Goal: Task Accomplishment & Management: Use online tool/utility

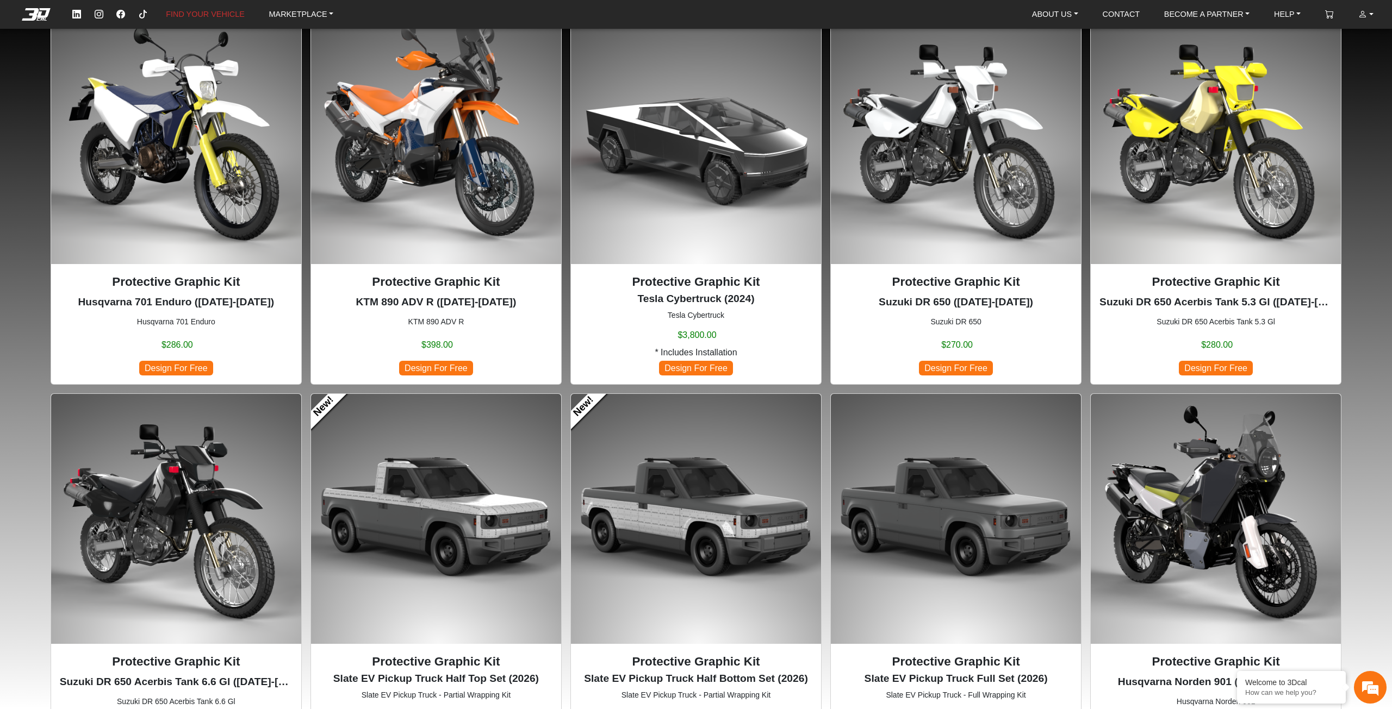
scroll to position [815, 0]
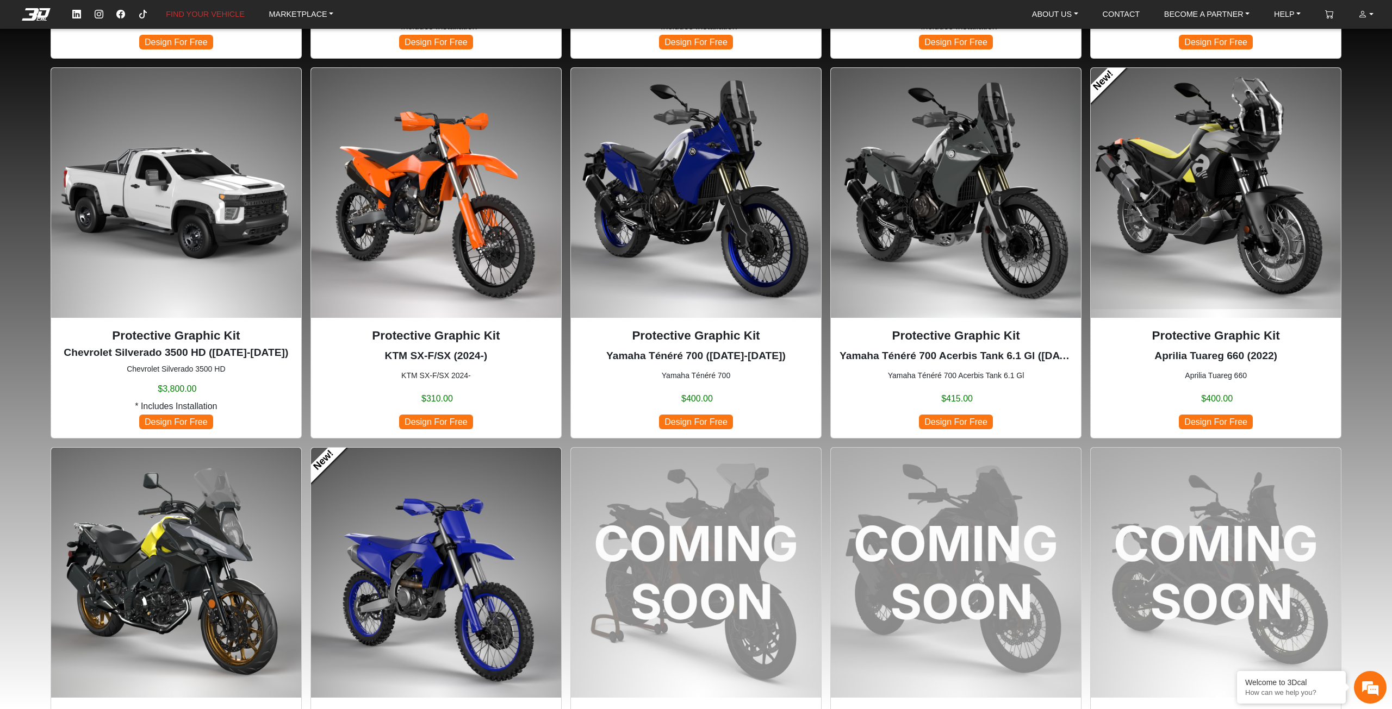
click at [1273, 245] on img at bounding box center [1216, 193] width 250 height 250
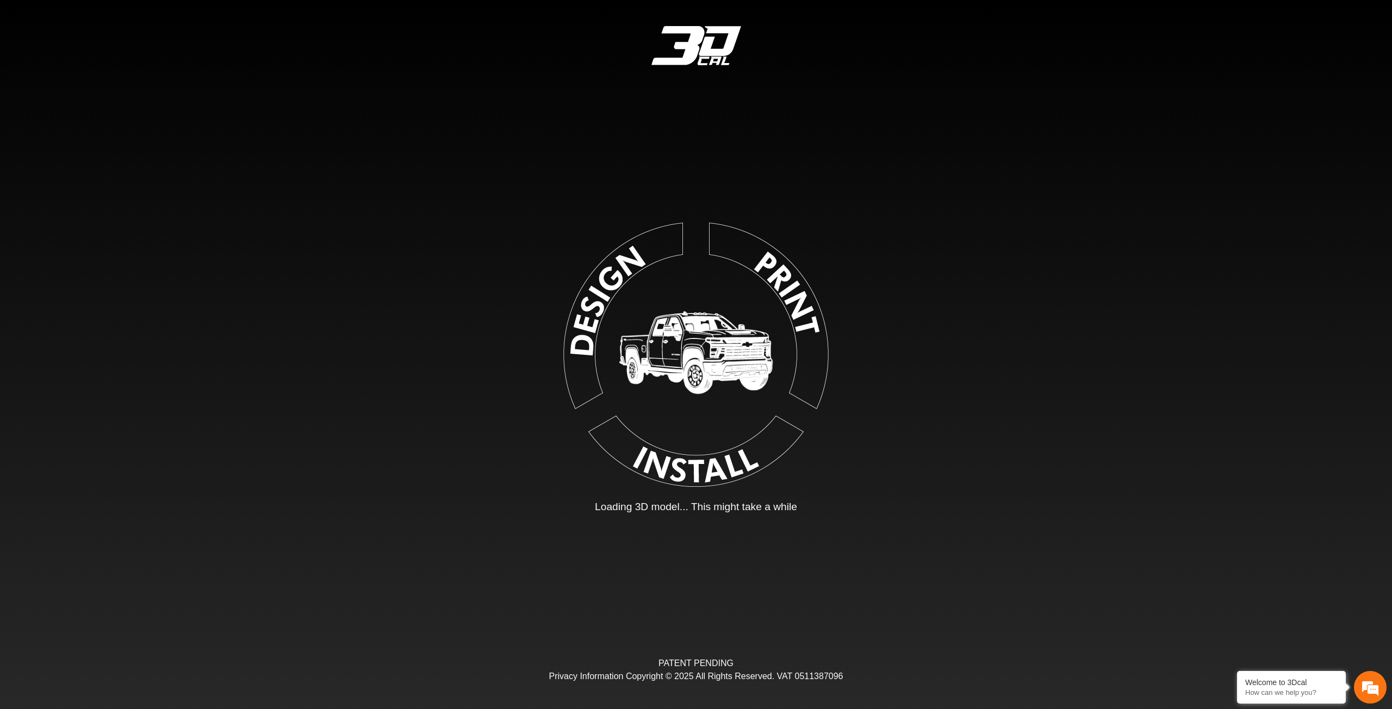
type input "*"
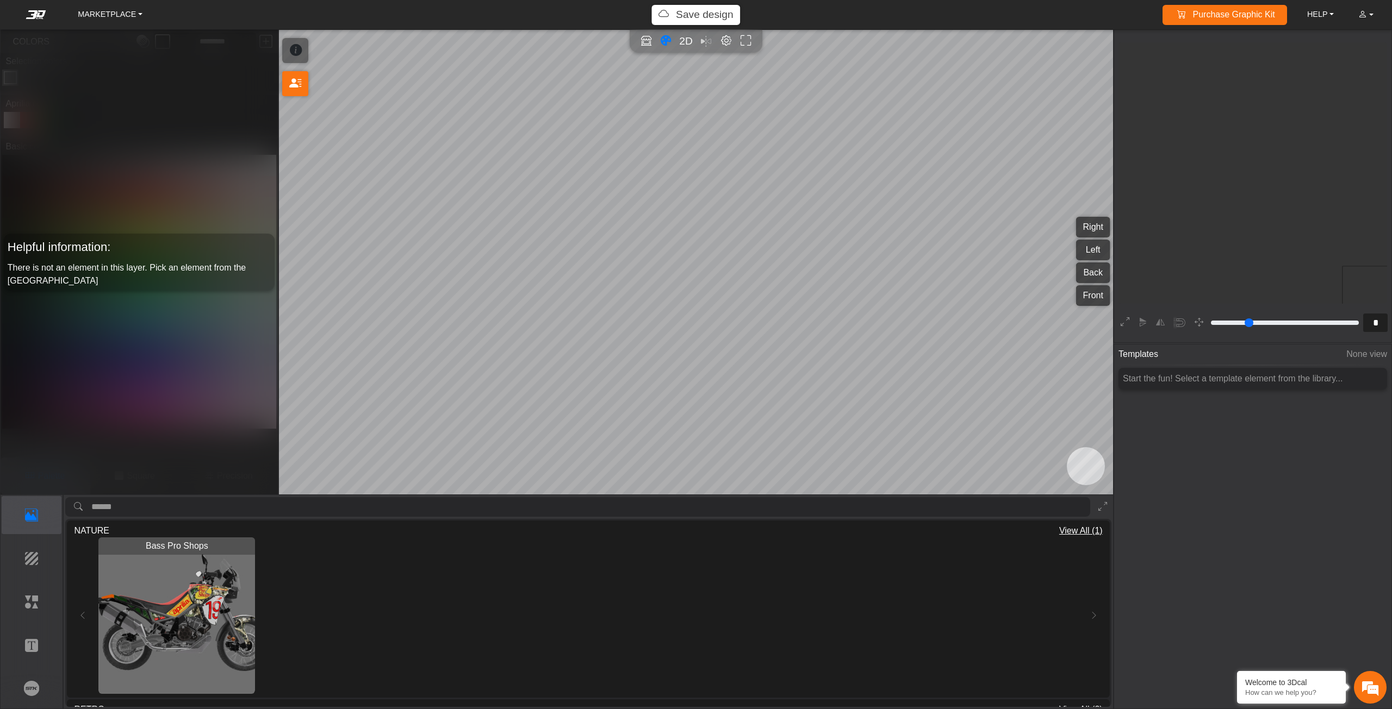
scroll to position [203, 200]
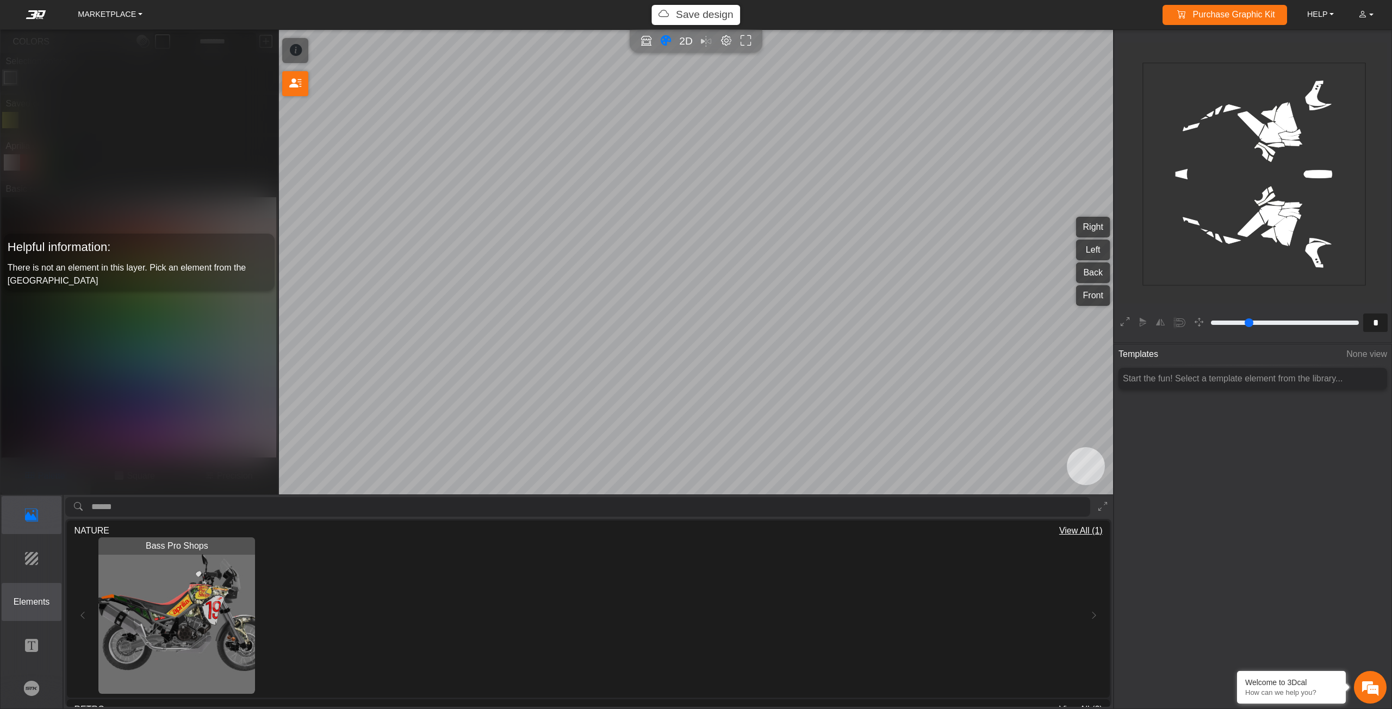
click at [10, 597] on p "Elements" at bounding box center [31, 602] width 59 height 13
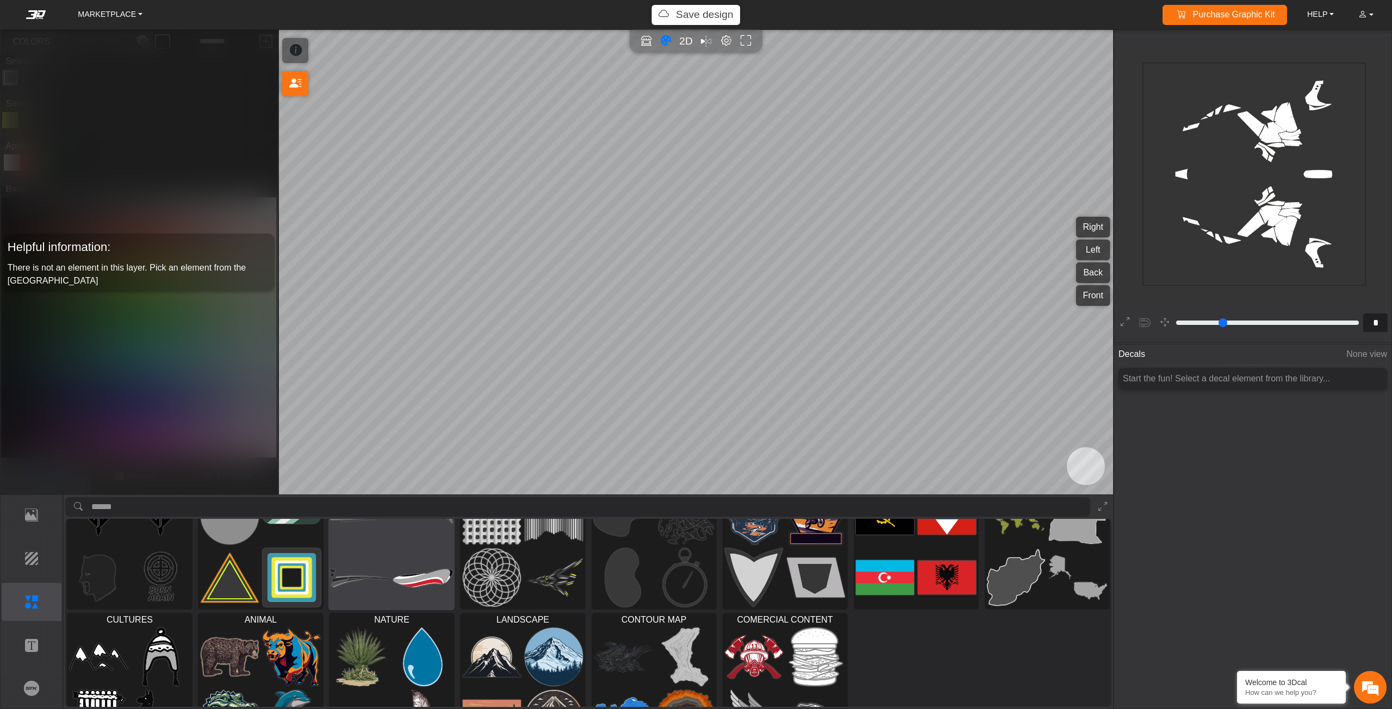
scroll to position [96, 0]
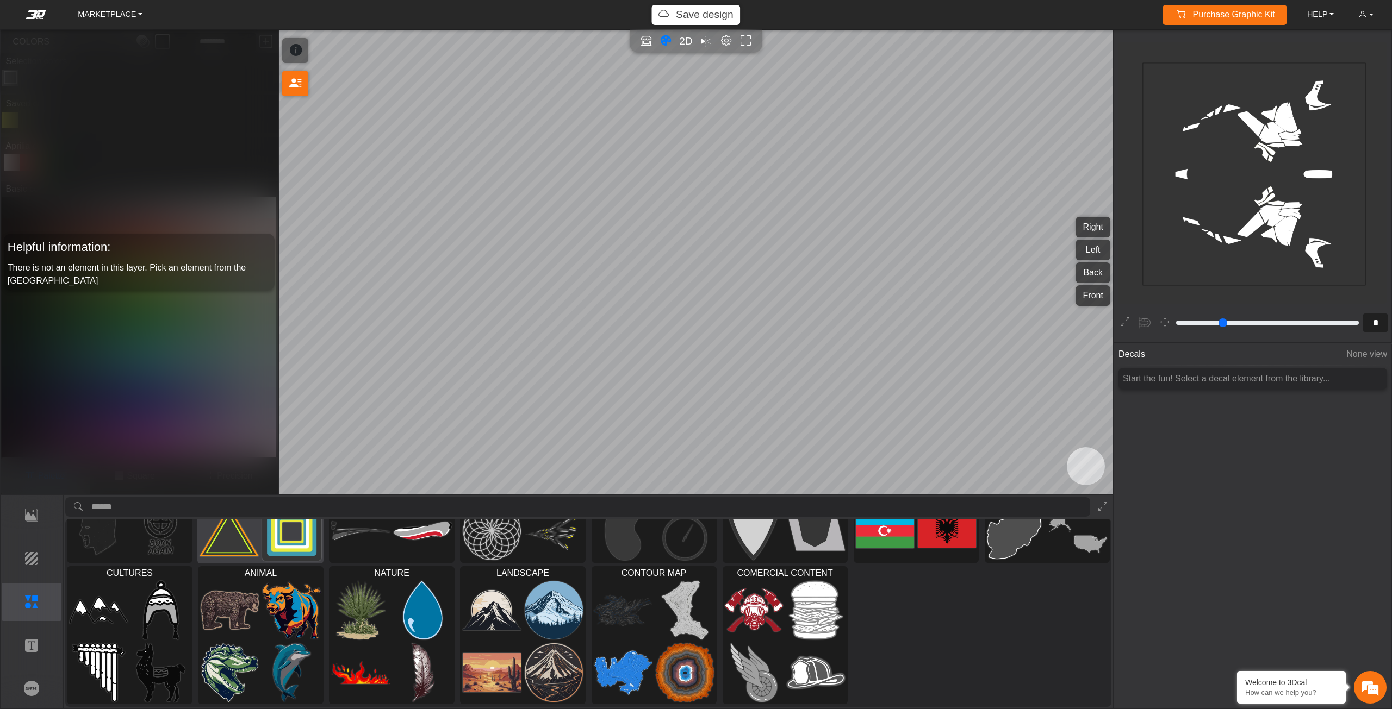
click at [256, 553] on img at bounding box center [229, 532] width 59 height 60
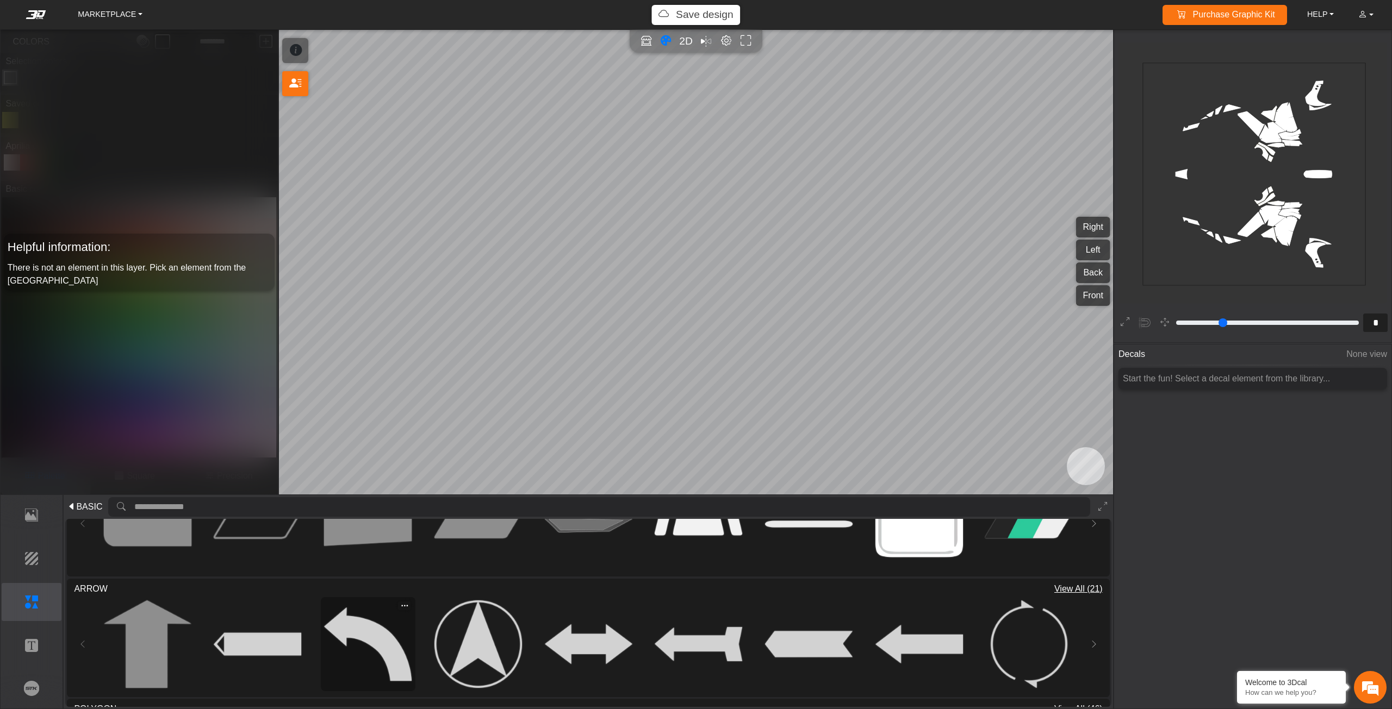
scroll to position [381, 0]
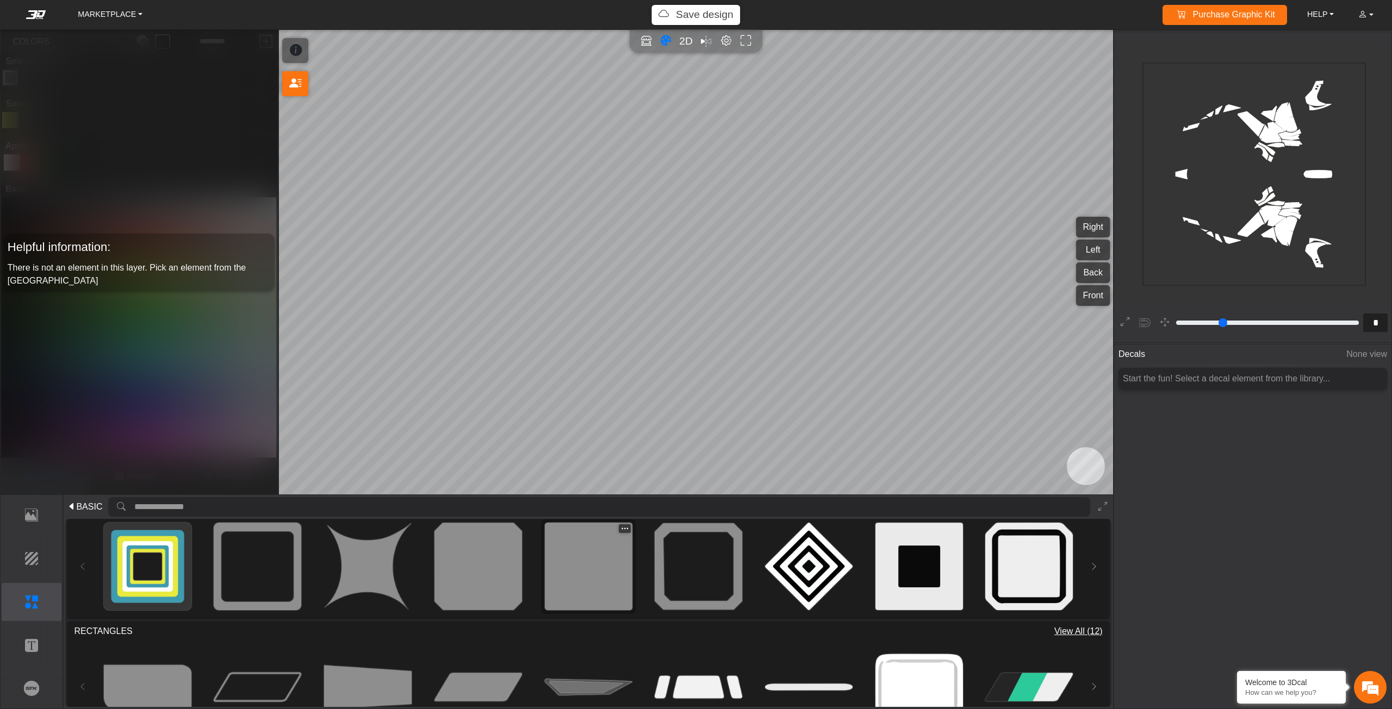
click at [598, 571] on img at bounding box center [589, 567] width 88 height 88
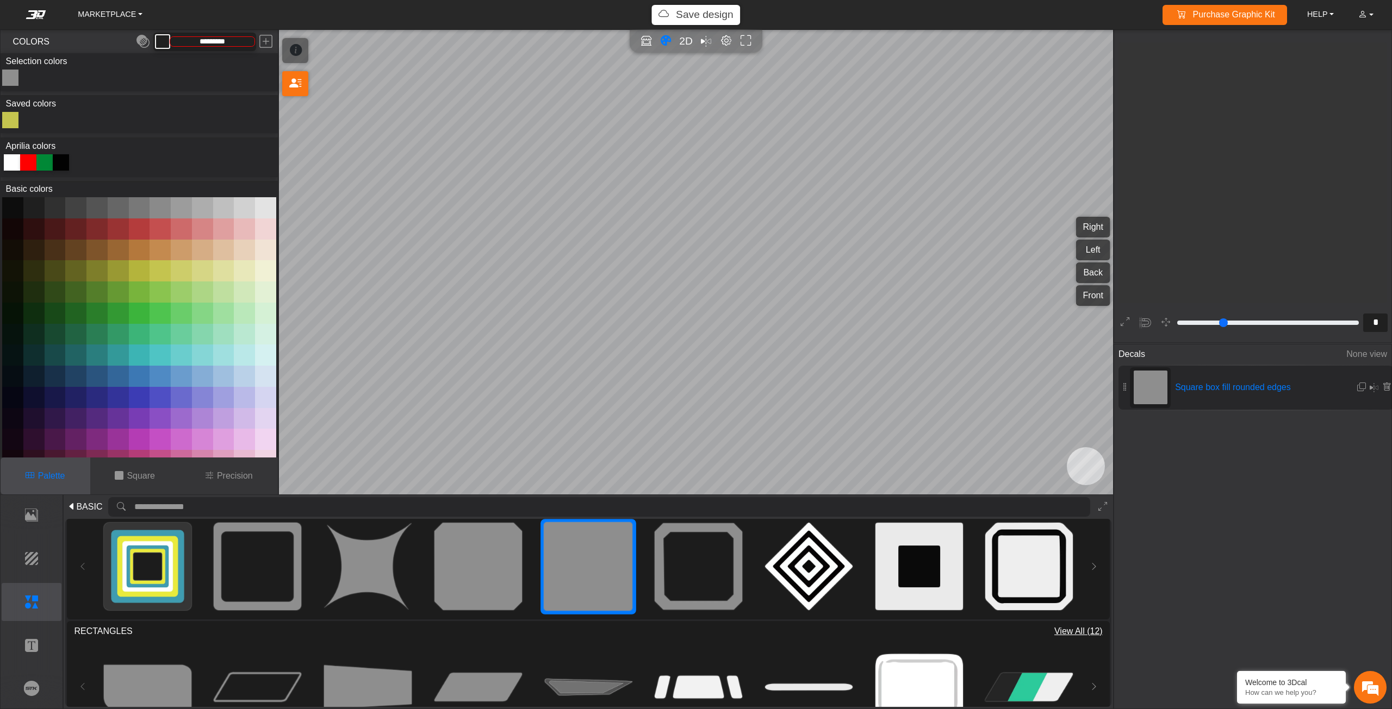
type input "**"
type input "*********"
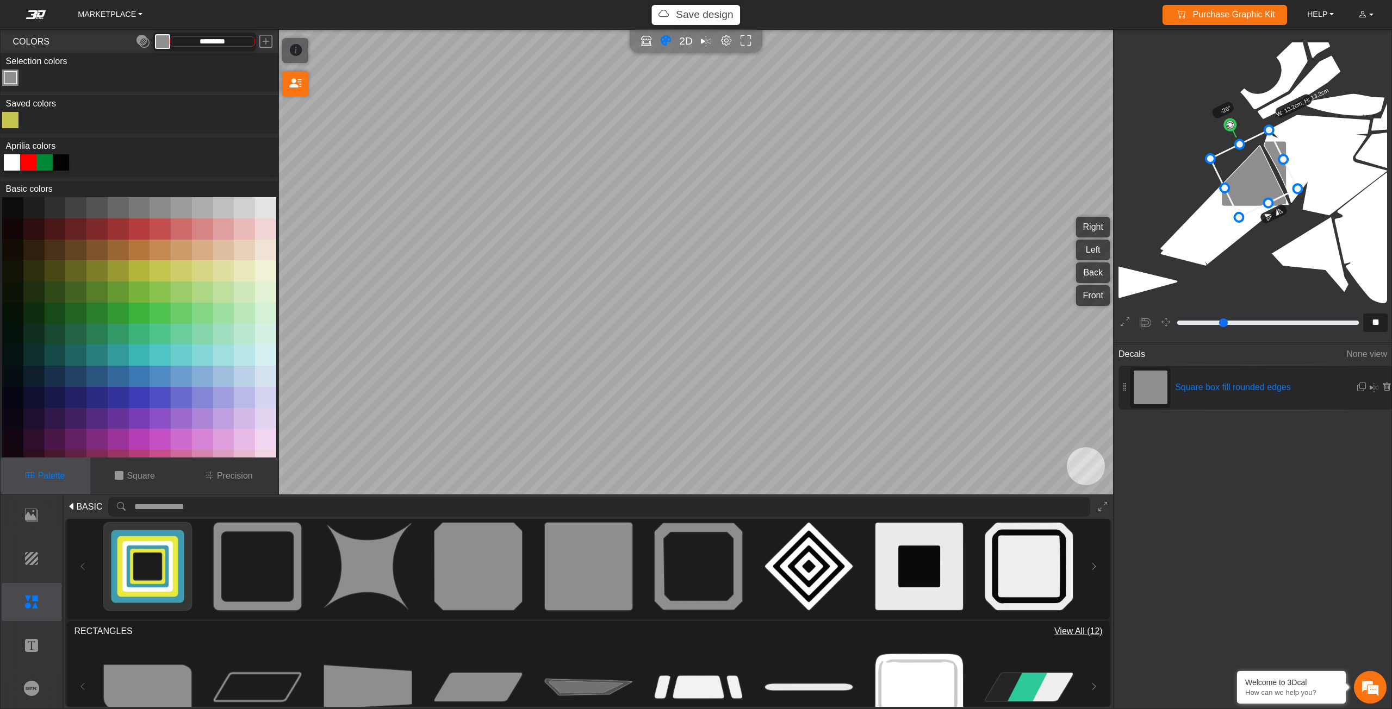
drag, startPoint x: 1258, startPoint y: 120, endPoint x: 1228, endPoint y: 120, distance: 29.9
click at [1228, 120] on circle at bounding box center [1230, 124] width 15 height 15
click at [1279, 171] on icon at bounding box center [1259, 174] width 88 height 88
drag, startPoint x: 1272, startPoint y: 201, endPoint x: 1334, endPoint y: 294, distance: 111.7
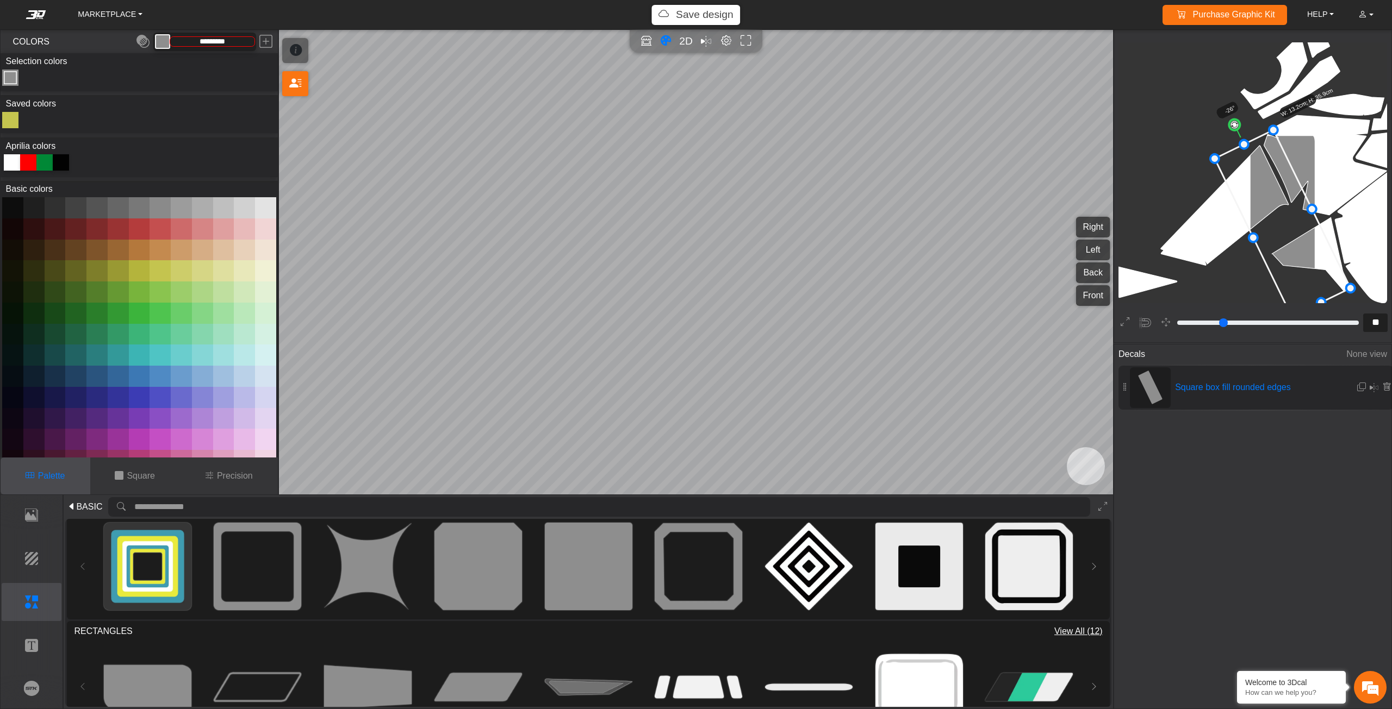
scroll to position [1768, 1463]
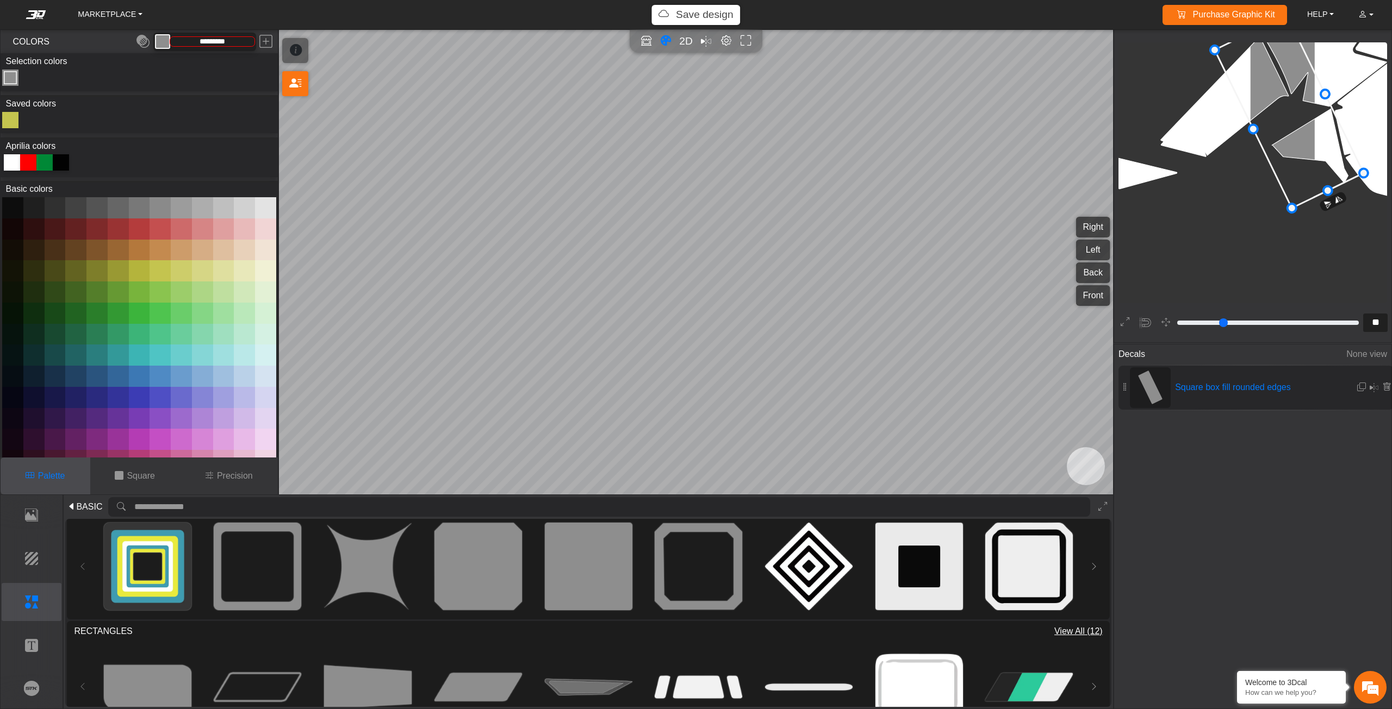
drag, startPoint x: 1308, startPoint y: 98, endPoint x: 1323, endPoint y: 96, distance: 15.4
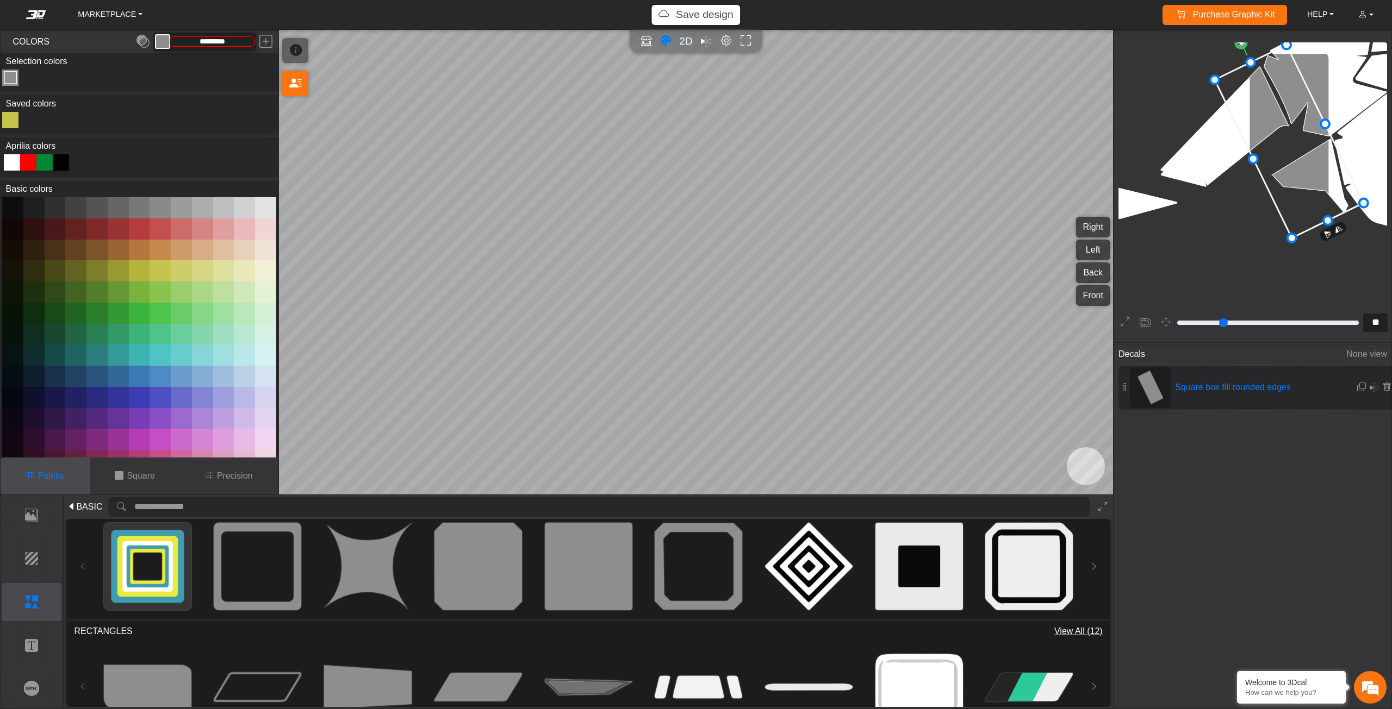
scroll to position [1659, 1463]
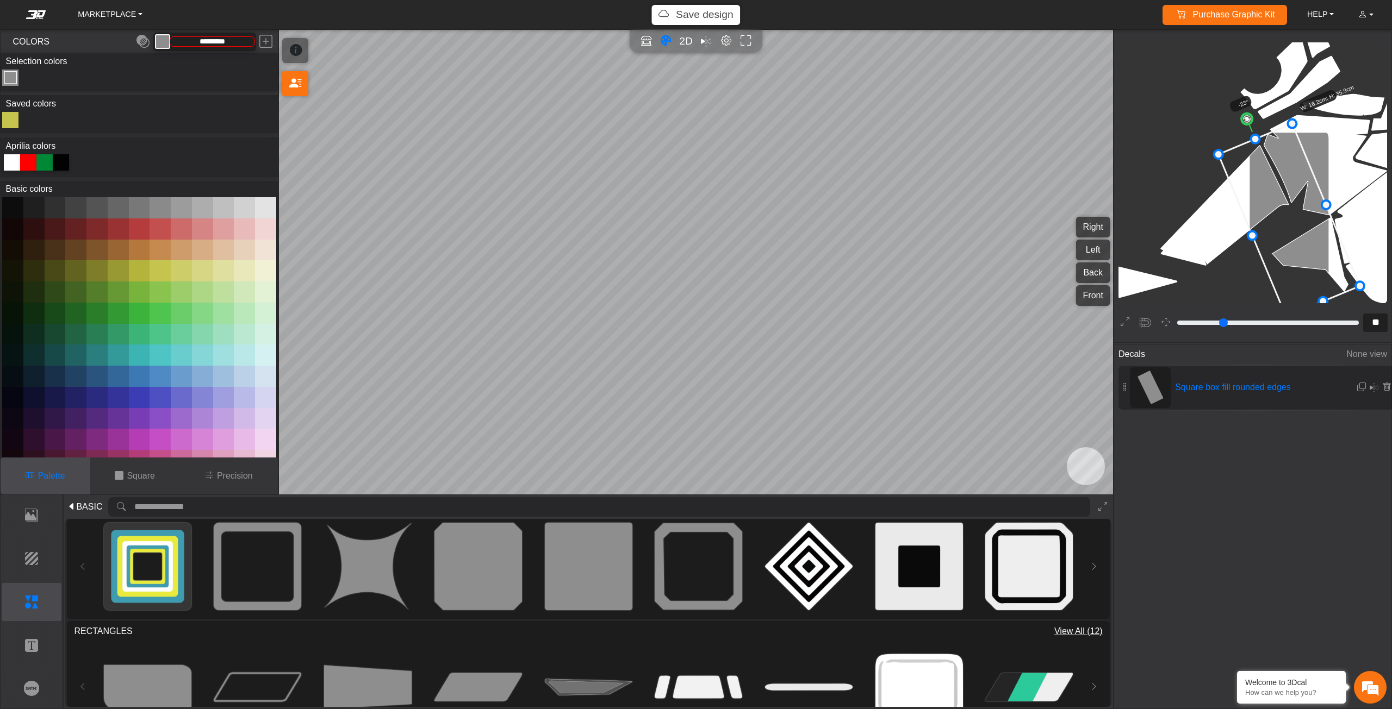
drag, startPoint x: 1238, startPoint y: 120, endPoint x: 1247, endPoint y: 120, distance: 9.2
click at [1247, 120] on circle at bounding box center [1247, 119] width 14 height 14
drag, startPoint x: 1318, startPoint y: 193, endPoint x: 1300, endPoint y: 191, distance: 17.5
click at [1300, 191] on icon at bounding box center [1271, 218] width 141 height 193
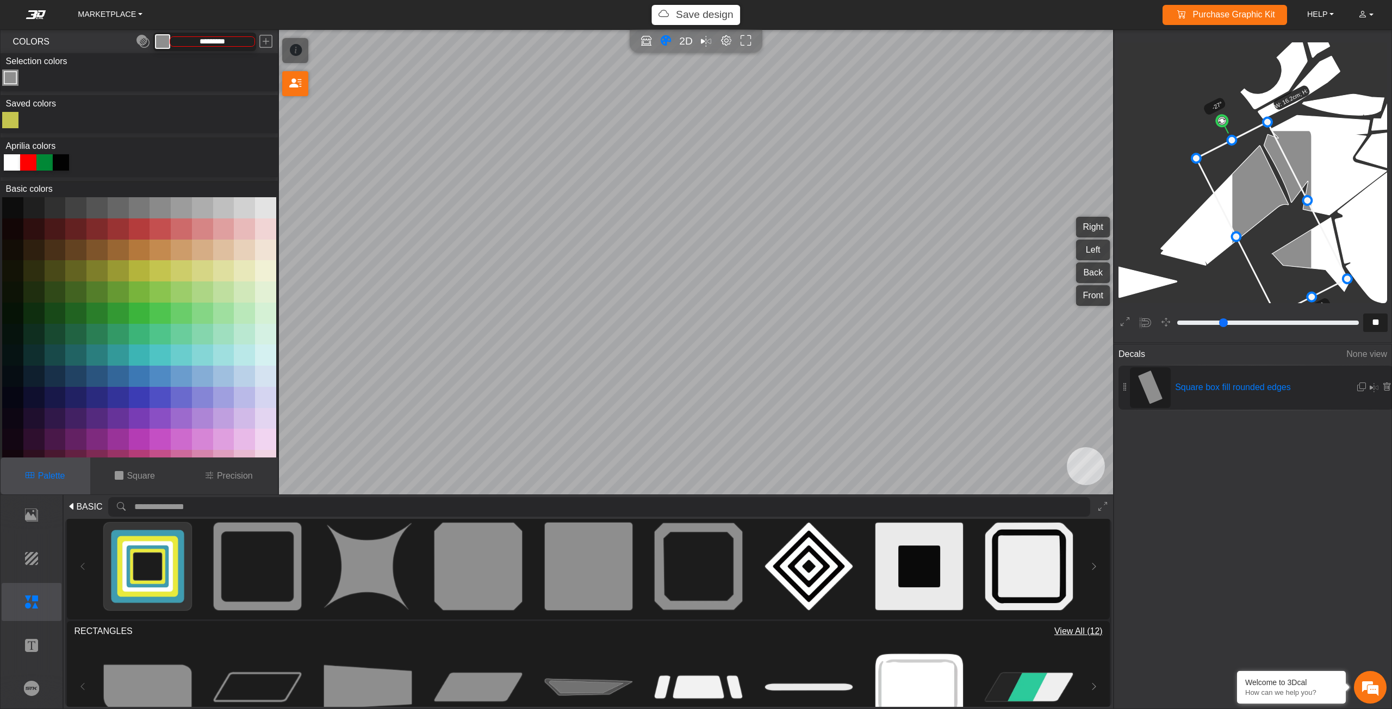
drag, startPoint x: 1227, startPoint y: 113, endPoint x: 1221, endPoint y: 118, distance: 8.2
click at [1221, 118] on circle at bounding box center [1222, 121] width 15 height 15
drag, startPoint x: 1272, startPoint y: 195, endPoint x: 1284, endPoint y: 200, distance: 13.1
click at [1284, 200] on icon at bounding box center [1288, 225] width 151 height 193
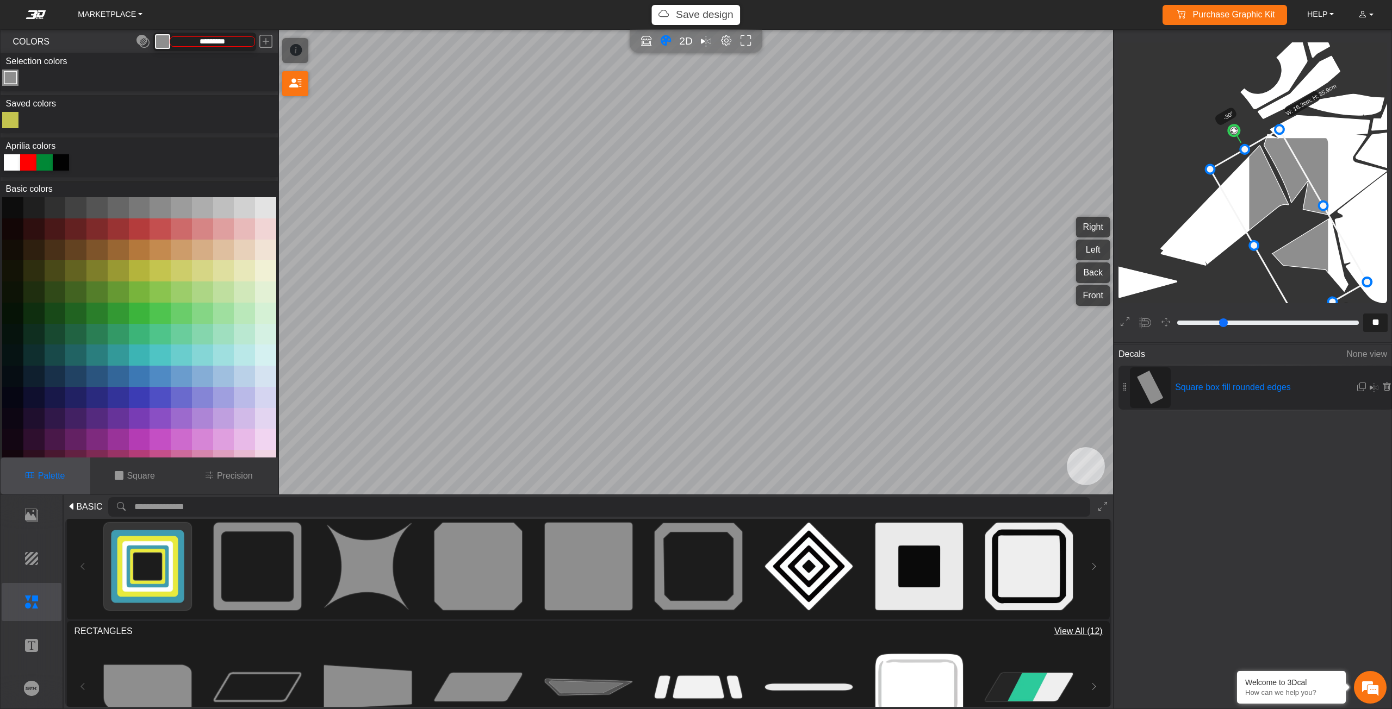
click at [1231, 126] on circle at bounding box center [1234, 130] width 15 height 15
drag, startPoint x: 1317, startPoint y: 234, endPoint x: 1323, endPoint y: 244, distance: 10.7
click at [1323, 244] on icon at bounding box center [1294, 235] width 157 height 192
click at [1232, 139] on circle at bounding box center [1234, 142] width 15 height 15
drag, startPoint x: 1306, startPoint y: 214, endPoint x: 1293, endPoint y: 197, distance: 20.9
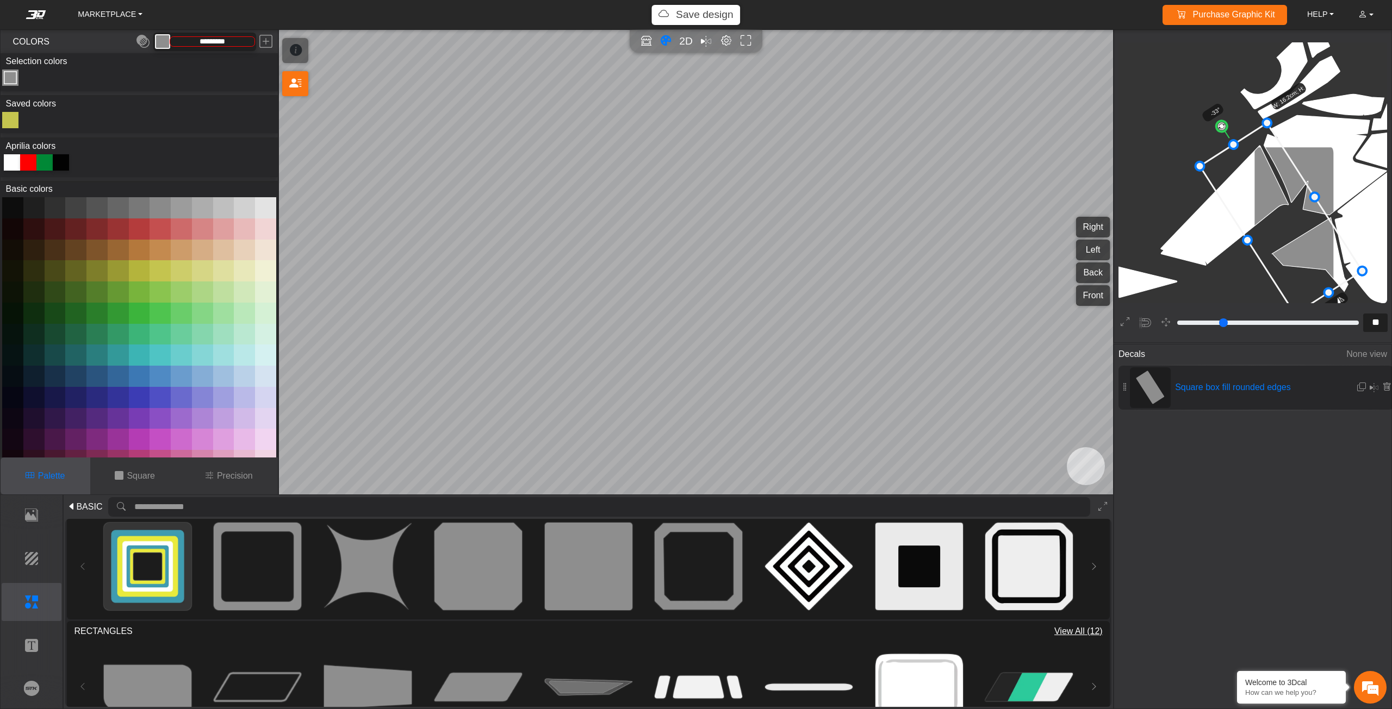
click at [1293, 197] on icon at bounding box center [1281, 218] width 163 height 191
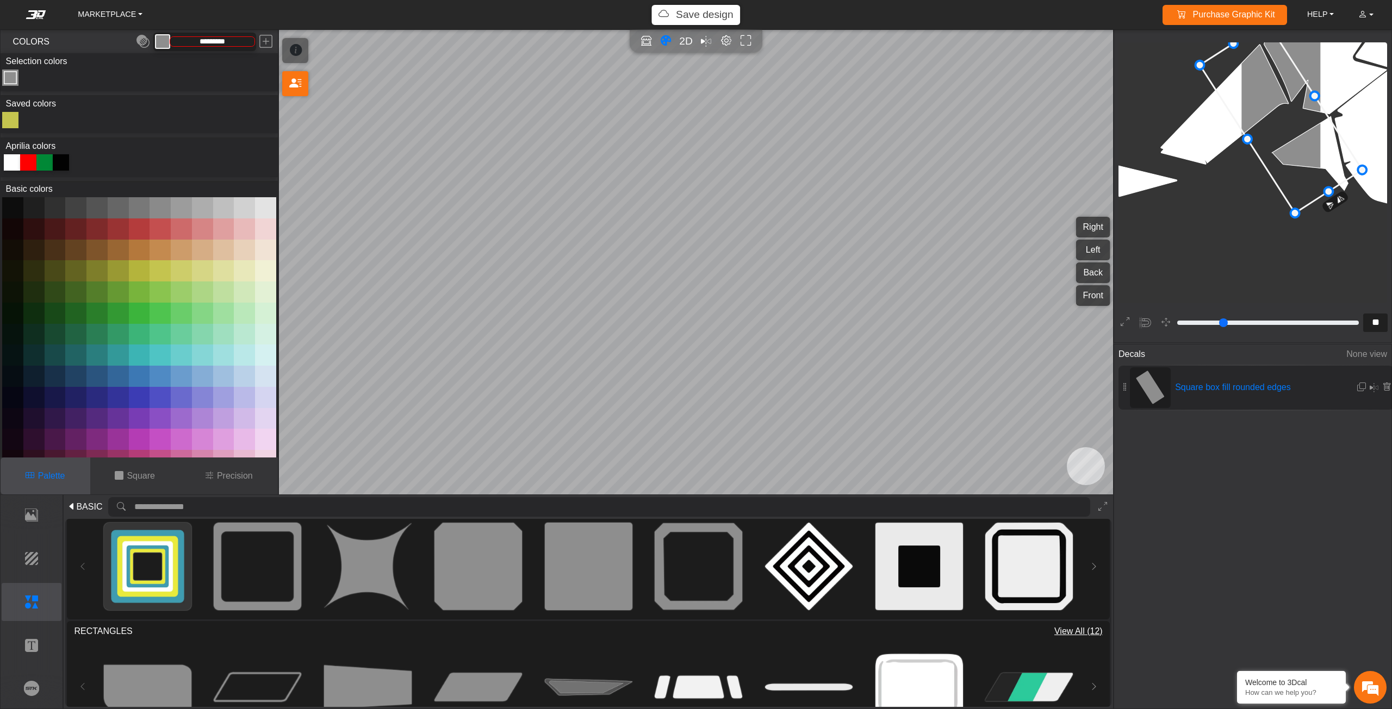
scroll to position [1768, 1463]
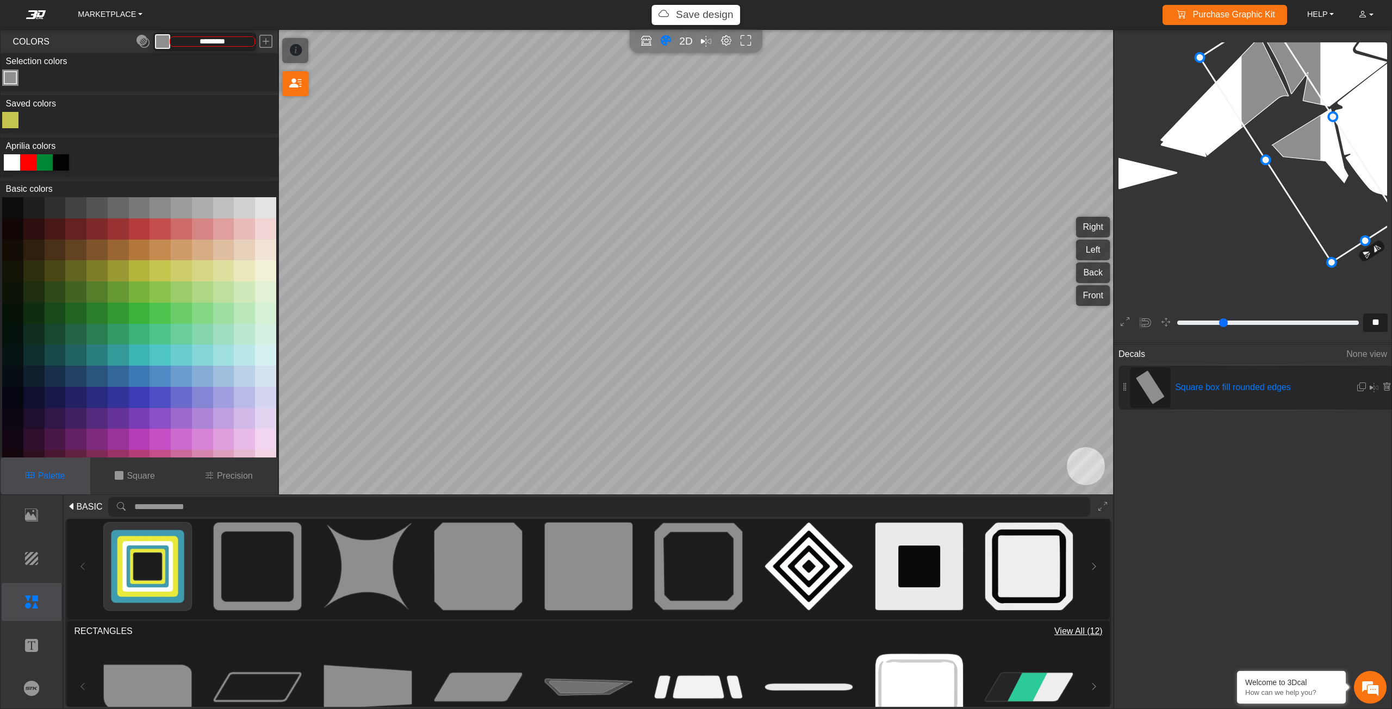
drag, startPoint x: 1329, startPoint y: 186, endPoint x: 1371, endPoint y: 240, distance: 67.9
type input "**"
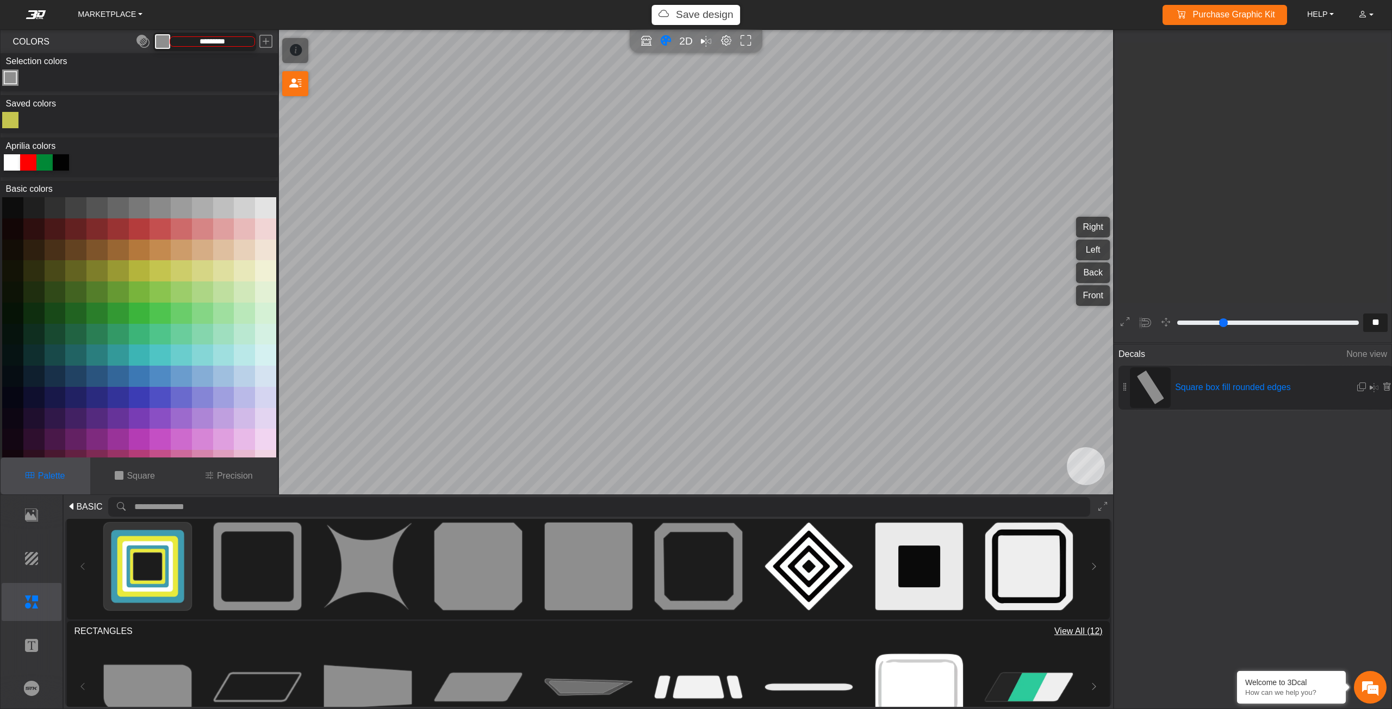
type input "**"
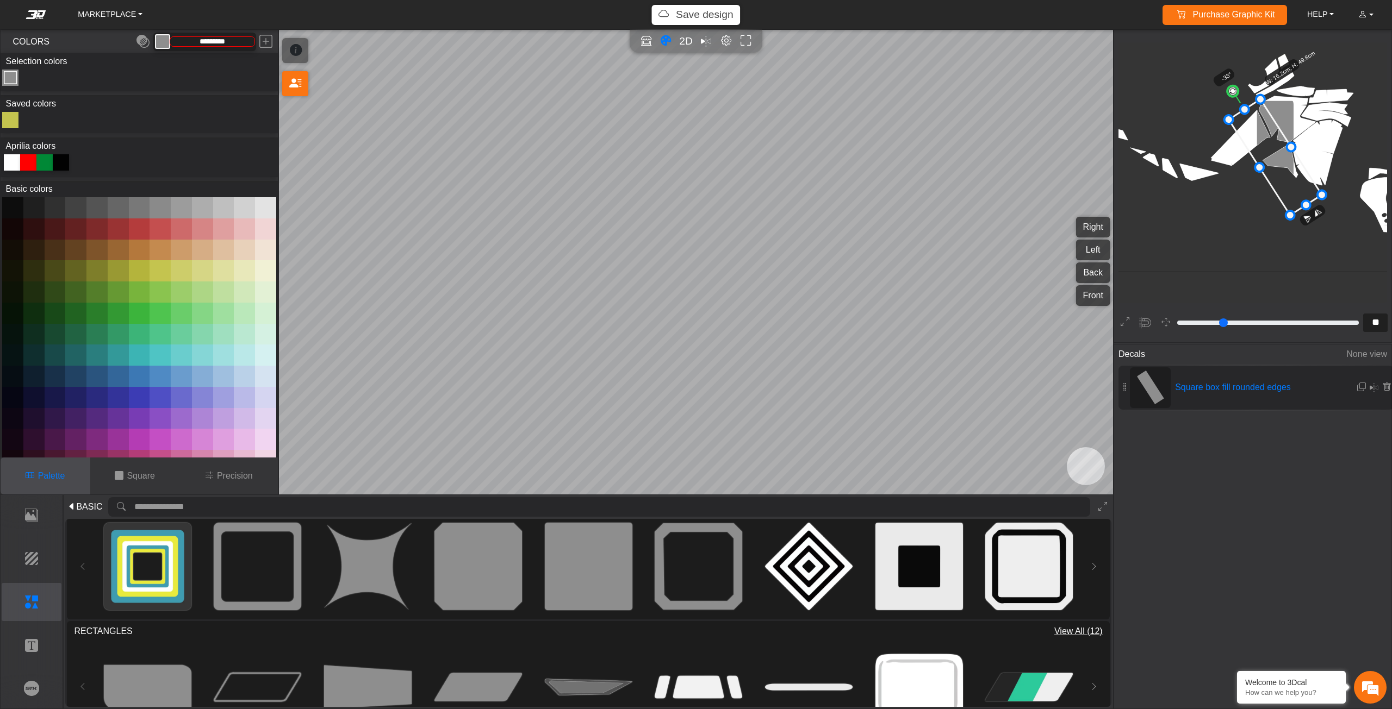
type input "*"
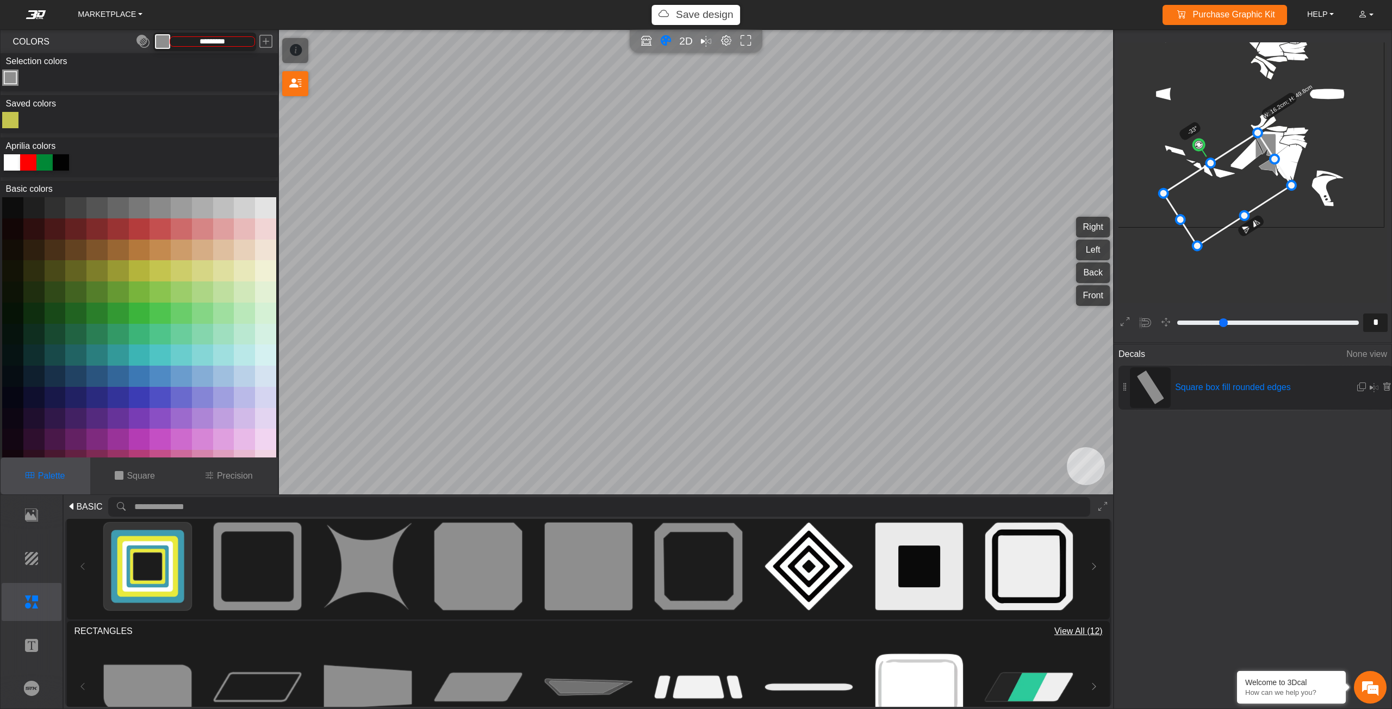
drag, startPoint x: 1258, startPoint y: 173, endPoint x: 1164, endPoint y: 198, distance: 97.3
click at [1357, 386] on em at bounding box center [1361, 387] width 9 height 9
type input "*"
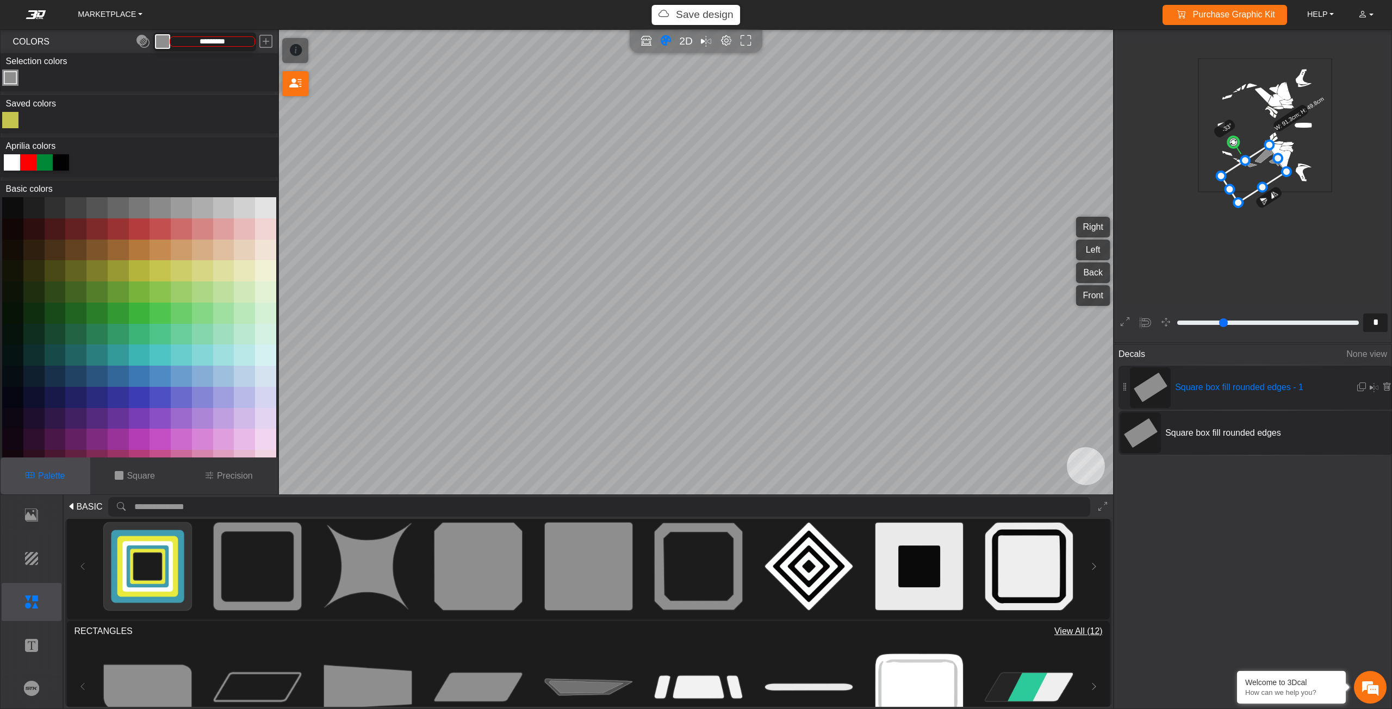
scroll to position [64, 55]
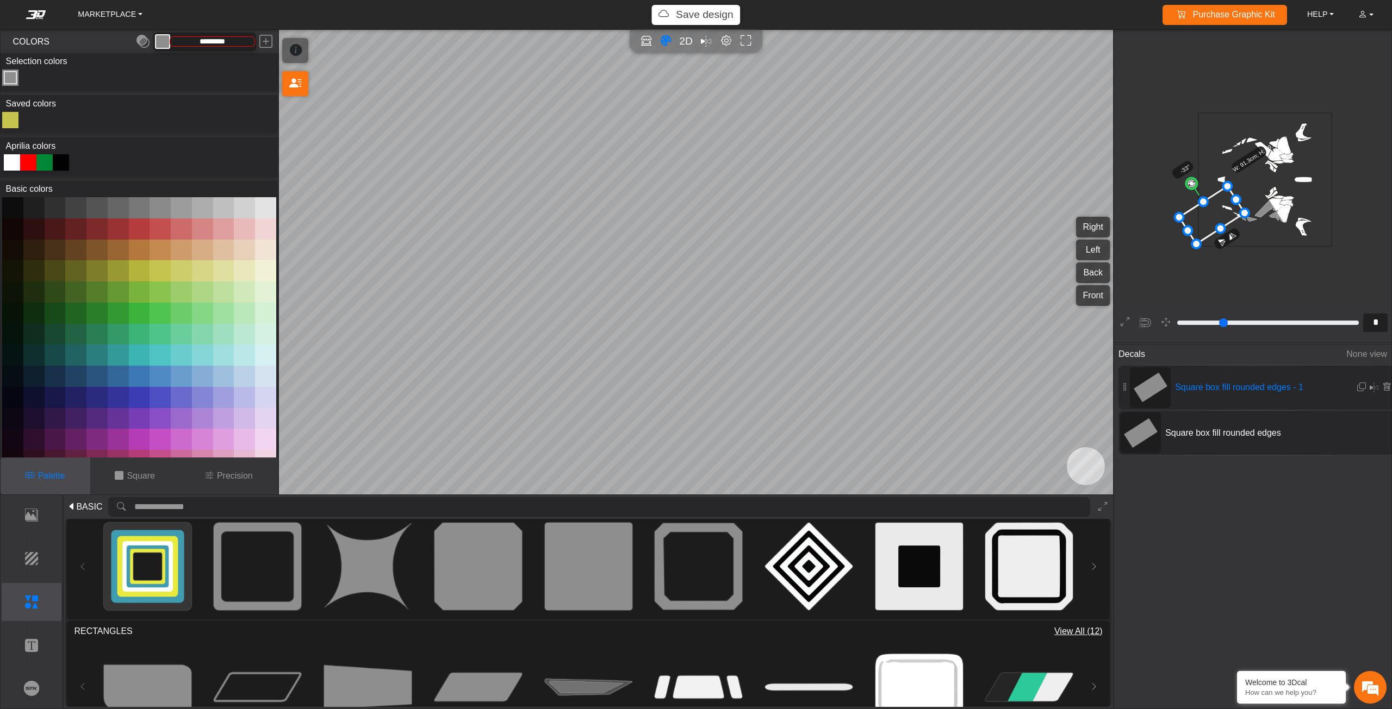
drag, startPoint x: 1252, startPoint y: 228, endPoint x: 1210, endPoint y: 215, distance: 43.8
click at [1210, 215] on icon at bounding box center [1211, 215] width 65 height 58
drag, startPoint x: 1210, startPoint y: 215, endPoint x: 1222, endPoint y: 216, distance: 11.5
click at [1222, 216] on icon at bounding box center [1211, 215] width 65 height 58
click at [1224, 432] on span "Square box fill rounded edges" at bounding box center [1242, 433] width 163 height 13
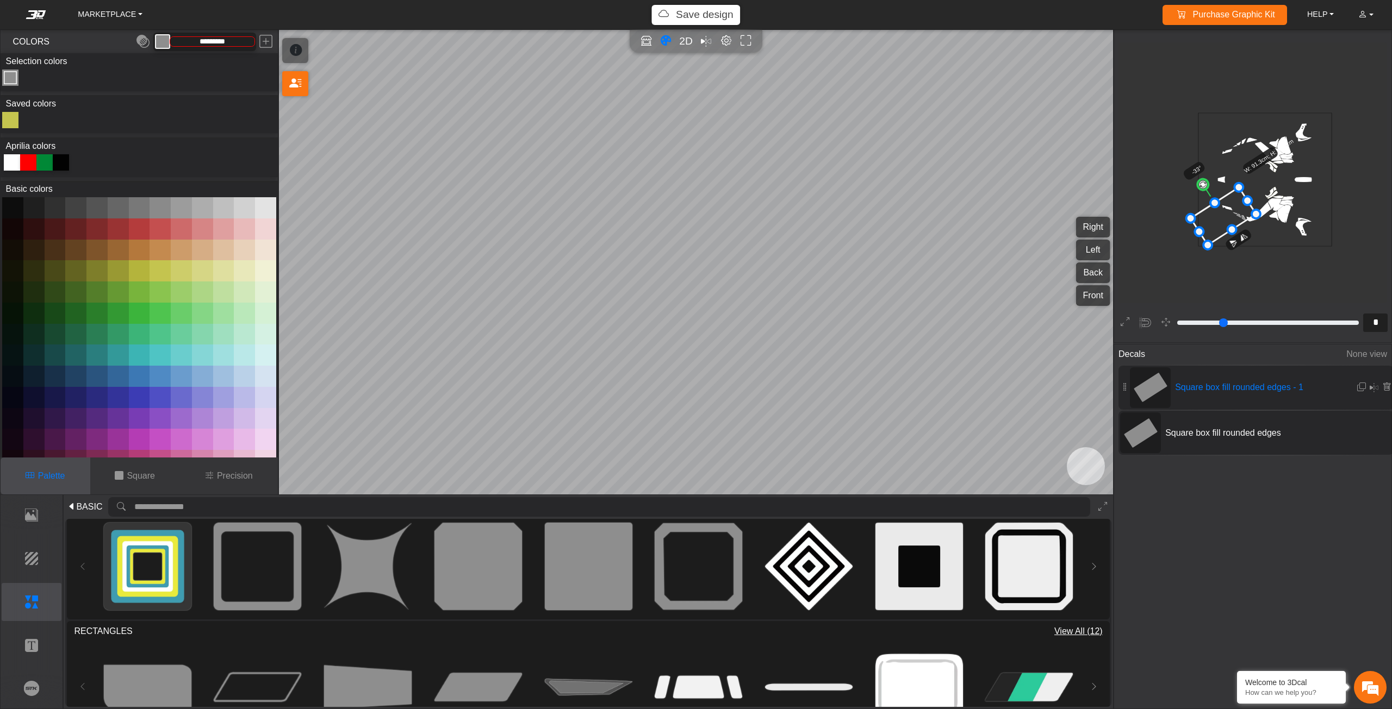
scroll to position [118, 54]
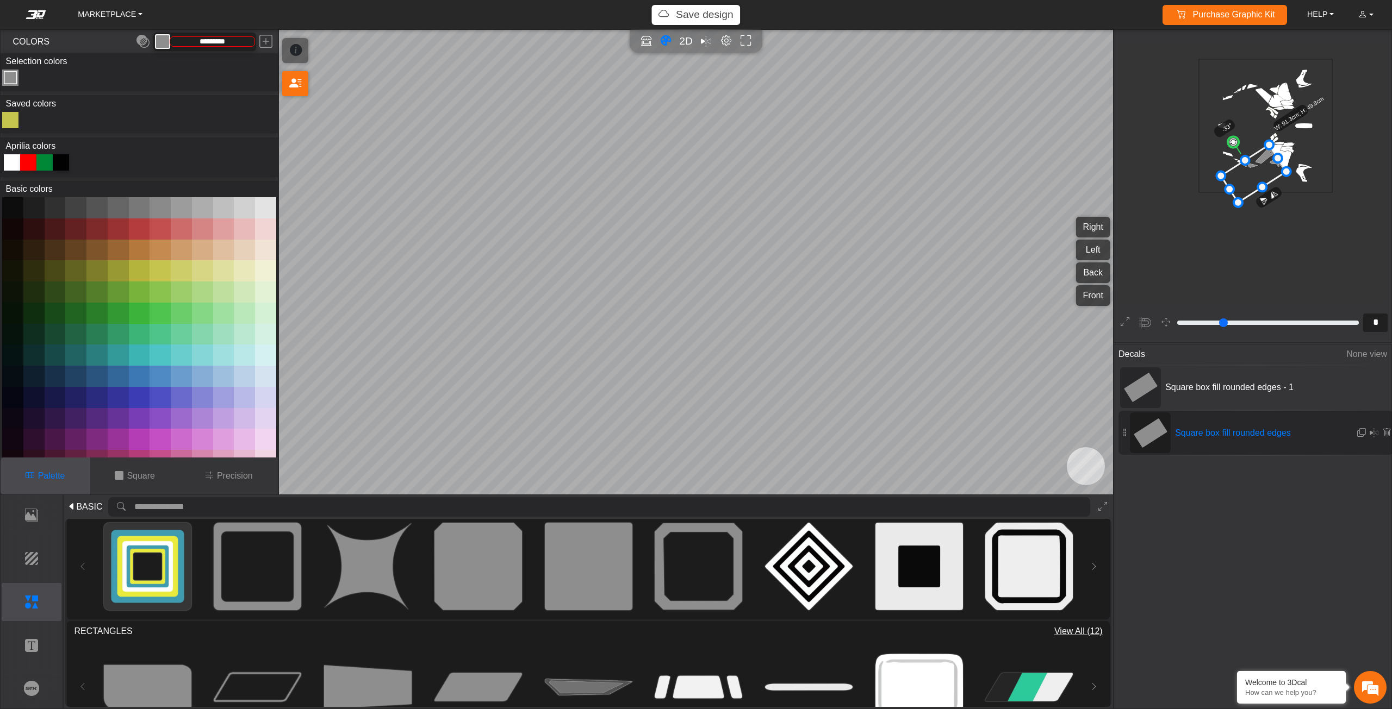
type input "*"
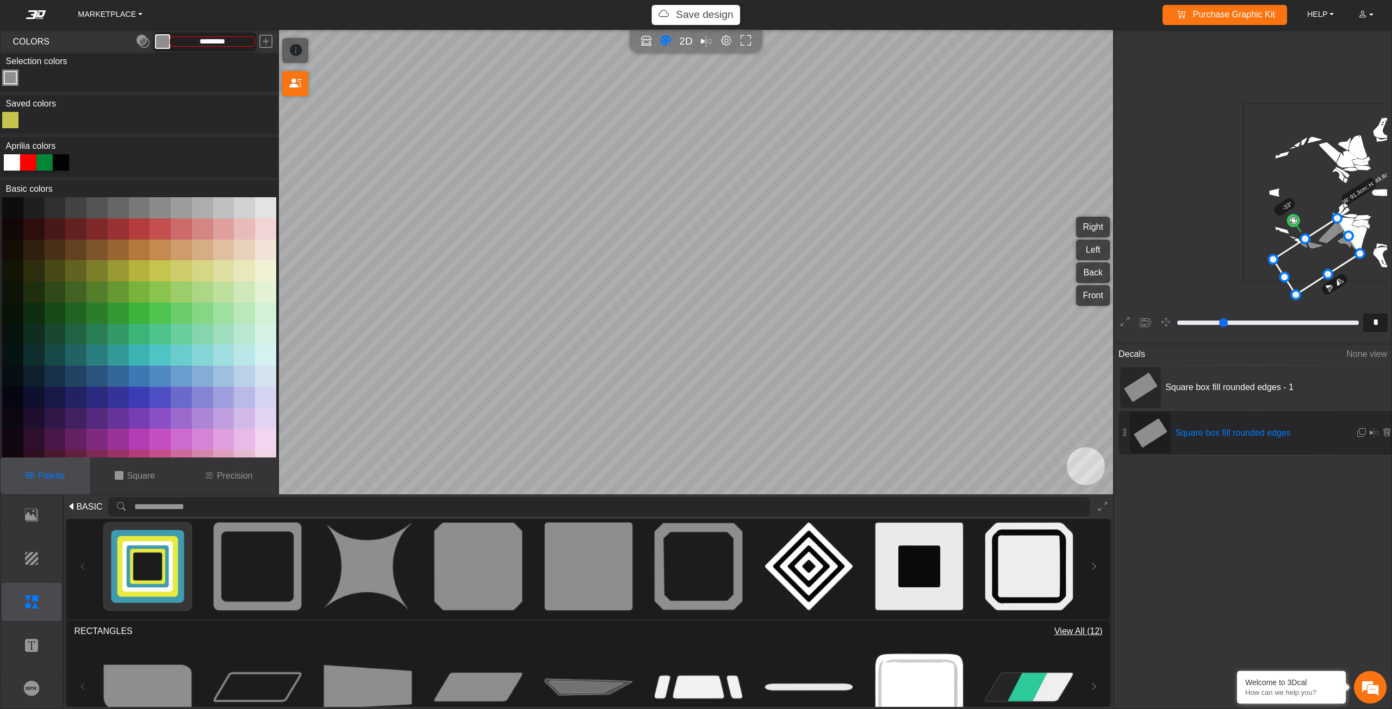
type input "*"
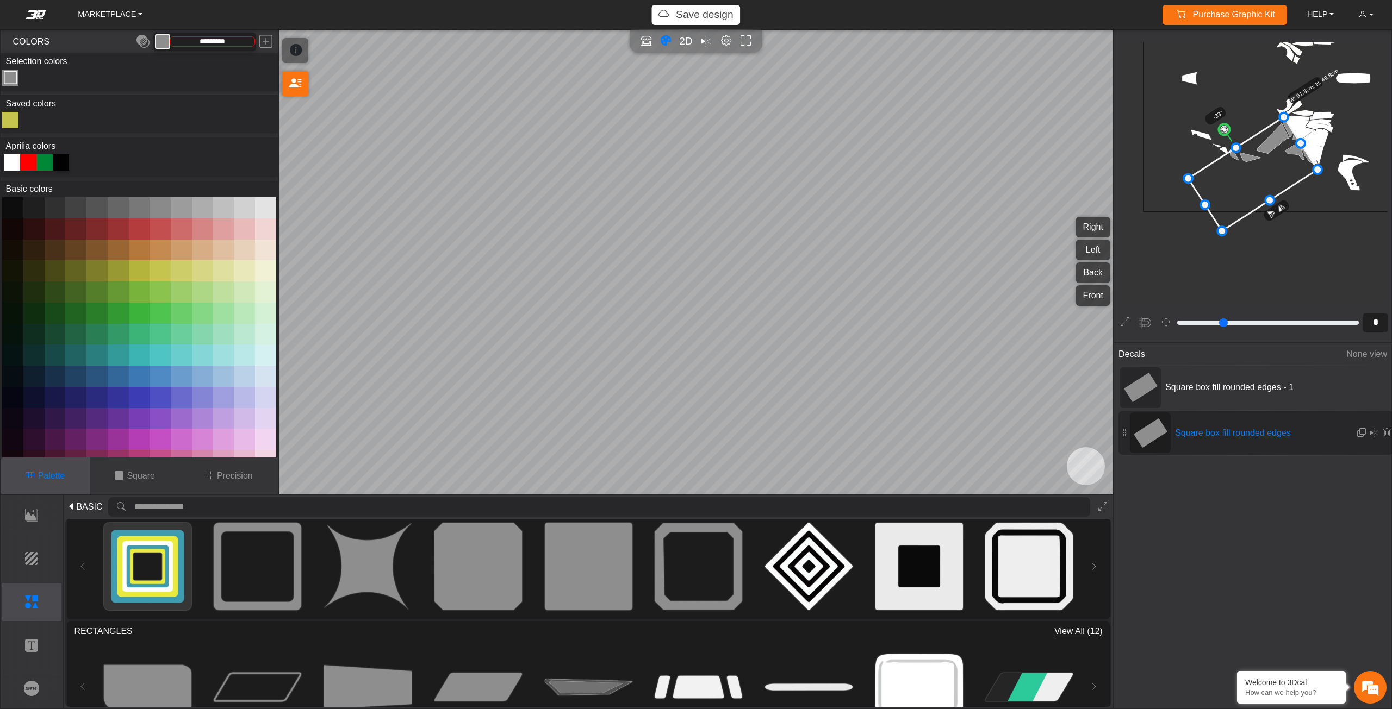
type input "*"
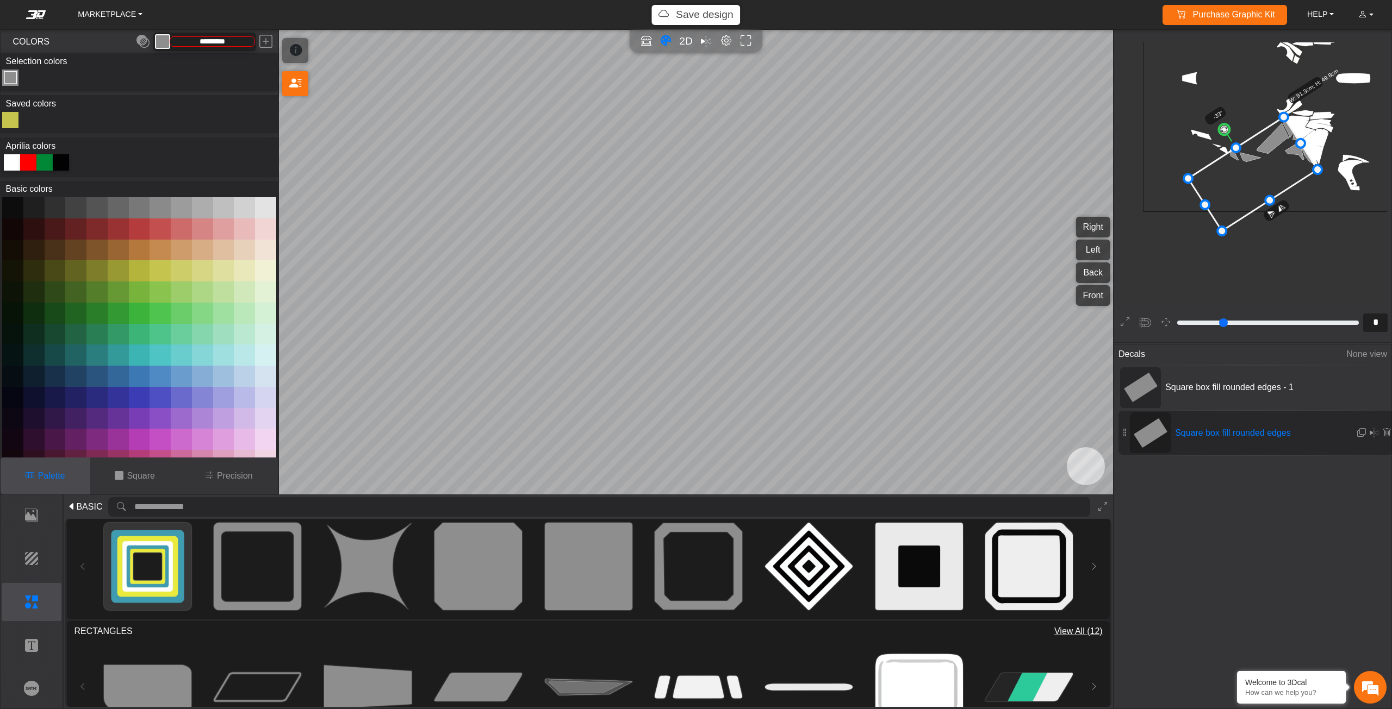
type input "*"
type input "**"
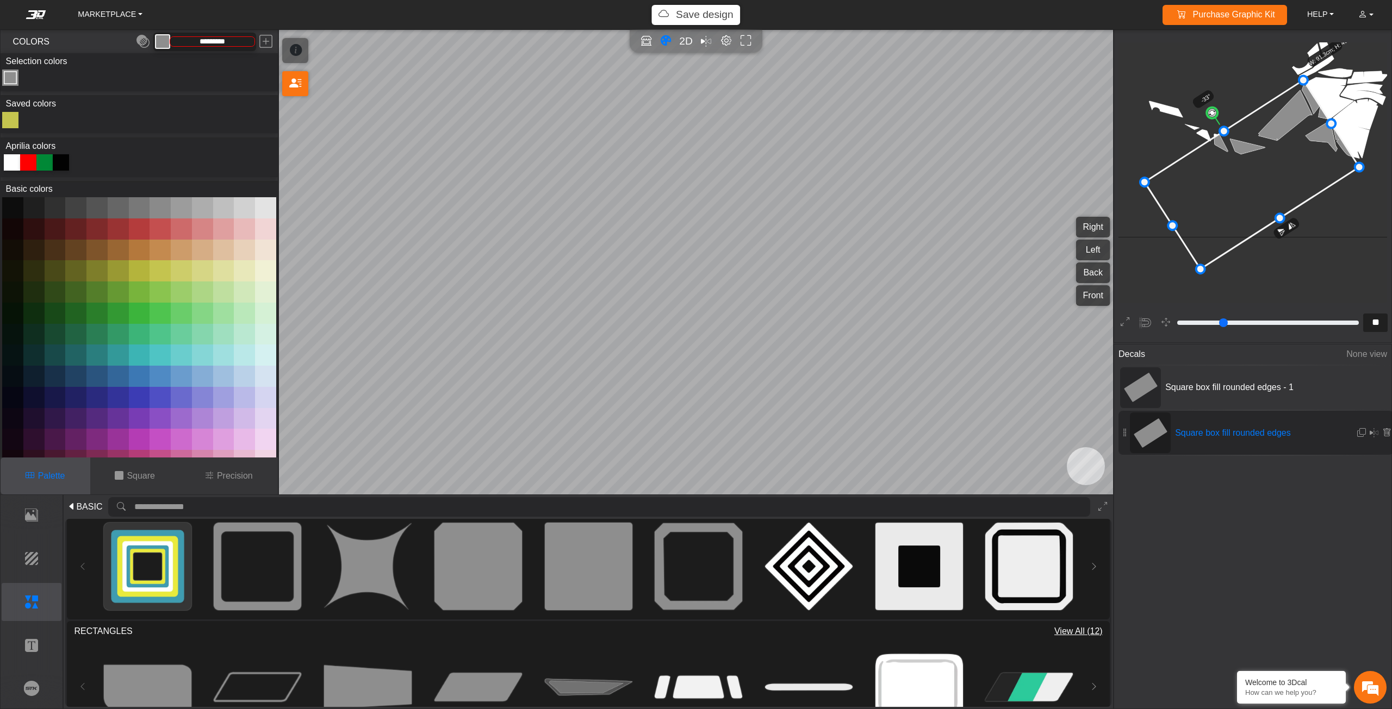
type input "**"
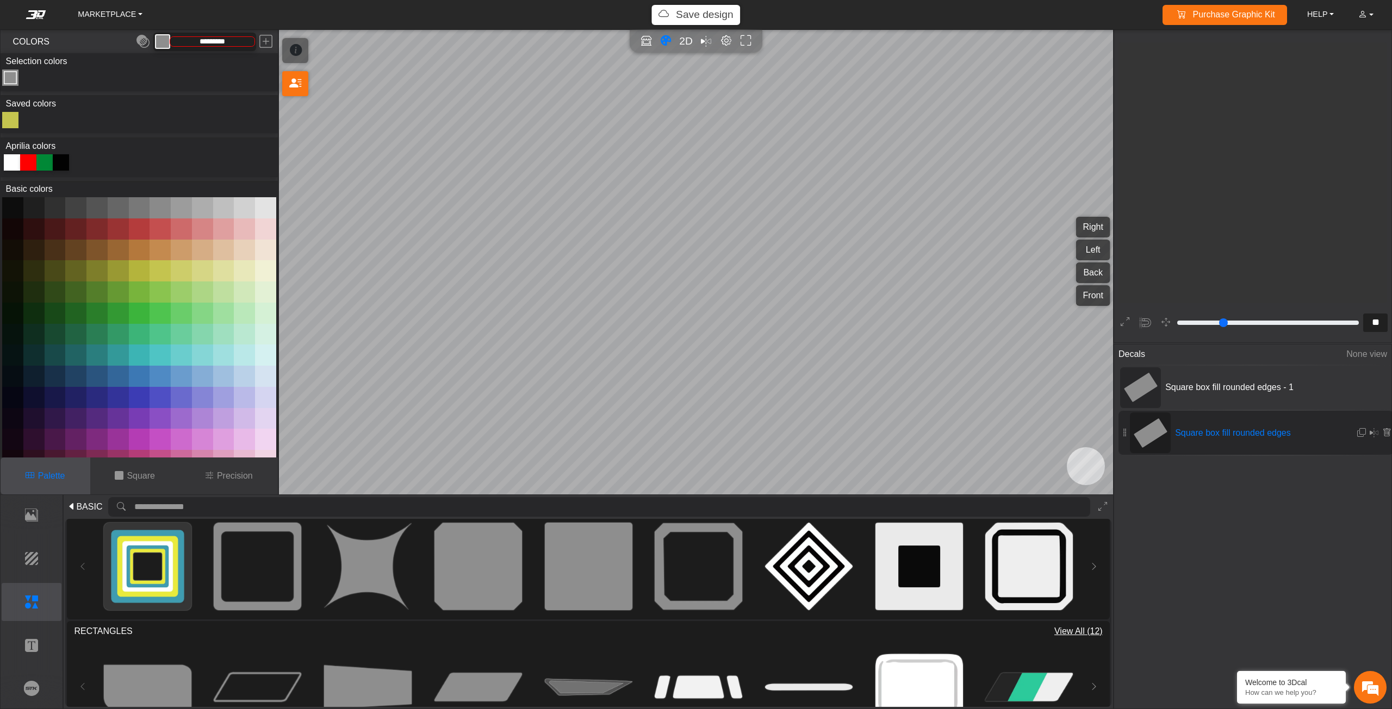
type input "**"
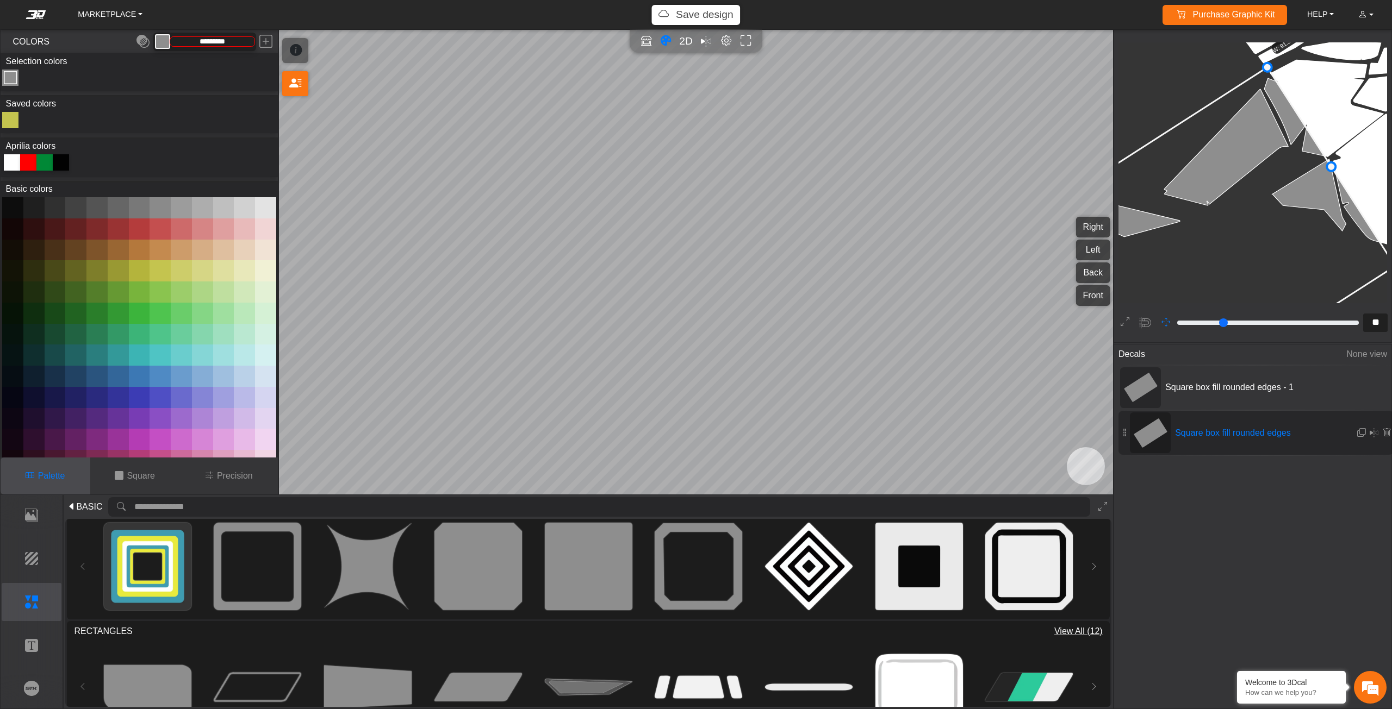
drag, startPoint x: 1277, startPoint y: 173, endPoint x: 1174, endPoint y: 284, distance: 151.6
click at [1174, 284] on icon at bounding box center [1149, 283] width 492 height 433
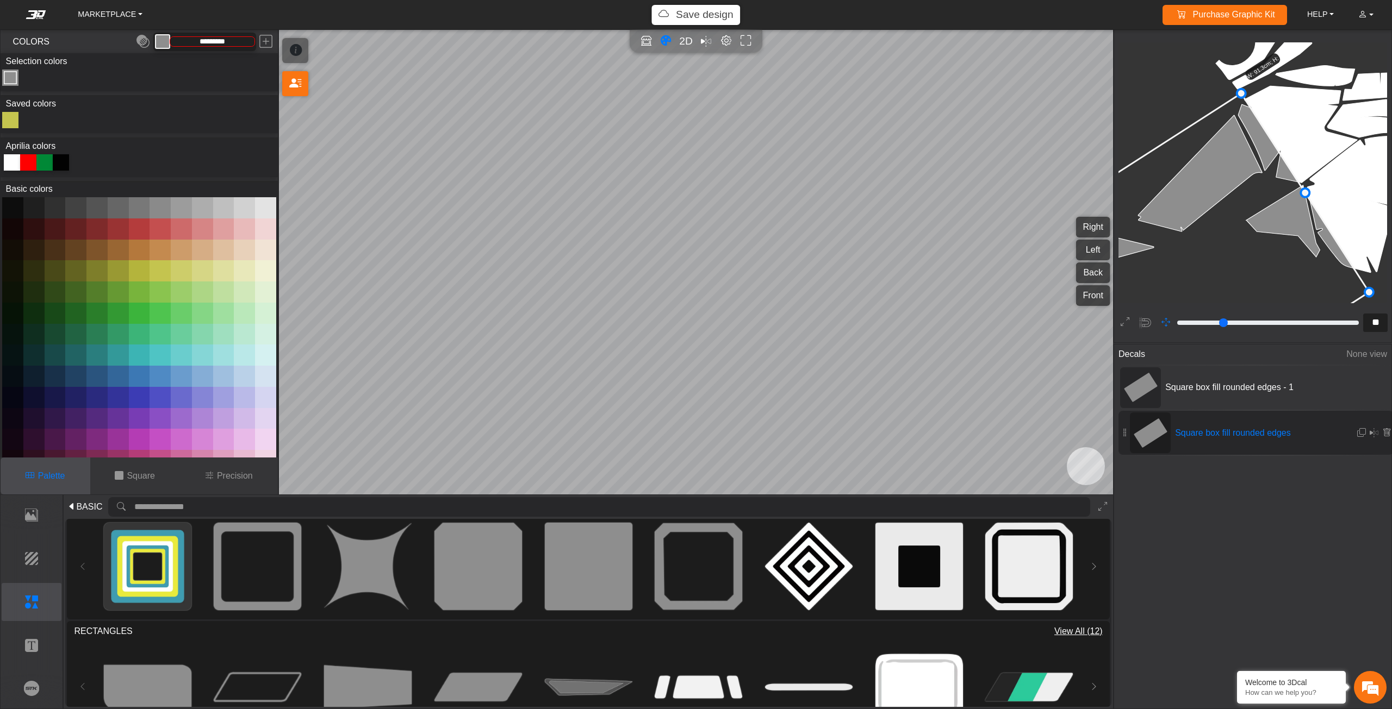
drag, startPoint x: 1234, startPoint y: 225, endPoint x: 1227, endPoint y: 232, distance: 10.0
click at [1227, 232] on icon at bounding box center [1123, 310] width 492 height 433
click at [1262, 197] on icon at bounding box center [1125, 310] width 492 height 433
click at [1257, 135] on icon at bounding box center [1125, 310] width 492 height 433
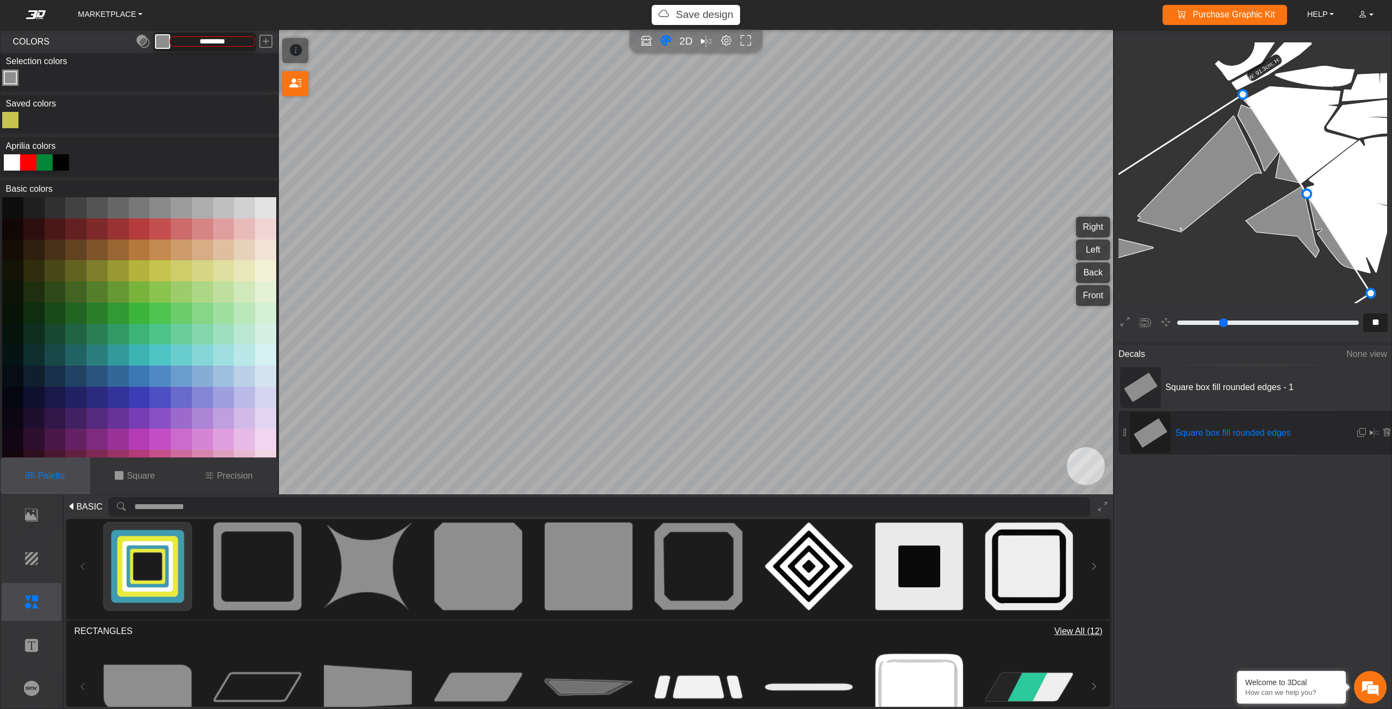
click at [26, 563] on p "Background" at bounding box center [31, 558] width 59 height 13
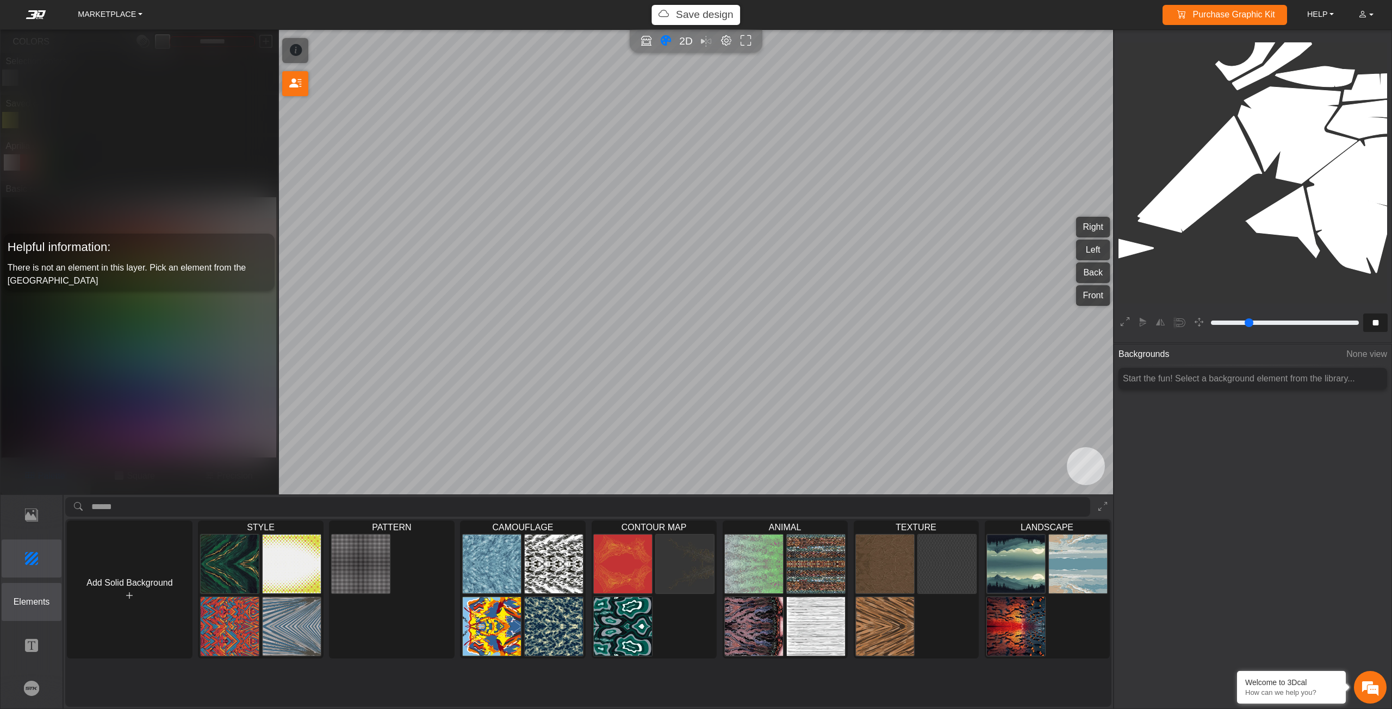
click at [28, 602] on p "Elements" at bounding box center [31, 602] width 59 height 13
type input "*"
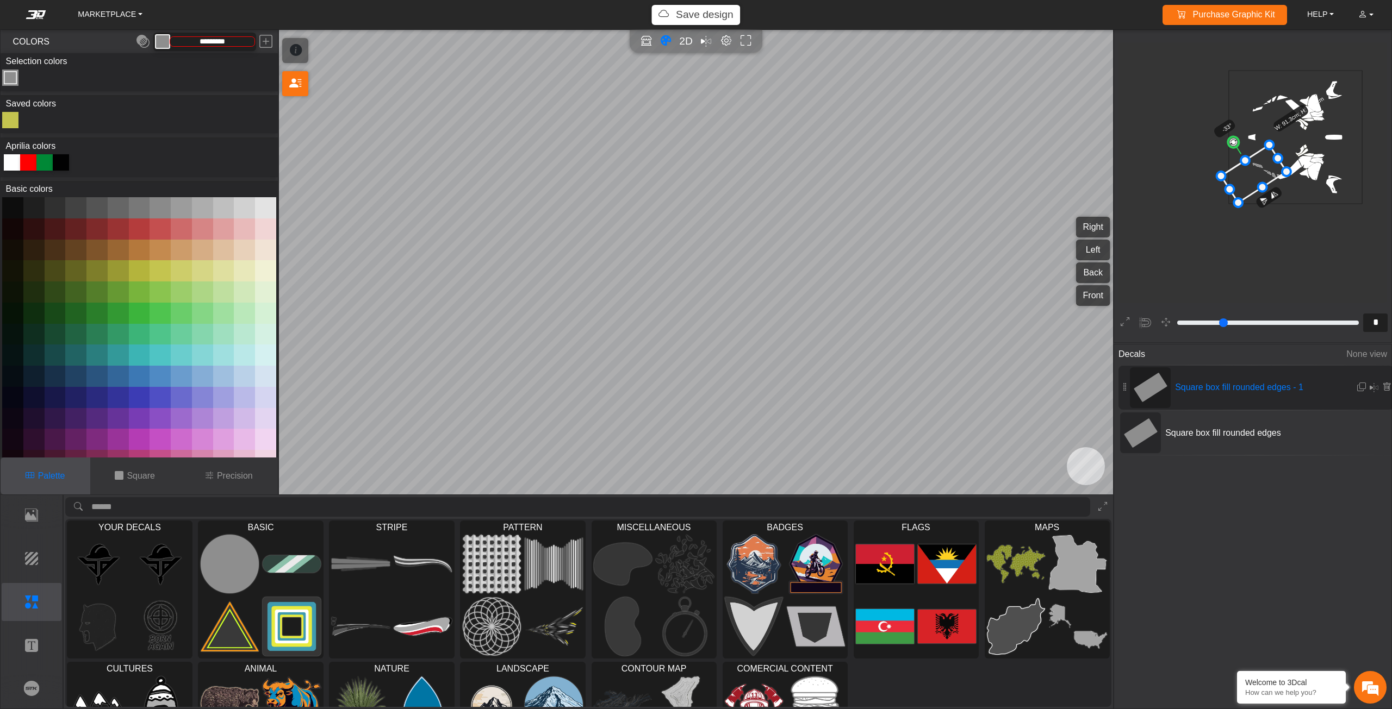
click at [30, 163] on icon at bounding box center [30, 161] width 4 height 4
click at [1266, 427] on span "Square box fill rounded edges" at bounding box center [1242, 433] width 163 height 13
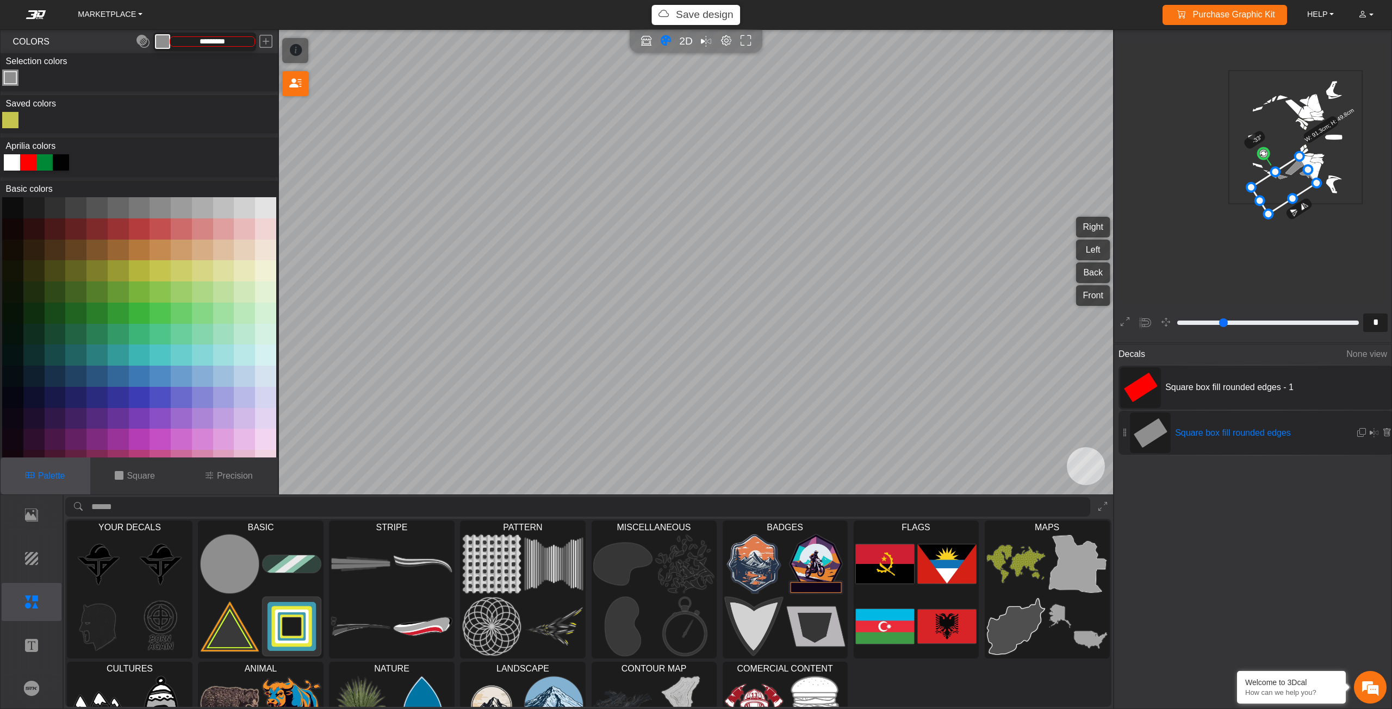
scroll to position [118, 54]
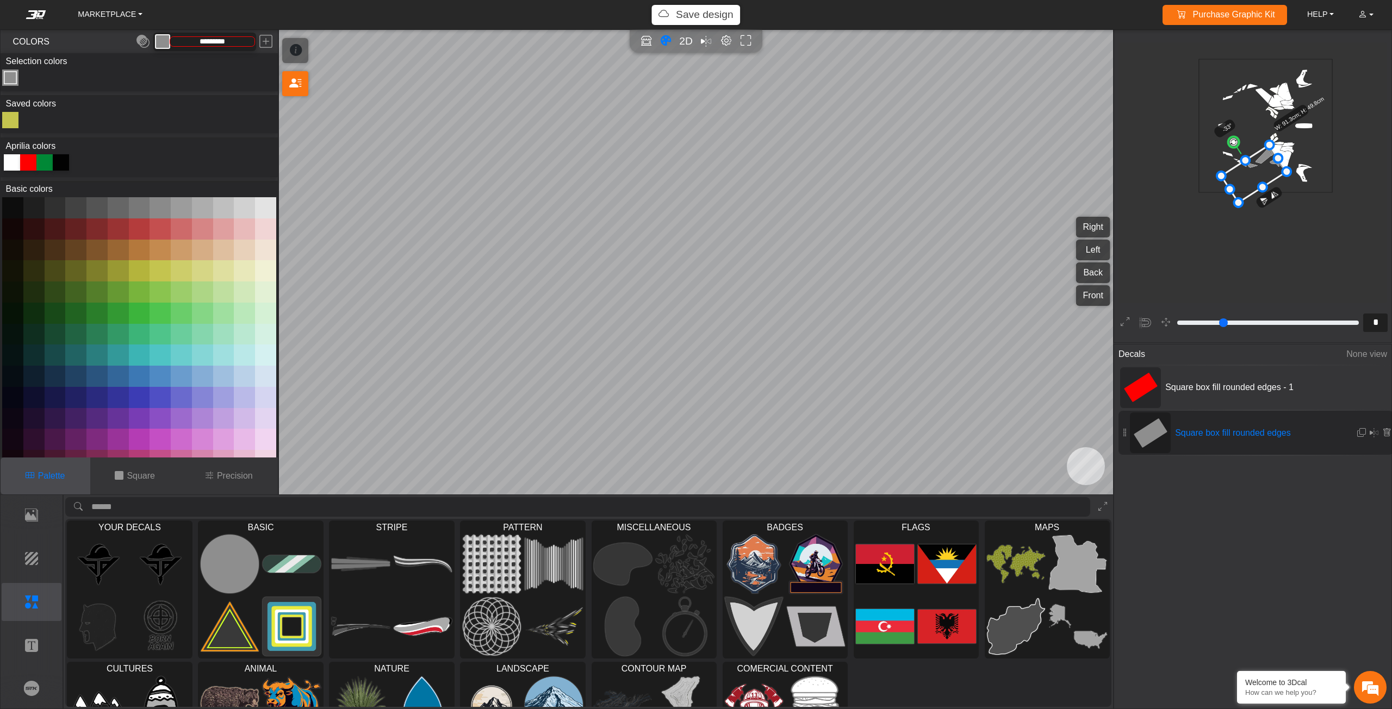
click at [23, 160] on icon at bounding box center [28, 162] width 16 height 16
type input "*******"
click at [720, 47] on button "Editor settings" at bounding box center [725, 41] width 17 height 17
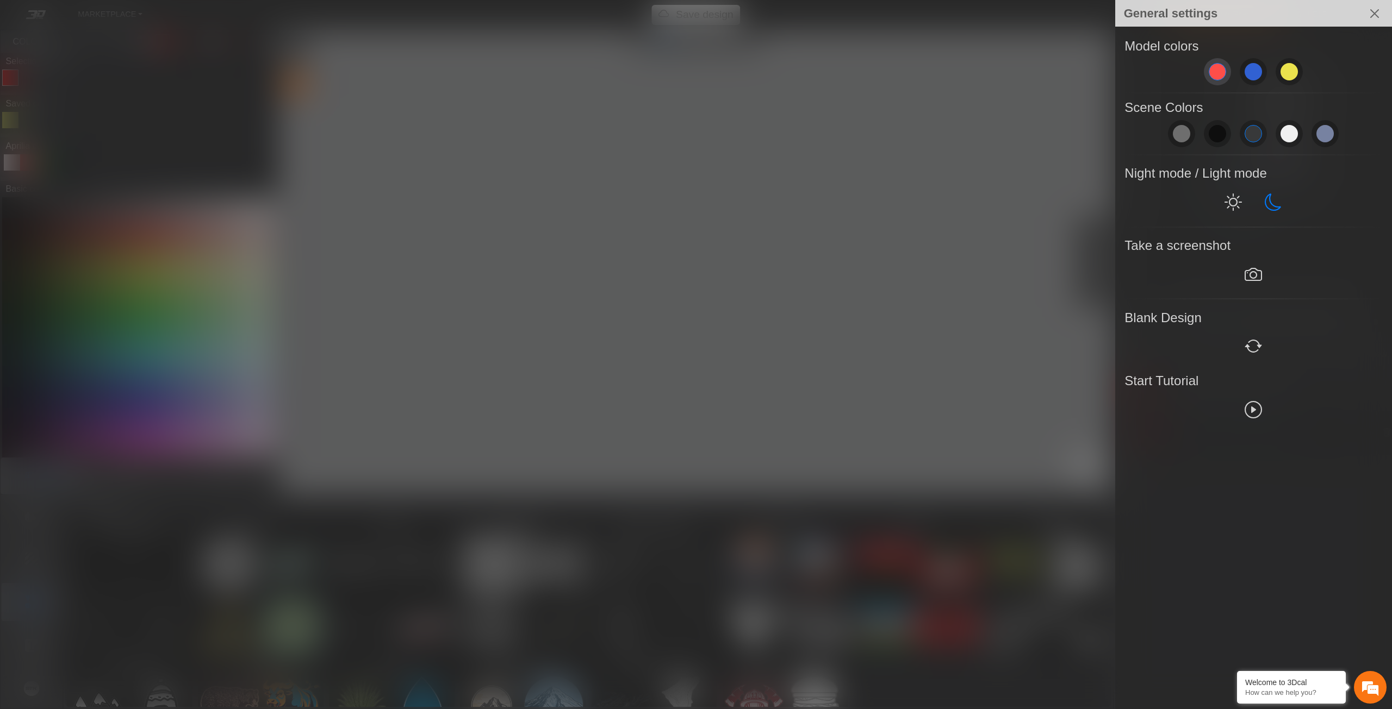
click at [1217, 69] on span at bounding box center [1217, 71] width 17 height 17
click at [790, 192] on div at bounding box center [696, 354] width 1392 height 709
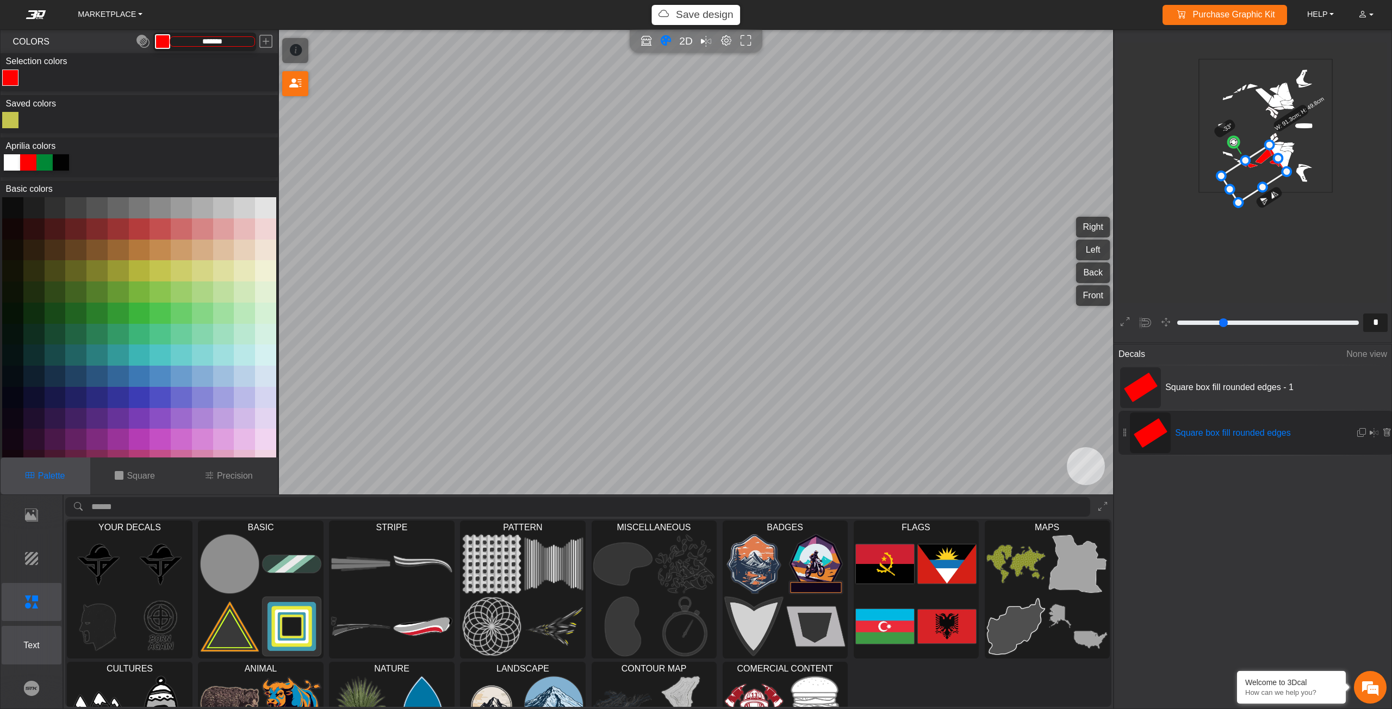
click at [31, 638] on button "Text" at bounding box center [32, 645] width 60 height 38
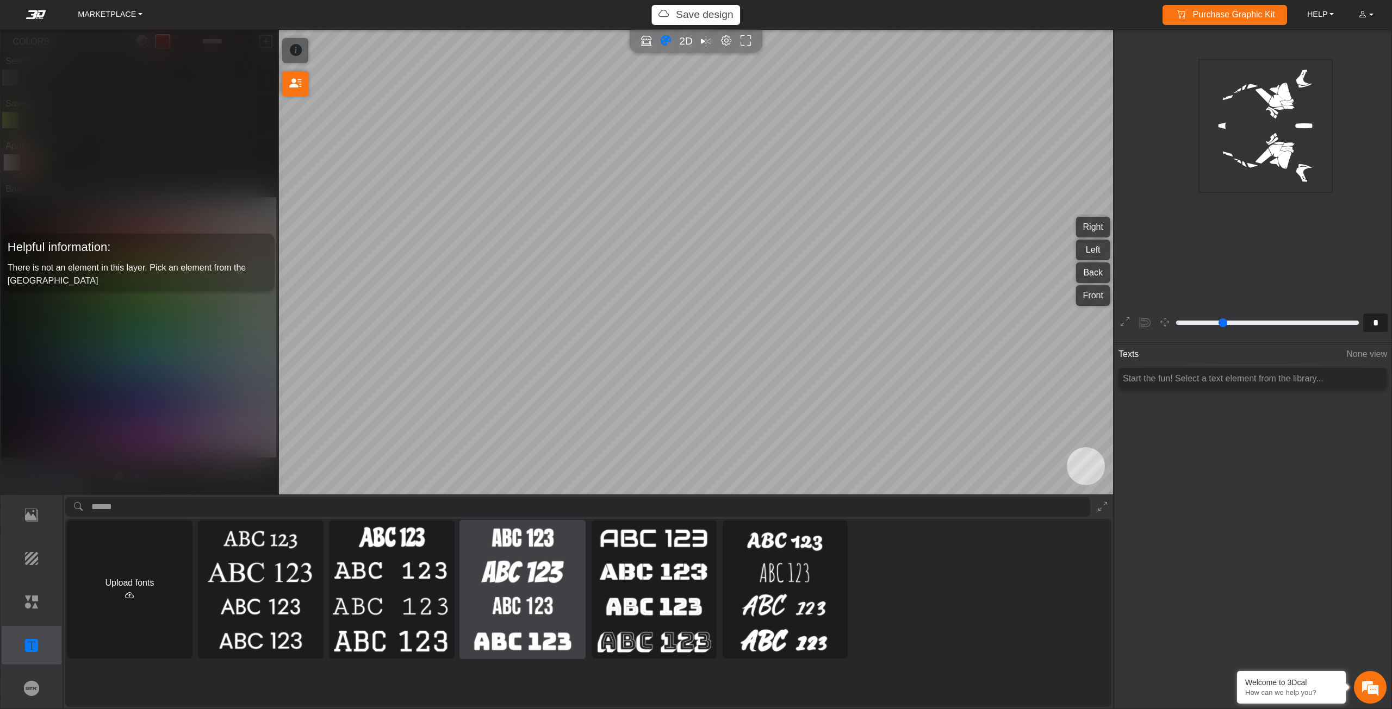
click at [502, 599] on img at bounding box center [523, 607] width 122 height 31
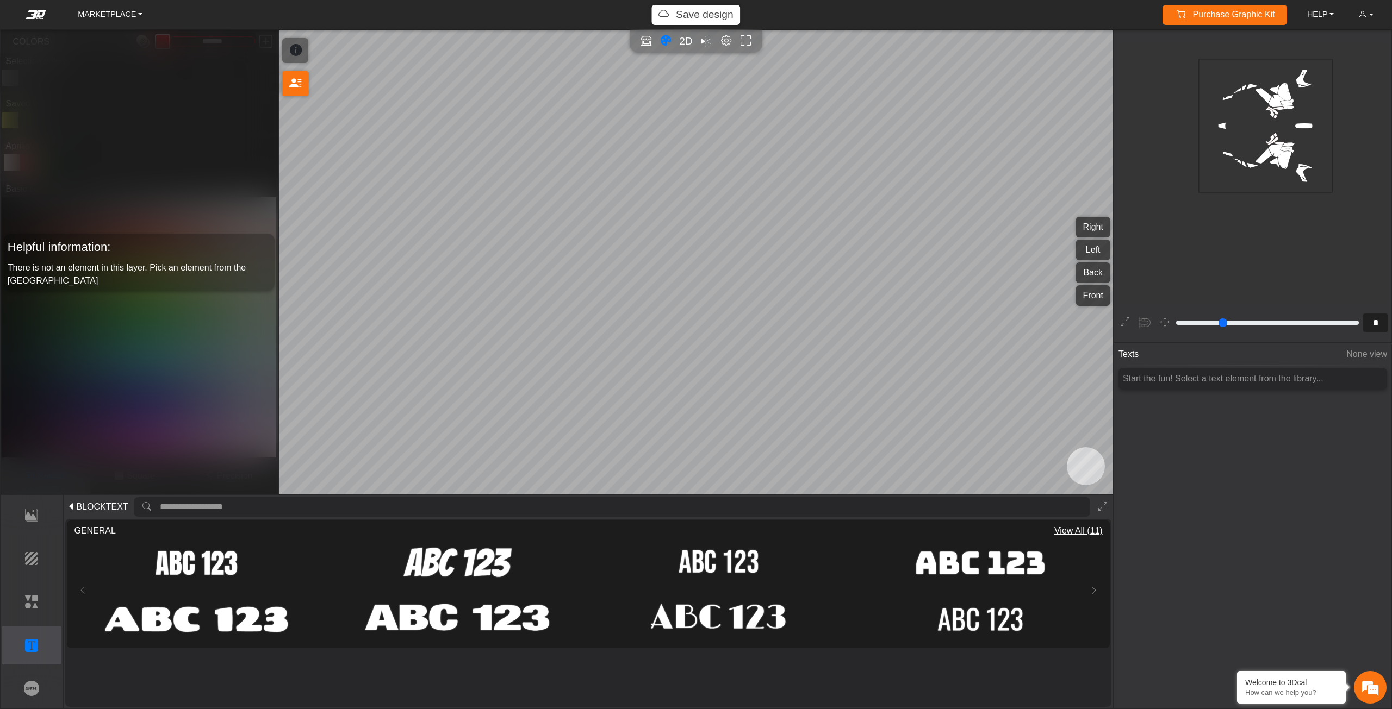
click at [83, 499] on button "BLOCKTEXT" at bounding box center [97, 507] width 65 height 17
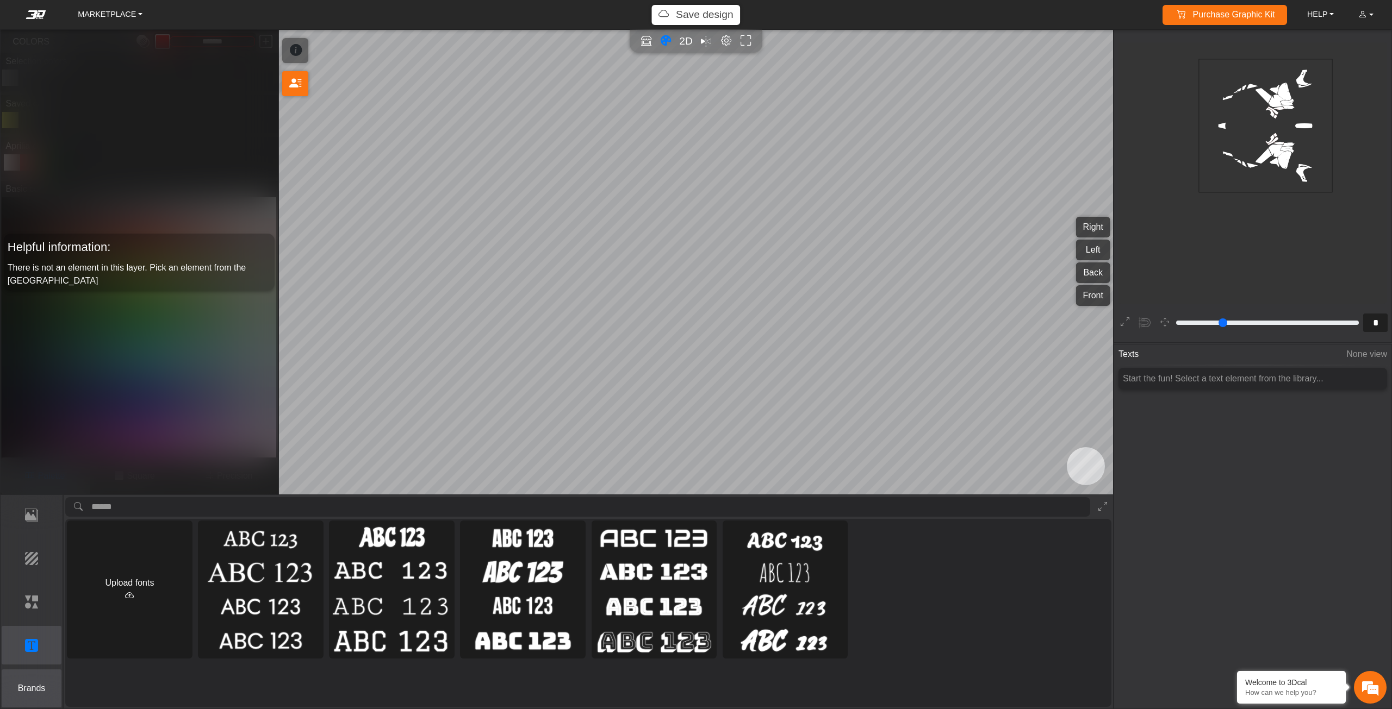
click at [35, 681] on button "Brands" at bounding box center [32, 689] width 60 height 38
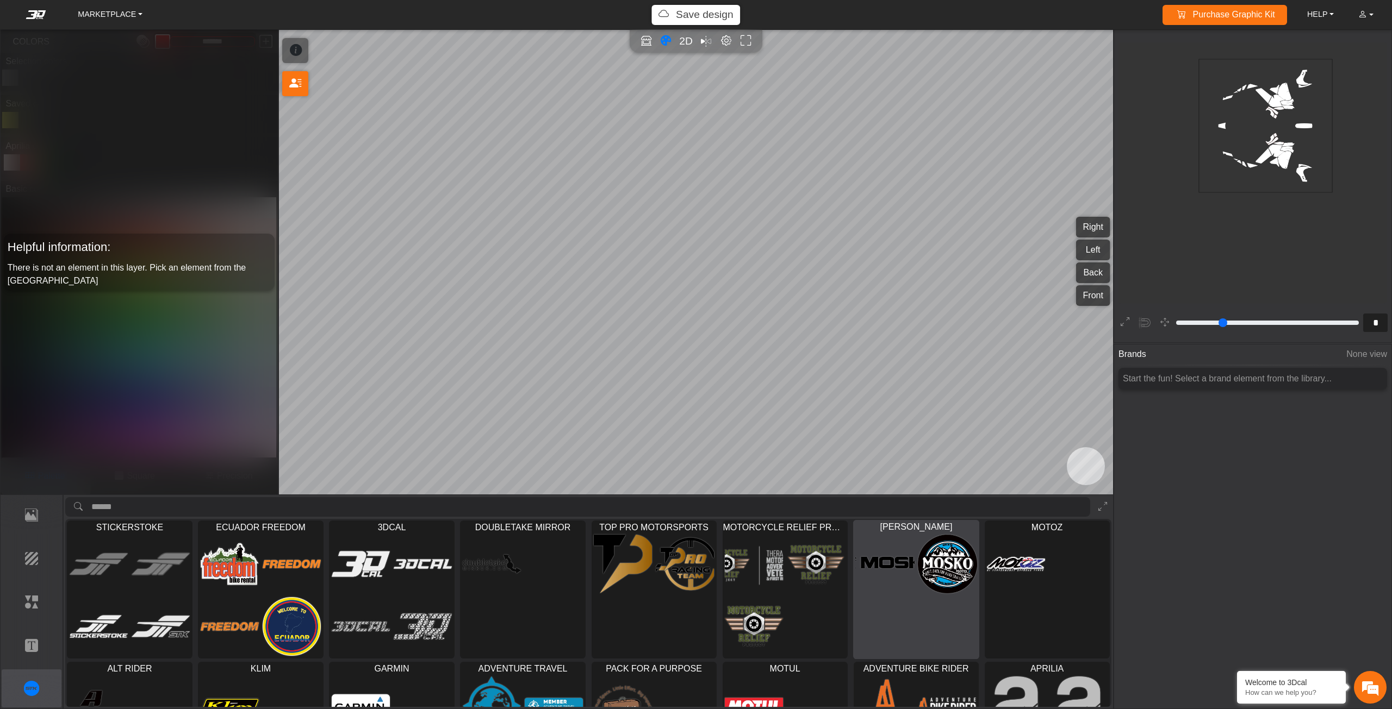
scroll to position [96, 0]
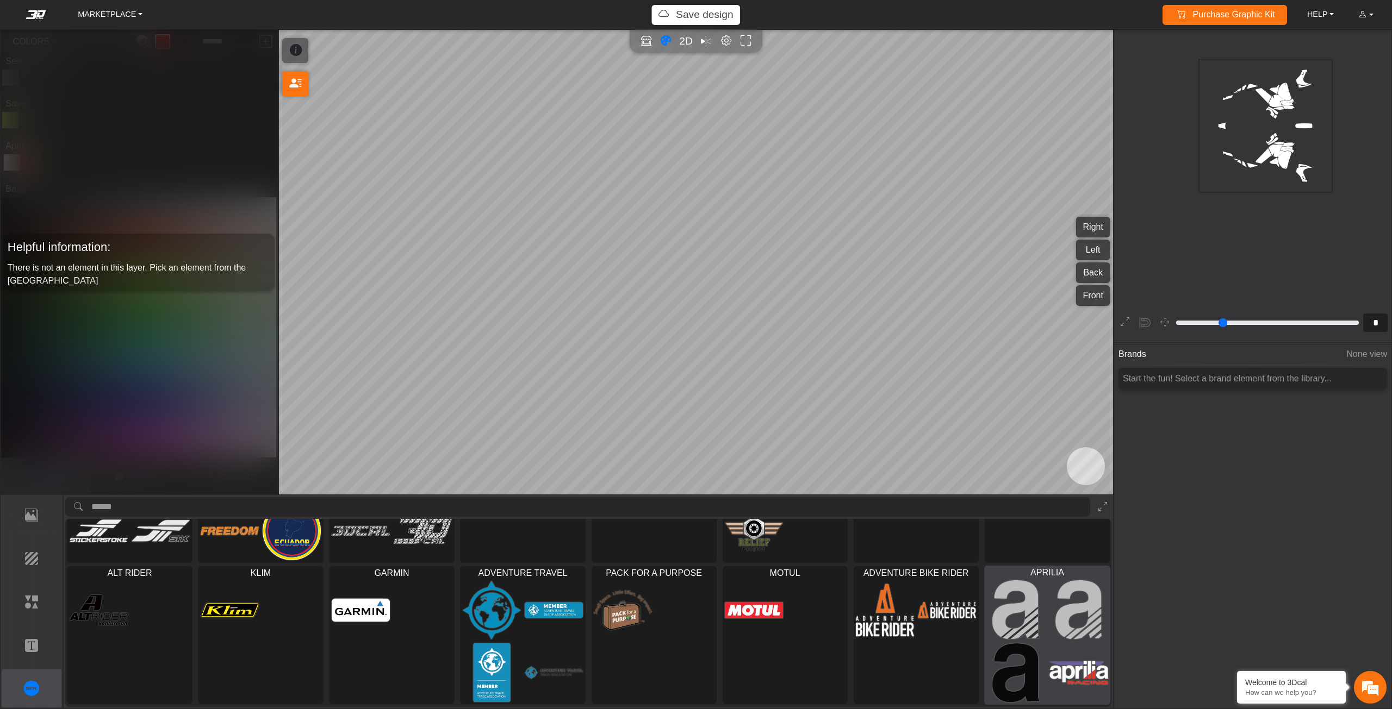
click at [1036, 609] on img at bounding box center [1015, 610] width 59 height 60
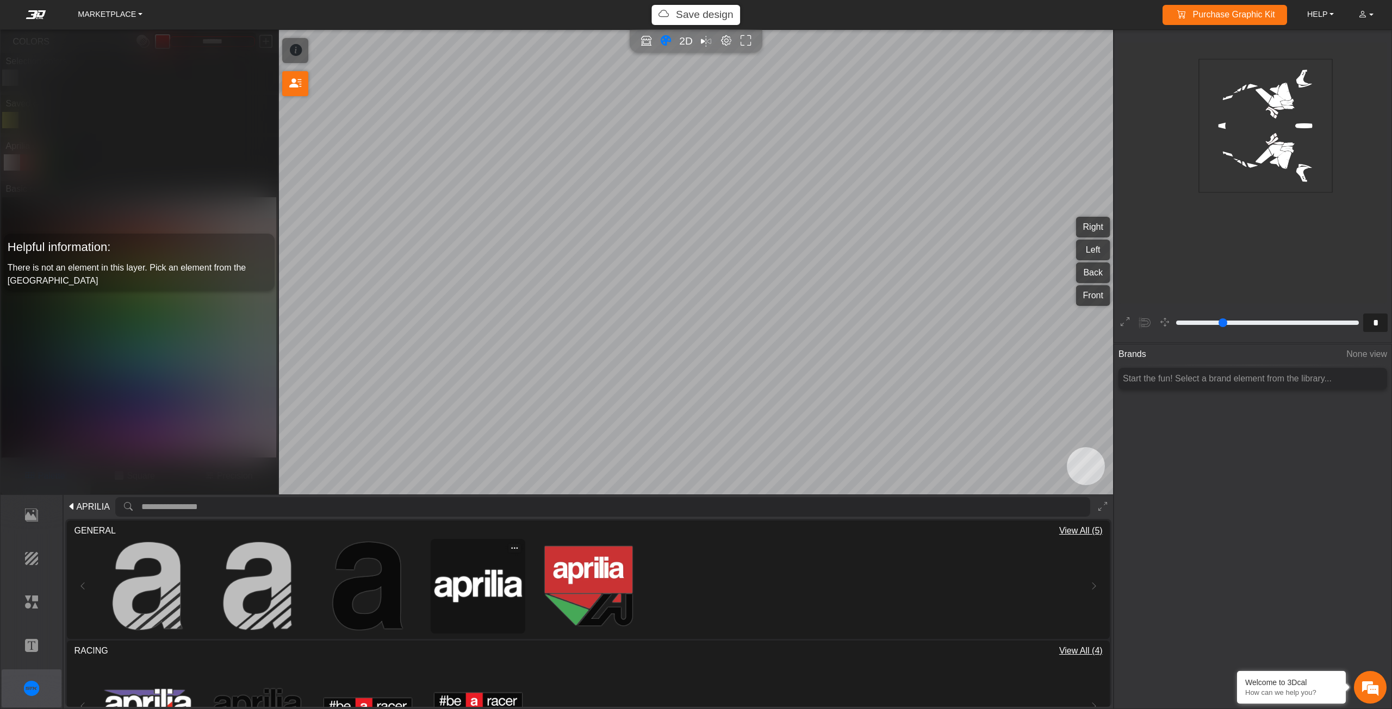
scroll to position [54, 0]
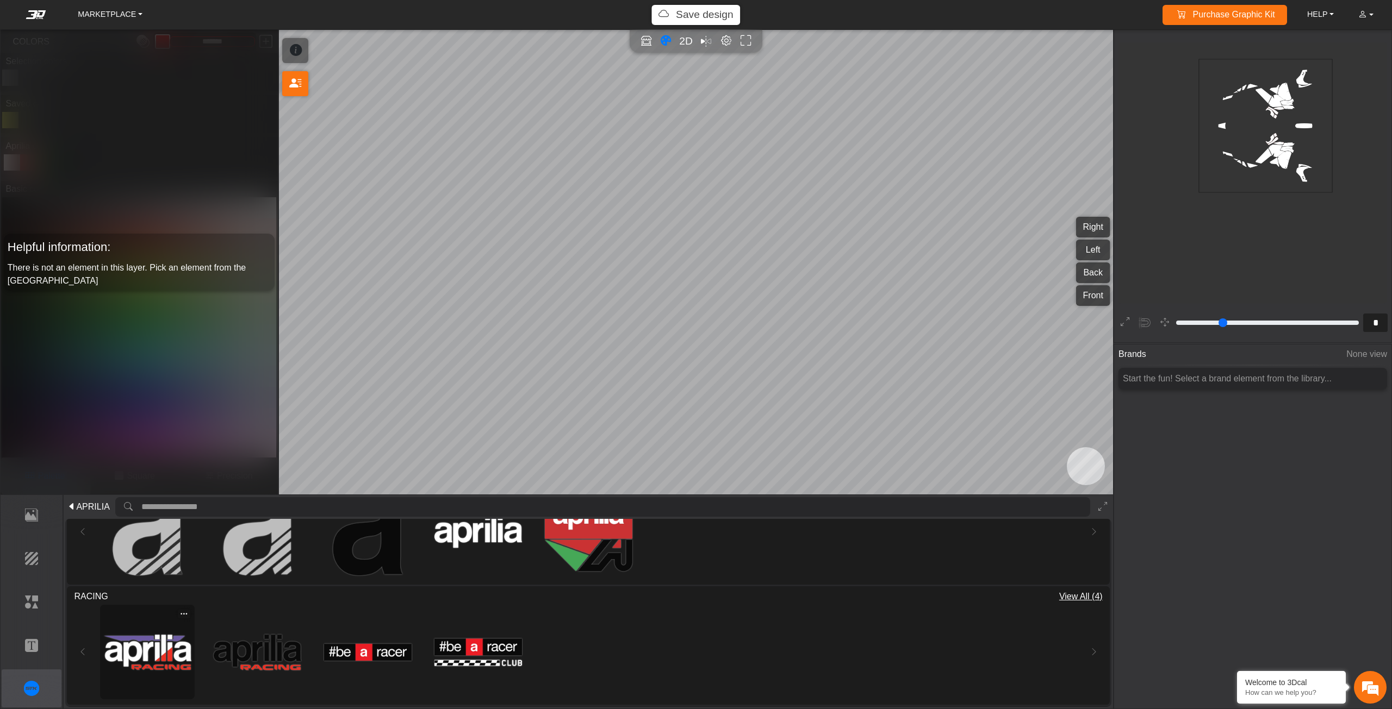
click at [154, 667] on img at bounding box center [148, 653] width 88 height 88
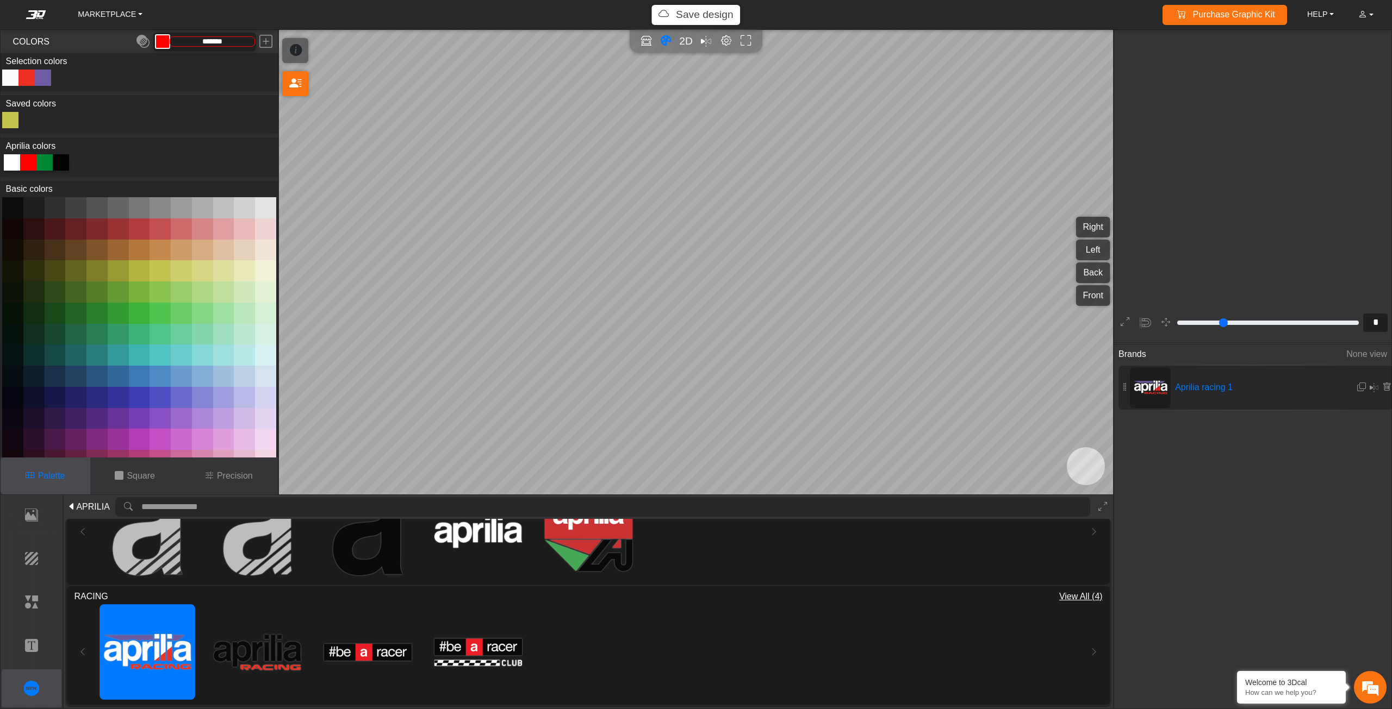
type input "**"
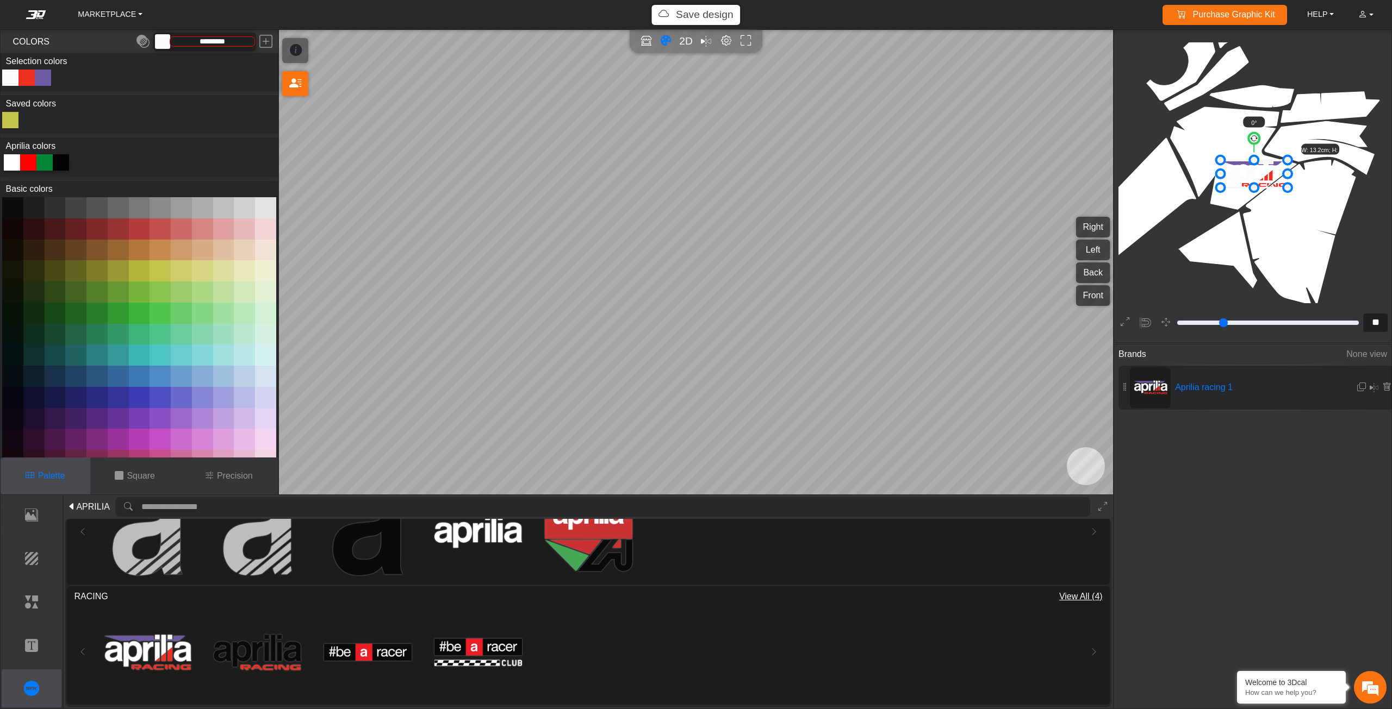
click at [14, 165] on div at bounding box center [12, 162] width 16 height 16
click at [14, 210] on button at bounding box center [12, 207] width 21 height 21
type input "*********"
drag, startPoint x: 1253, startPoint y: 134, endPoint x: 1284, endPoint y: 152, distance: 36.3
click at [1284, 152] on circle at bounding box center [1282, 153] width 15 height 15
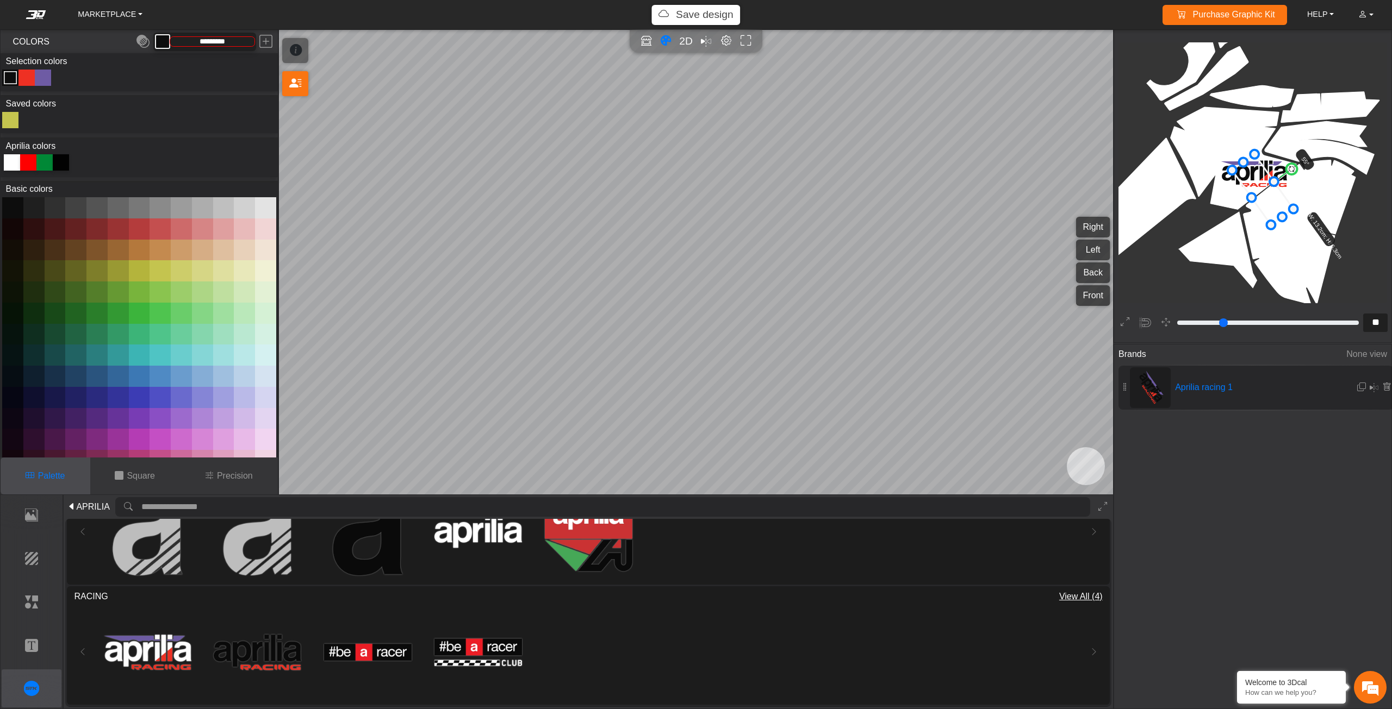
drag, startPoint x: 1266, startPoint y: 178, endPoint x: 1275, endPoint y: 191, distance: 16.3
click at [1275, 191] on icon at bounding box center [1262, 189] width 61 height 71
drag, startPoint x: 1229, startPoint y: 172, endPoint x: 1141, endPoint y: 115, distance: 104.5
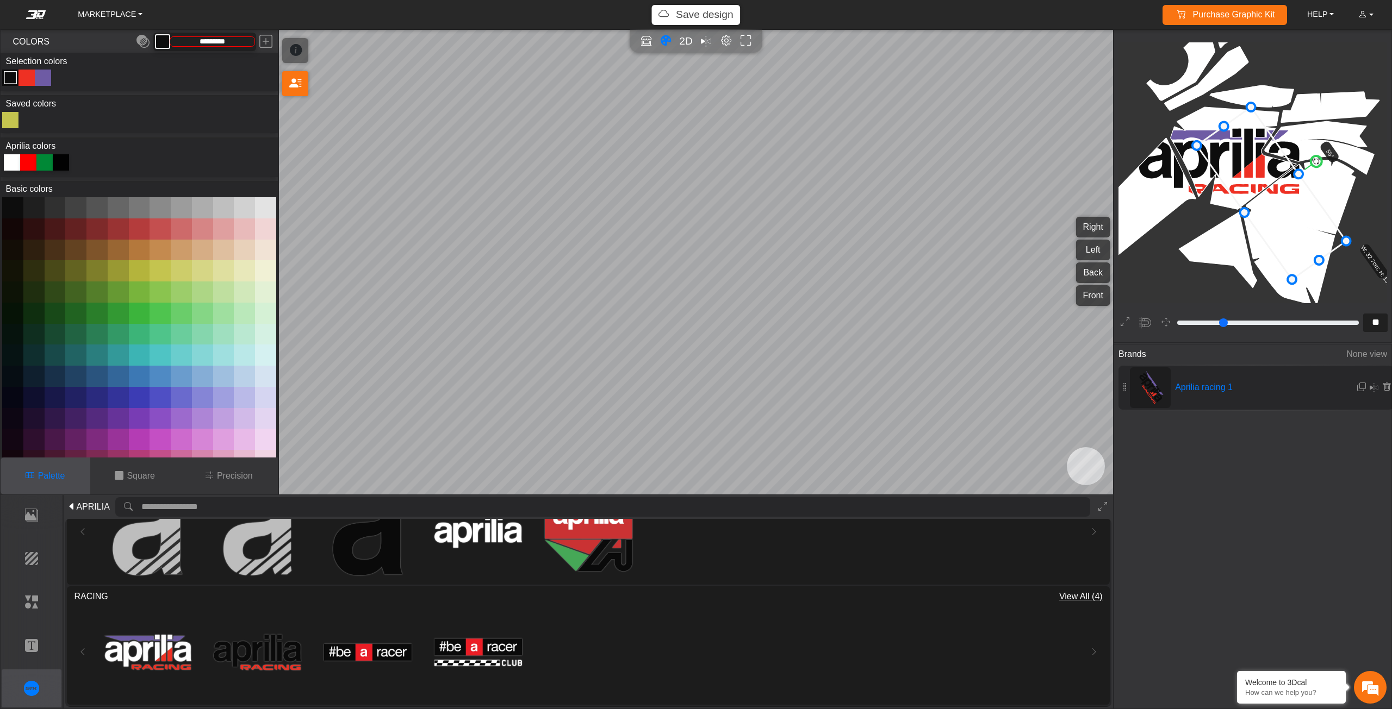
drag, startPoint x: 1220, startPoint y: 155, endPoint x: 1250, endPoint y: 180, distance: 39.4
click at [1250, 180] on icon at bounding box center [1272, 193] width 150 height 172
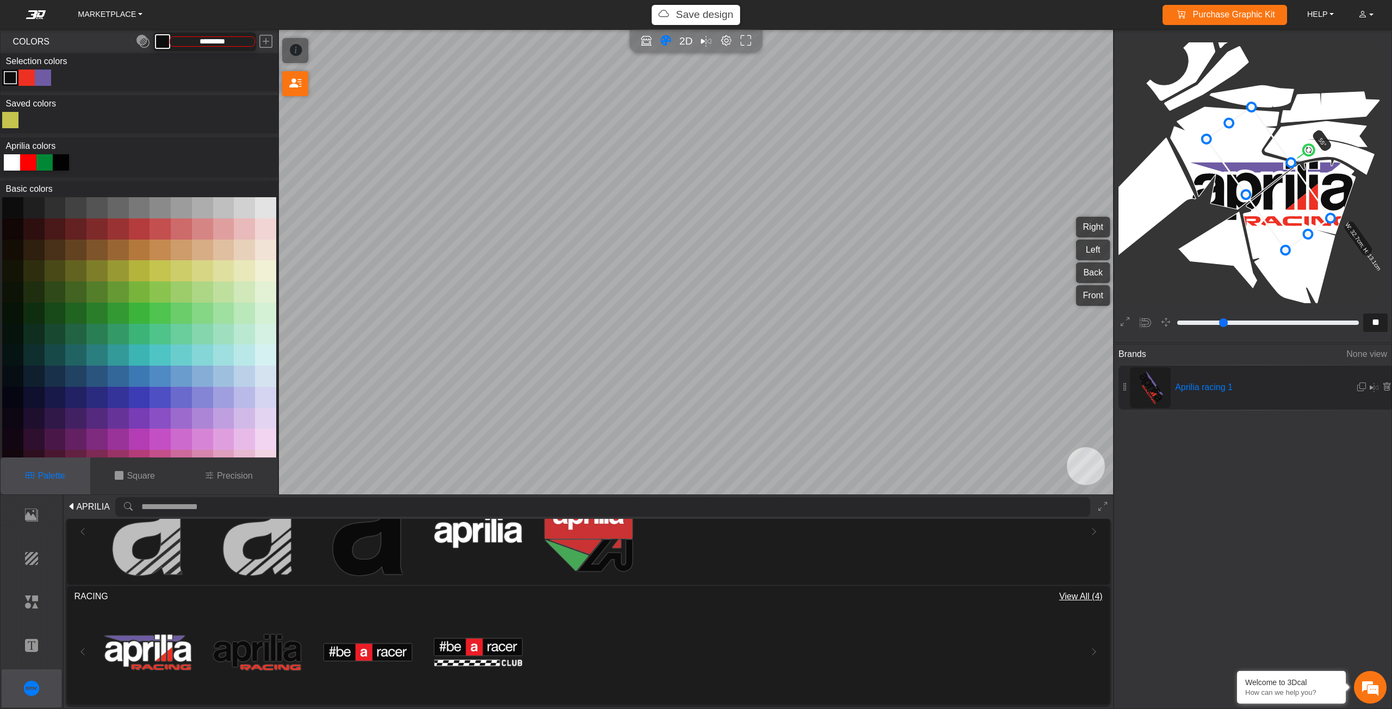
drag, startPoint x: 1294, startPoint y: 276, endPoint x: 1279, endPoint y: 217, distance: 60.5
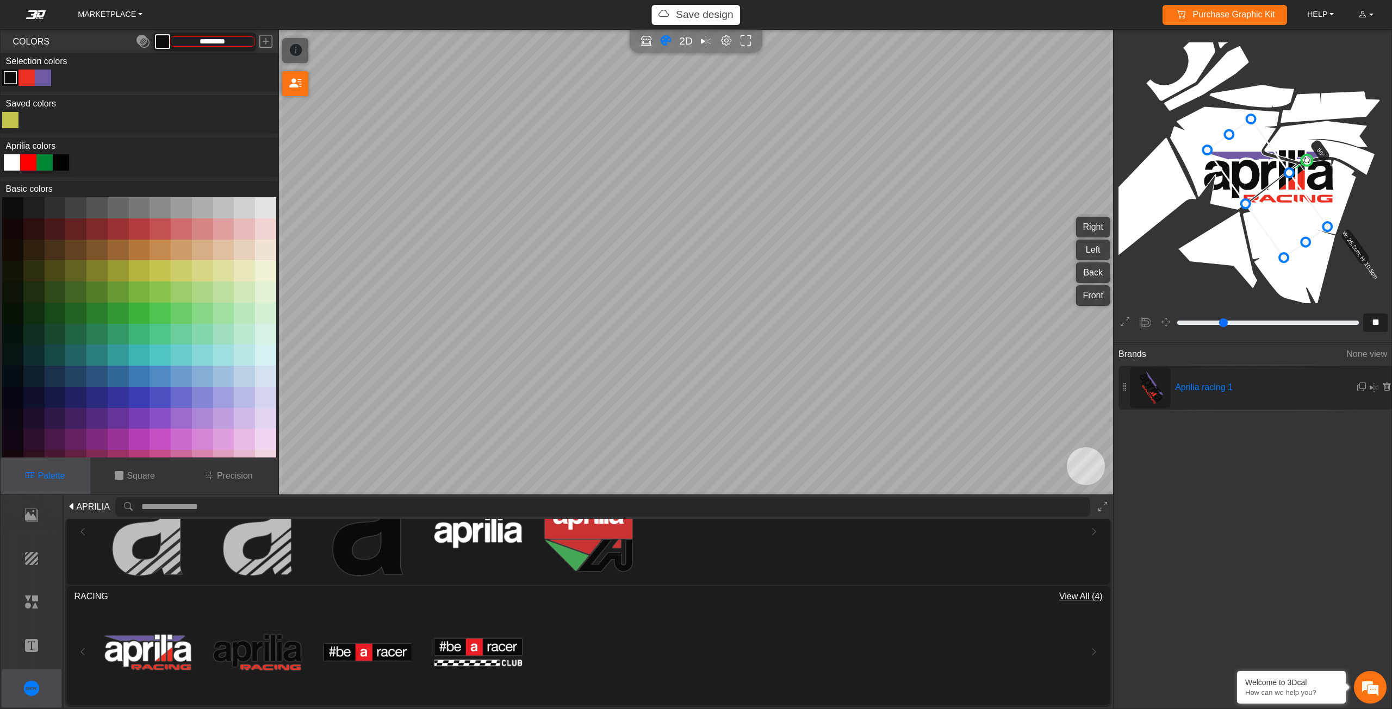
drag, startPoint x: 1275, startPoint y: 209, endPoint x: 1274, endPoint y: 221, distance: 12.0
click at [1274, 221] on icon at bounding box center [1267, 188] width 120 height 139
drag, startPoint x: 1286, startPoint y: 260, endPoint x: 1298, endPoint y: 289, distance: 31.0
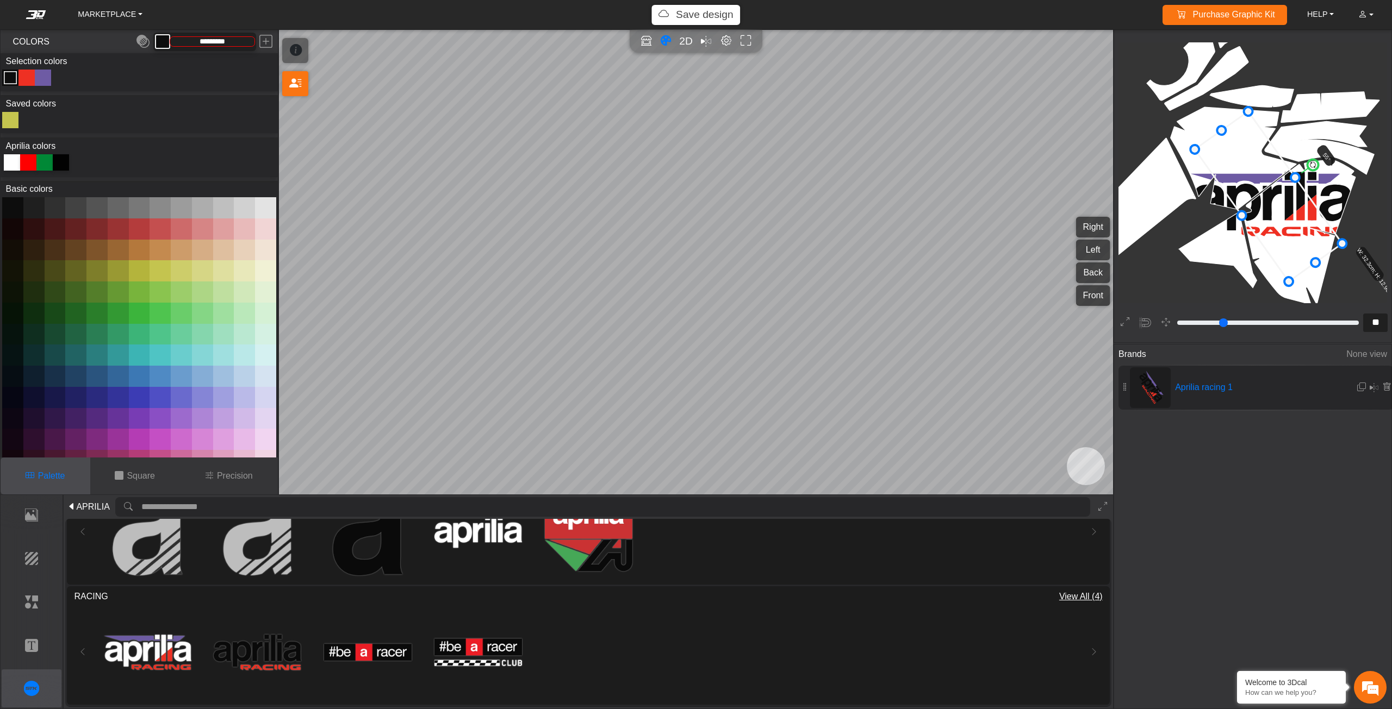
drag, startPoint x: 1288, startPoint y: 259, endPoint x: 1283, endPoint y: 250, distance: 10.7
click at [1283, 250] on icon at bounding box center [1267, 196] width 147 height 170
click at [1283, 250] on icon at bounding box center [1265, 195] width 147 height 170
click at [1284, 249] on icon at bounding box center [1265, 195] width 147 height 170
click at [1308, 161] on circle at bounding box center [1309, 160] width 15 height 15
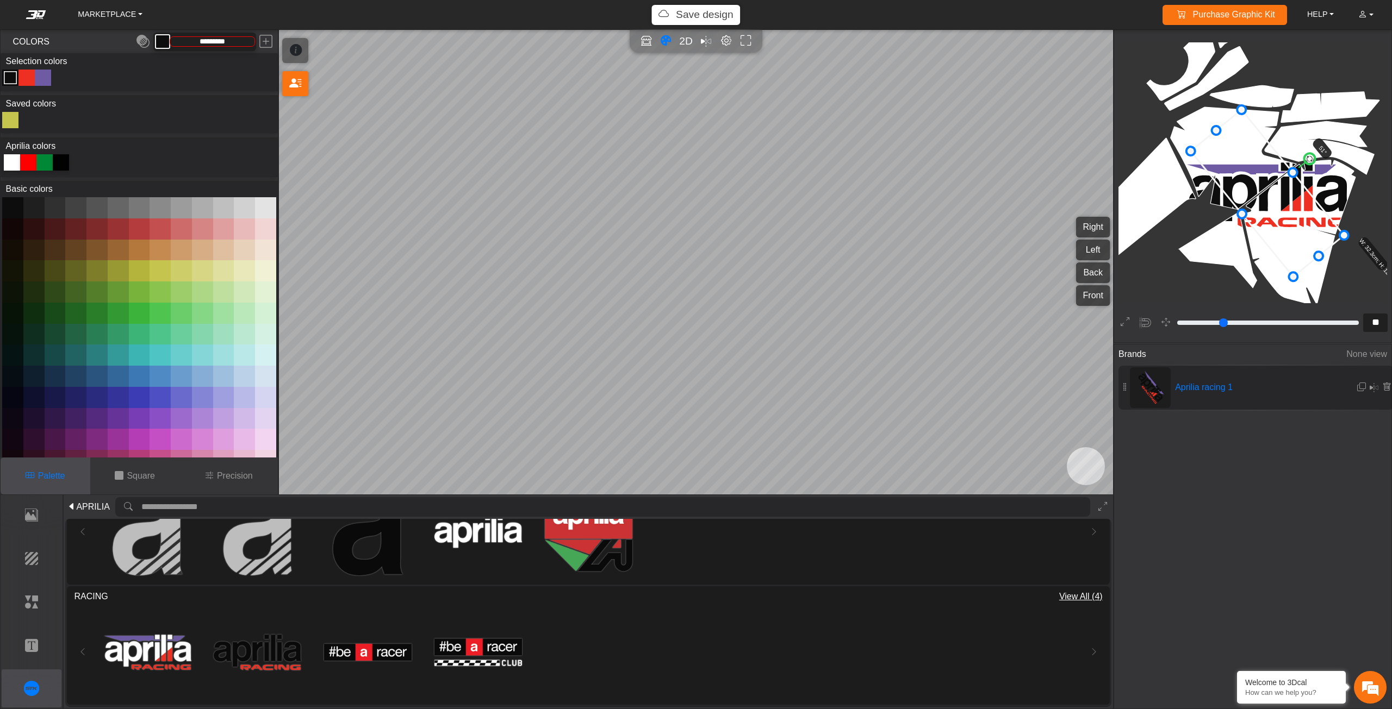
click at [1277, 198] on icon at bounding box center [1267, 193] width 153 height 167
drag, startPoint x: 1297, startPoint y: 272, endPoint x: 1299, endPoint y: 257, distance: 14.9
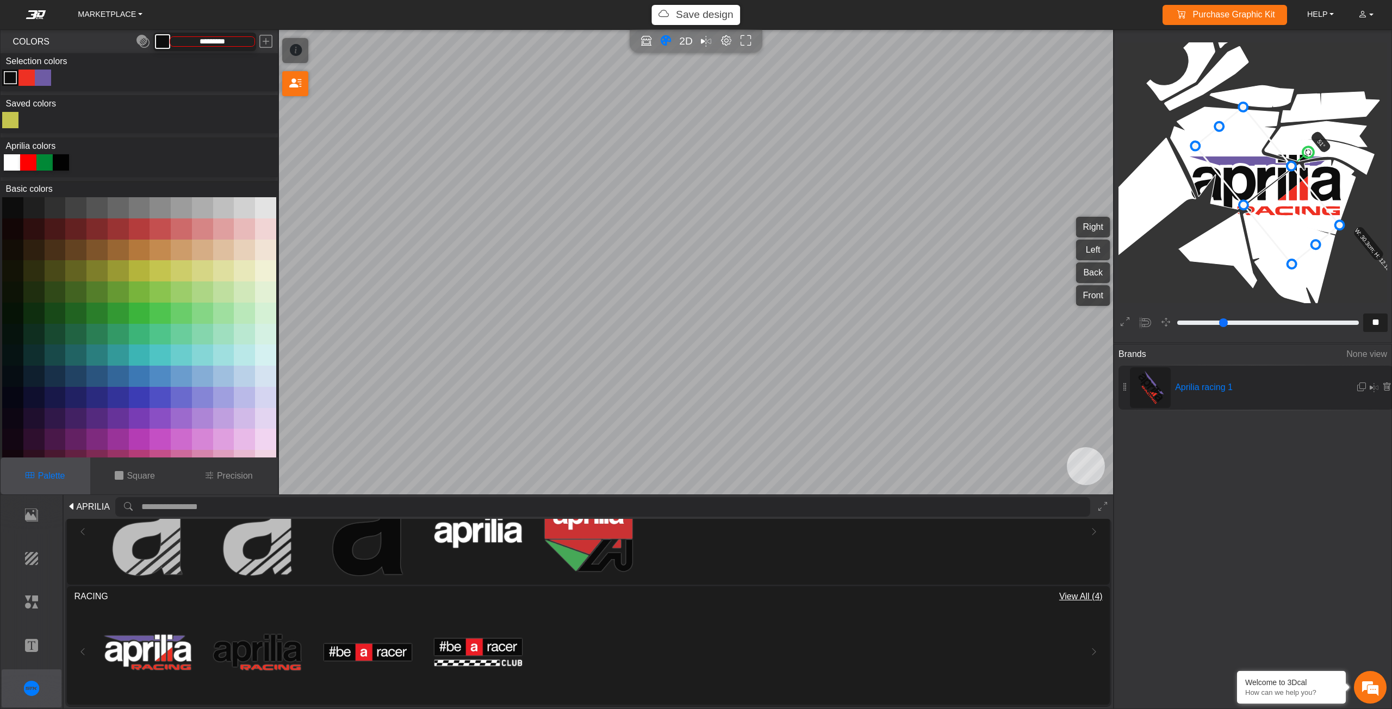
click at [1293, 234] on icon at bounding box center [1267, 185] width 144 height 157
click at [1292, 236] on icon at bounding box center [1268, 188] width 144 height 157
click at [29, 562] on p "Background" at bounding box center [31, 558] width 59 height 13
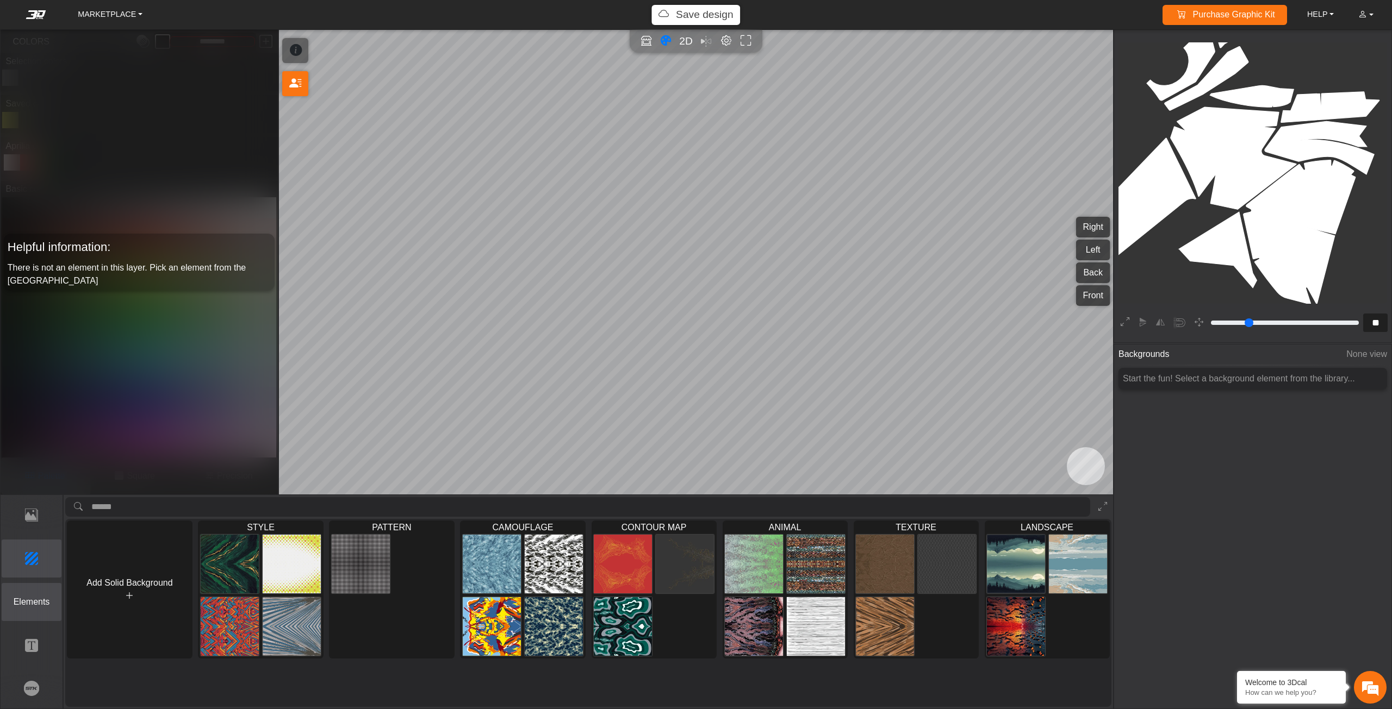
click at [44, 604] on p "Elements" at bounding box center [31, 602] width 59 height 13
type input "*"
type input "*******"
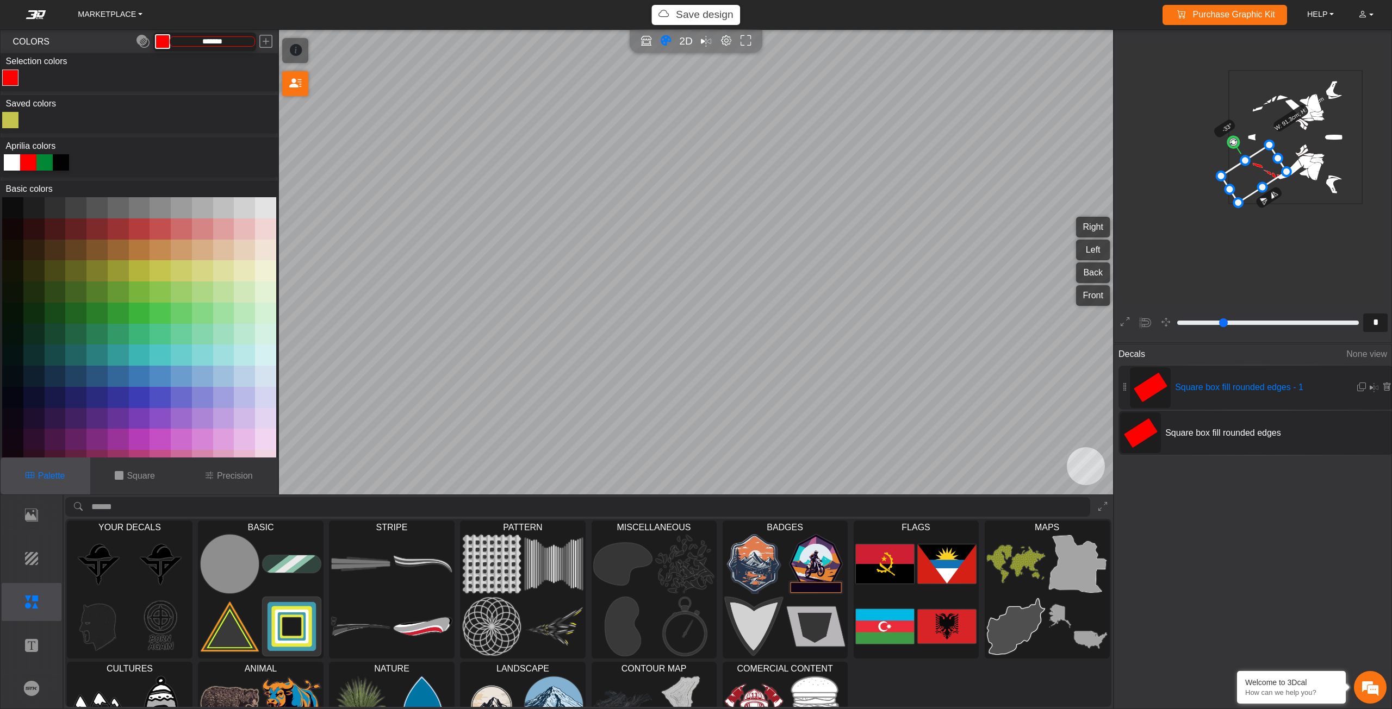
click at [1171, 421] on div "Square box fill rounded edges" at bounding box center [1255, 433] width 275 height 44
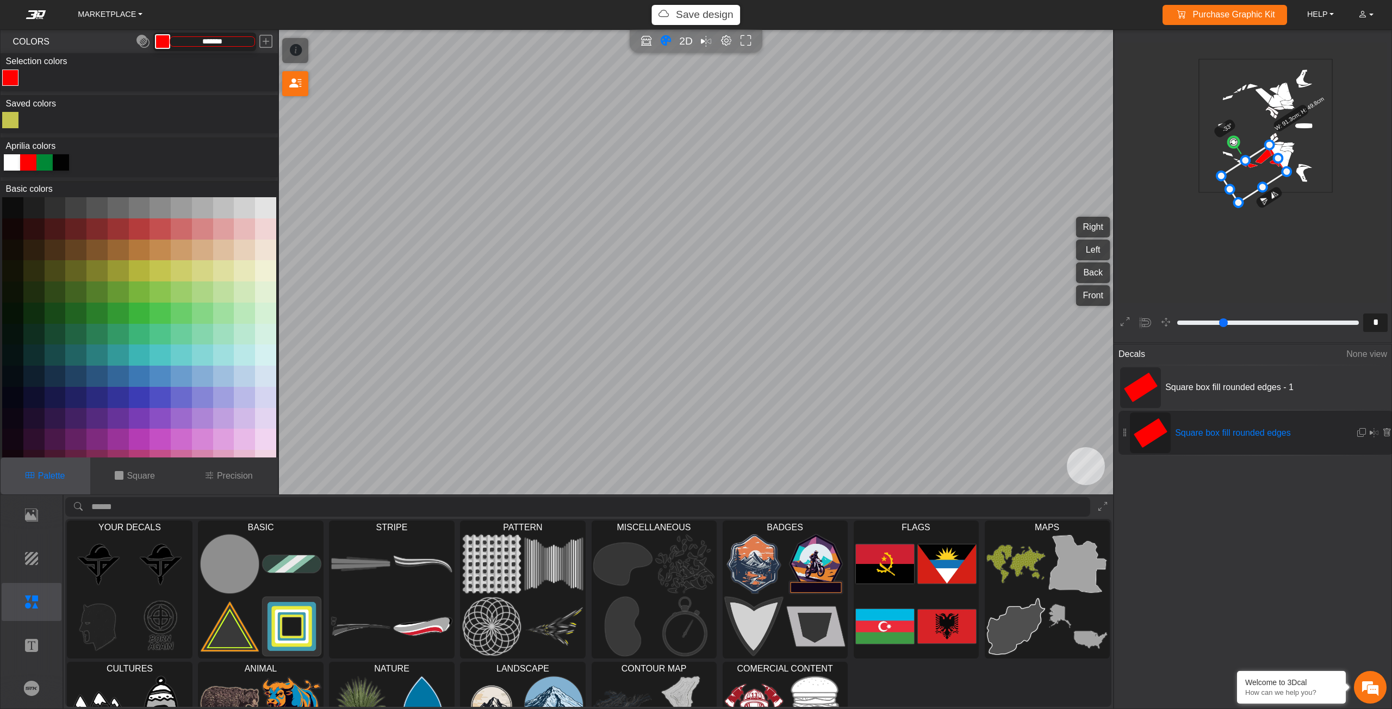
type input "*"
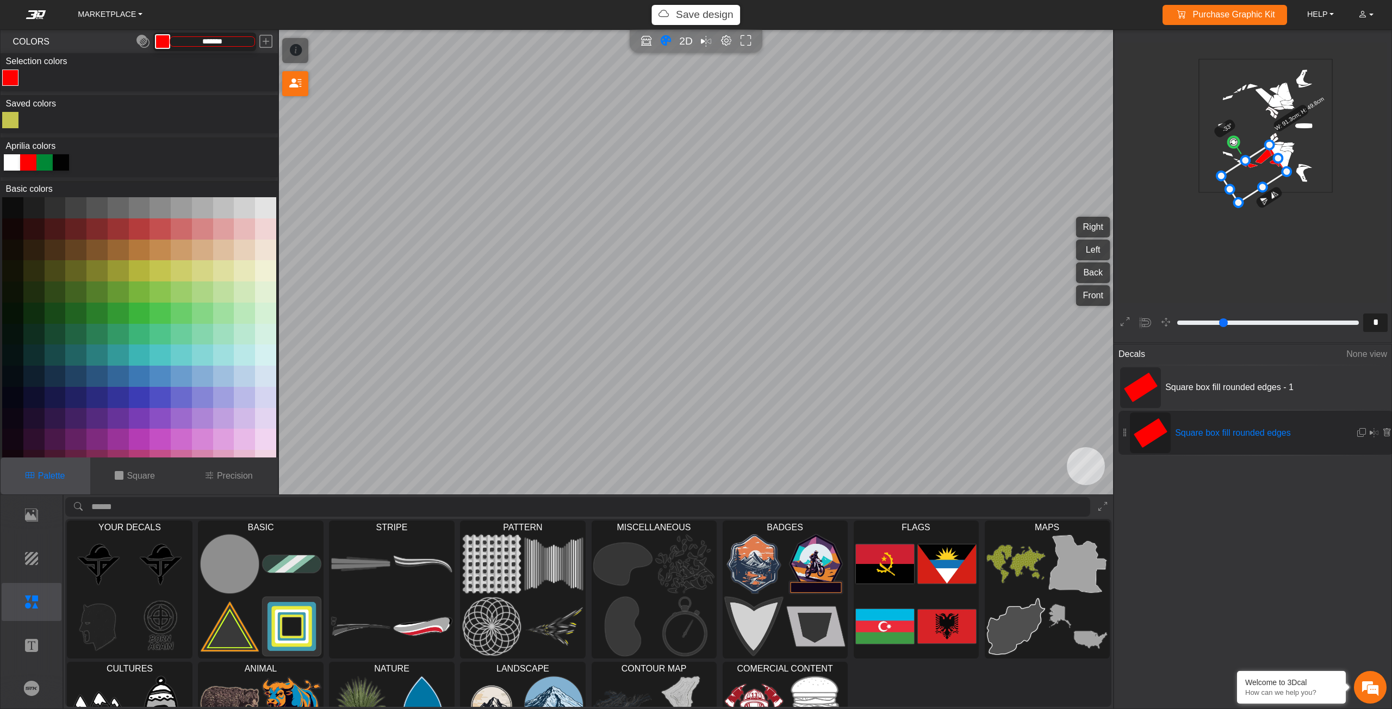
type input "*"
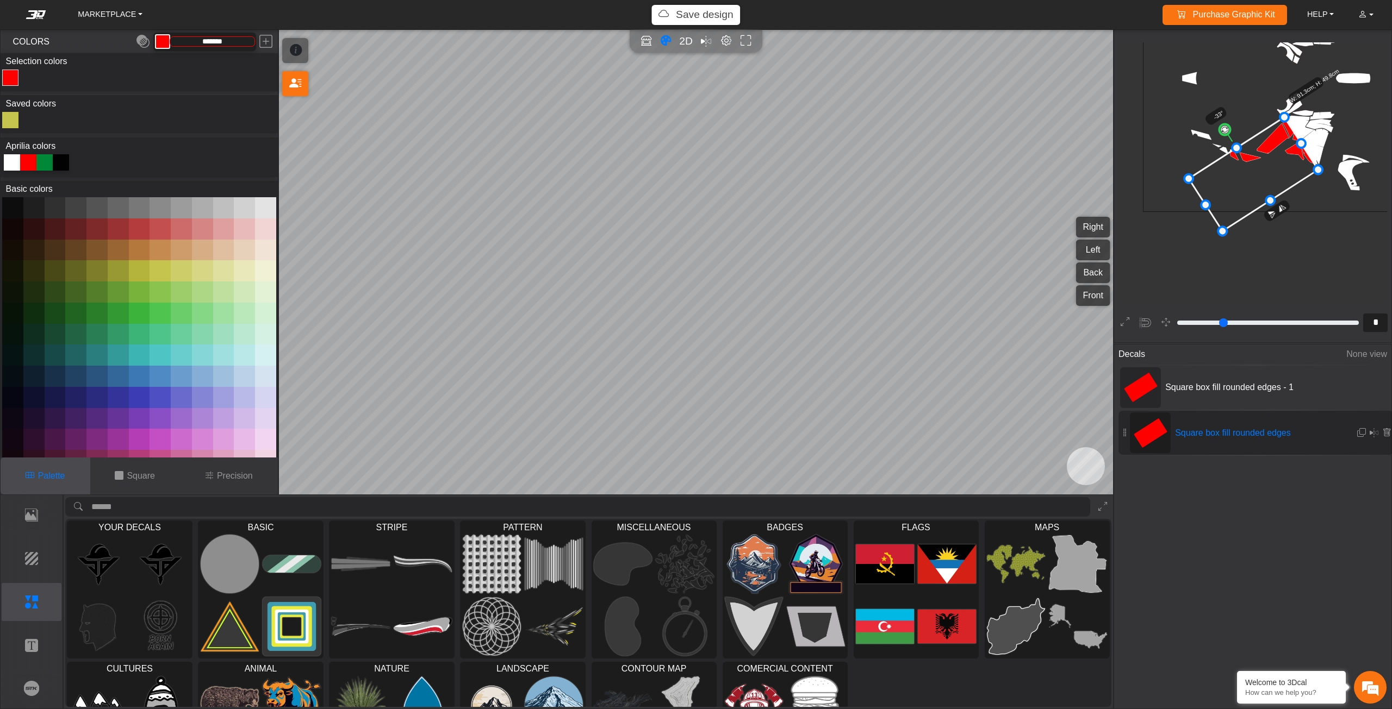
type input "*"
type input "**"
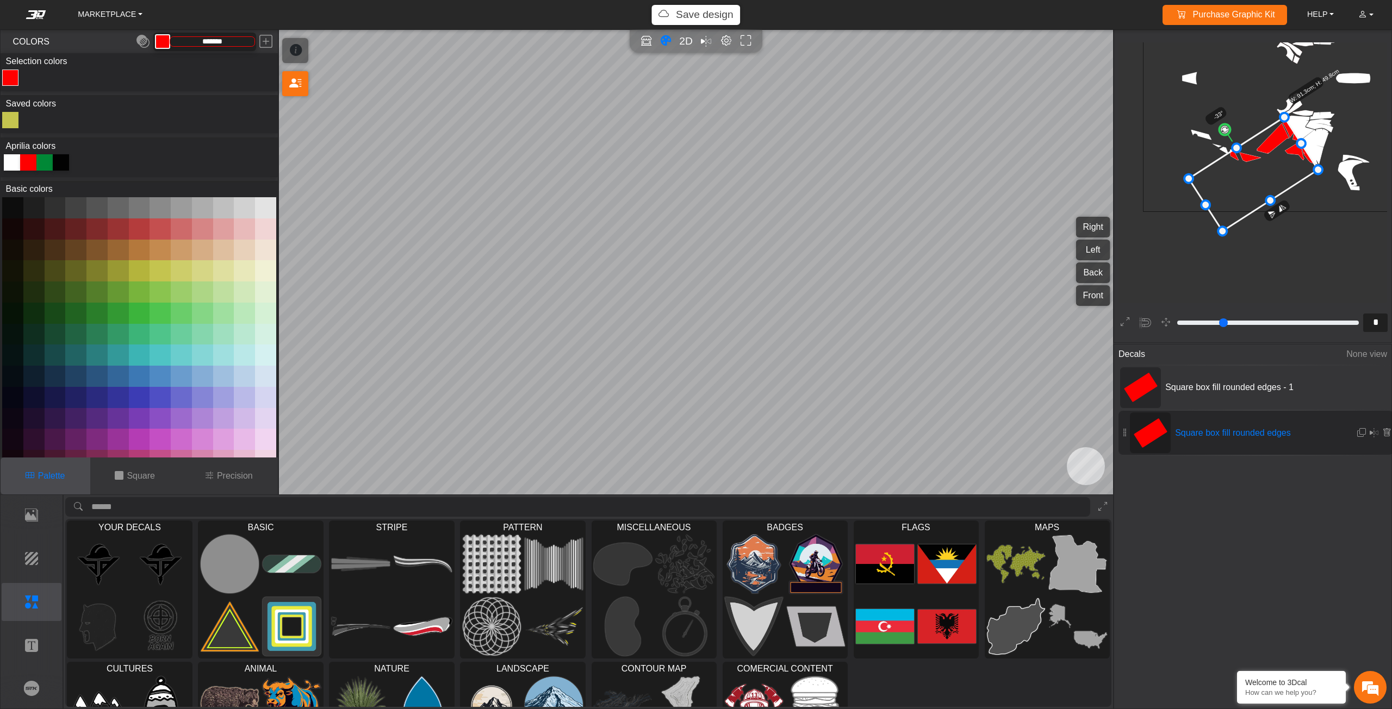
type input "**"
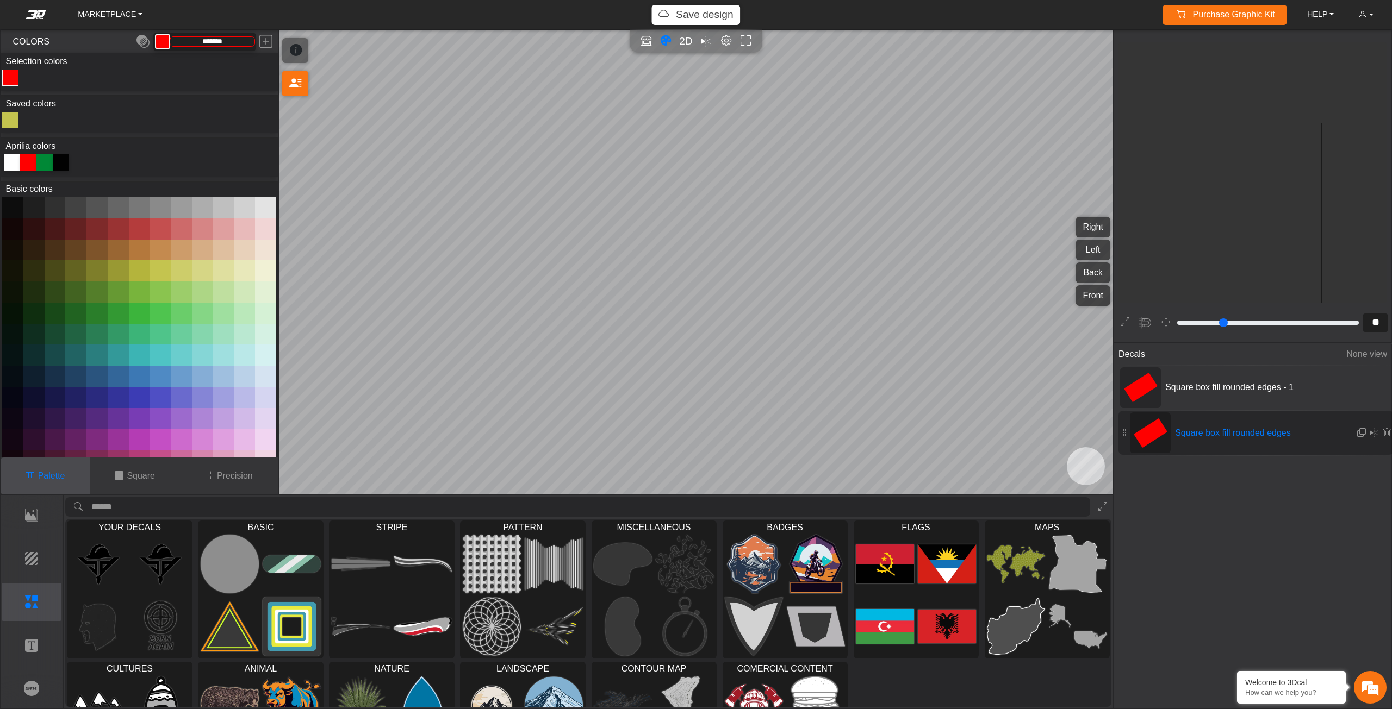
scroll to position [696, 496]
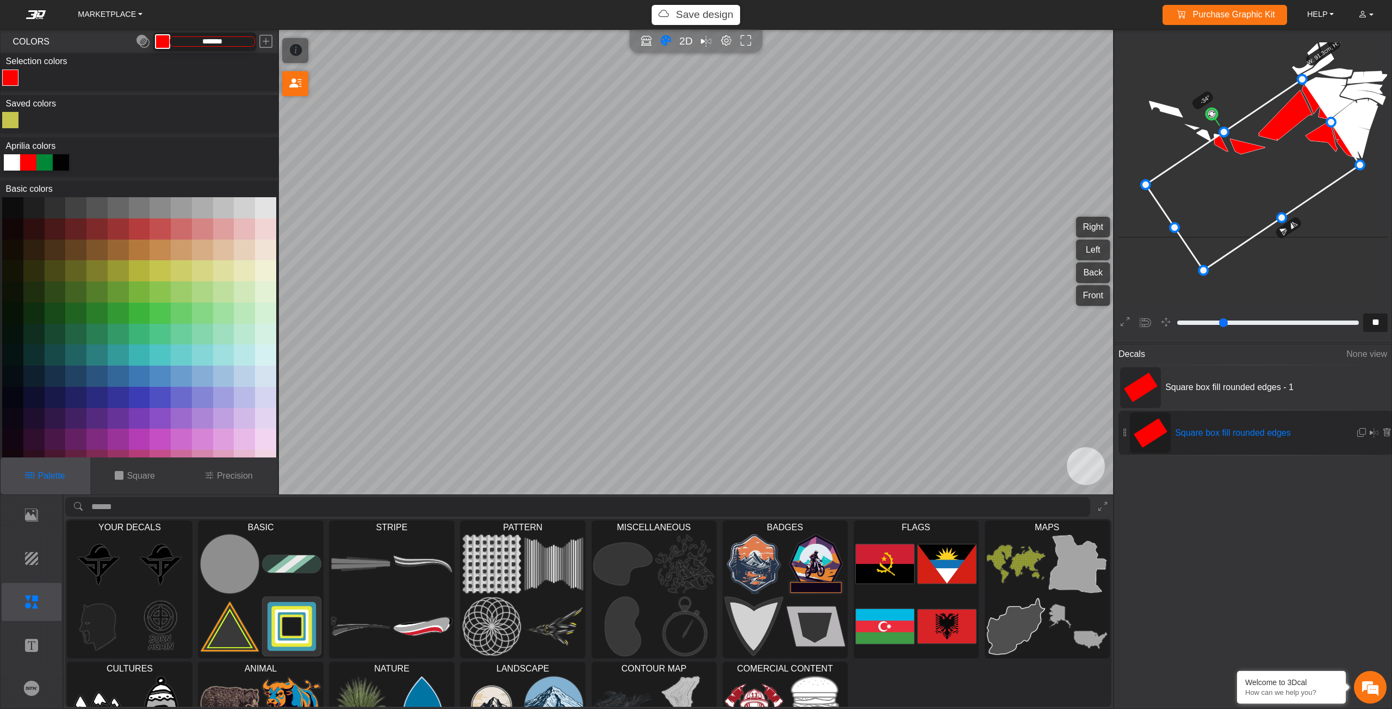
click at [1211, 113] on circle at bounding box center [1211, 114] width 15 height 15
click at [1206, 111] on circle at bounding box center [1209, 115] width 15 height 15
click at [39, 682] on p "Brands" at bounding box center [31, 688] width 59 height 13
type input "*********"
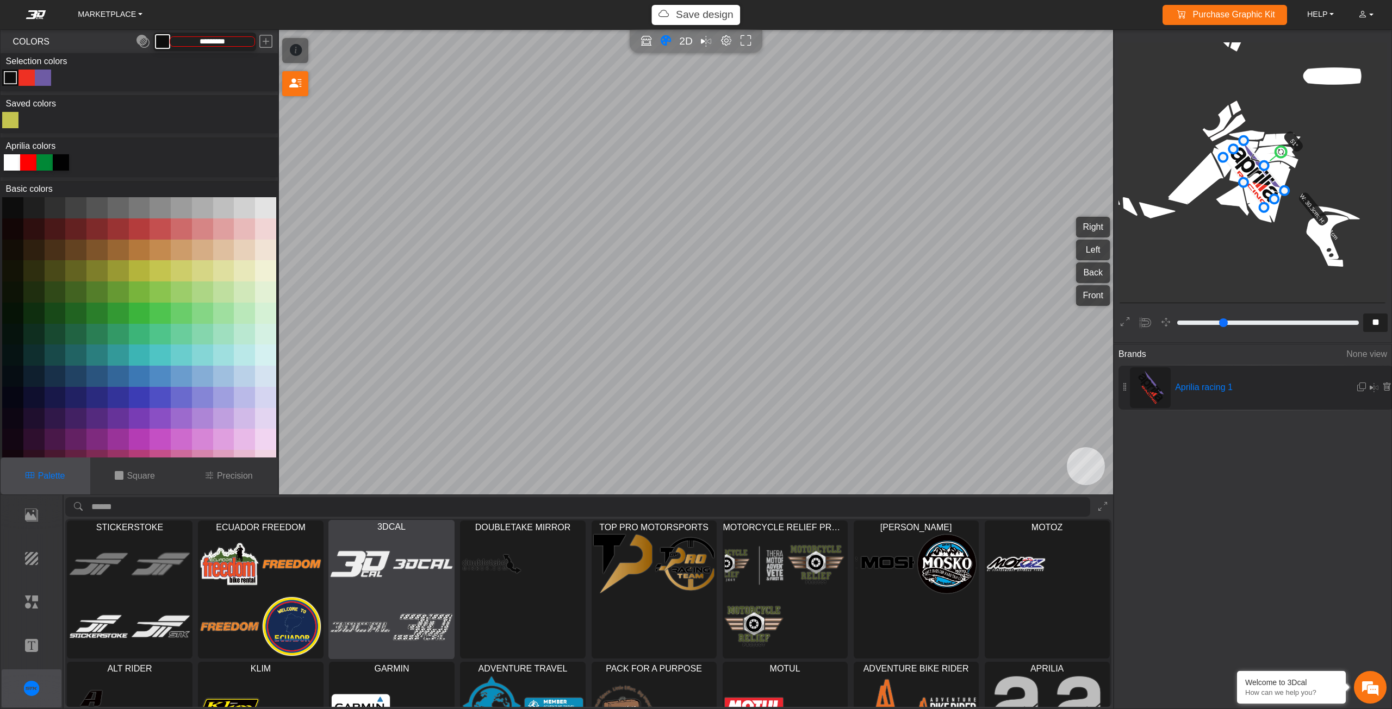
click at [453, 584] on div at bounding box center [391, 596] width 125 height 126
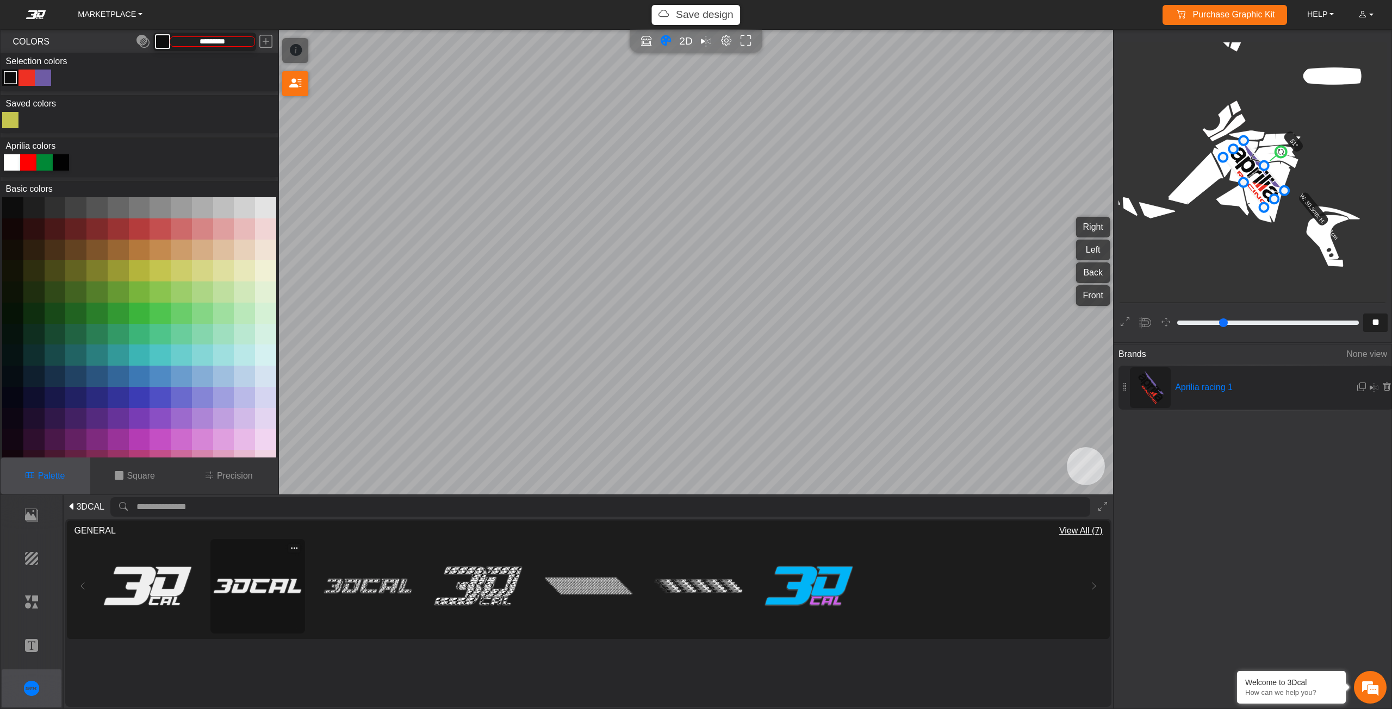
type input "**"
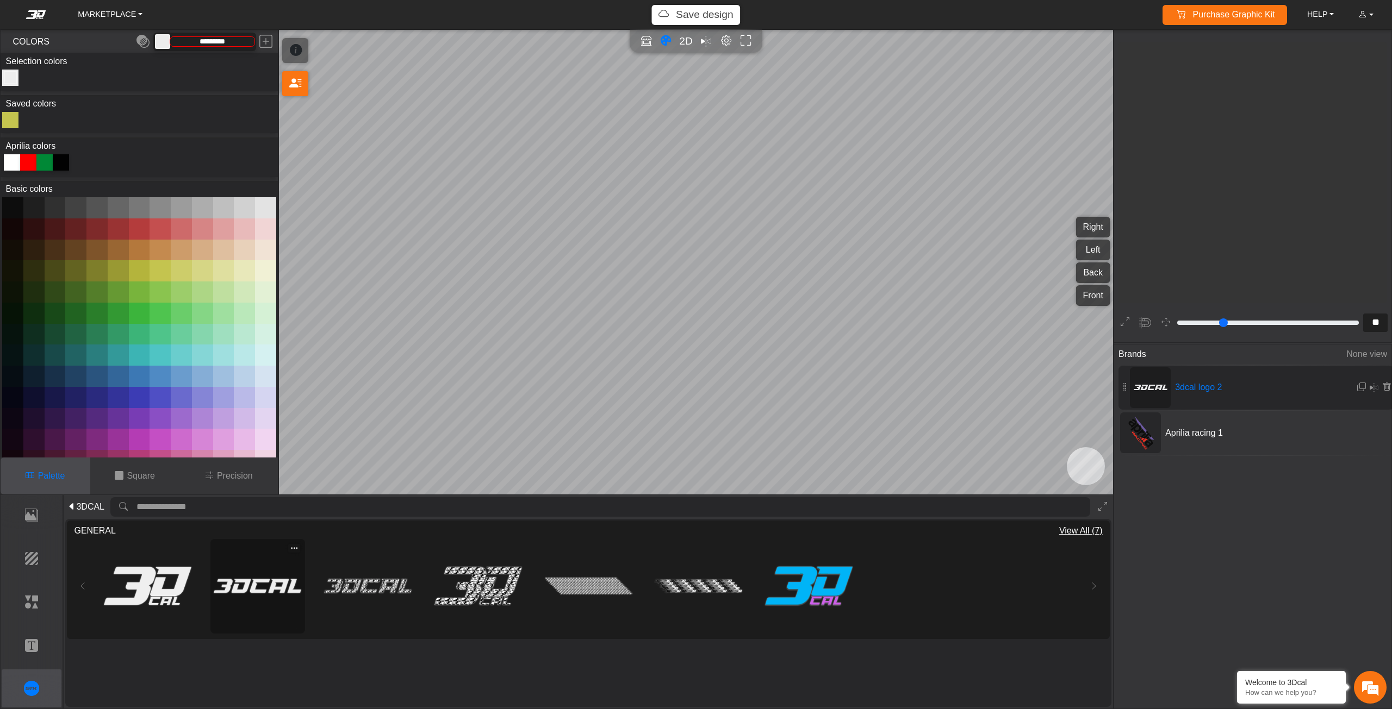
scroll to position [1739, 1499]
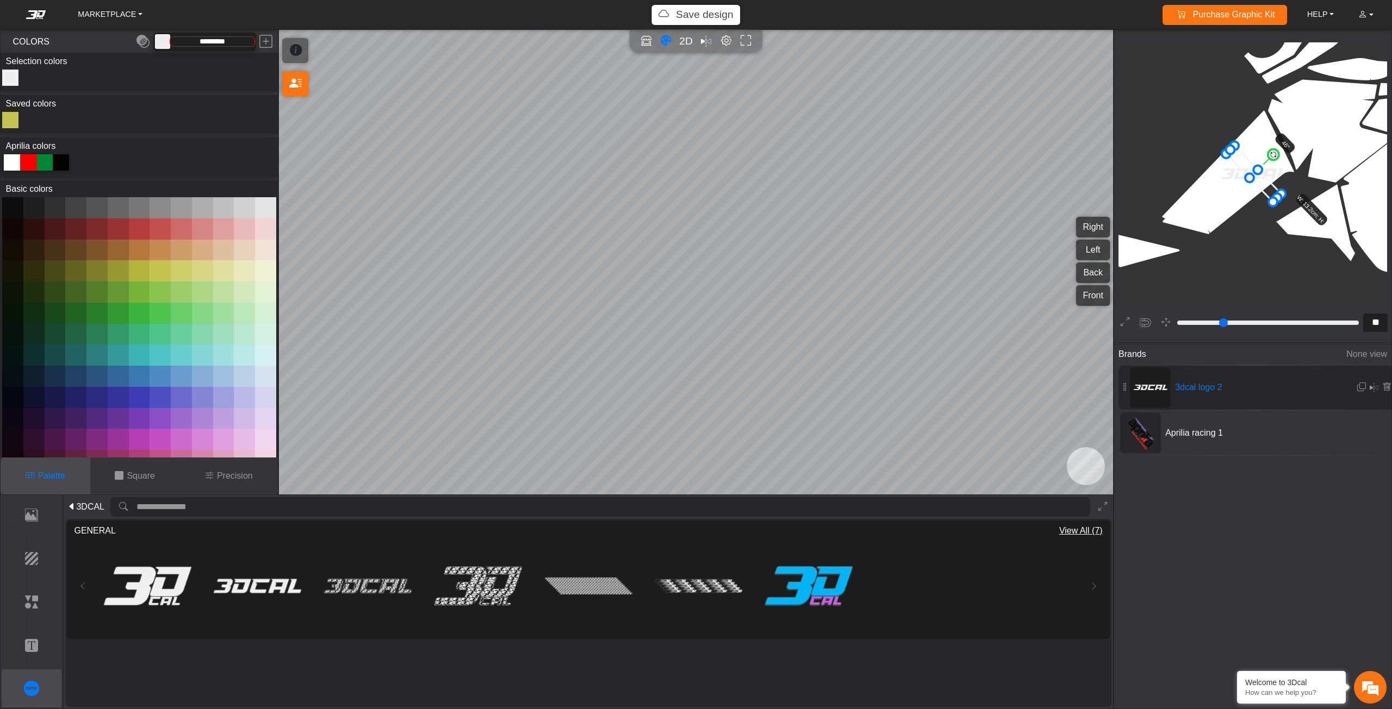
drag, startPoint x: 1254, startPoint y: 150, endPoint x: 1270, endPoint y: 158, distance: 17.5
click at [1270, 158] on circle at bounding box center [1273, 154] width 15 height 15
drag, startPoint x: 1269, startPoint y: 199, endPoint x: 1261, endPoint y: 187, distance: 14.2
drag, startPoint x: 1256, startPoint y: 177, endPoint x: 1261, endPoint y: 165, distance: 12.6
click at [1261, 165] on icon at bounding box center [1252, 162] width 44 height 45
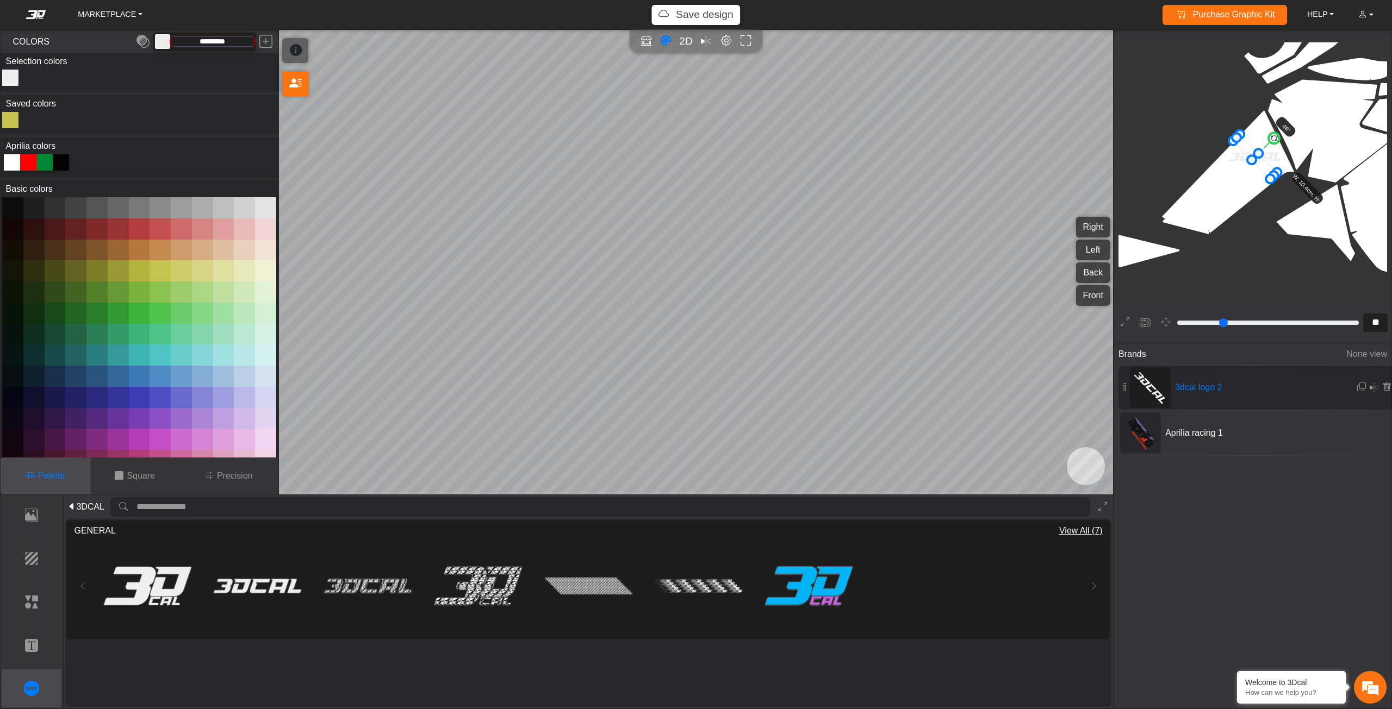
drag, startPoint x: 1261, startPoint y: 165, endPoint x: 1267, endPoint y: 161, distance: 7.1
click at [1267, 161] on icon at bounding box center [1255, 156] width 44 height 45
drag, startPoint x: 1267, startPoint y: 161, endPoint x: 1273, endPoint y: 157, distance: 7.0
click at [1273, 157] on icon at bounding box center [1261, 152] width 44 height 45
click at [1282, 130] on circle at bounding box center [1284, 128] width 15 height 15
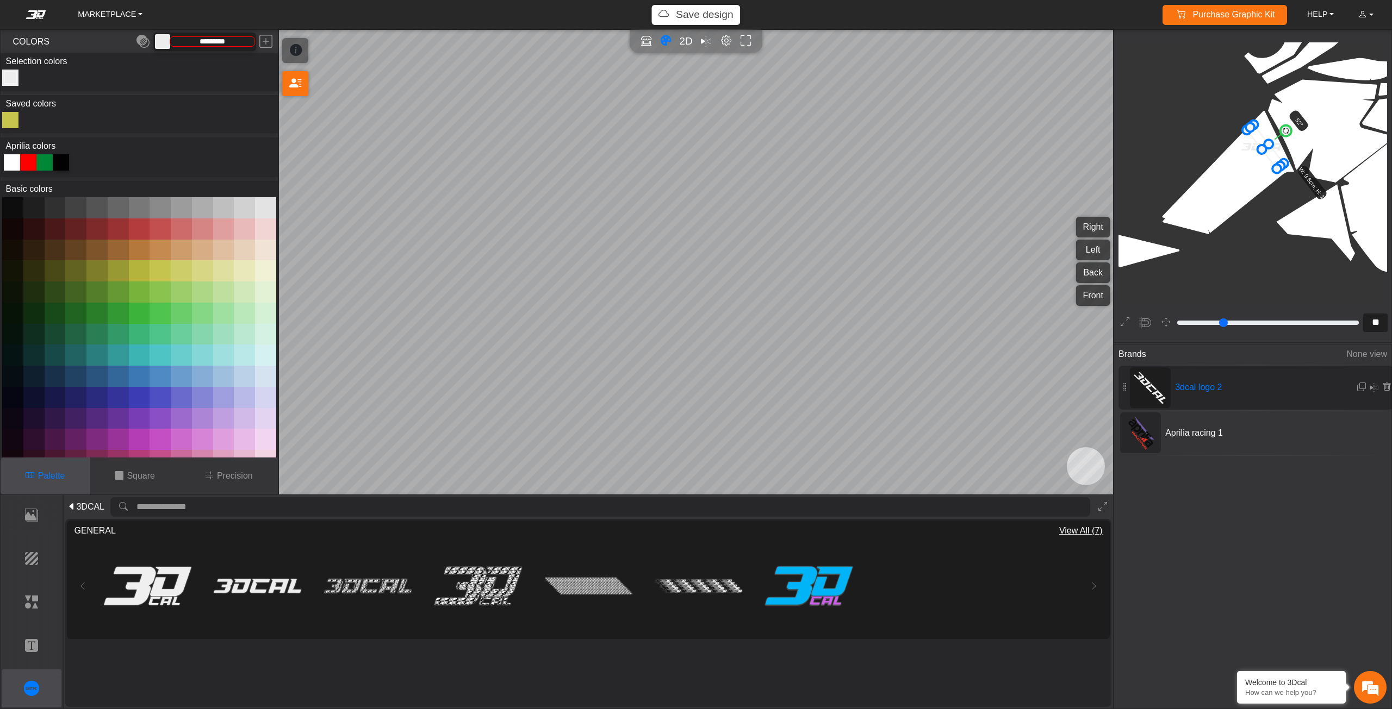
click at [1288, 133] on circle at bounding box center [1285, 130] width 15 height 15
click at [1285, 132] on circle at bounding box center [1286, 131] width 15 height 15
click at [1285, 132] on circle at bounding box center [1285, 130] width 15 height 15
click at [1284, 130] on circle at bounding box center [1284, 129] width 15 height 15
click at [15, 160] on div at bounding box center [12, 162] width 16 height 16
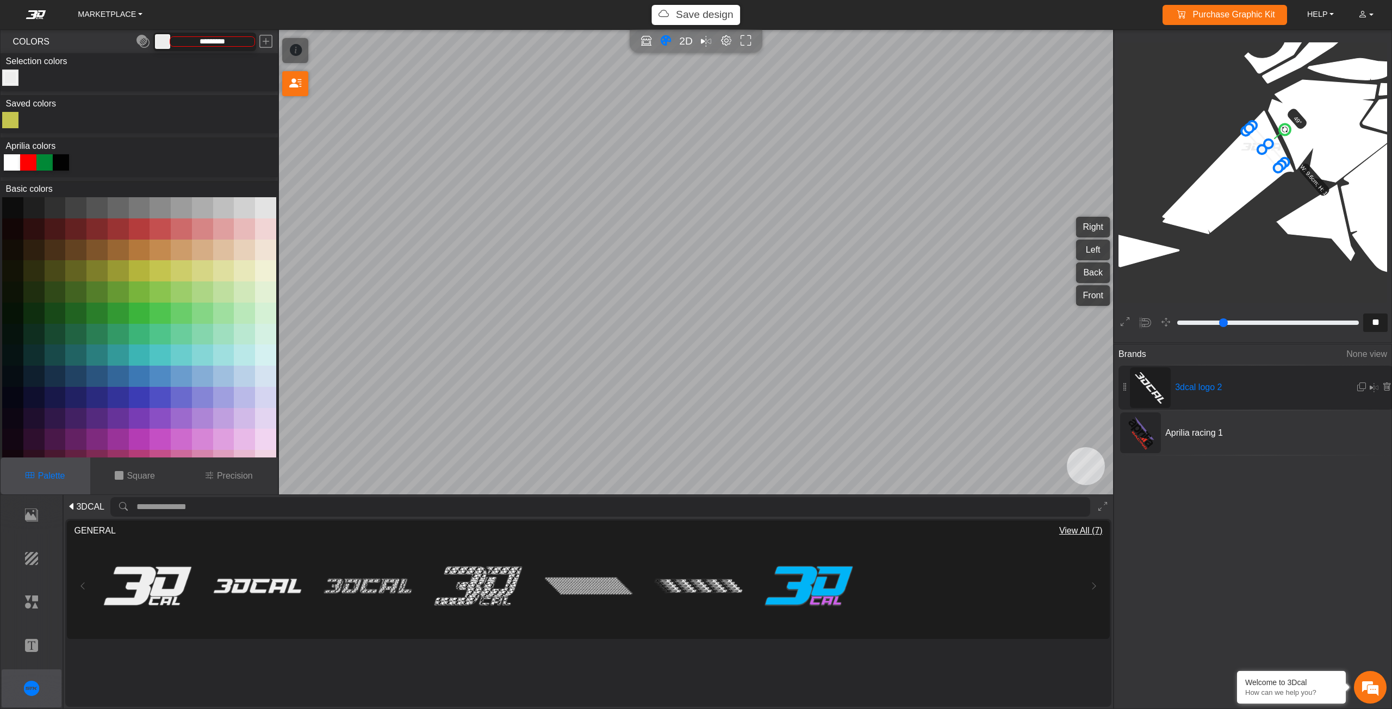
type input "*******"
click at [87, 509] on span "3DCAL" at bounding box center [90, 507] width 28 height 13
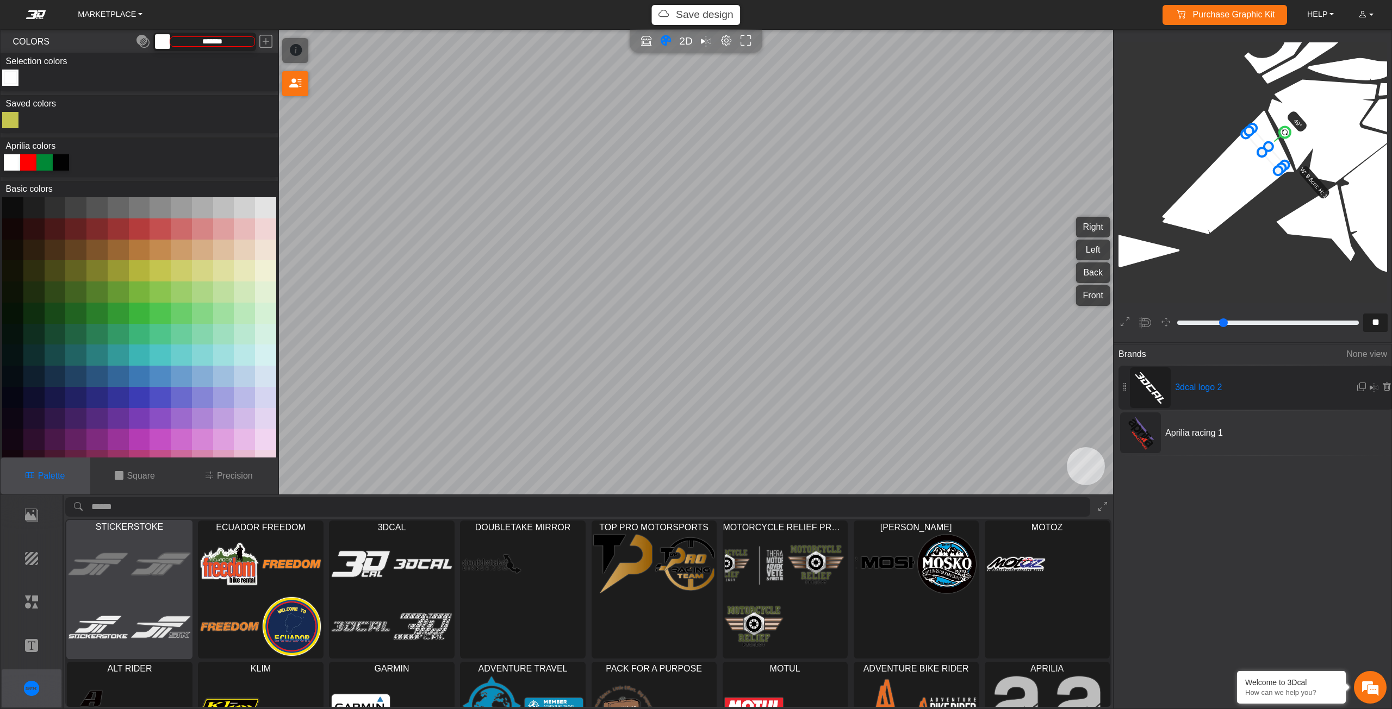
click at [119, 633] on img at bounding box center [98, 627] width 59 height 60
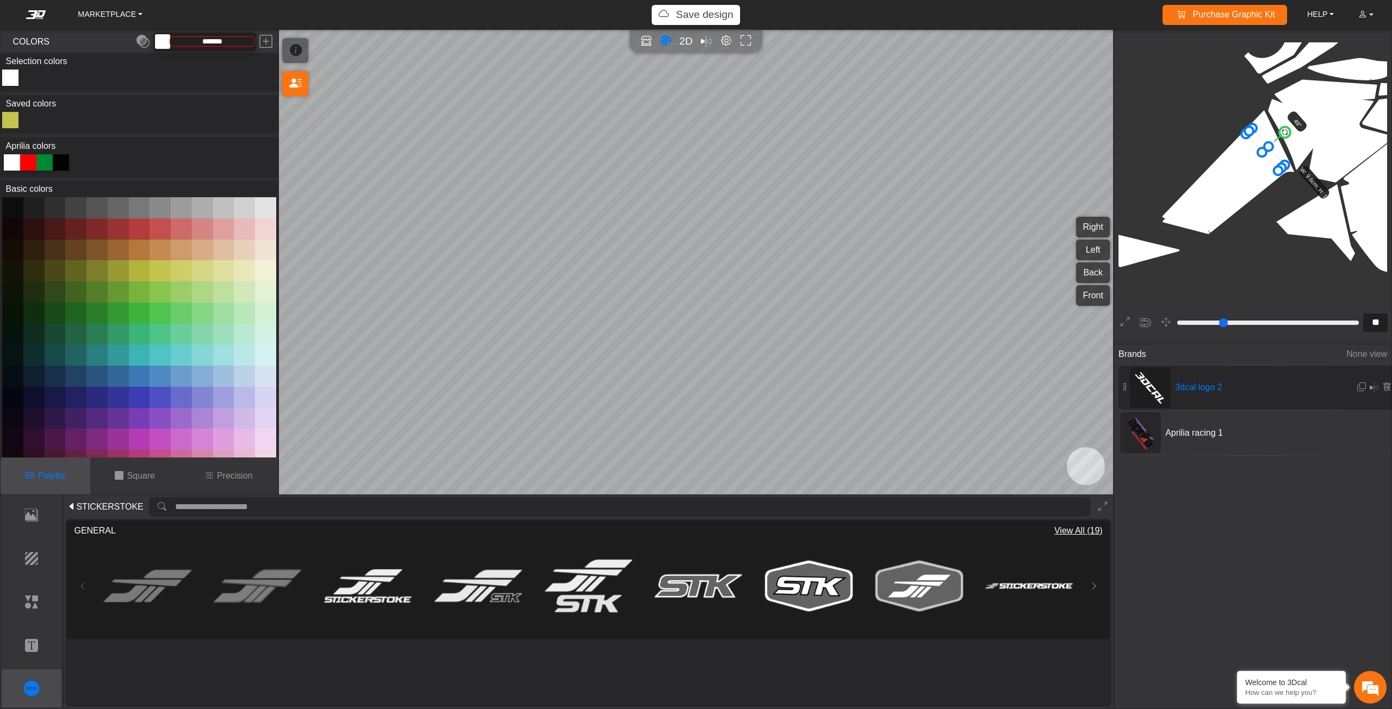
click at [83, 503] on span "STICKERSTOKE" at bounding box center [109, 507] width 67 height 13
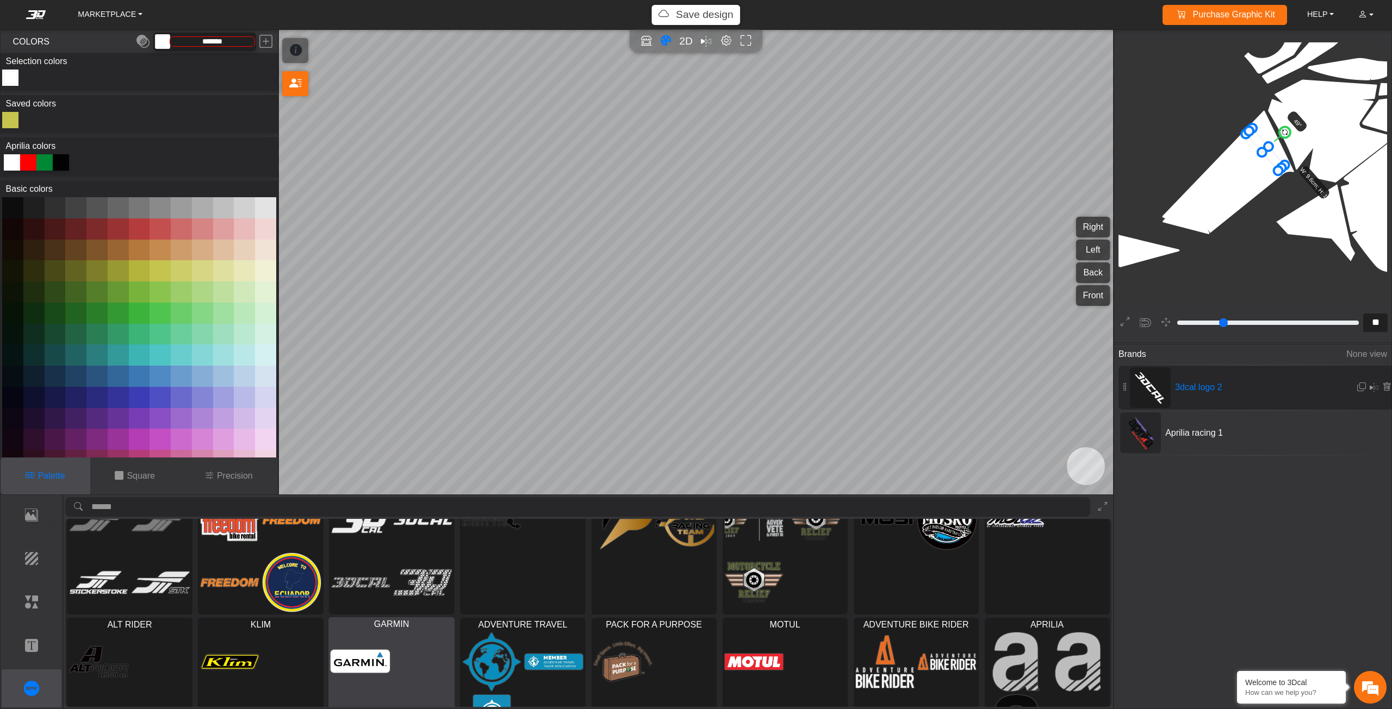
scroll to position [96, 0]
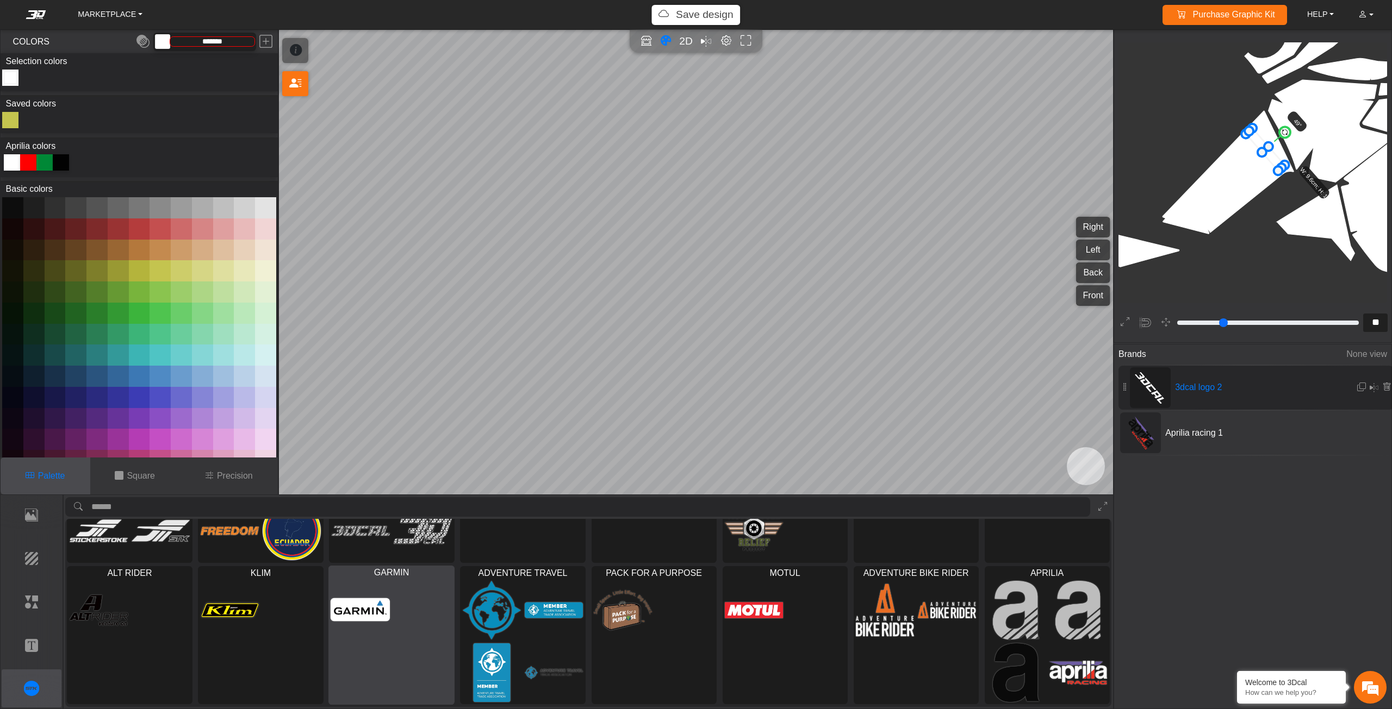
click at [401, 628] on div at bounding box center [391, 641] width 125 height 126
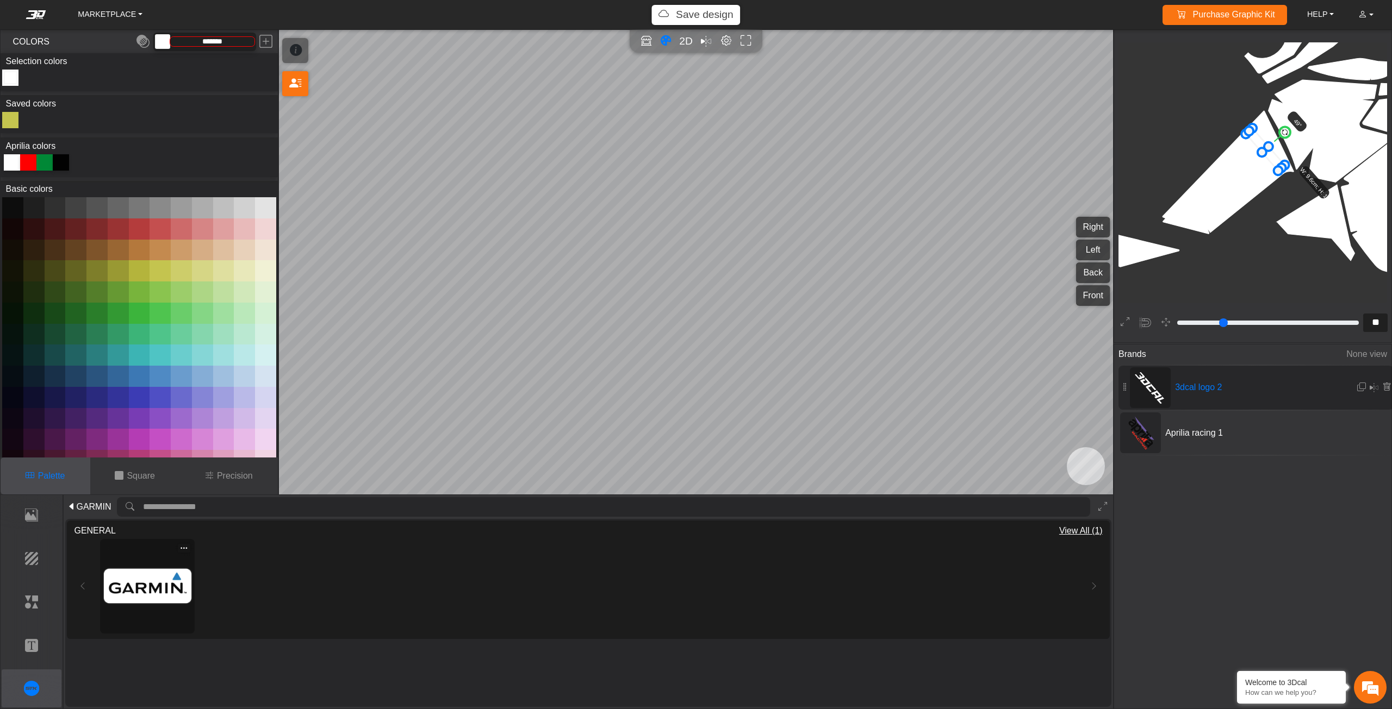
type input "**"
type input "*********"
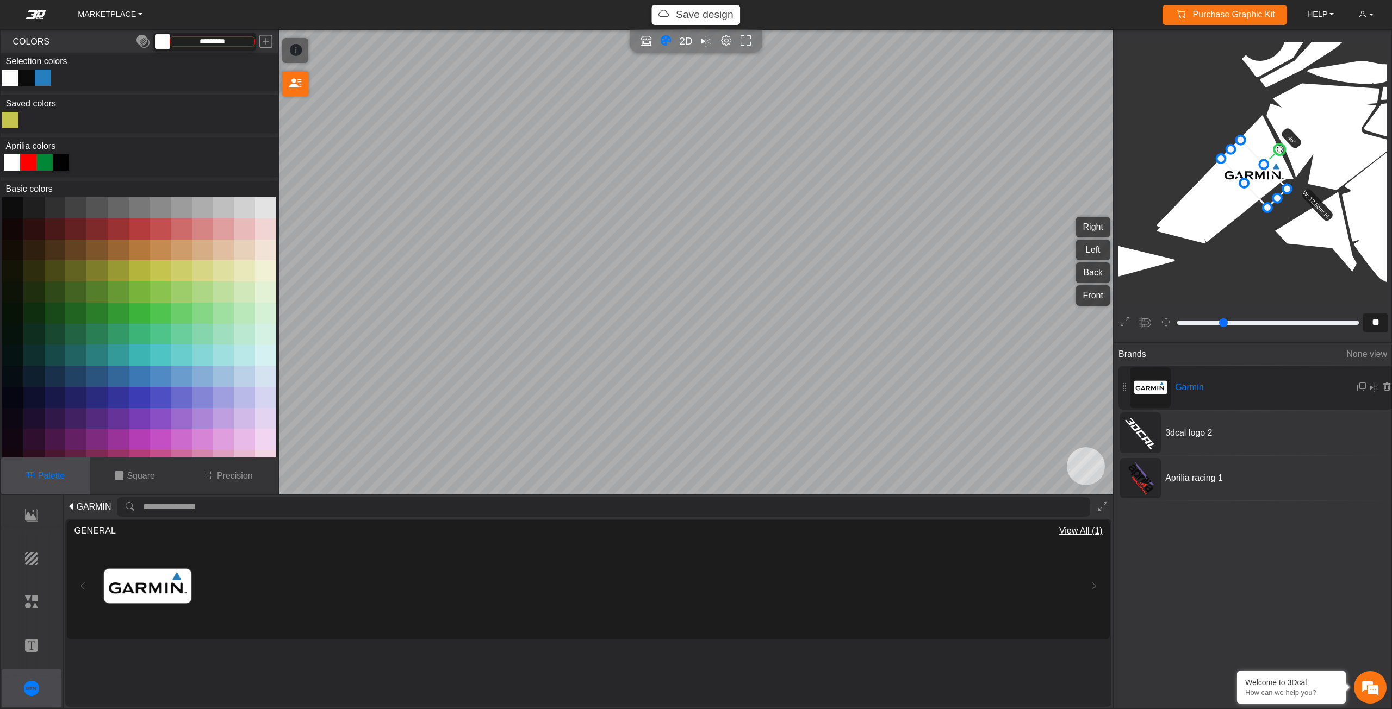
drag, startPoint x: 1263, startPoint y: 146, endPoint x: 1277, endPoint y: 154, distance: 15.6
click at [1277, 154] on circle at bounding box center [1279, 149] width 15 height 15
drag, startPoint x: 1268, startPoint y: 208, endPoint x: 1260, endPoint y: 191, distance: 18.5
drag, startPoint x: 1253, startPoint y: 176, endPoint x: 1249, endPoint y: 182, distance: 6.3
click at [1249, 182] on icon at bounding box center [1248, 170] width 48 height 51
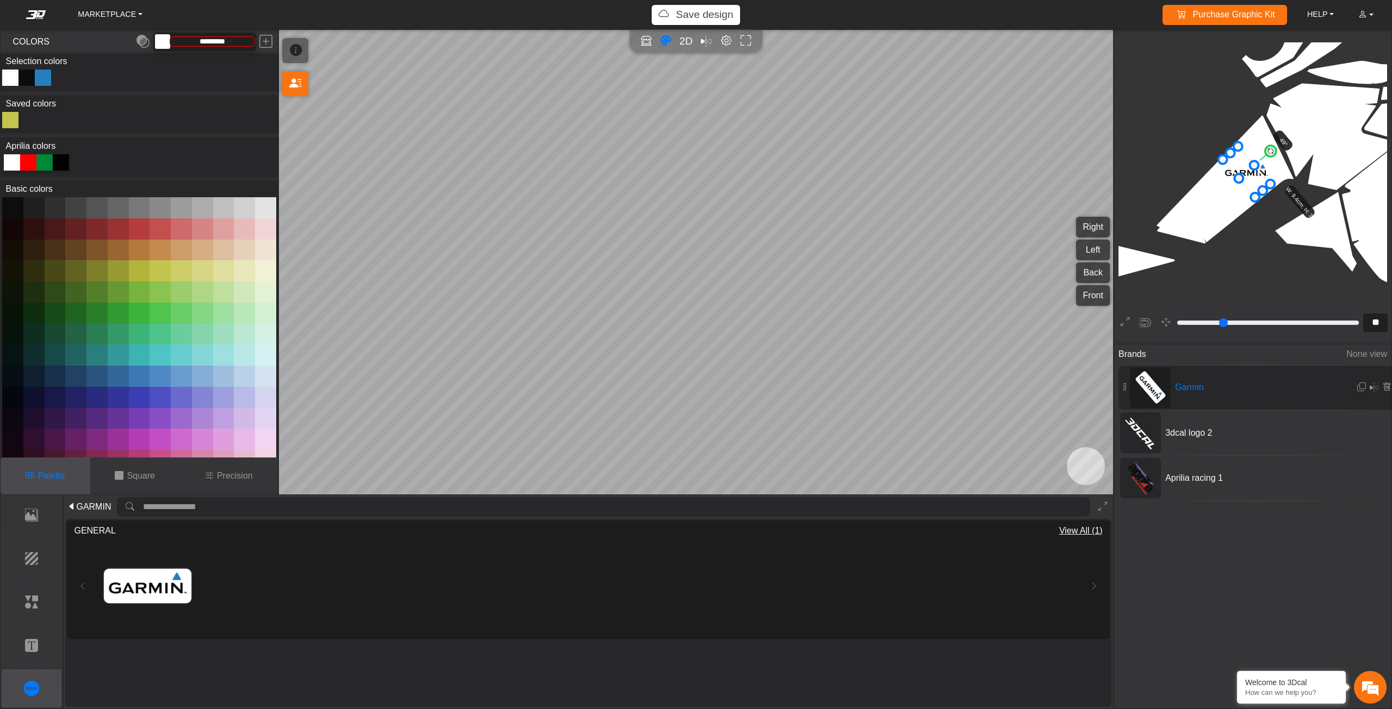
click at [1252, 177] on icon at bounding box center [1247, 171] width 48 height 51
click at [1255, 177] on icon at bounding box center [1252, 167] width 48 height 51
click at [1276, 144] on circle at bounding box center [1274, 145] width 15 height 15
click at [1280, 142] on circle at bounding box center [1275, 146] width 15 height 15
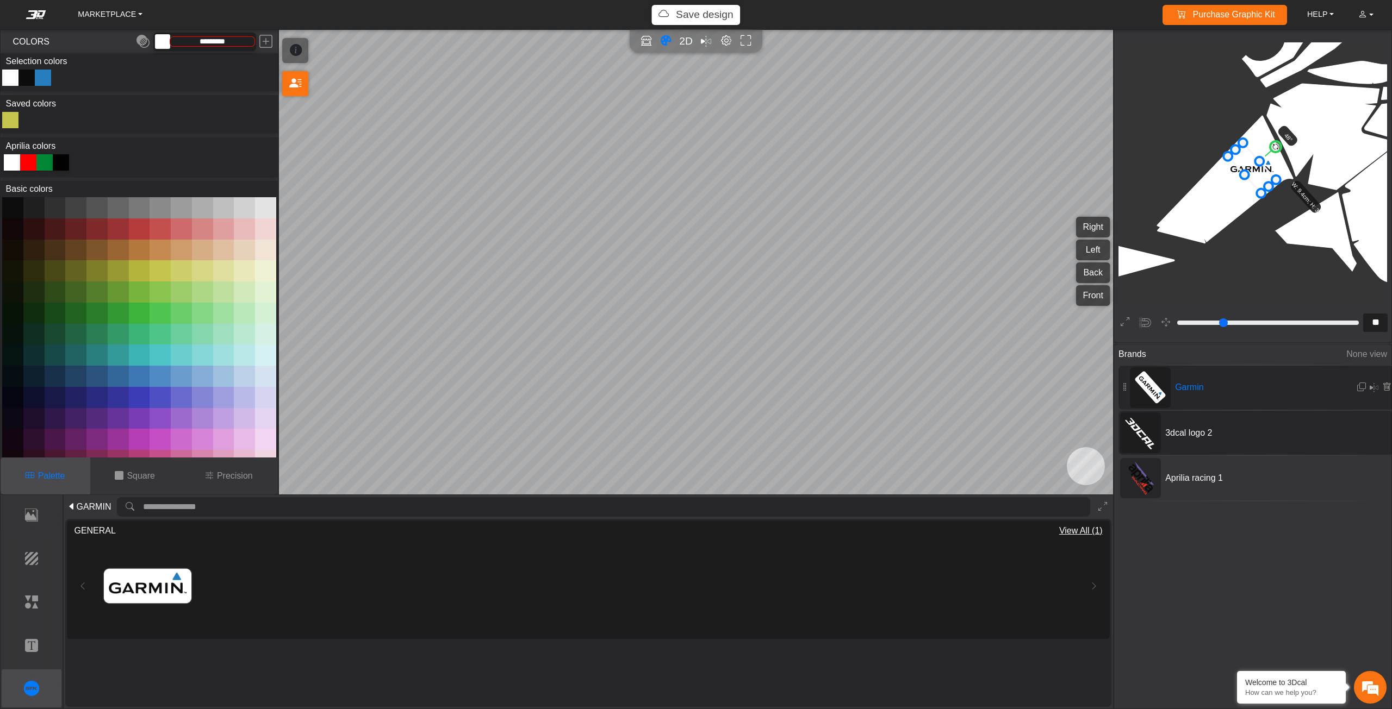
click at [1216, 423] on div "3dcal logo 2" at bounding box center [1255, 433] width 275 height 44
type input "**"
type input "*******"
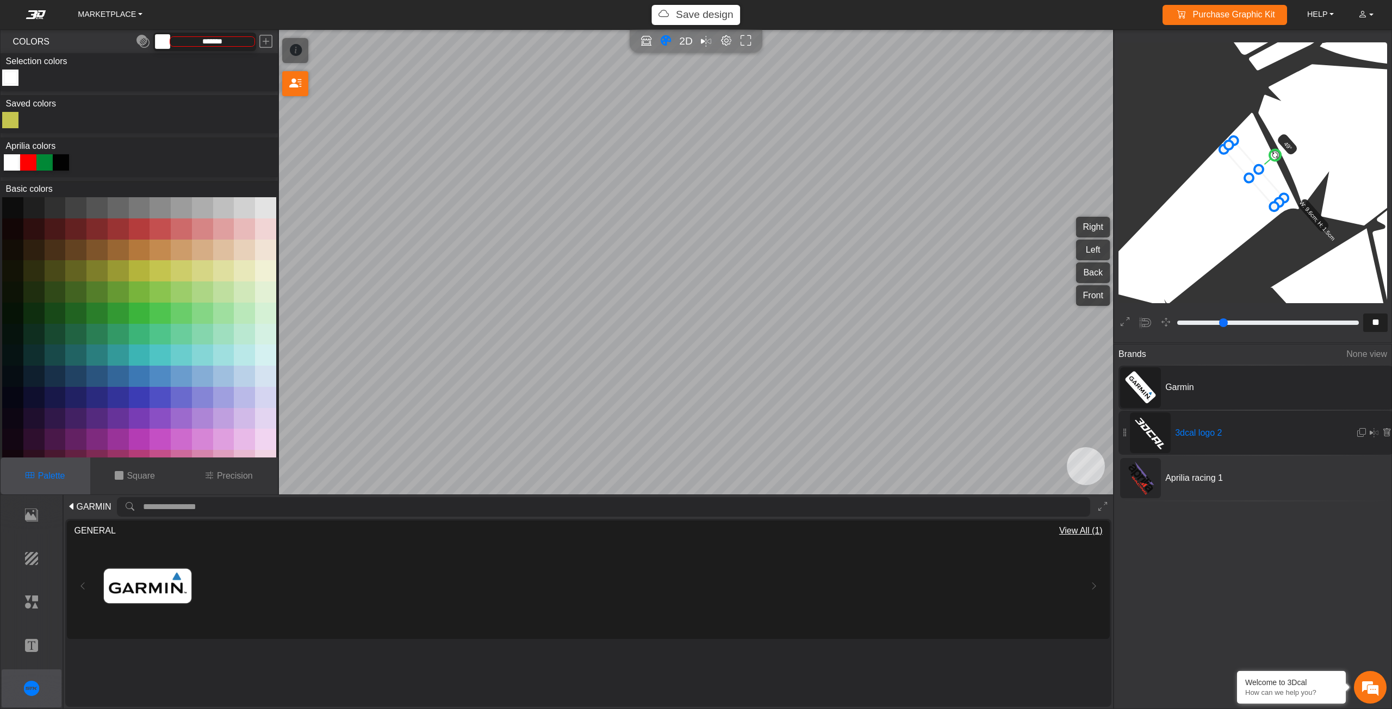
click at [1223, 372] on div "Garmin" at bounding box center [1255, 388] width 275 height 44
type input "**"
type input "*********"
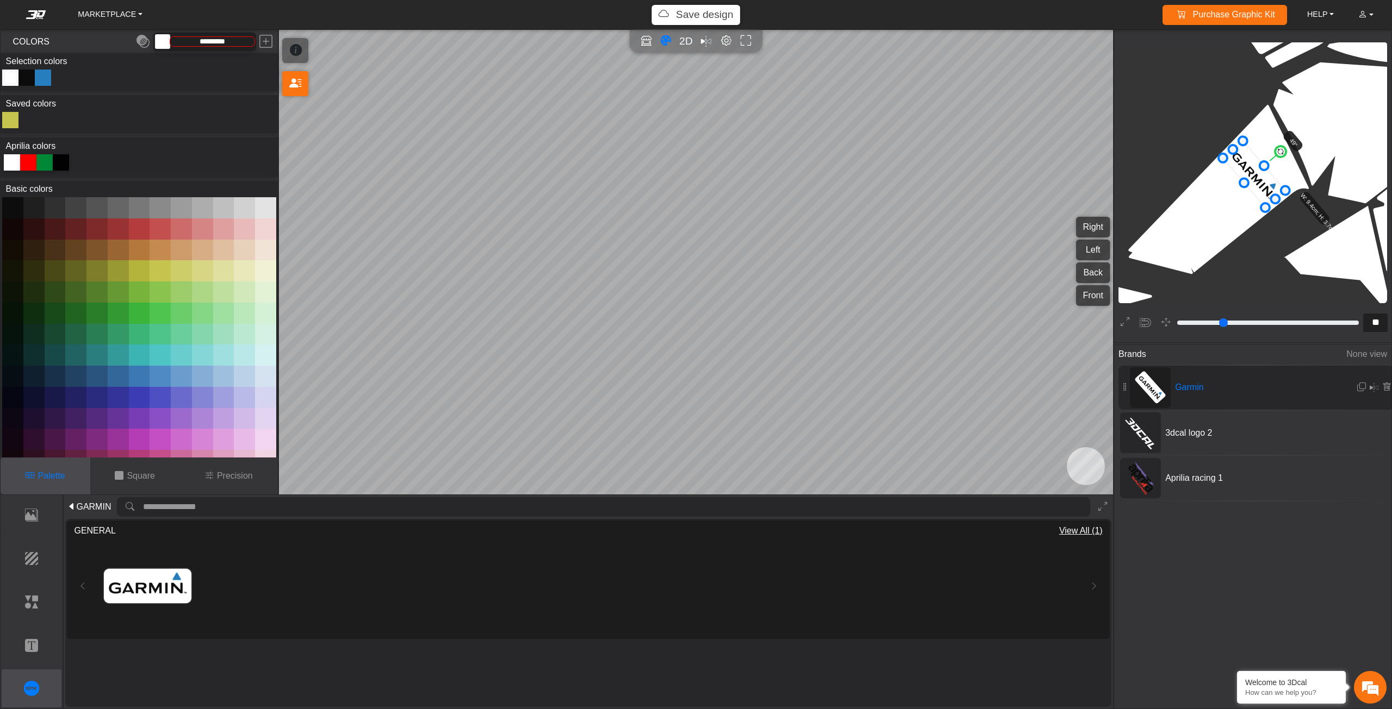
click at [1281, 151] on circle at bounding box center [1280, 151] width 15 height 15
click at [1260, 183] on icon at bounding box center [1253, 174] width 63 height 67
click at [1261, 181] on icon at bounding box center [1250, 175] width 63 height 67
click at [1262, 181] on icon at bounding box center [1252, 175] width 63 height 67
click at [79, 503] on span "GARMIN" at bounding box center [93, 507] width 35 height 13
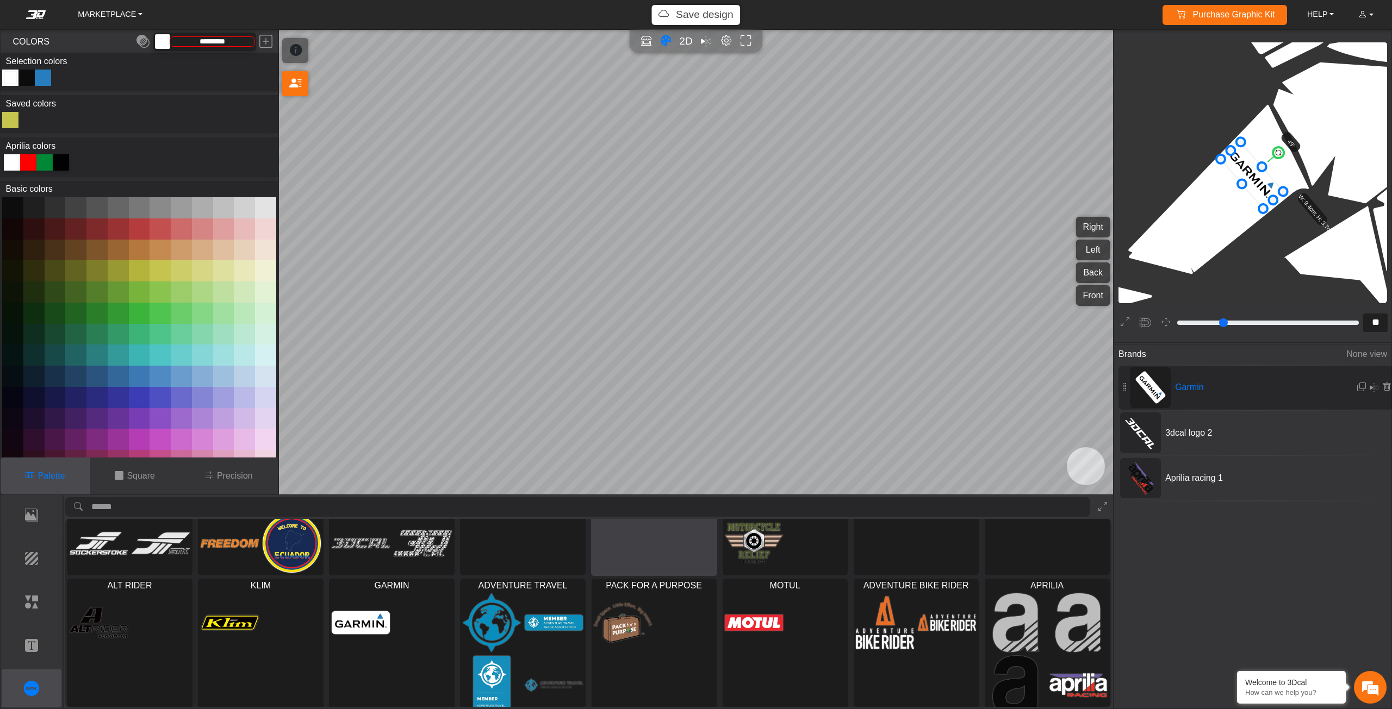
scroll to position [96, 0]
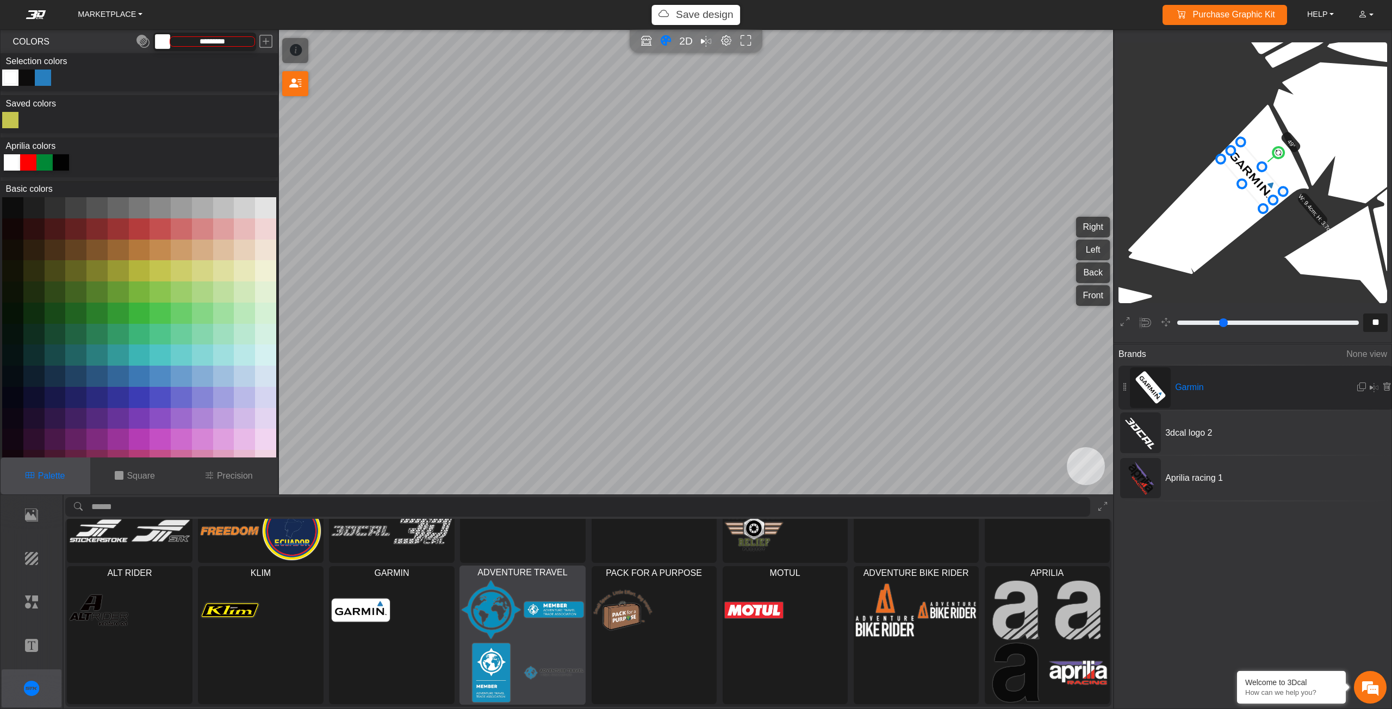
click at [476, 624] on img at bounding box center [491, 610] width 59 height 60
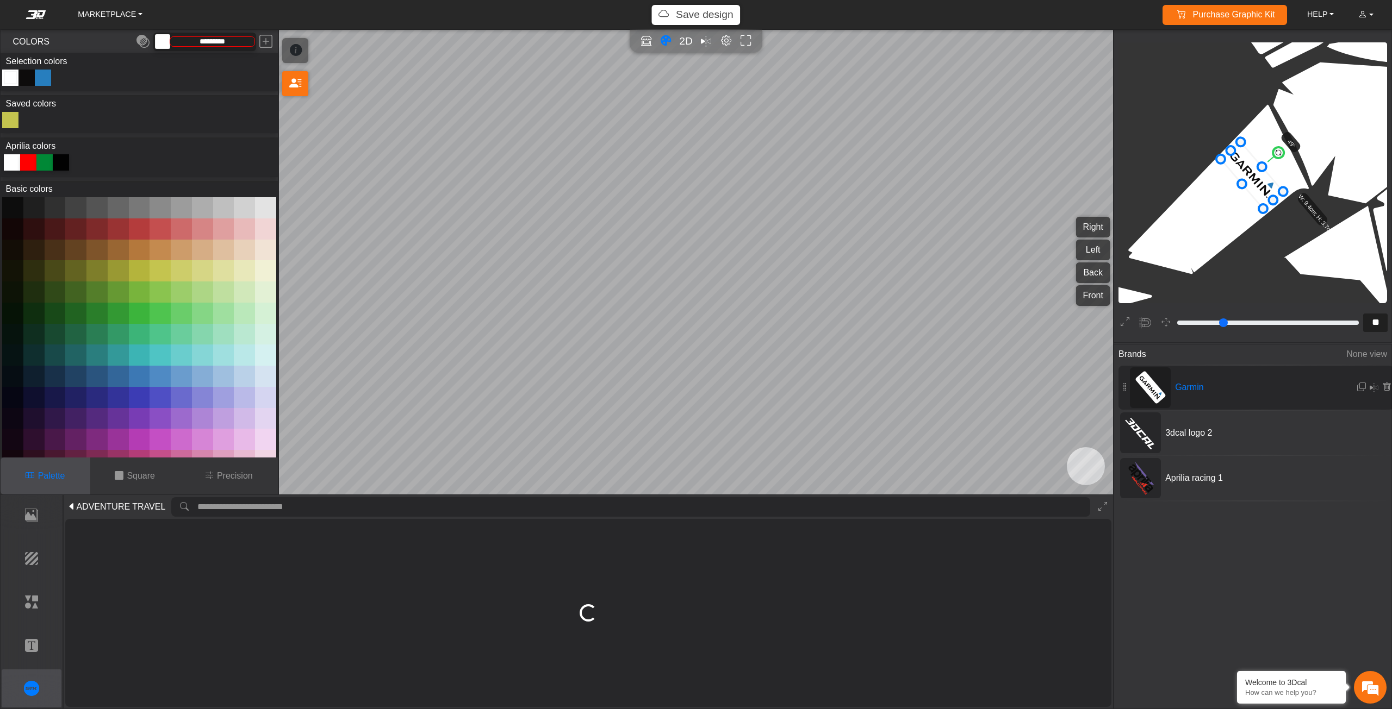
scroll to position [0, 0]
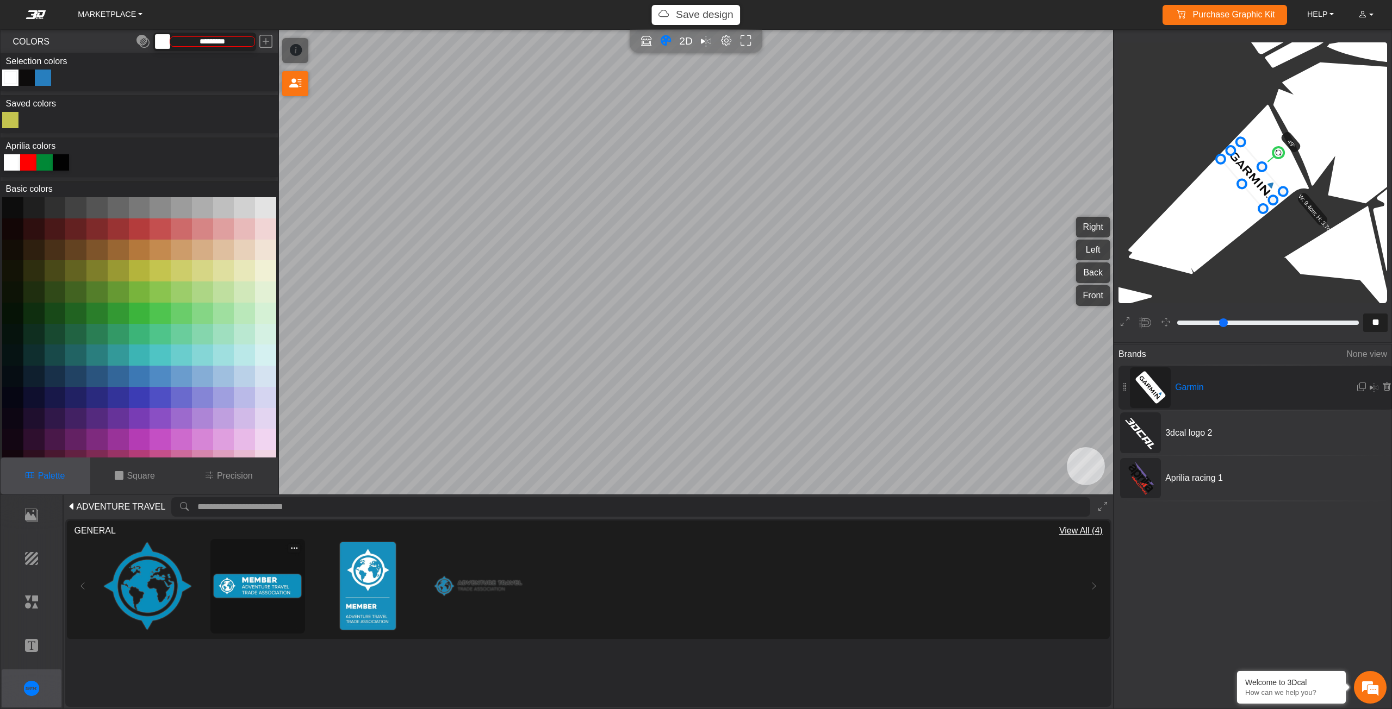
click at [236, 596] on img at bounding box center [258, 587] width 88 height 88
click at [94, 508] on span "ADVENTURE TRAVEL" at bounding box center [120, 507] width 89 height 13
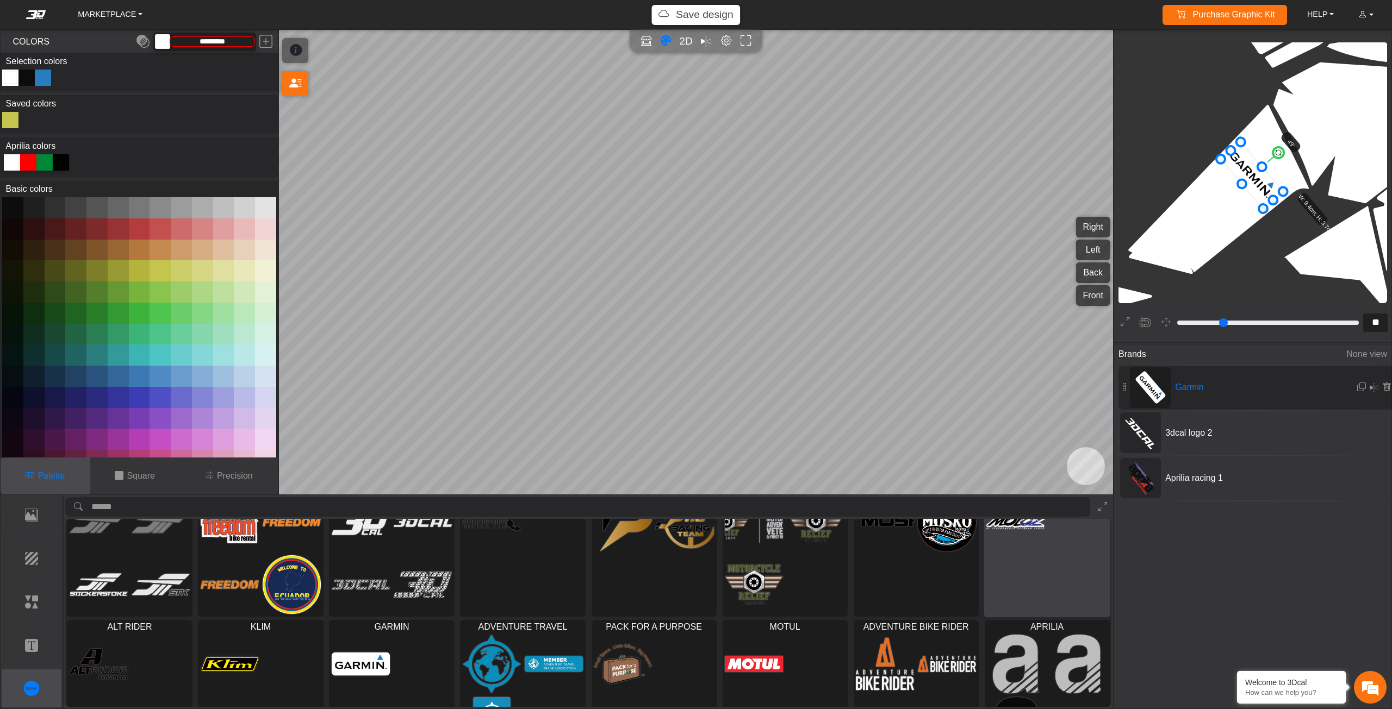
scroll to position [41, 0]
click at [1038, 559] on div at bounding box center [1046, 554] width 125 height 126
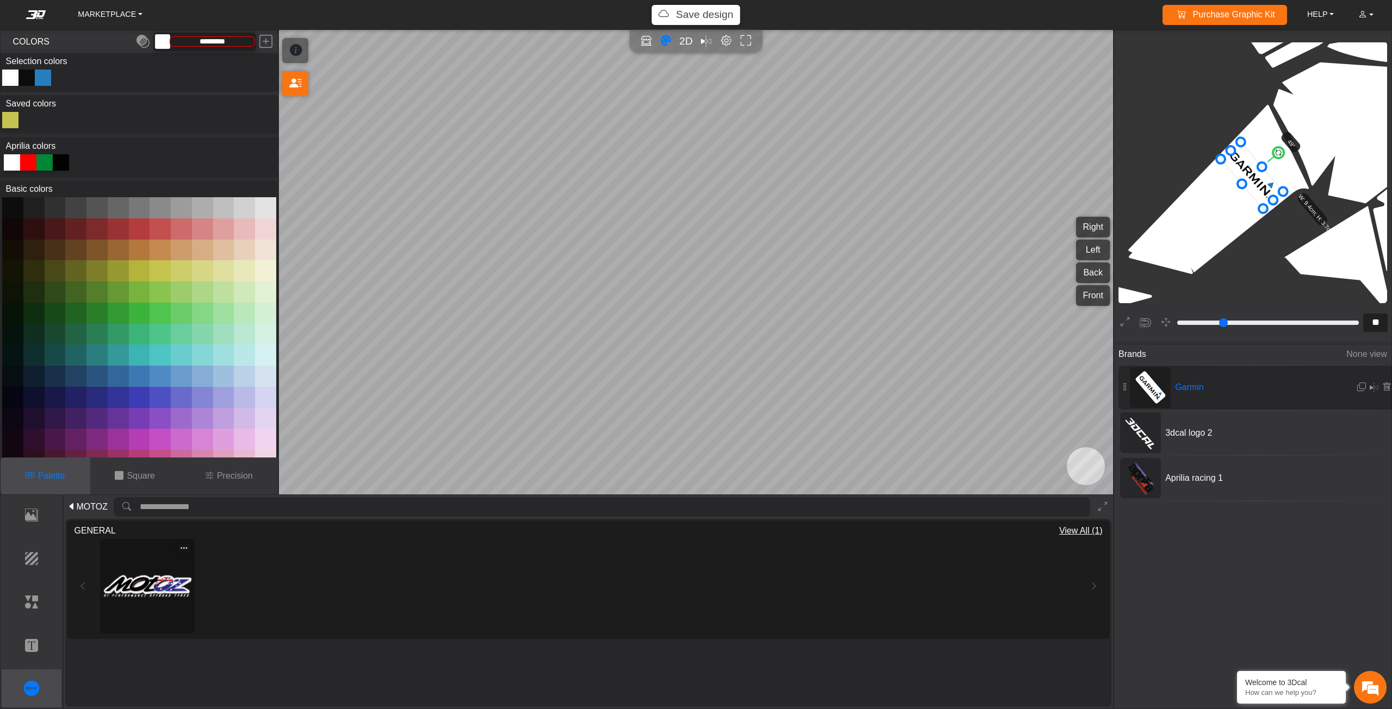
click at [145, 601] on img at bounding box center [148, 587] width 88 height 88
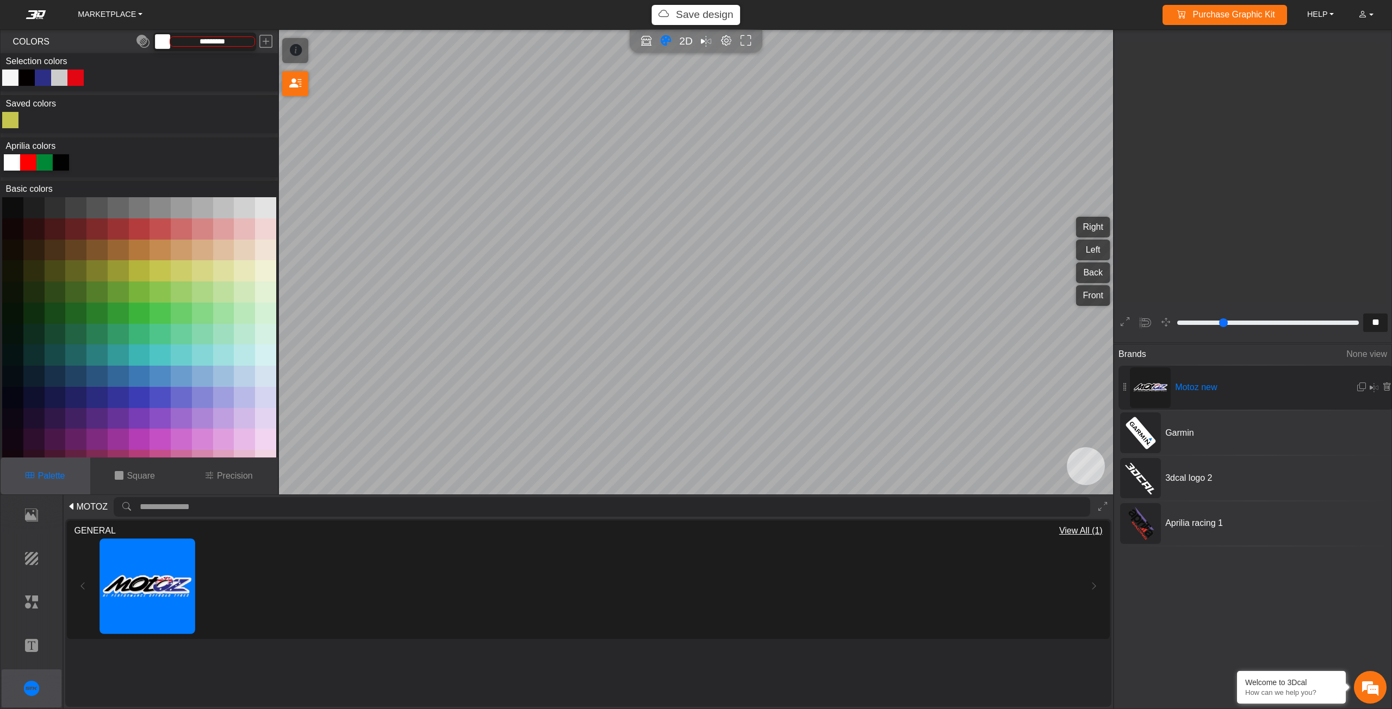
type input "**"
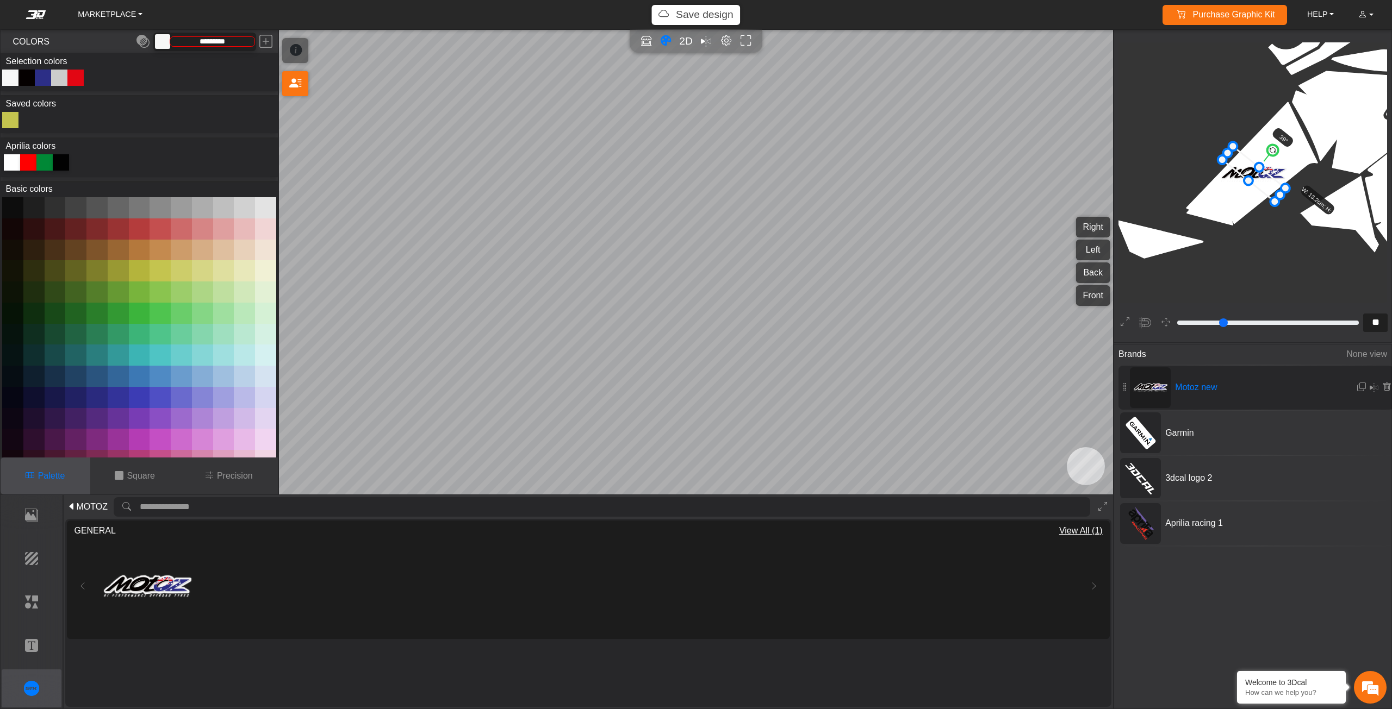
drag, startPoint x: 1254, startPoint y: 144, endPoint x: 1277, endPoint y: 145, distance: 23.4
click at [1263, 176] on icon at bounding box center [1253, 174] width 63 height 56
drag, startPoint x: 1270, startPoint y: 152, endPoint x: 1278, endPoint y: 153, distance: 8.2
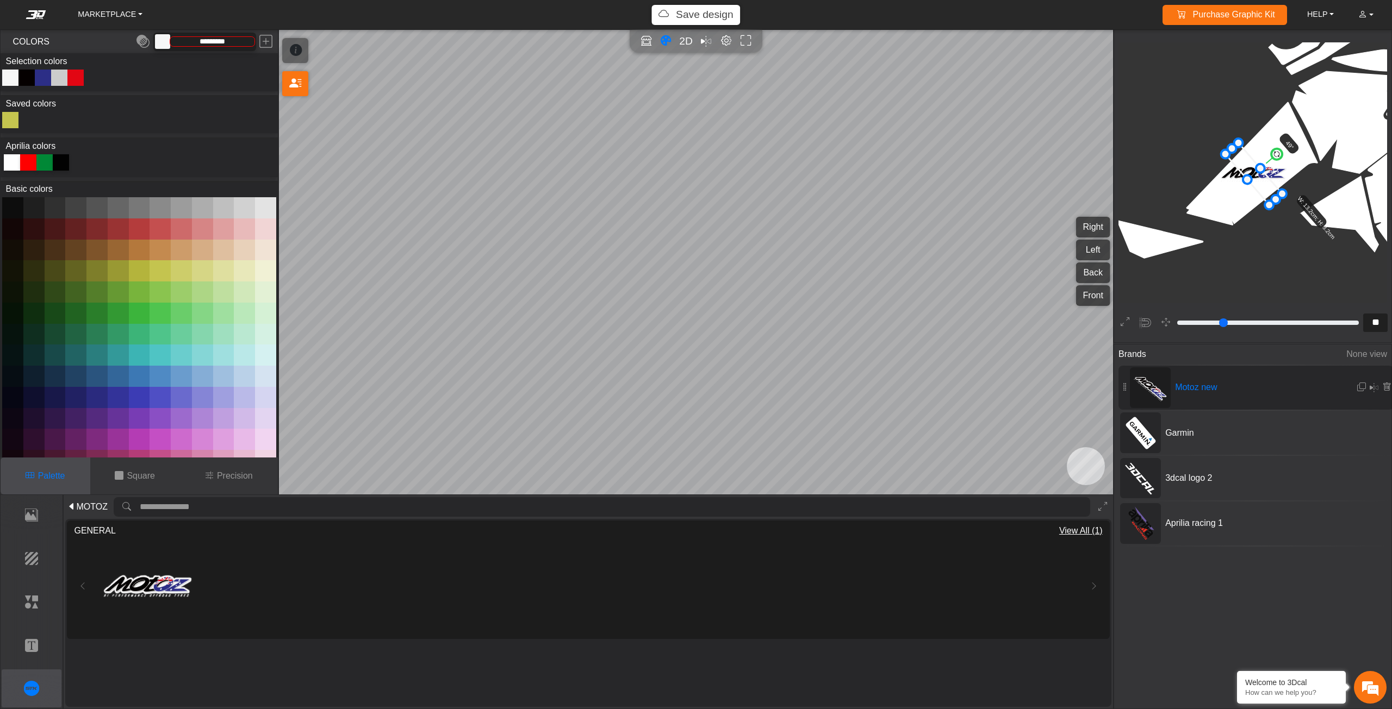
click at [1278, 153] on circle at bounding box center [1276, 153] width 15 height 15
drag, startPoint x: 1267, startPoint y: 205, endPoint x: 1259, endPoint y: 182, distance: 24.2
drag, startPoint x: 1254, startPoint y: 170, endPoint x: 1264, endPoint y: 170, distance: 10.3
click at [1264, 170] on icon at bounding box center [1248, 164] width 38 height 42
drag, startPoint x: 1264, startPoint y: 170, endPoint x: 1274, endPoint y: 171, distance: 10.4
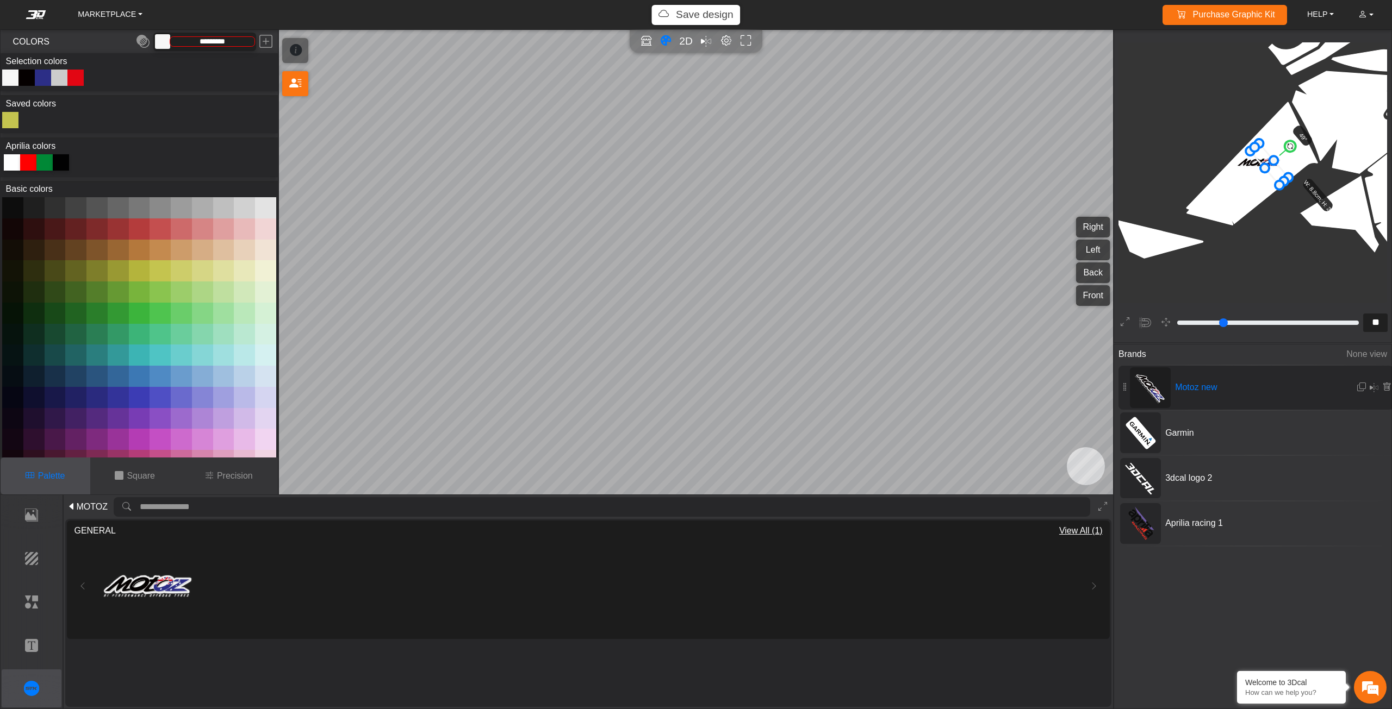
click at [1274, 171] on icon at bounding box center [1269, 165] width 38 height 42
drag, startPoint x: 1274, startPoint y: 171, endPoint x: 1269, endPoint y: 176, distance: 6.9
click at [1269, 176] on icon at bounding box center [1269, 165] width 38 height 42
click at [1268, 175] on icon at bounding box center [1264, 169] width 38 height 42
click at [1267, 175] on icon at bounding box center [1263, 169] width 38 height 42
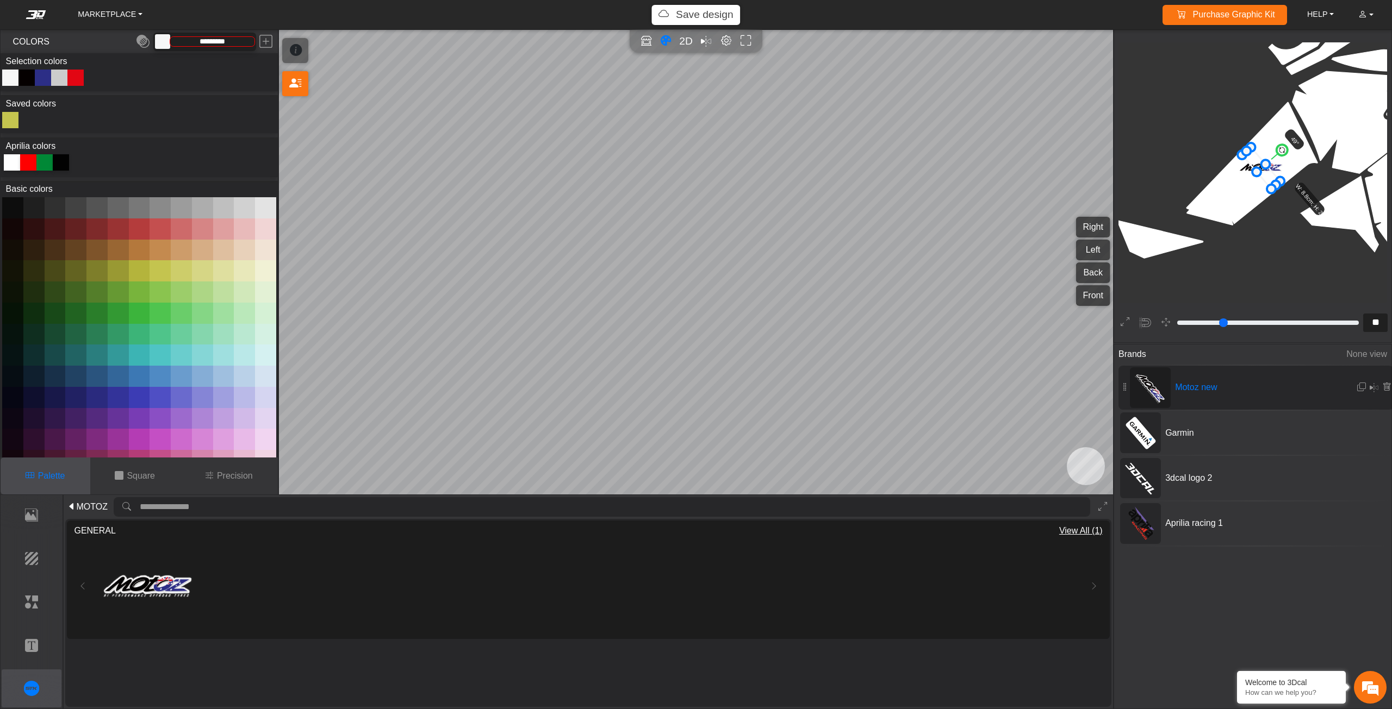
click at [75, 506] on icon at bounding box center [71, 507] width 9 height 13
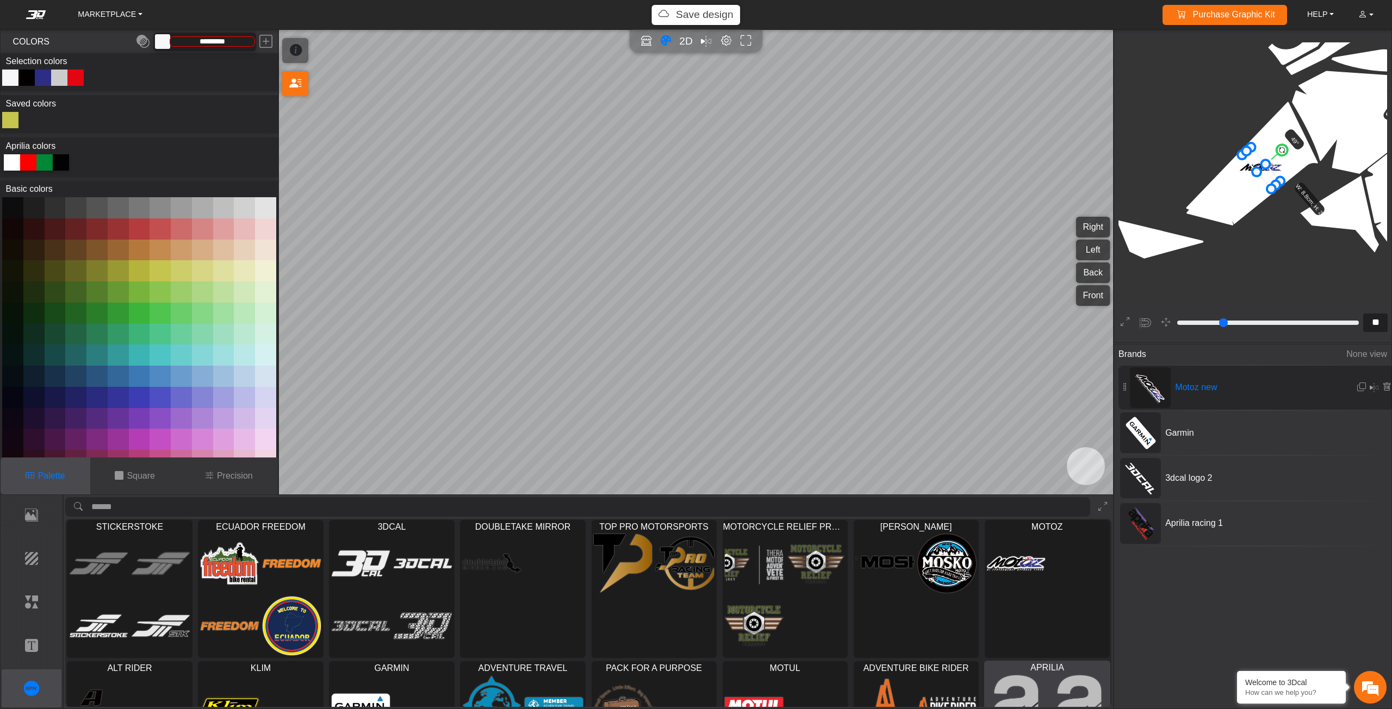
scroll to position [0, 0]
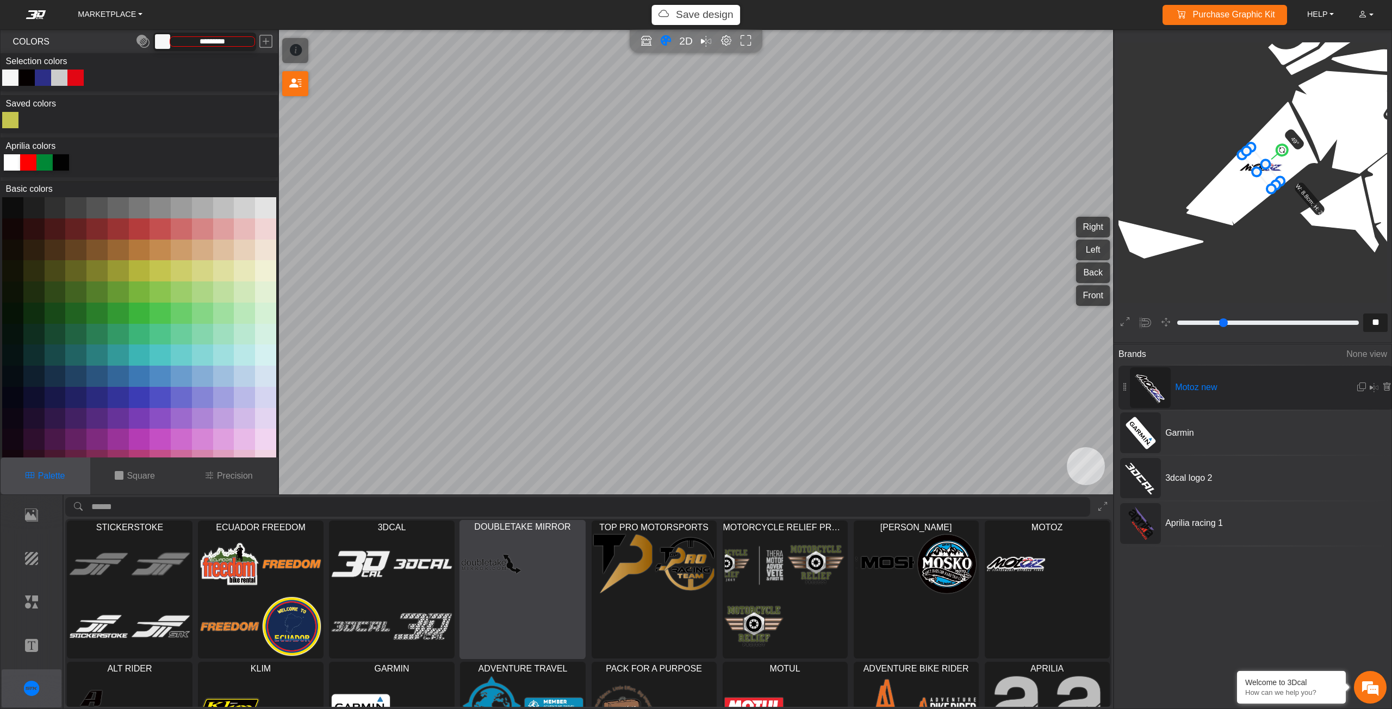
click at [513, 578] on img at bounding box center [491, 564] width 59 height 60
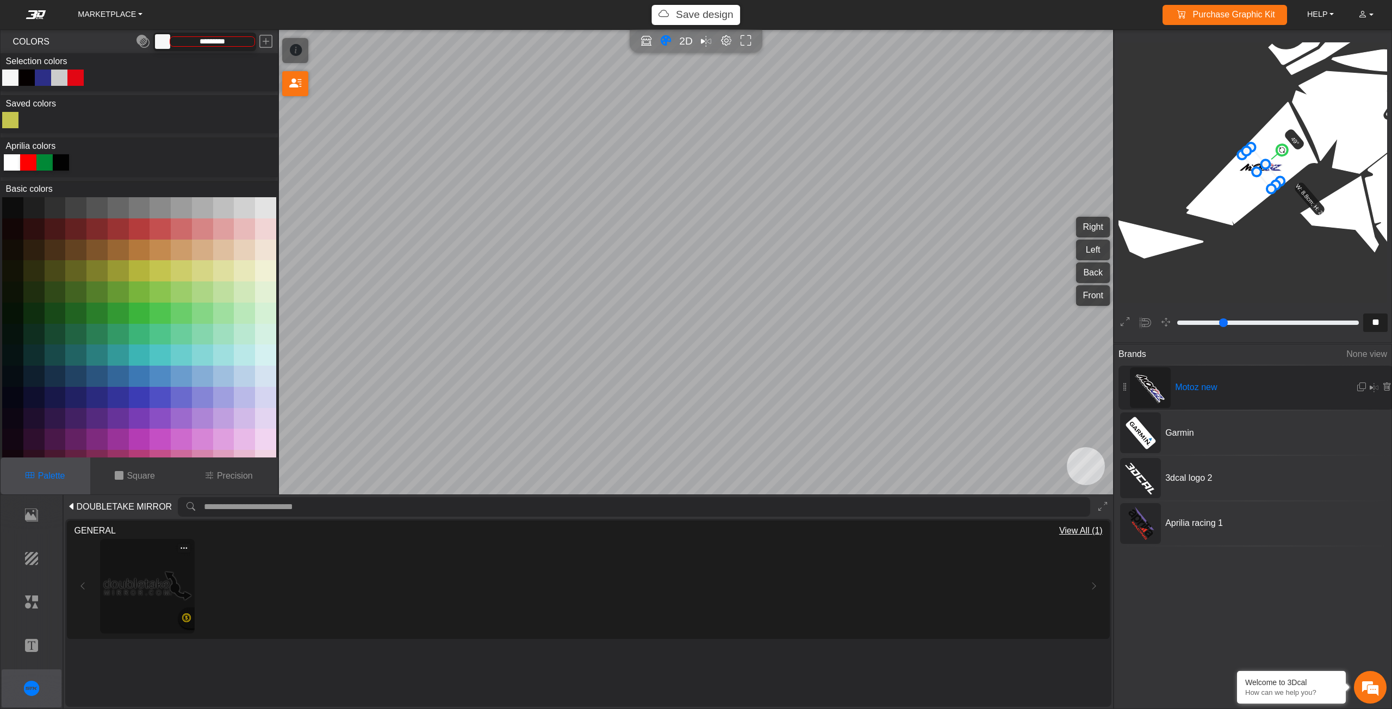
click at [144, 577] on img at bounding box center [148, 587] width 88 height 88
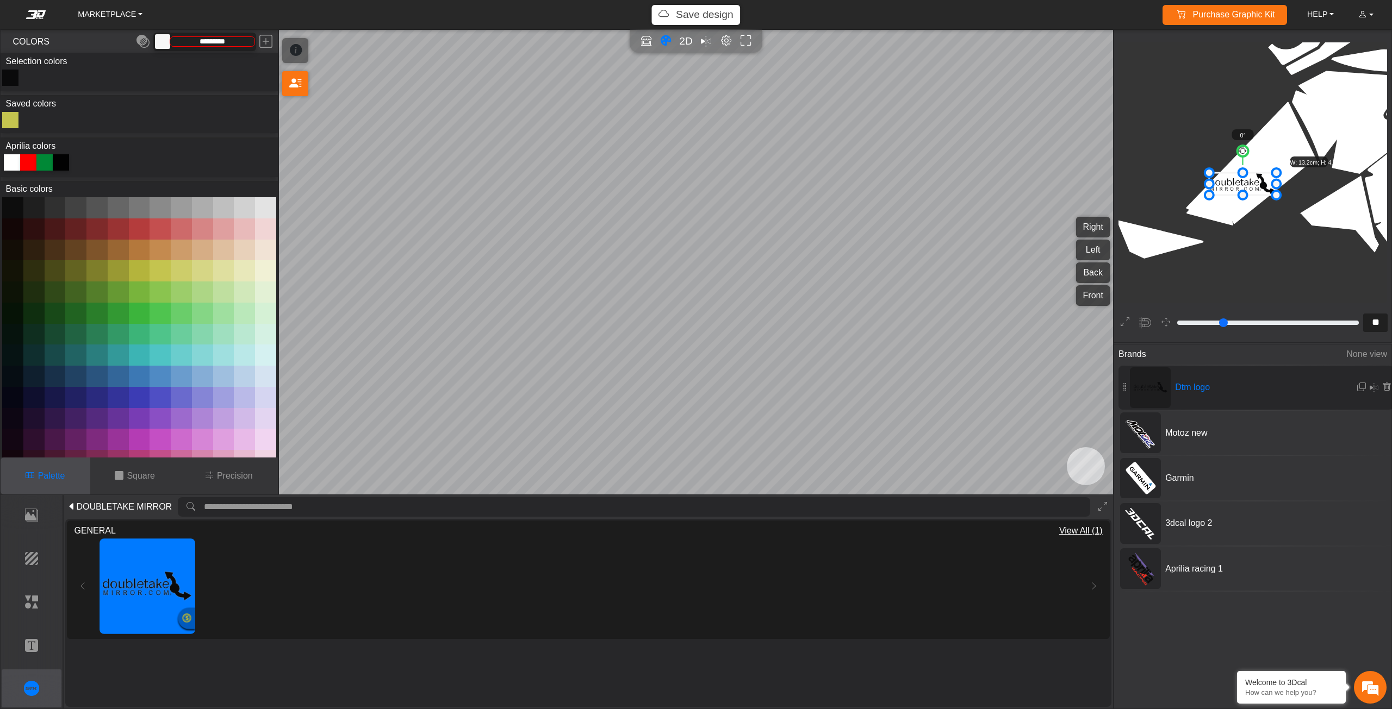
scroll to position [1757, 1465]
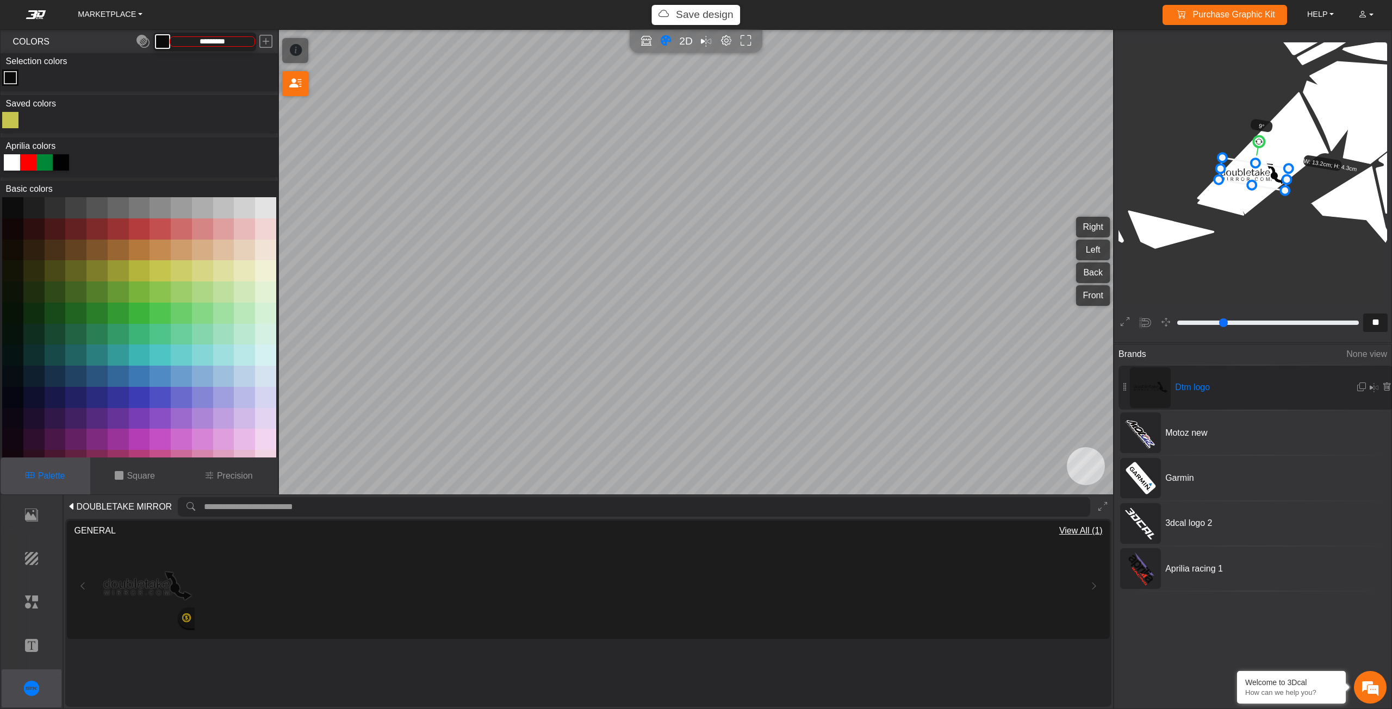
drag, startPoint x: 1253, startPoint y: 142, endPoint x: 1269, endPoint y: 146, distance: 17.3
click at [1265, 146] on circle at bounding box center [1259, 141] width 13 height 13
drag, startPoint x: 1269, startPoint y: 146, endPoint x: 1275, endPoint y: 150, distance: 6.6
click at [1275, 150] on circle at bounding box center [1269, 145] width 15 height 15
drag, startPoint x: 1275, startPoint y: 150, endPoint x: 1281, endPoint y: 155, distance: 8.9
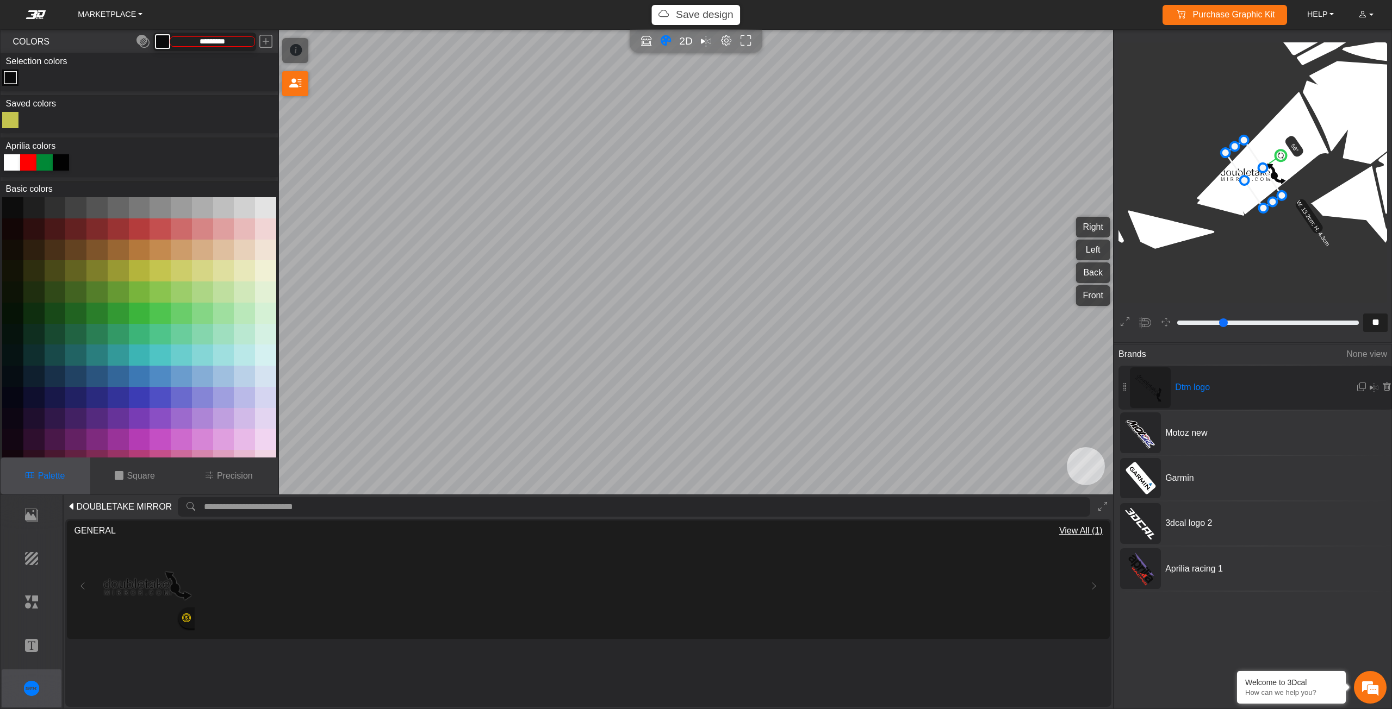
click at [1281, 155] on circle at bounding box center [1280, 155] width 15 height 15
click at [1280, 151] on circle at bounding box center [1278, 152] width 15 height 15
click at [9, 166] on div at bounding box center [12, 162] width 16 height 16
type input "*******"
drag, startPoint x: 1268, startPoint y: 209, endPoint x: 1263, endPoint y: 186, distance: 23.5
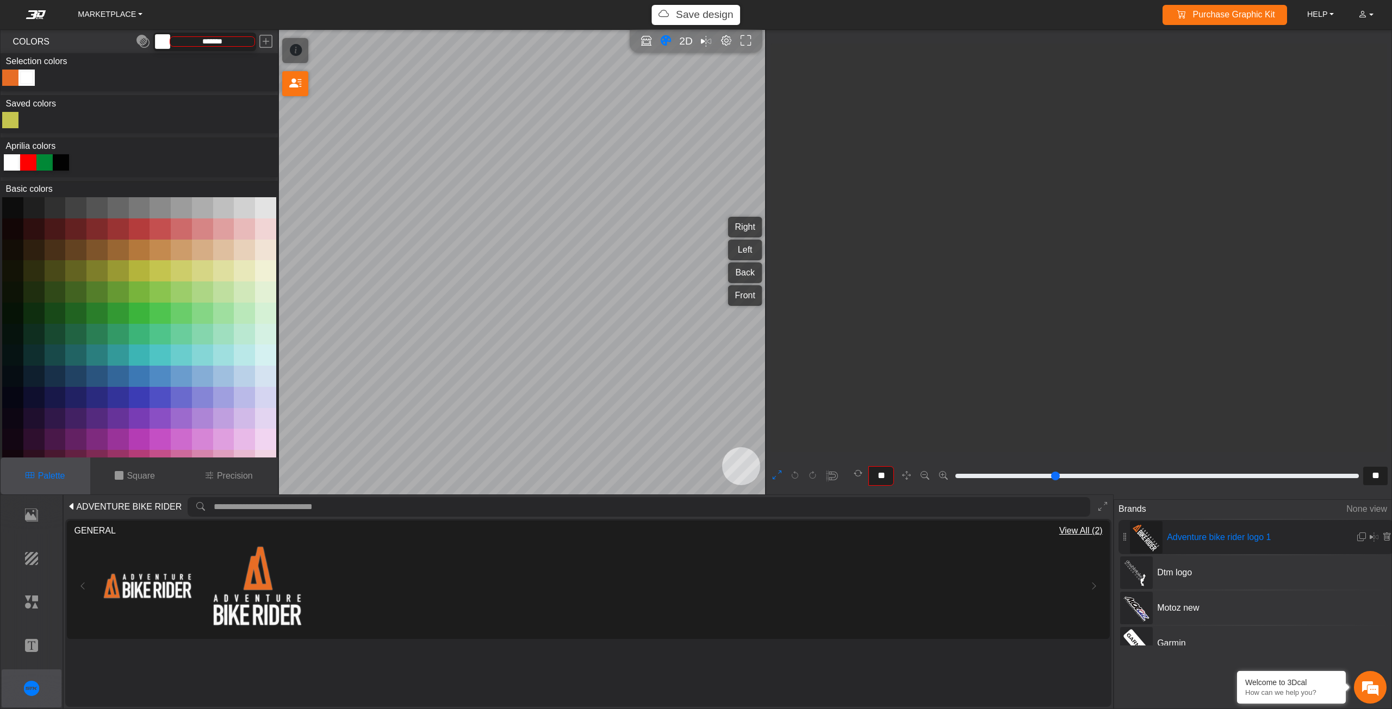
scroll to position [4256, 3411]
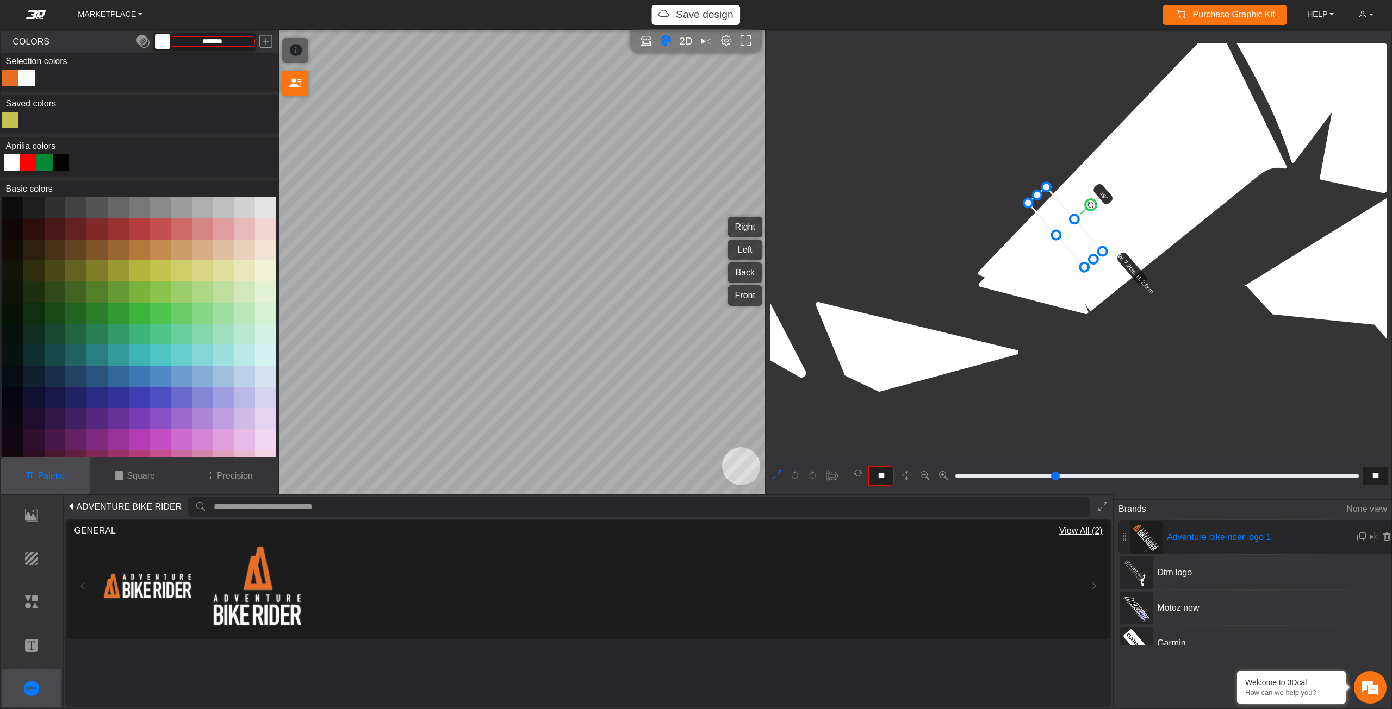
drag, startPoint x: 1066, startPoint y: 220, endPoint x: 1067, endPoint y: 232, distance: 11.5
click at [1067, 232] on icon at bounding box center [1065, 228] width 74 height 80
drag, startPoint x: 1067, startPoint y: 232, endPoint x: 1074, endPoint y: 236, distance: 8.6
click at [1074, 236] on icon at bounding box center [1070, 231] width 74 height 80
drag, startPoint x: 1075, startPoint y: 236, endPoint x: 1081, endPoint y: 238, distance: 6.1
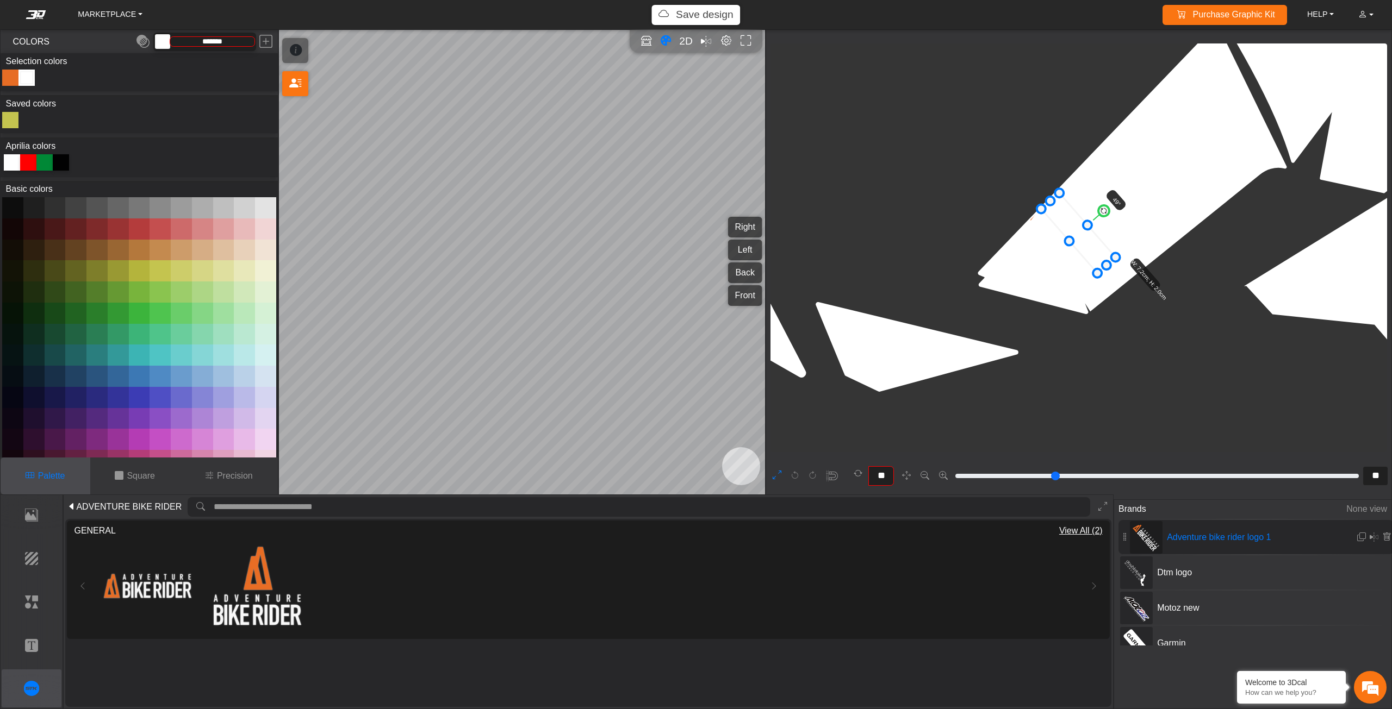
click at [1081, 238] on icon at bounding box center [1078, 234] width 74 height 80
drag, startPoint x: 1081, startPoint y: 238, endPoint x: 1086, endPoint y: 240, distance: 5.6
click at [1086, 240] on icon at bounding box center [1080, 235] width 74 height 80
click at [1085, 240] on icon at bounding box center [1082, 236] width 74 height 80
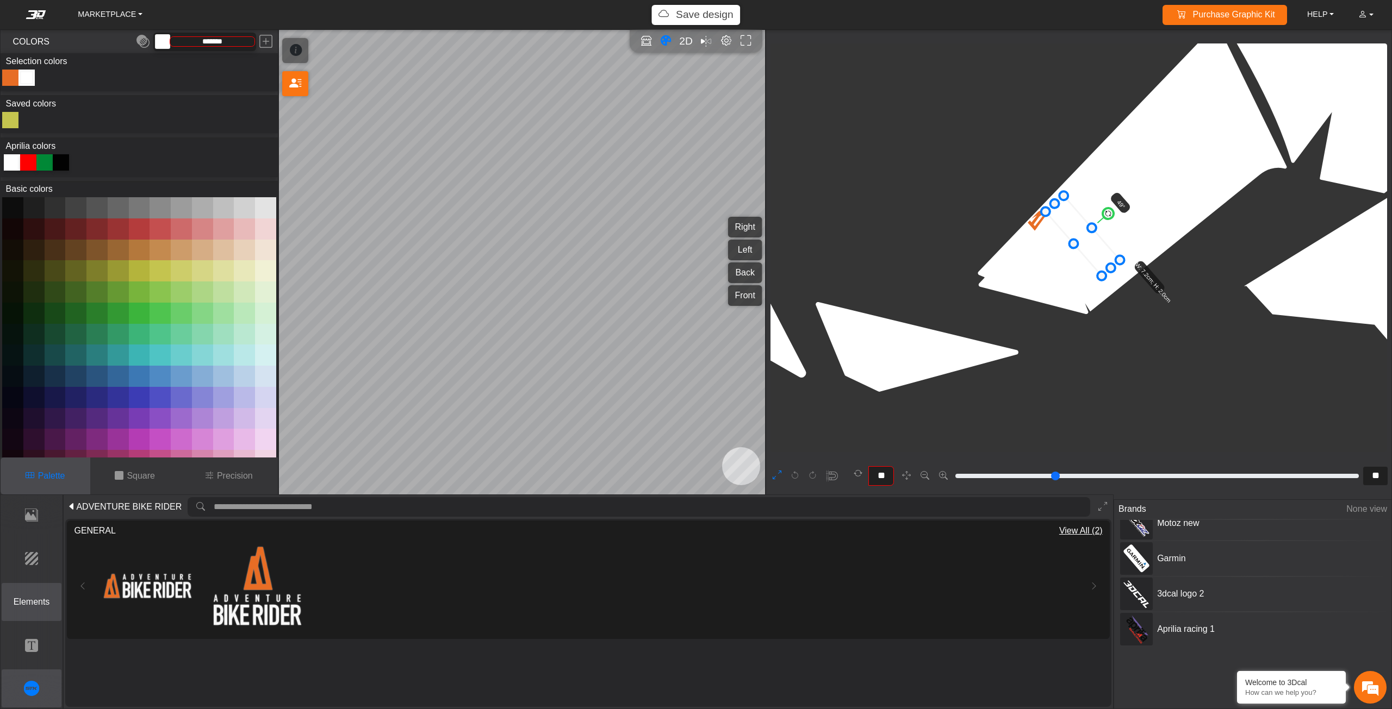
click at [44, 593] on button "Elements" at bounding box center [32, 602] width 60 height 38
type input "*"
type input "***"
type input "*******"
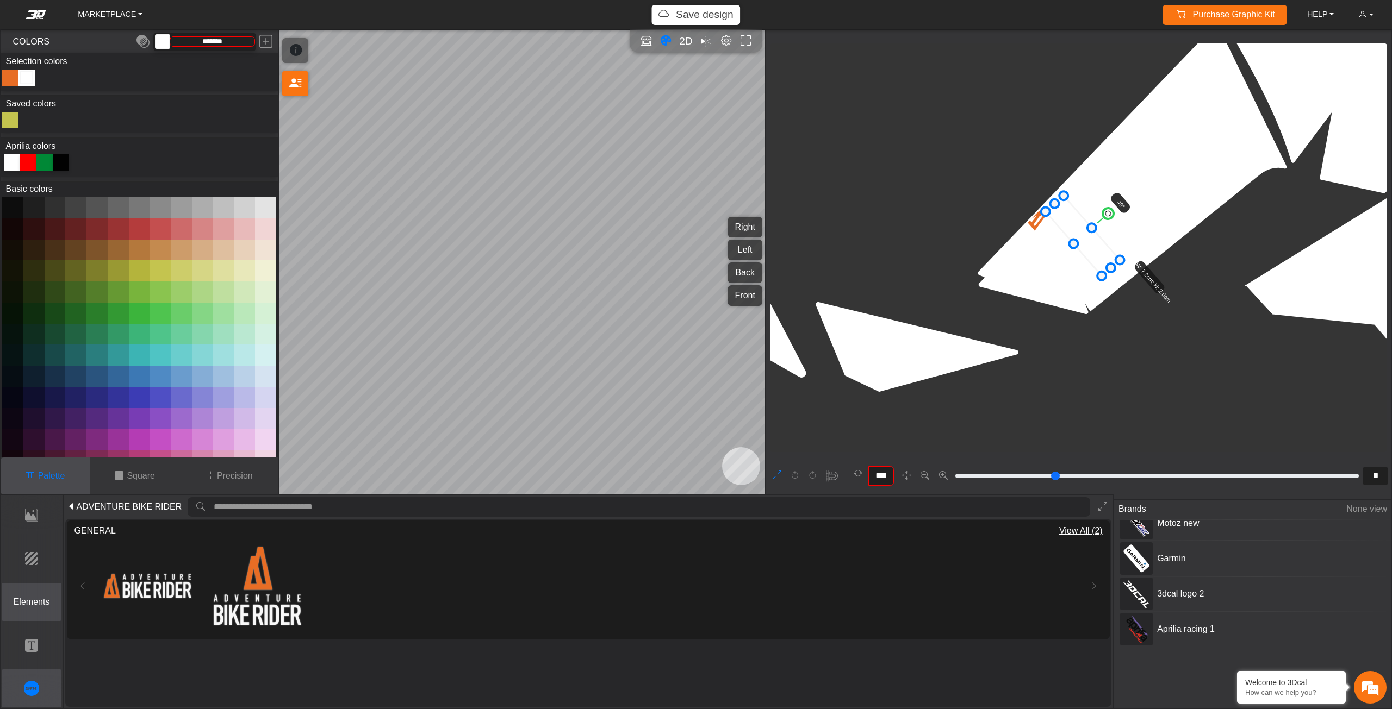
scroll to position [222, 0]
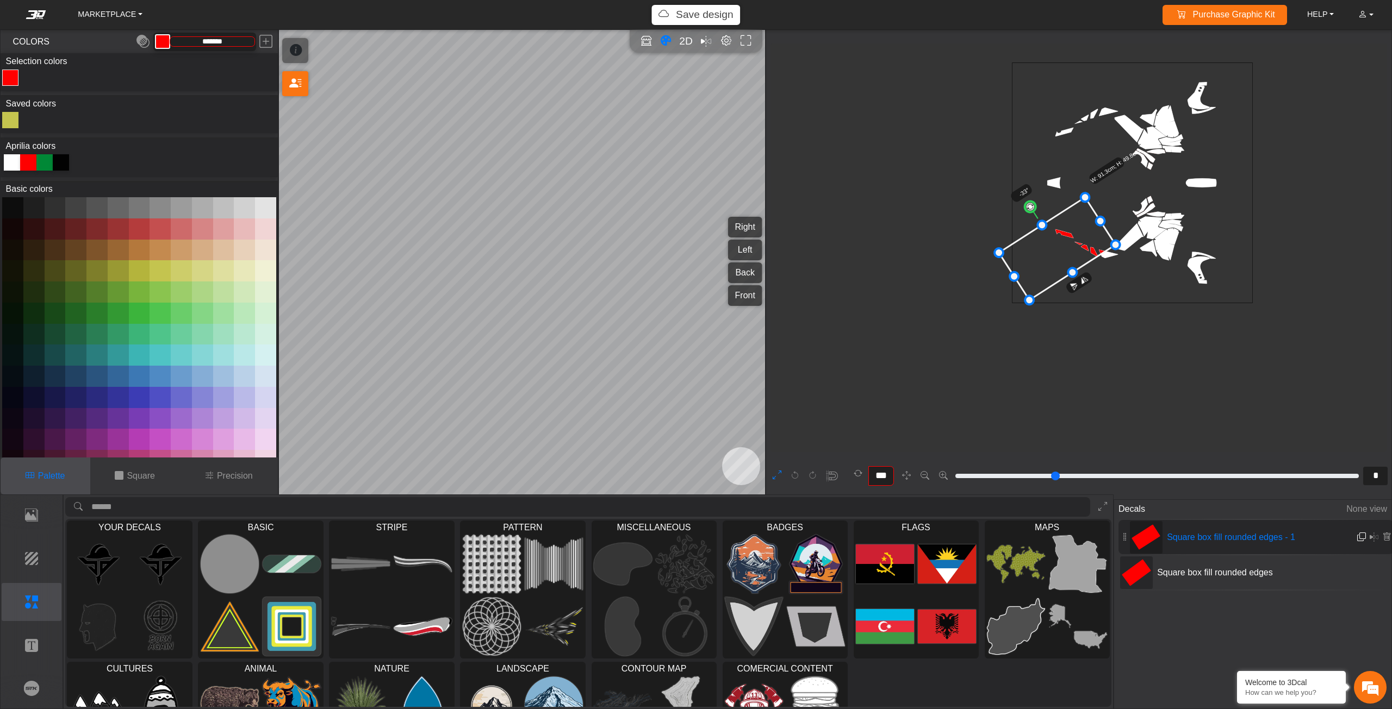
click at [1357, 539] on em at bounding box center [1361, 537] width 9 height 9
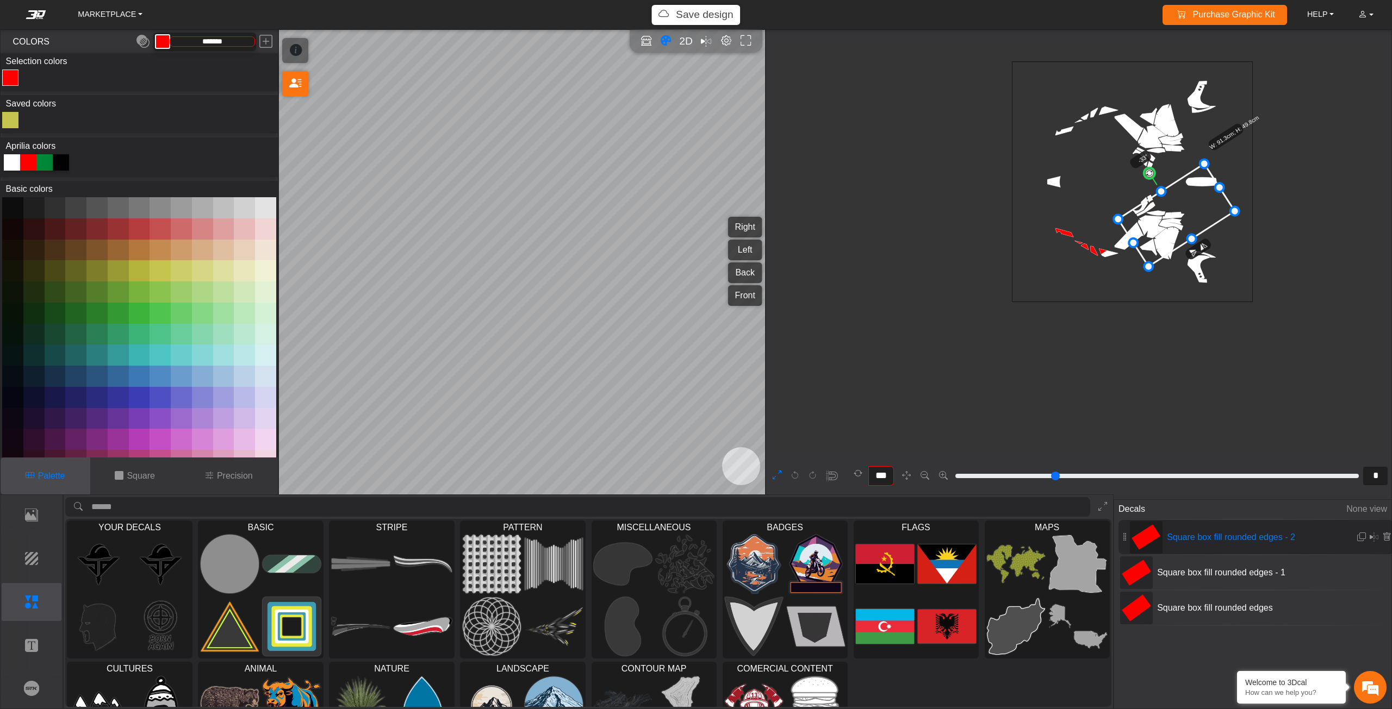
drag, startPoint x: 1063, startPoint y: 247, endPoint x: 1196, endPoint y: 209, distance: 138.5
click at [1196, 209] on icon at bounding box center [1176, 215] width 117 height 103
drag, startPoint x: 1191, startPoint y: 208, endPoint x: 1190, endPoint y: 195, distance: 13.6
click at [1190, 195] on icon at bounding box center [1192, 194] width 117 height 103
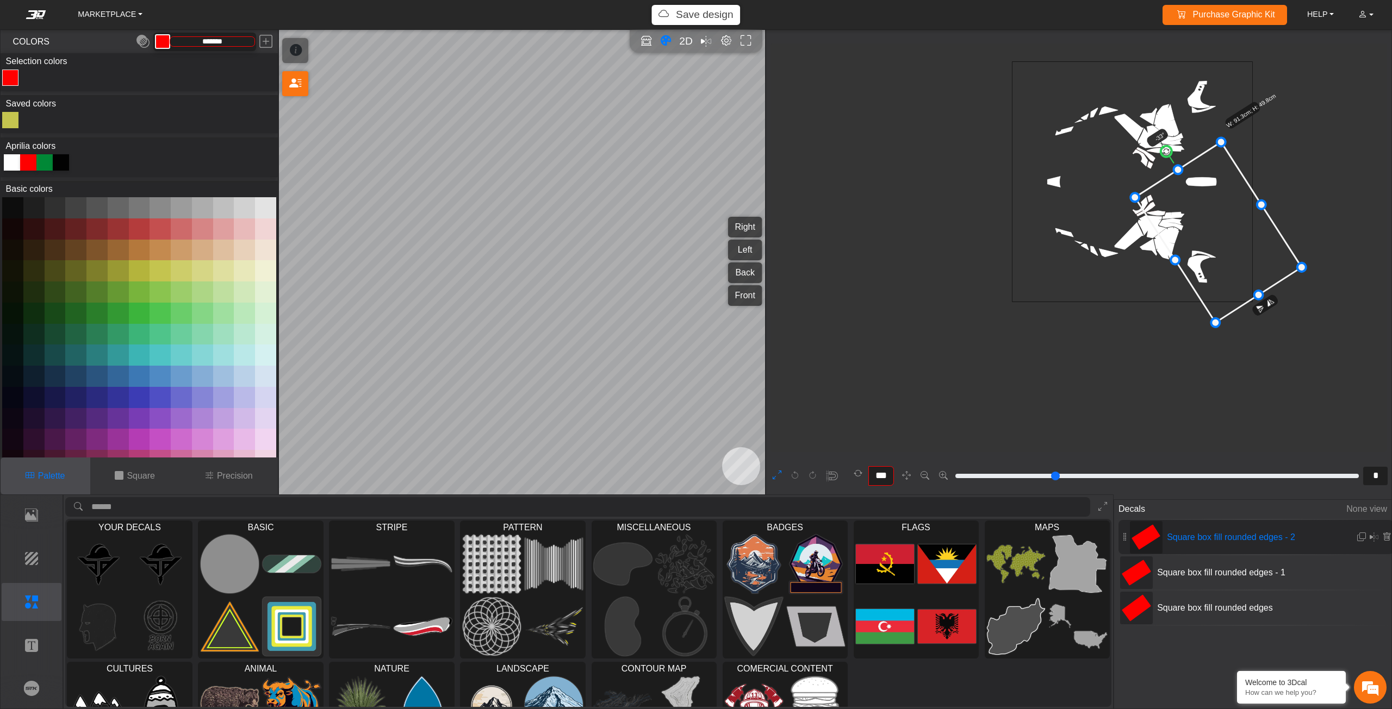
drag, startPoint x: 1204, startPoint y: 221, endPoint x: 1254, endPoint y: 300, distance: 93.1
drag, startPoint x: 1172, startPoint y: 260, endPoint x: 1197, endPoint y: 250, distance: 26.9
drag, startPoint x: 1207, startPoint y: 233, endPoint x: 1194, endPoint y: 238, distance: 14.3
click at [1194, 238] on icon at bounding box center [1216, 231] width 150 height 170
drag, startPoint x: 1165, startPoint y: 146, endPoint x: 1150, endPoint y: 148, distance: 14.8
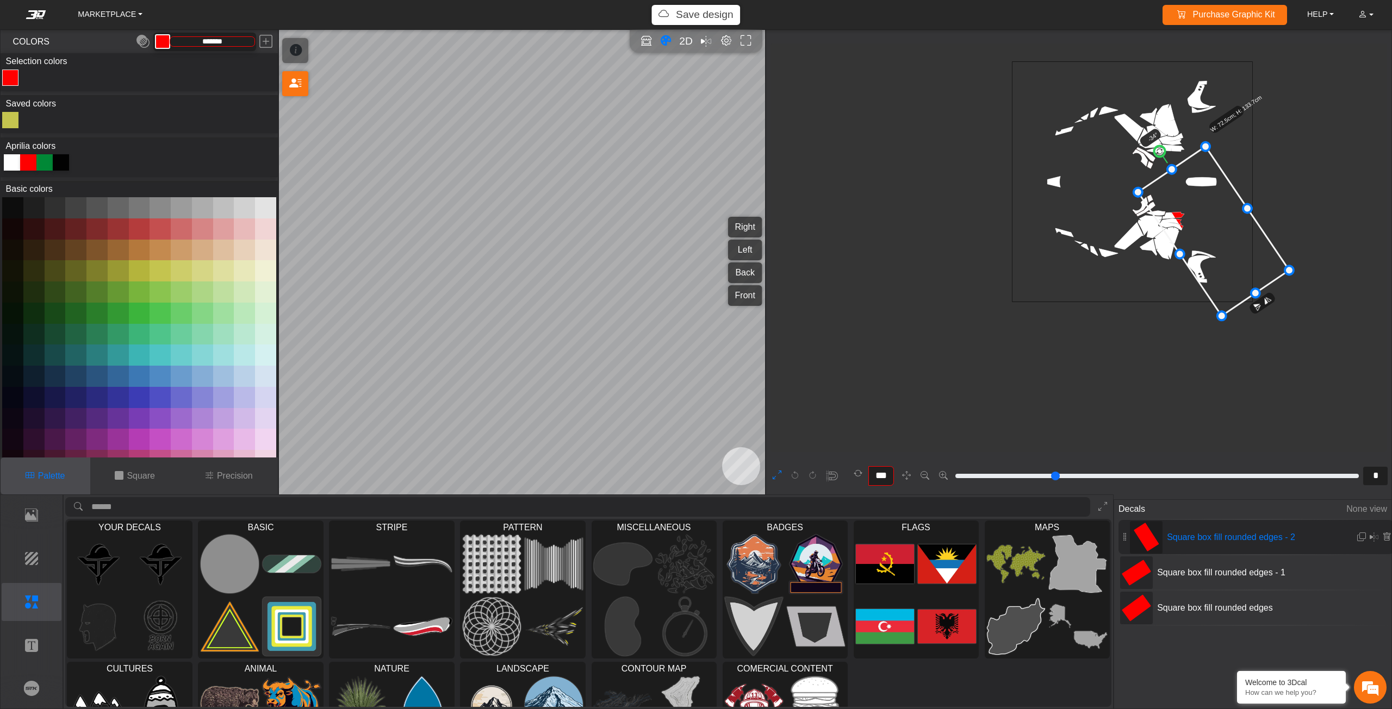
click at [1150, 148] on icon "background_wire_template_bg decal_Tuareg660_right decal_Tuareg660_left decal_Tu…" at bounding box center [1131, 181] width 721 height 721
click at [1169, 204] on icon at bounding box center [1221, 231] width 155 height 169
click at [1166, 200] on icon at bounding box center [1218, 226] width 155 height 169
drag, startPoint x: 1166, startPoint y: 200, endPoint x: 1158, endPoint y: 200, distance: 7.6
click at [1158, 200] on icon at bounding box center [1214, 226] width 155 height 169
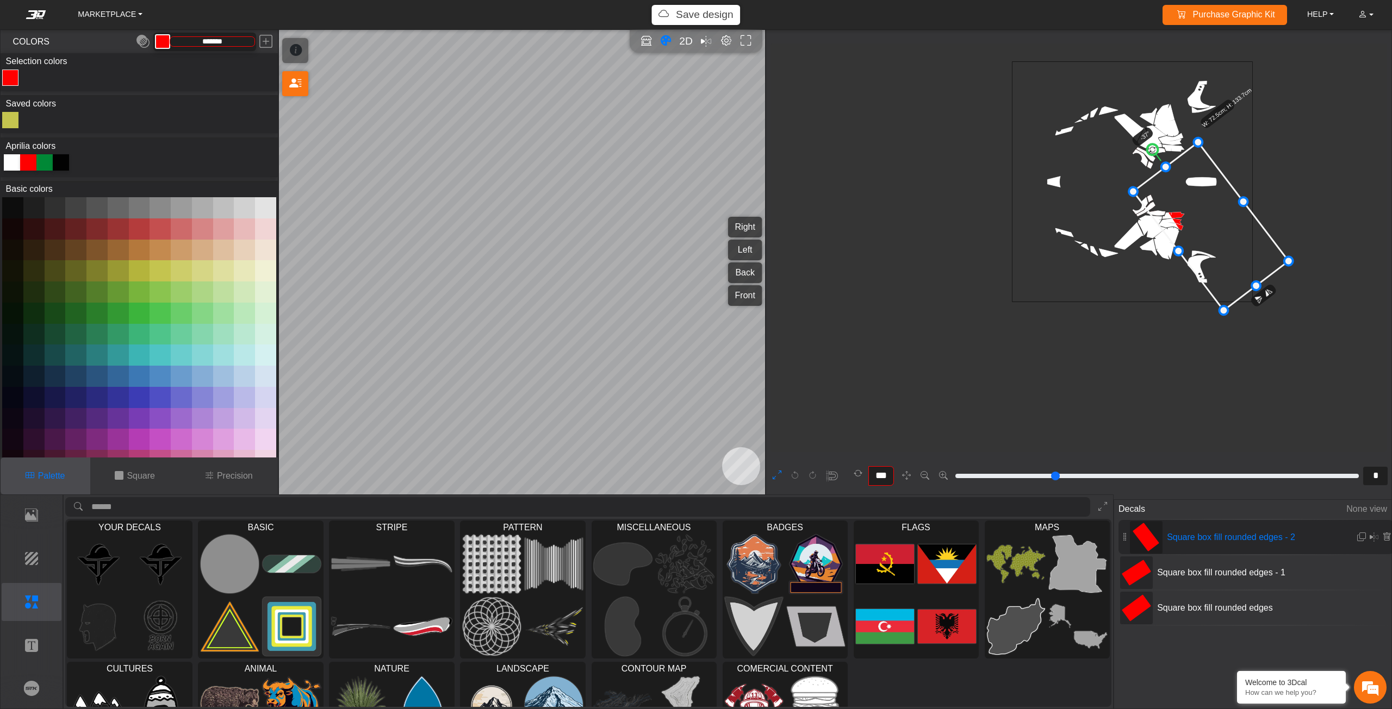
click at [1160, 199] on icon at bounding box center [1210, 226] width 155 height 169
drag, startPoint x: 1163, startPoint y: 164, endPoint x: 1139, endPoint y: 142, distance: 32.7
click at [52, 676] on button "Brands" at bounding box center [32, 689] width 60 height 38
type input "**"
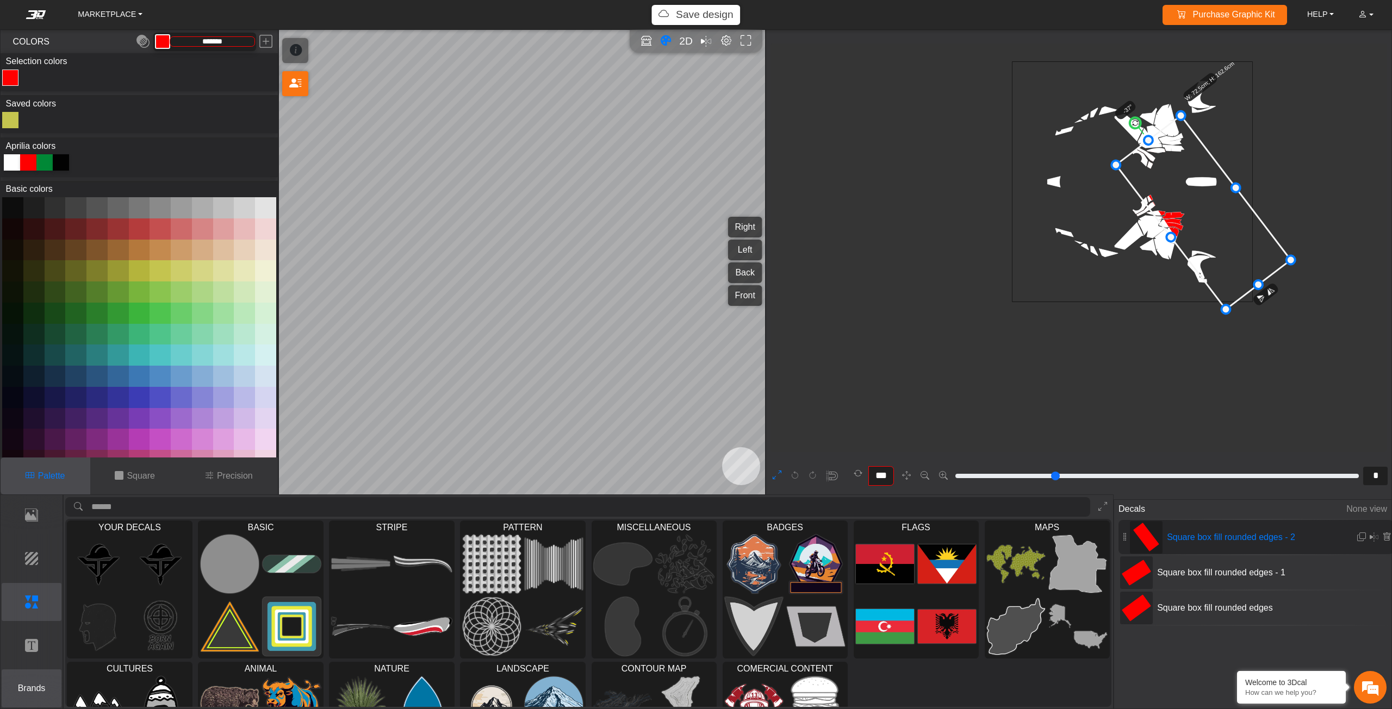
type input "**"
type input "*********"
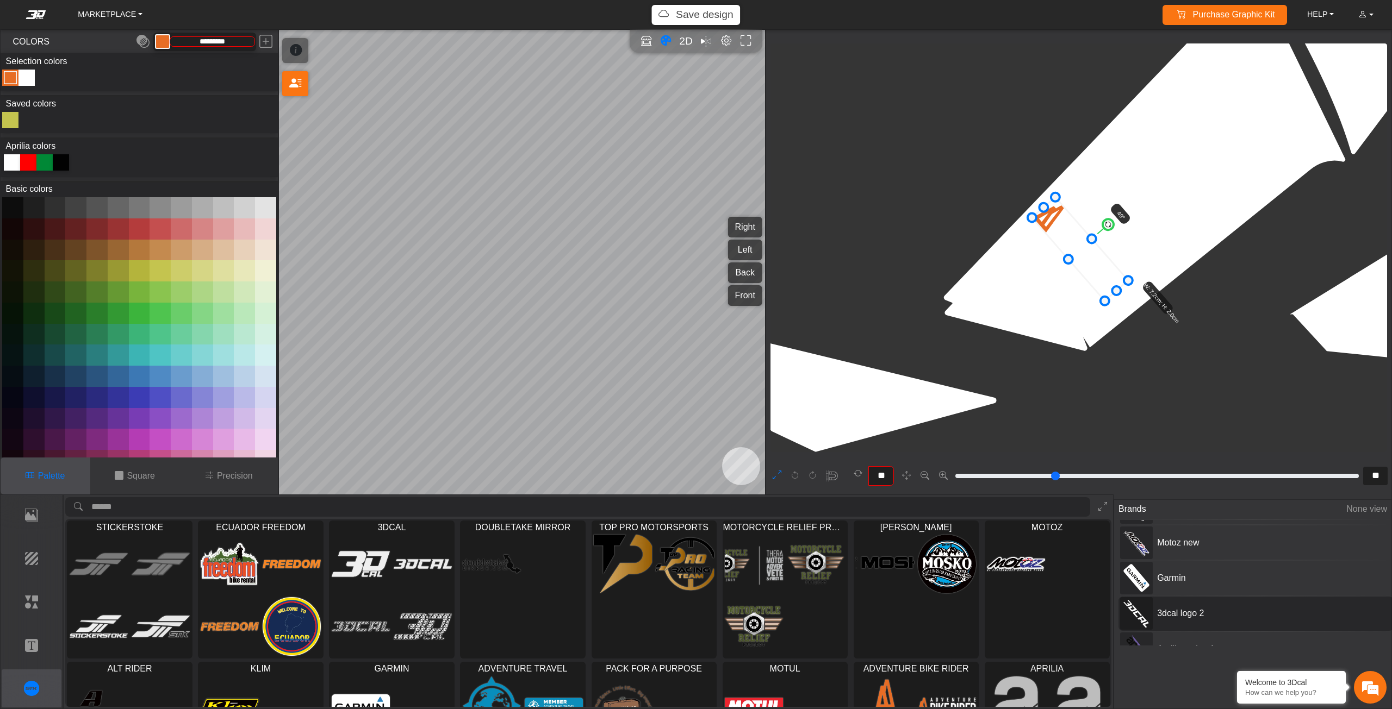
scroll to position [85, 0]
click at [1169, 618] on div "Aprilia racing 1" at bounding box center [1255, 630] width 275 height 34
type input "**"
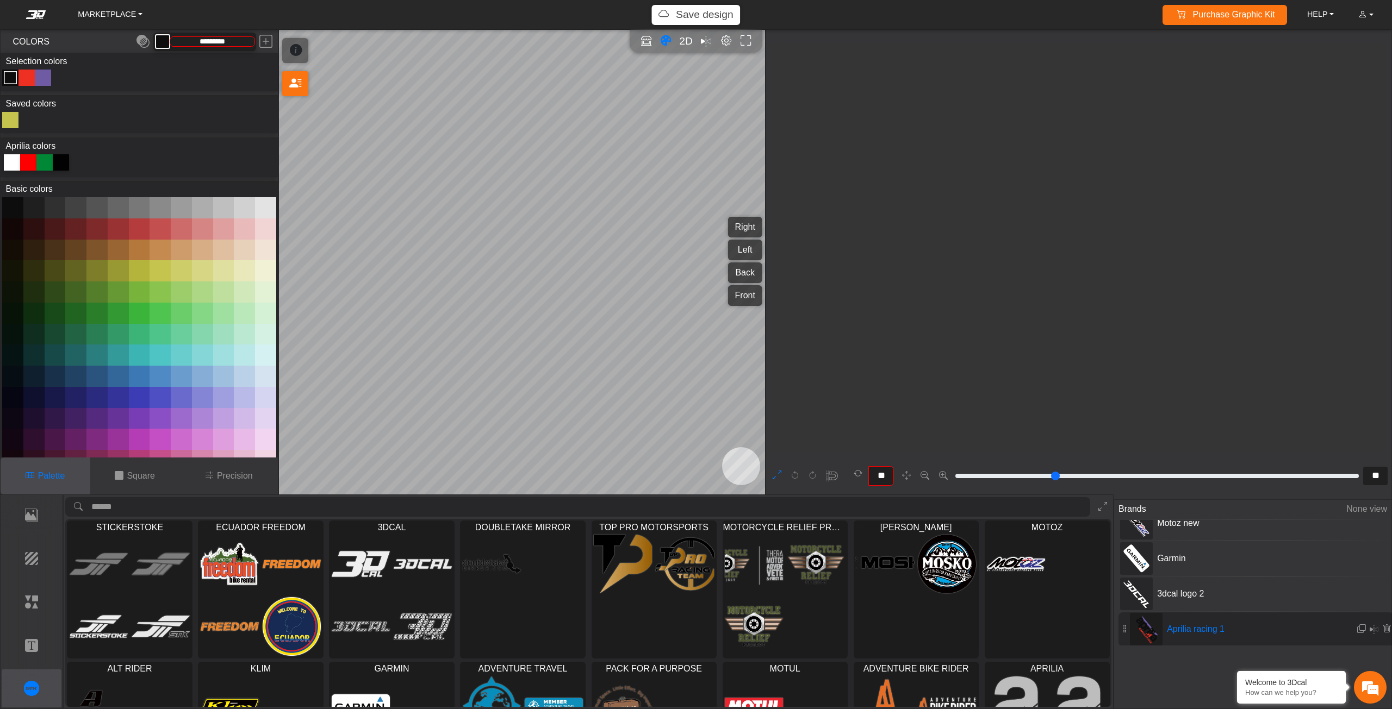
type input "**"
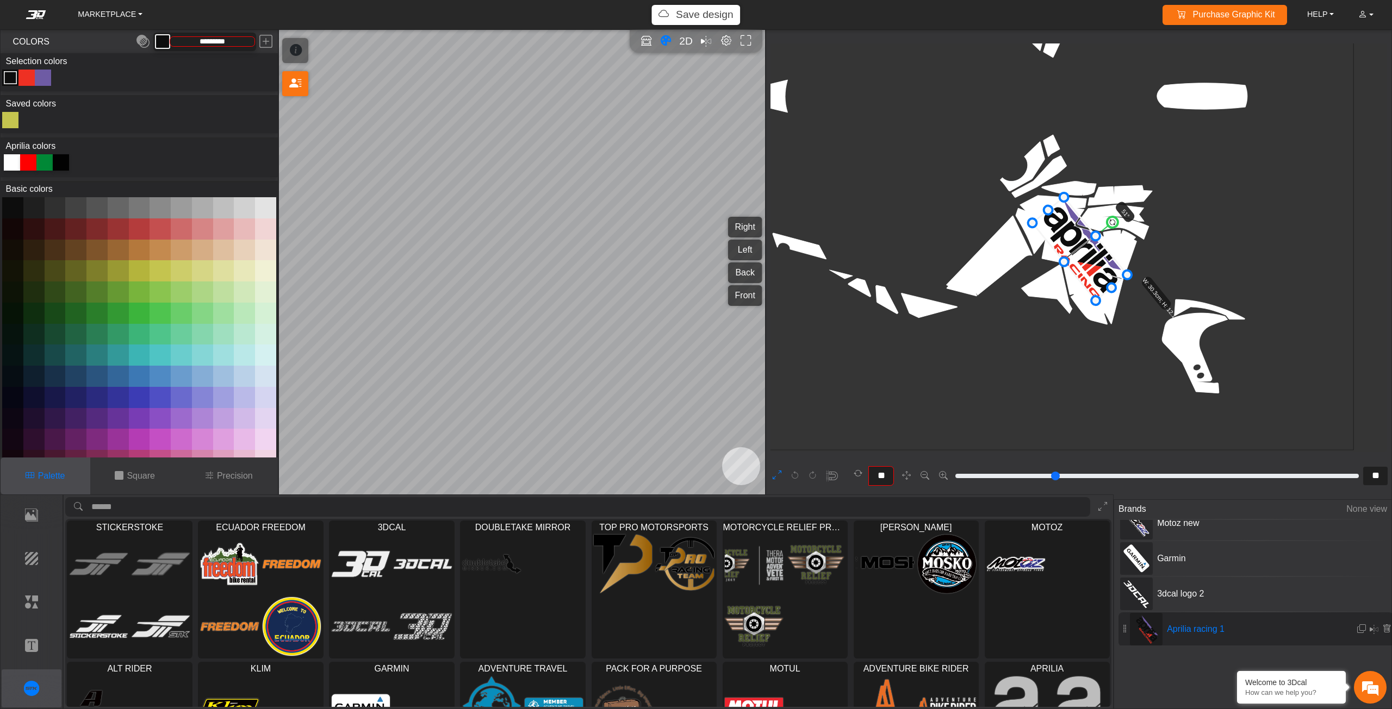
click at [39, 78] on div "Color Toggle" at bounding box center [42, 77] width 13 height 13
type input "*********"
click at [263, 39] on em at bounding box center [265, 42] width 13 height 20
click at [17, 603] on p "Elements" at bounding box center [31, 602] width 59 height 13
type input "***"
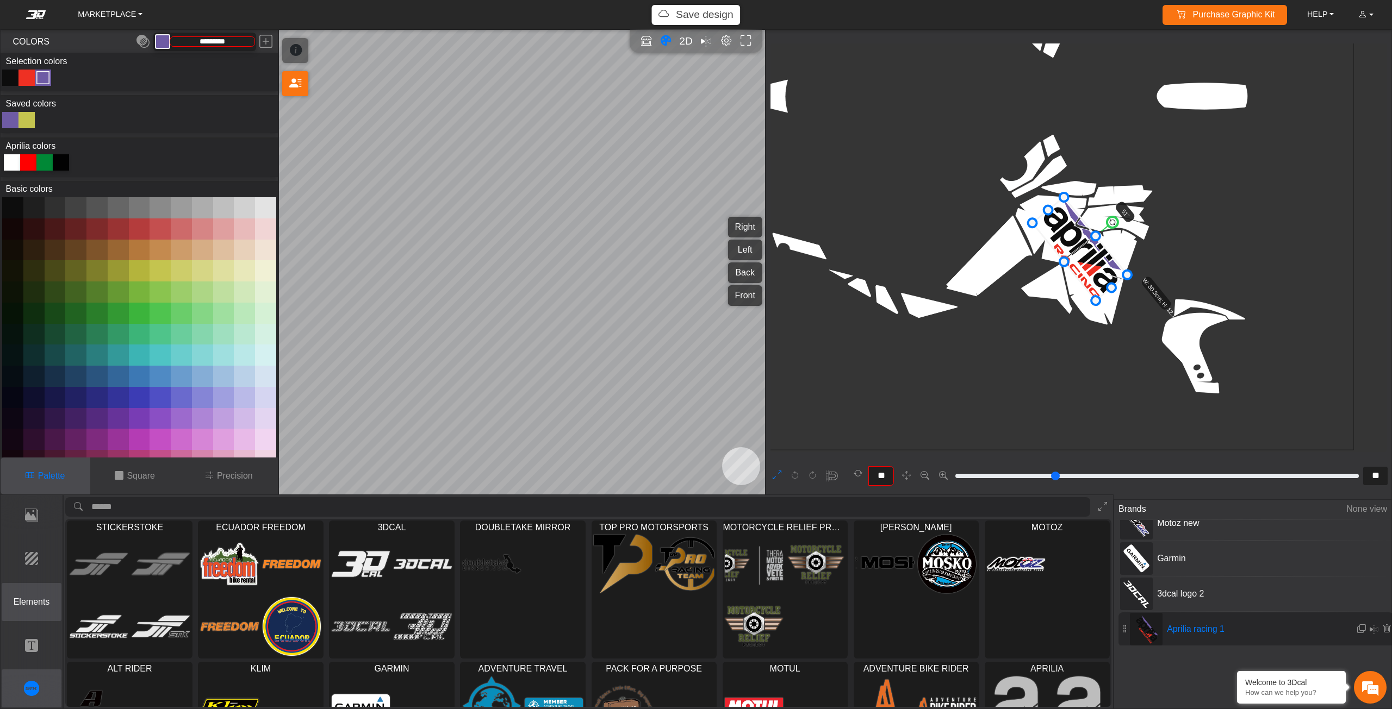
type input "*"
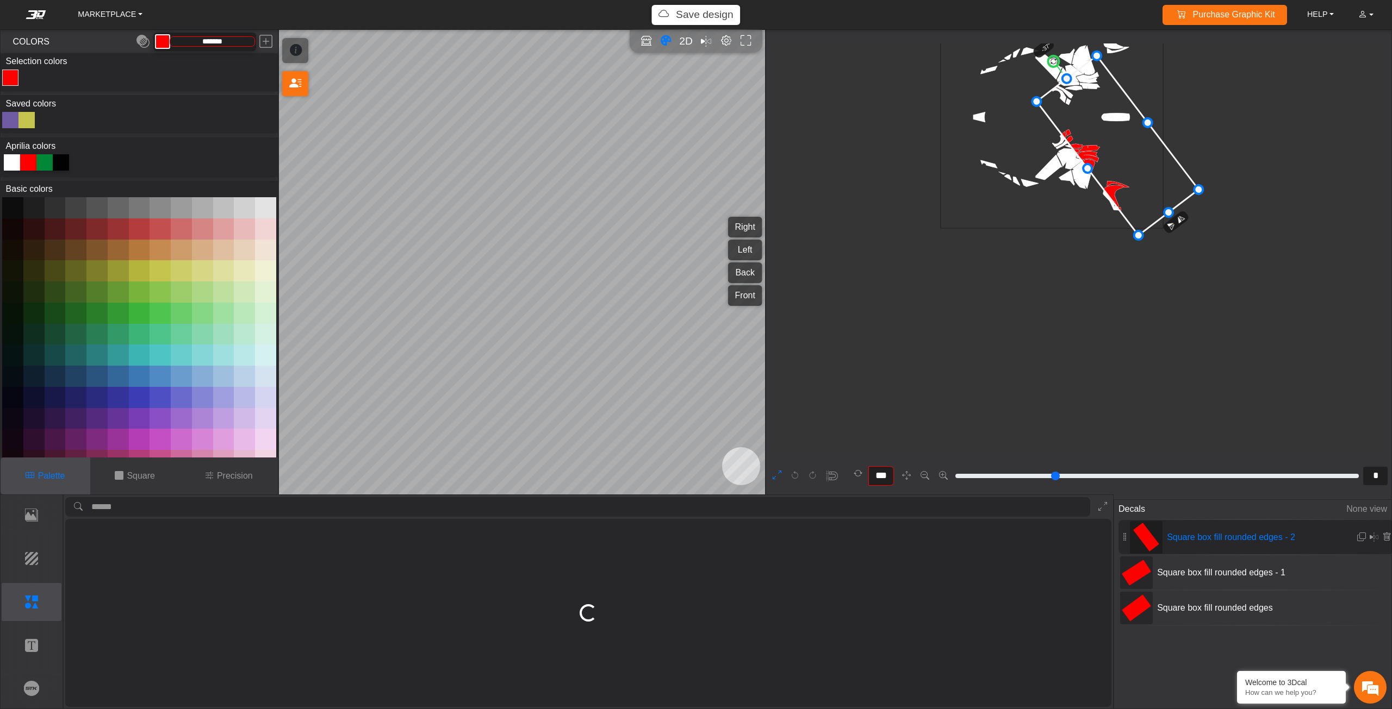
scroll to position [158, 57]
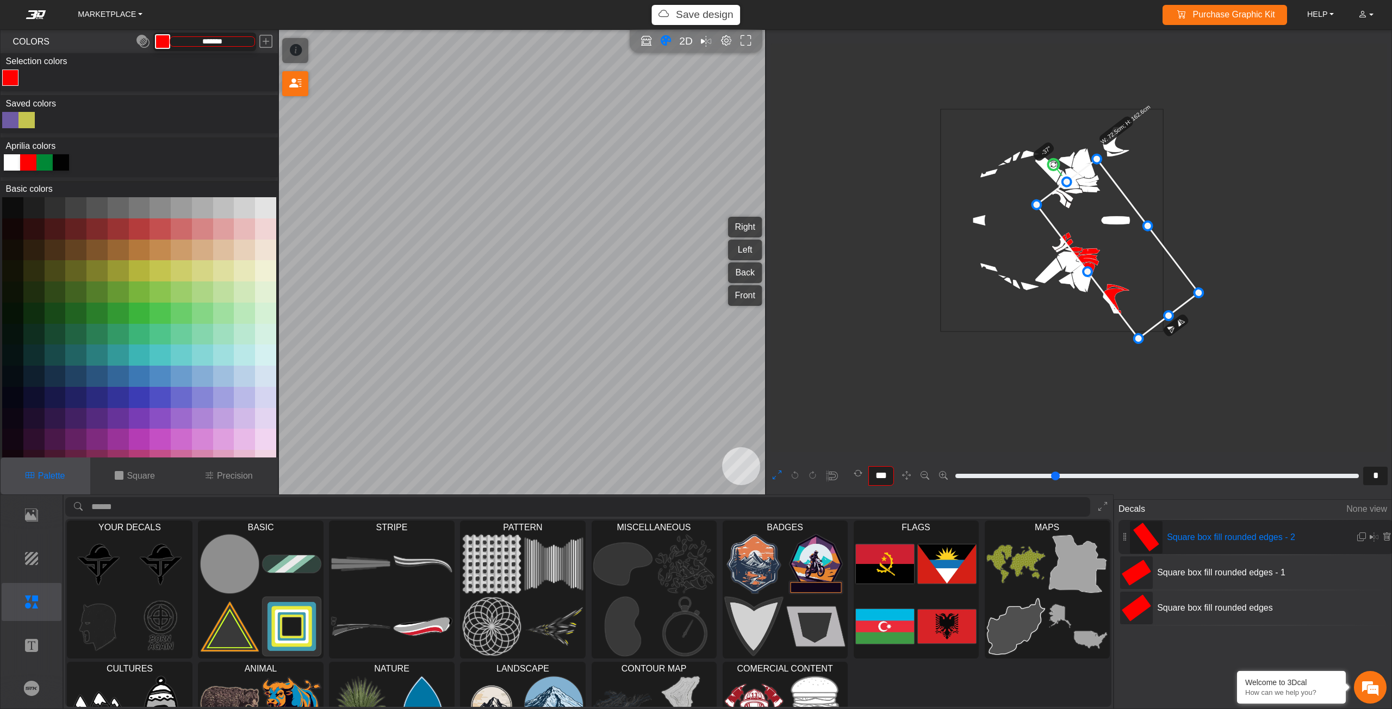
click at [7, 122] on div at bounding box center [10, 120] width 16 height 16
type input "*********"
click at [1049, 160] on circle at bounding box center [1054, 163] width 15 height 15
click at [1044, 160] on icon "background_wire_template_bg decal_Tuareg660_right decal_Tuareg660_left decal_Tu…" at bounding box center [1052, 220] width 668 height 668
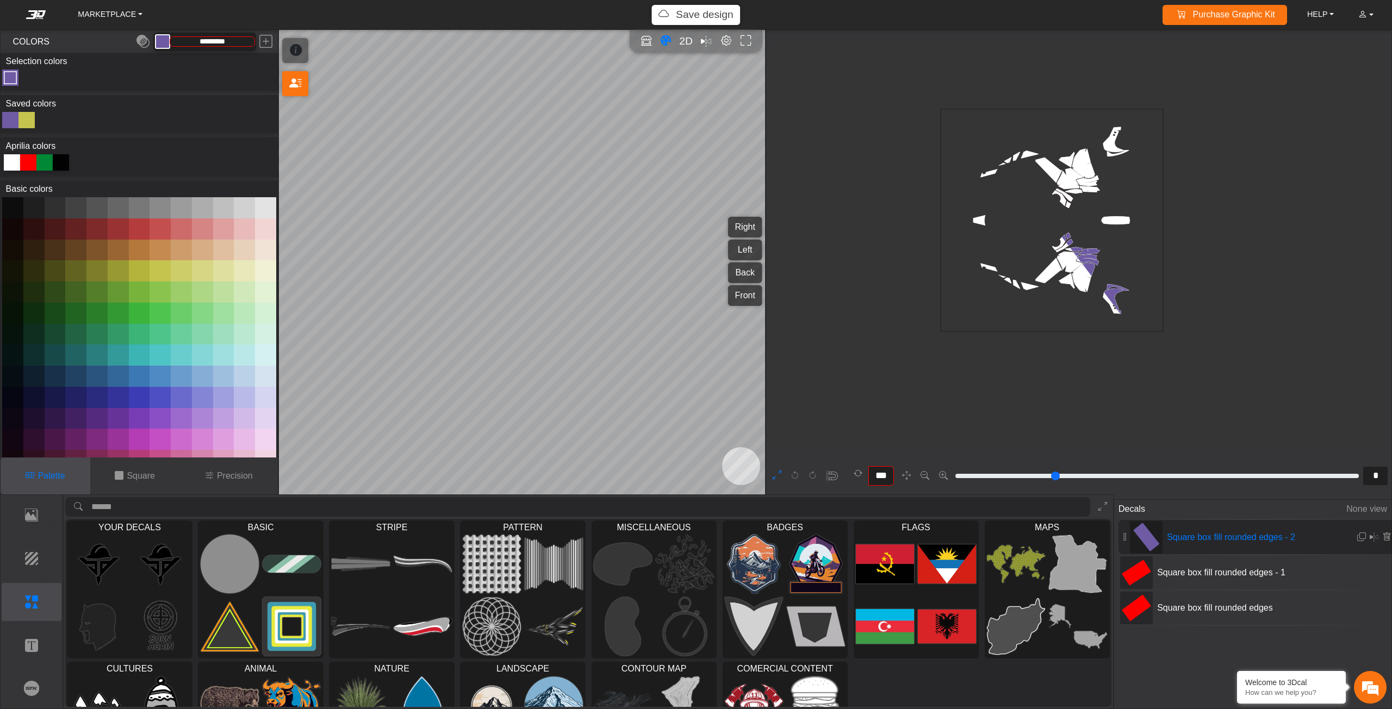
click at [1042, 160] on icon "background_wire_template_bg decal_Tuareg660_right decal_Tuareg660_left decal_Tu…" at bounding box center [1052, 220] width 668 height 668
click at [1070, 207] on icon at bounding box center [1118, 249] width 164 height 179
click at [1047, 165] on circle at bounding box center [1051, 166] width 15 height 15
click at [1043, 165] on circle at bounding box center [1048, 168] width 15 height 15
click at [1044, 165] on circle at bounding box center [1048, 168] width 15 height 15
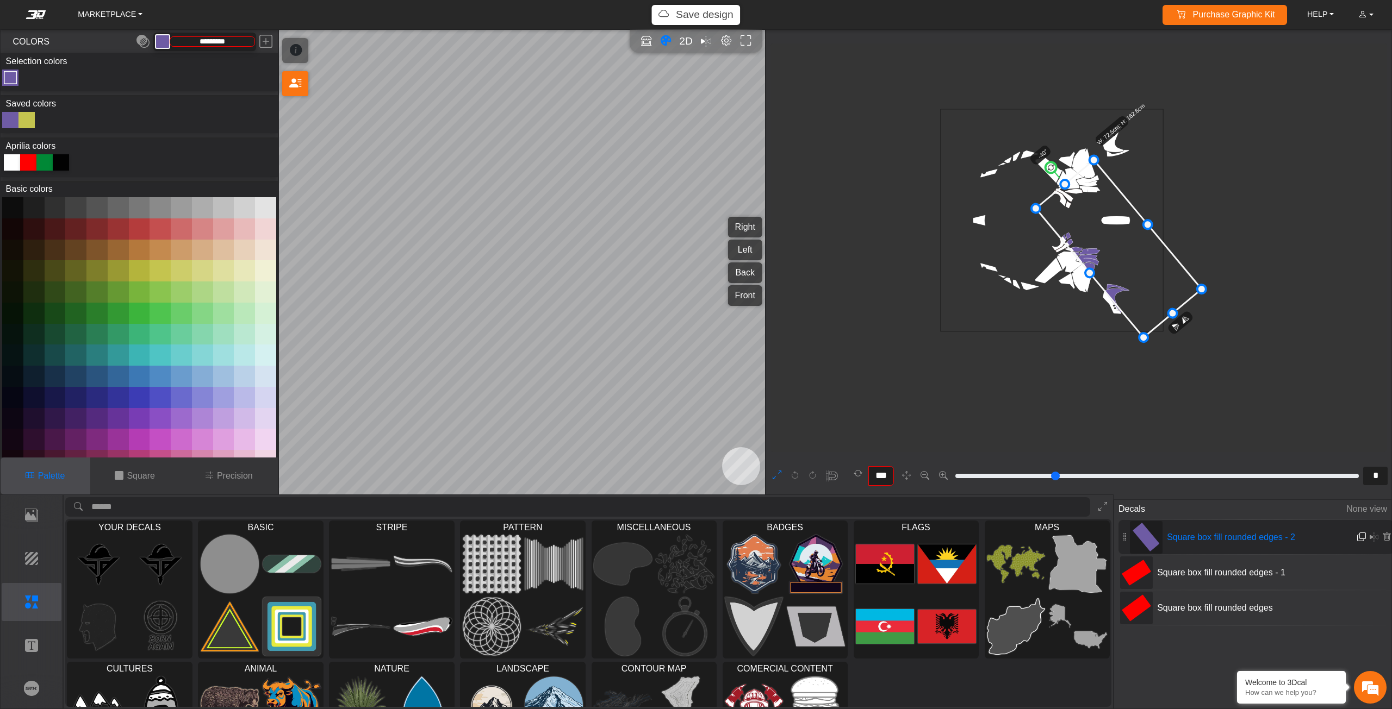
click at [1356, 539] on button at bounding box center [1361, 536] width 10 height 17
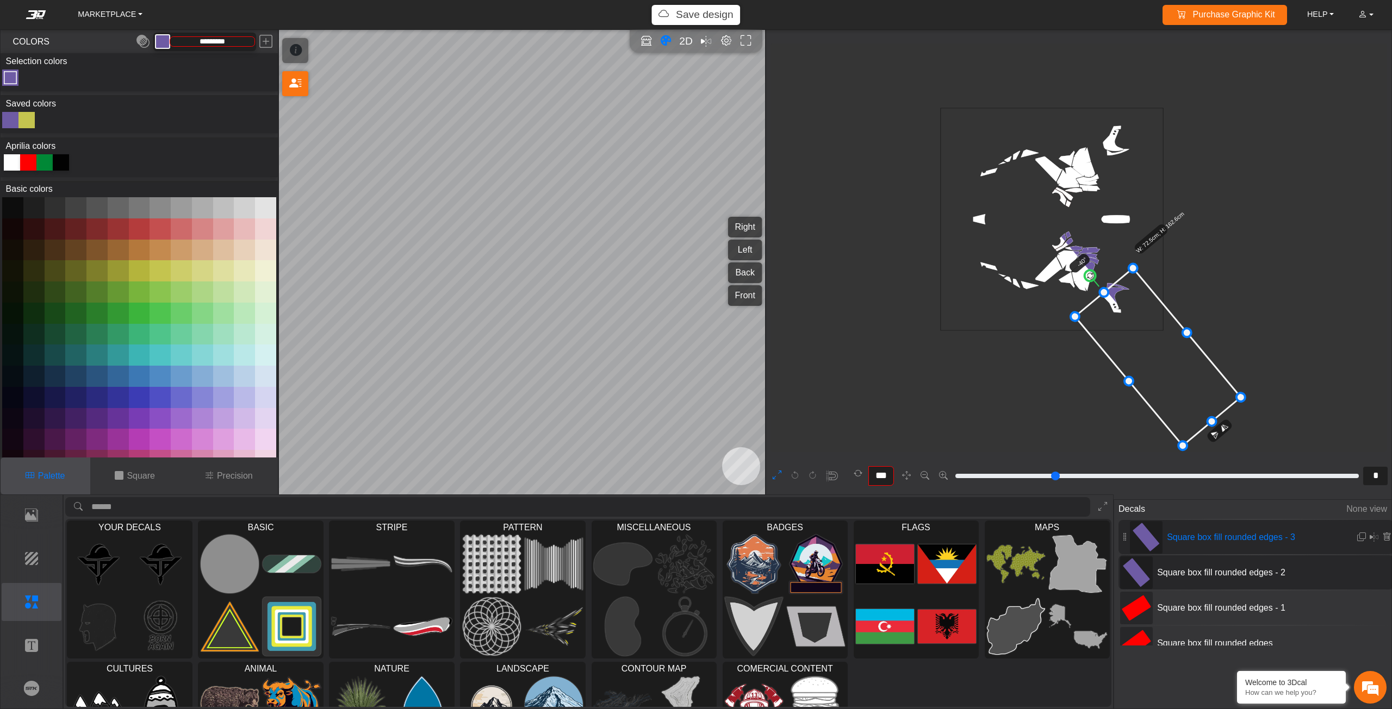
drag, startPoint x: 1135, startPoint y: 258, endPoint x: 1166, endPoint y: 356, distance: 102.1
click at [1166, 356] on icon at bounding box center [1158, 358] width 166 height 178
click at [30, 682] on p "Brands" at bounding box center [31, 688] width 59 height 13
type input "**"
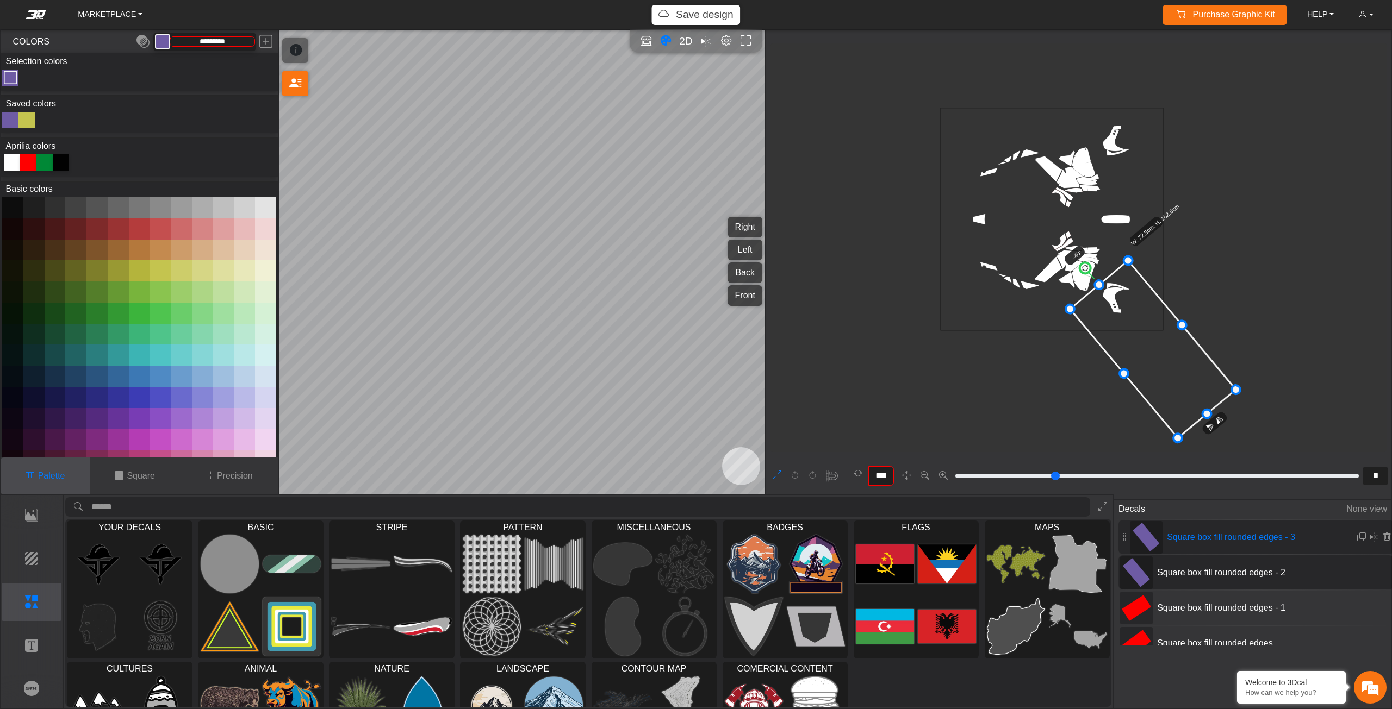
type input "**"
type input "*********"
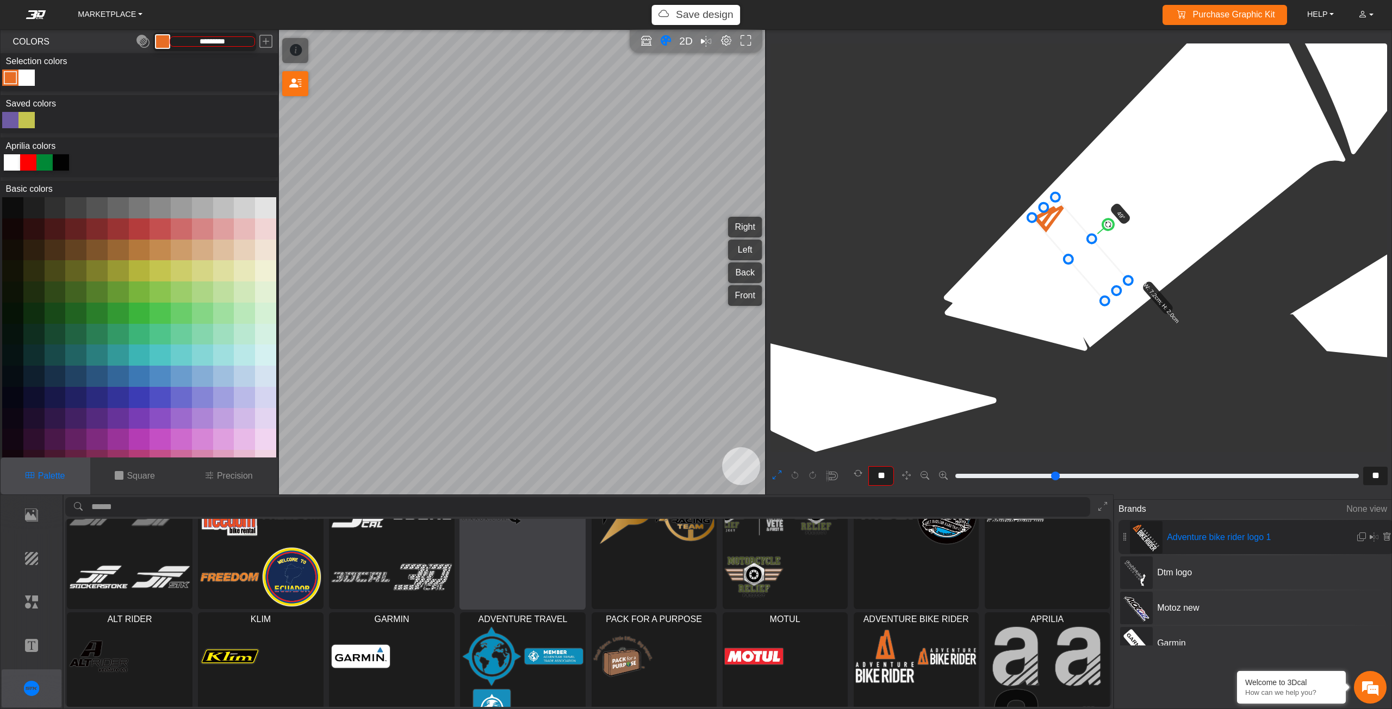
scroll to position [0, 0]
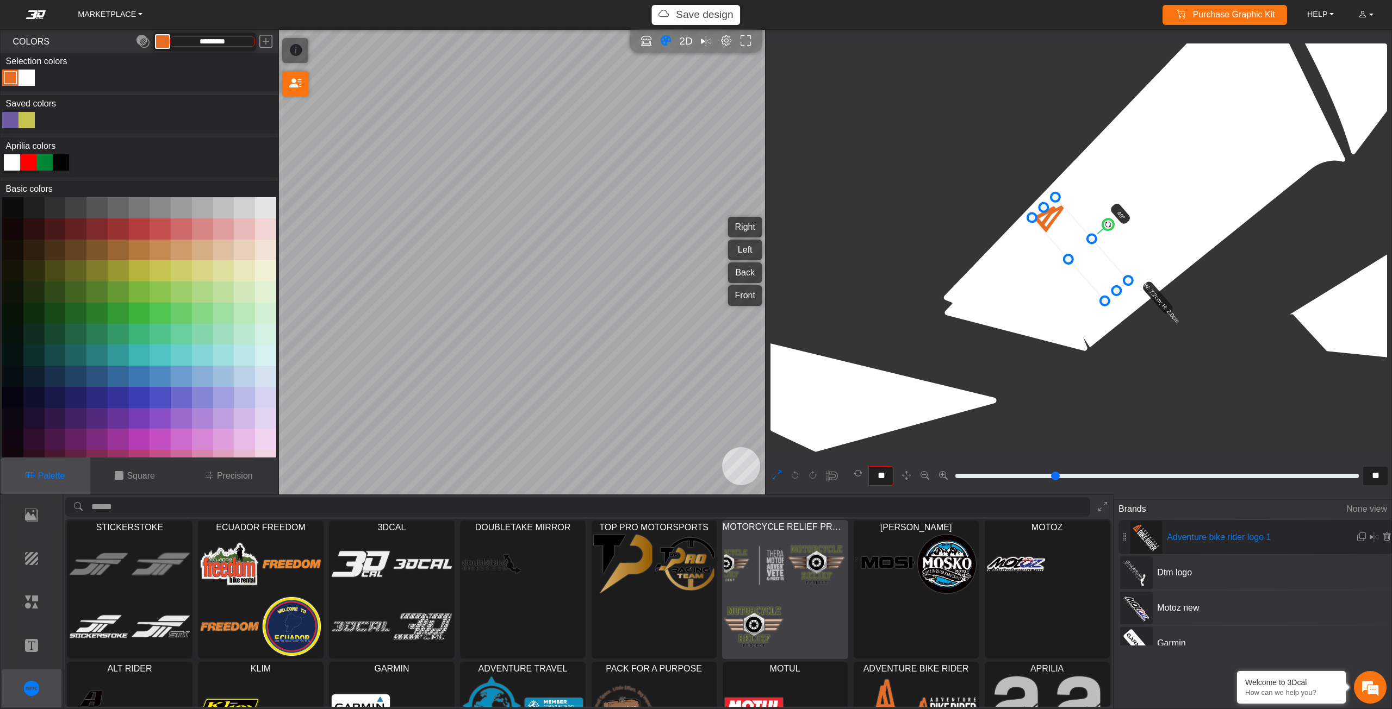
click at [813, 577] on img at bounding box center [816, 564] width 59 height 60
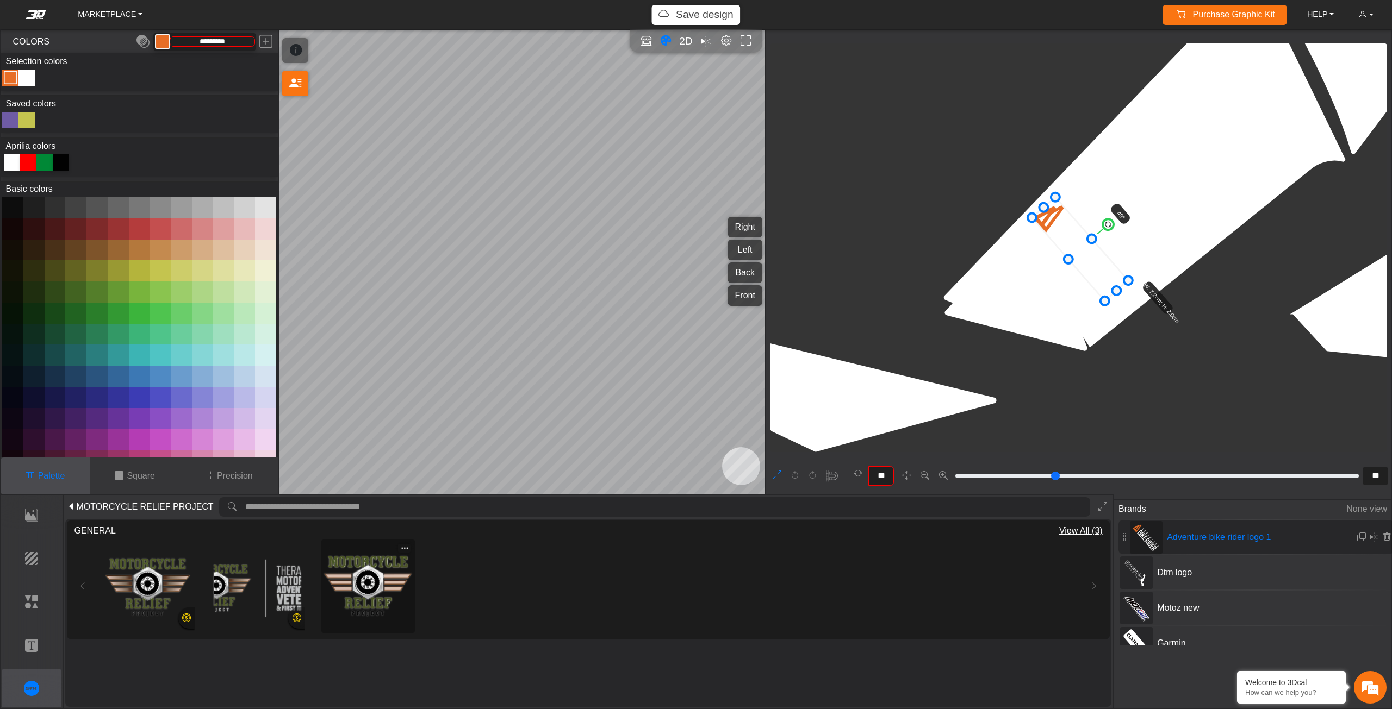
click at [373, 567] on img at bounding box center [368, 587] width 88 height 88
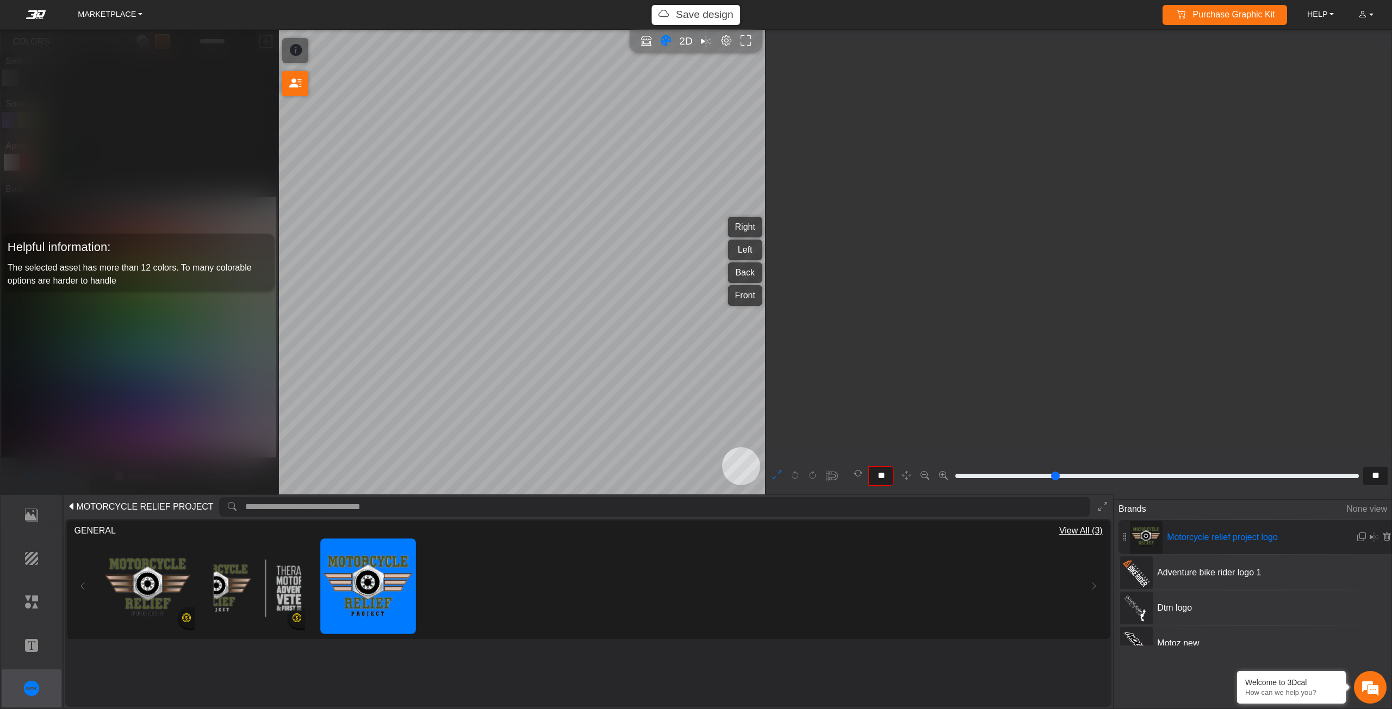
type input "*"
type input "**"
type input "****"
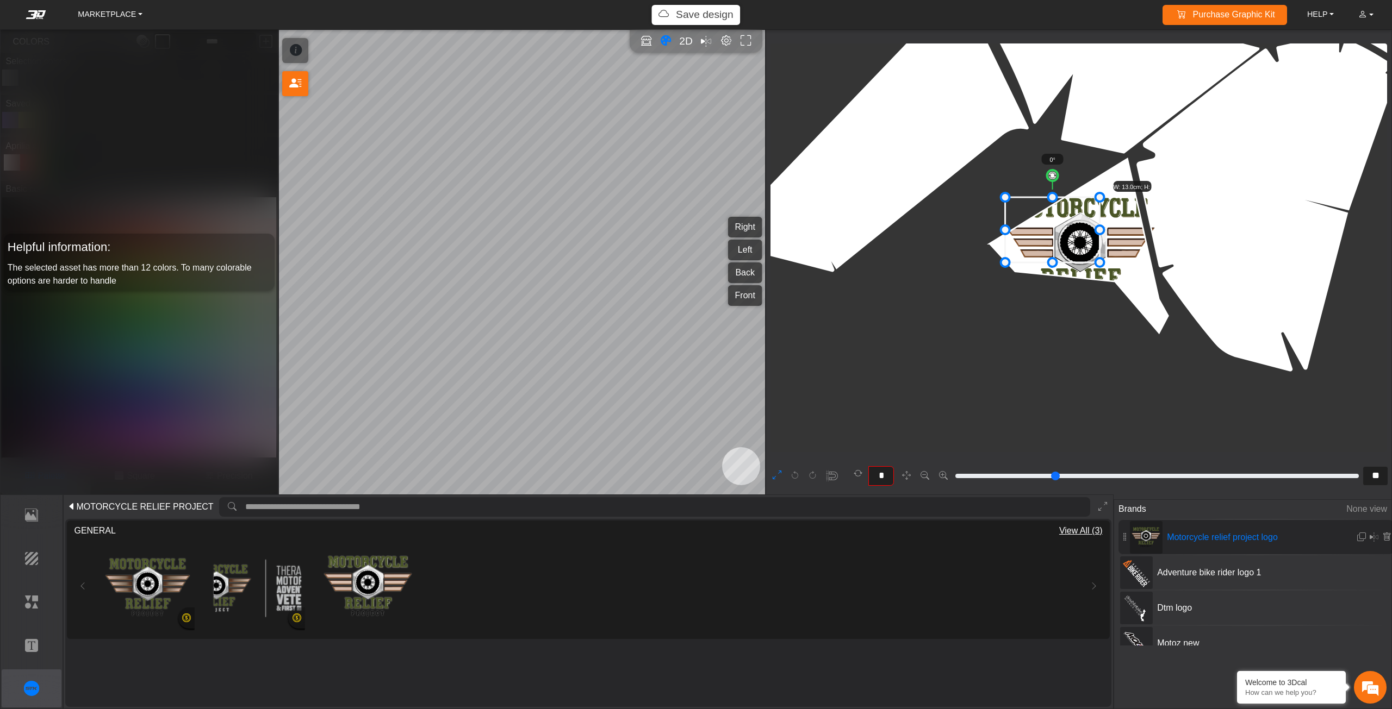
drag, startPoint x: 1154, startPoint y: 303, endPoint x: 1097, endPoint y: 259, distance: 72.9
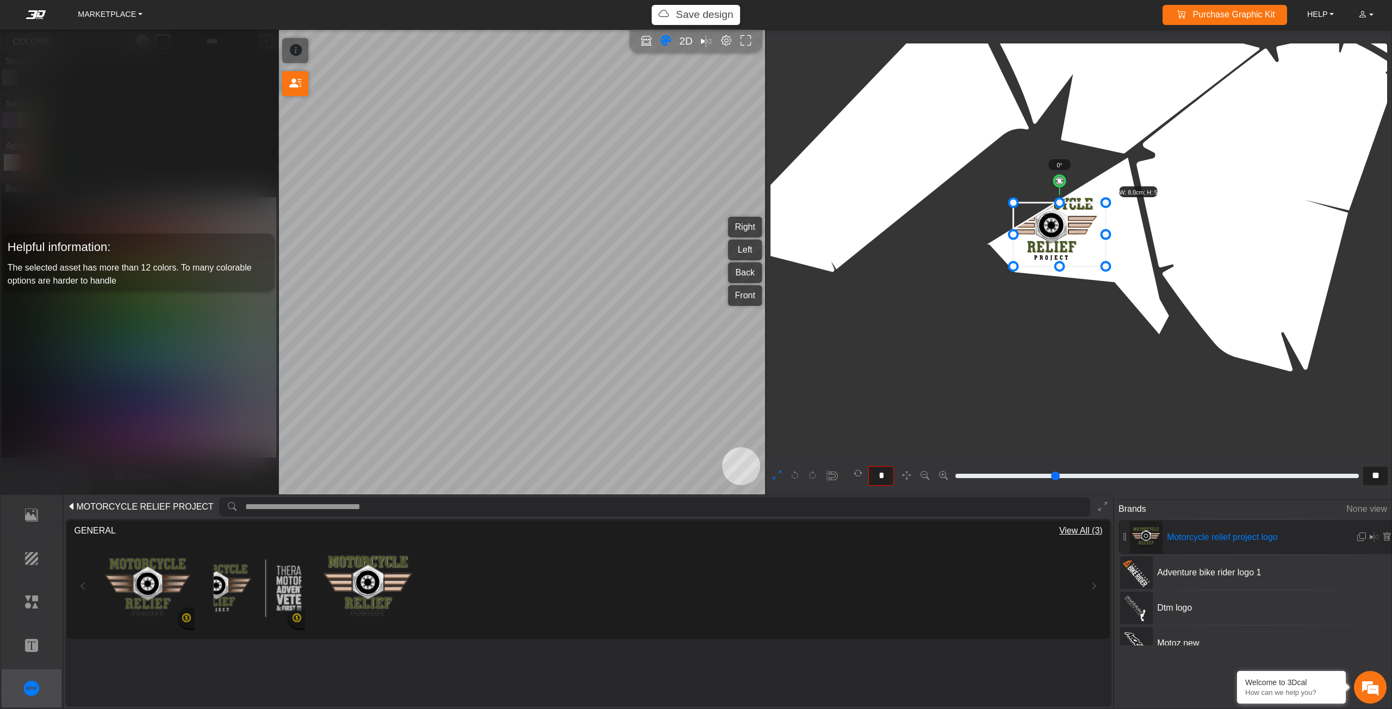
drag, startPoint x: 1062, startPoint y: 240, endPoint x: 1091, endPoint y: 250, distance: 29.9
click at [1090, 250] on icon at bounding box center [1059, 235] width 92 height 64
drag, startPoint x: 1091, startPoint y: 250, endPoint x: 1106, endPoint y: 253, distance: 15.6
click at [1106, 253] on icon at bounding box center [1078, 239] width 92 height 64
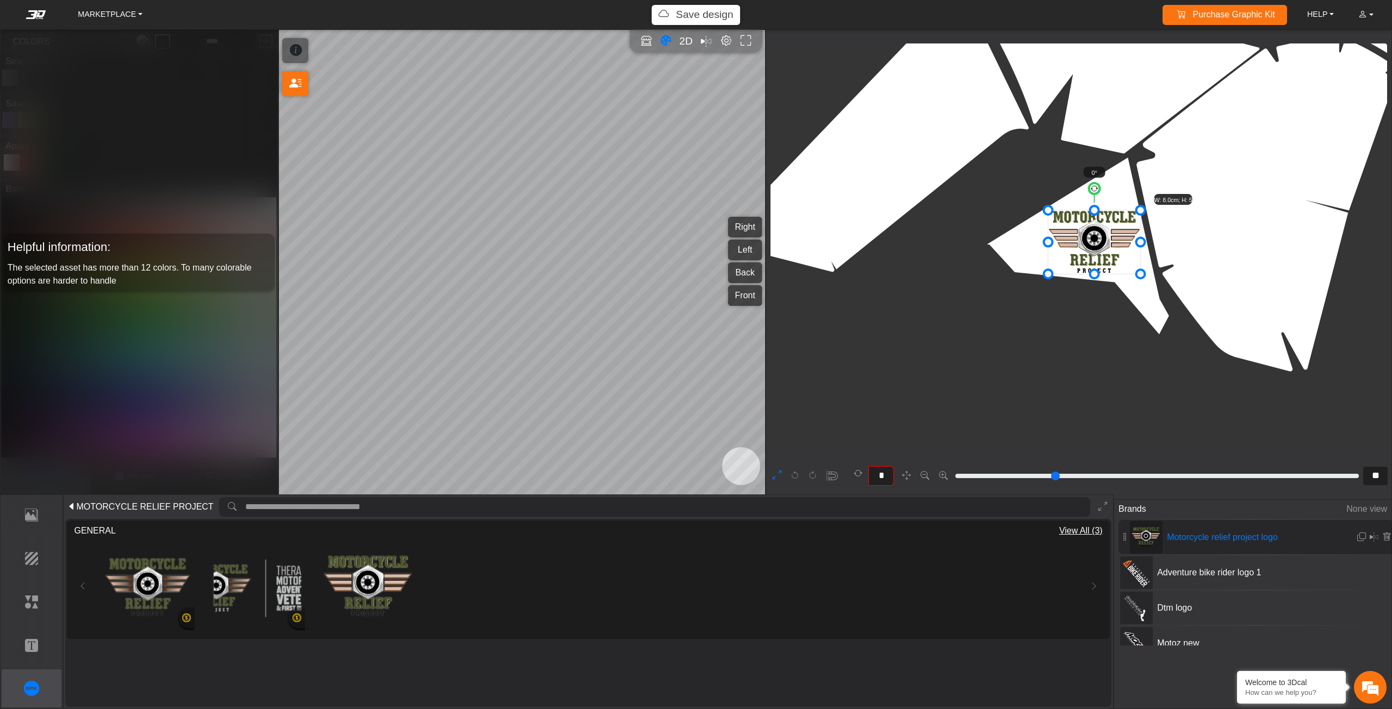
click at [1101, 252] on icon at bounding box center [1094, 242] width 92 height 64
drag, startPoint x: 1133, startPoint y: 274, endPoint x: 1126, endPoint y: 266, distance: 10.4
drag, startPoint x: 1109, startPoint y: 250, endPoint x: 1113, endPoint y: 253, distance: 5.9
click at [1113, 253] on icon at bounding box center [1090, 241] width 85 height 59
click at [1383, 538] on icon at bounding box center [1386, 537] width 9 height 9
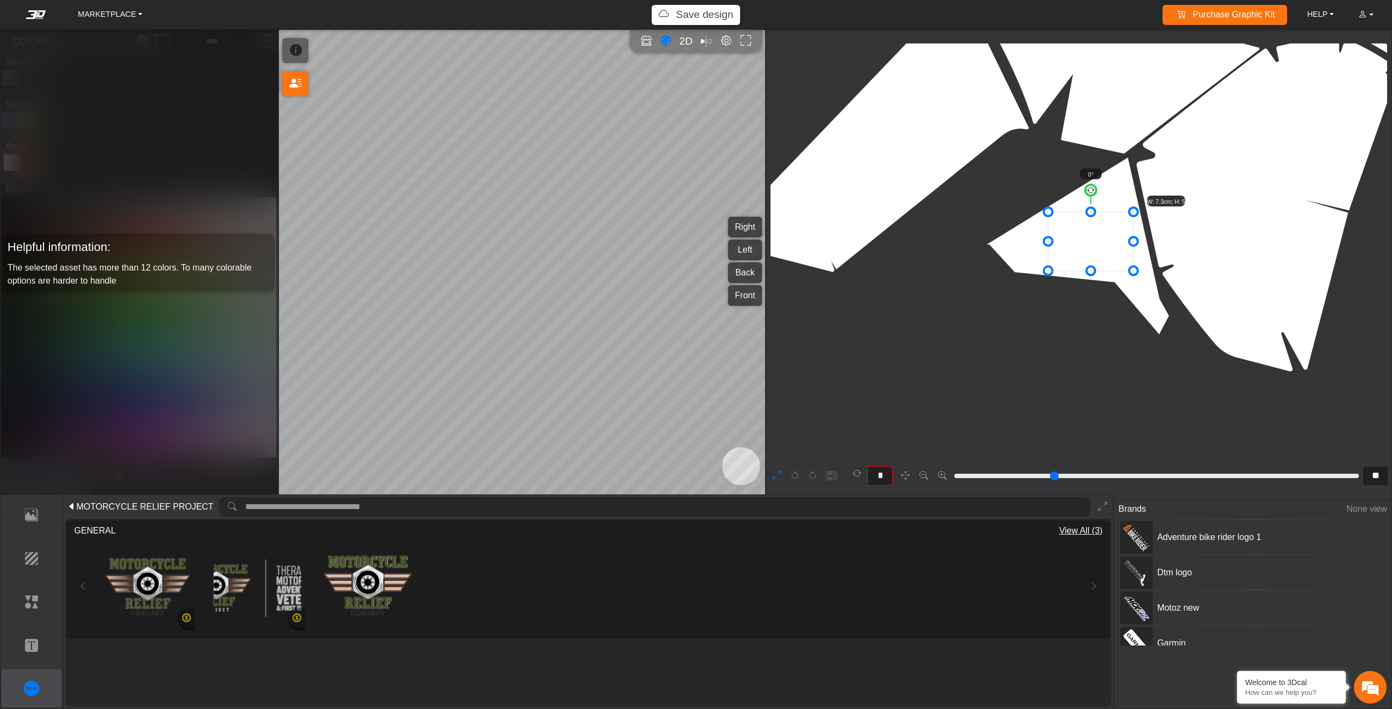
type input "**"
type input "*********"
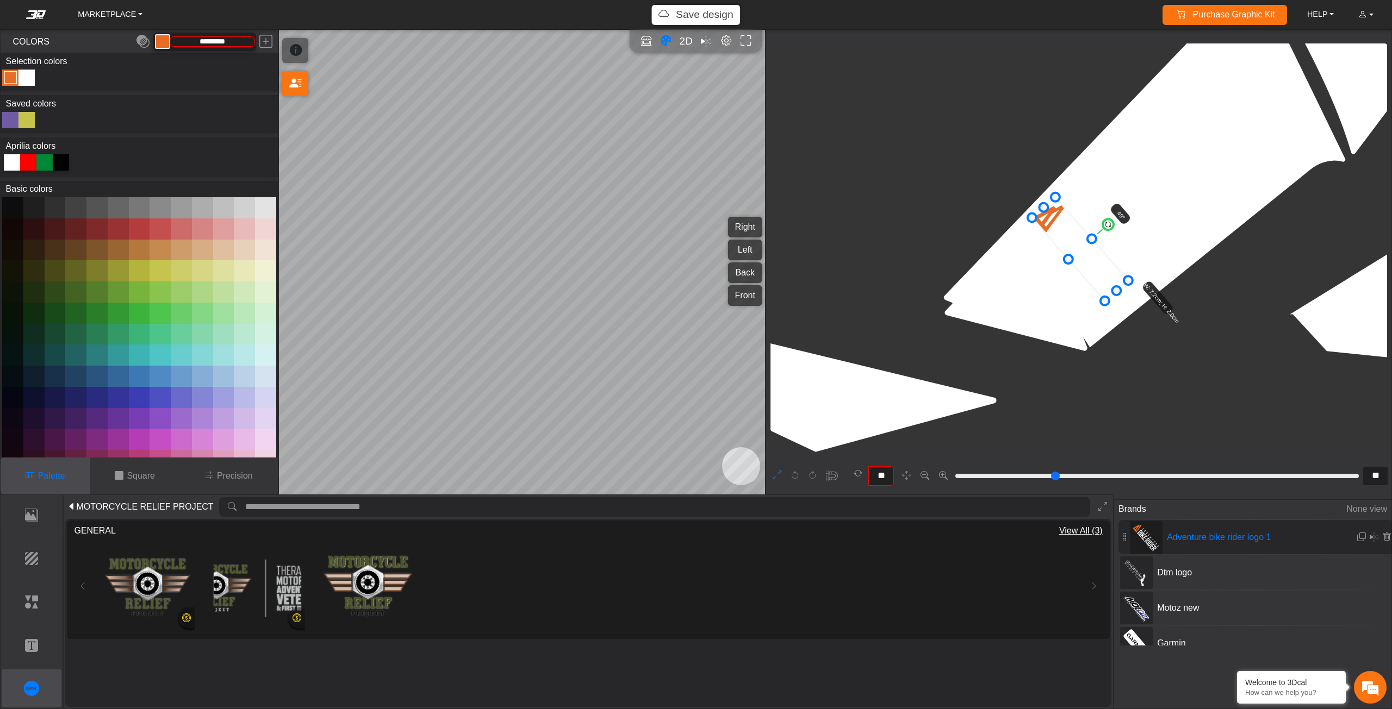
click at [78, 503] on span "MOTORCYCLE RELIEF PROJECT" at bounding box center [144, 507] width 137 height 13
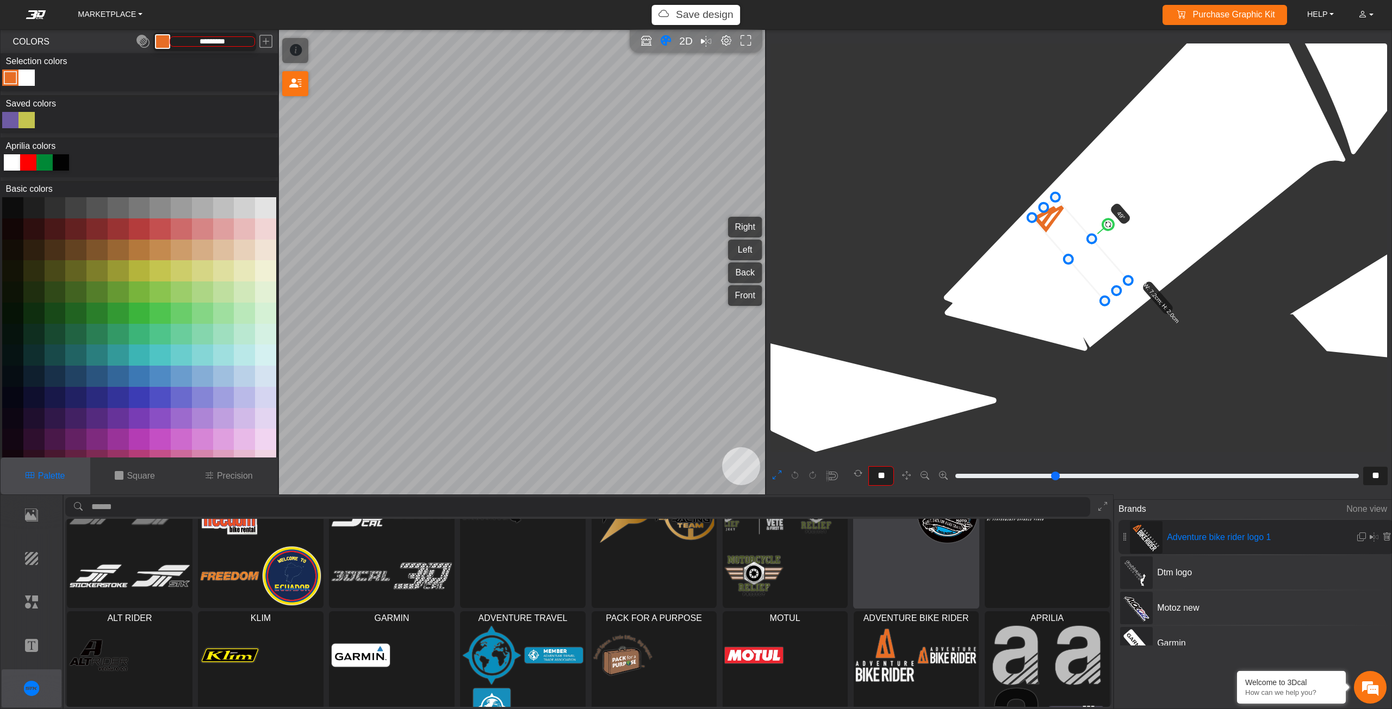
scroll to position [96, 0]
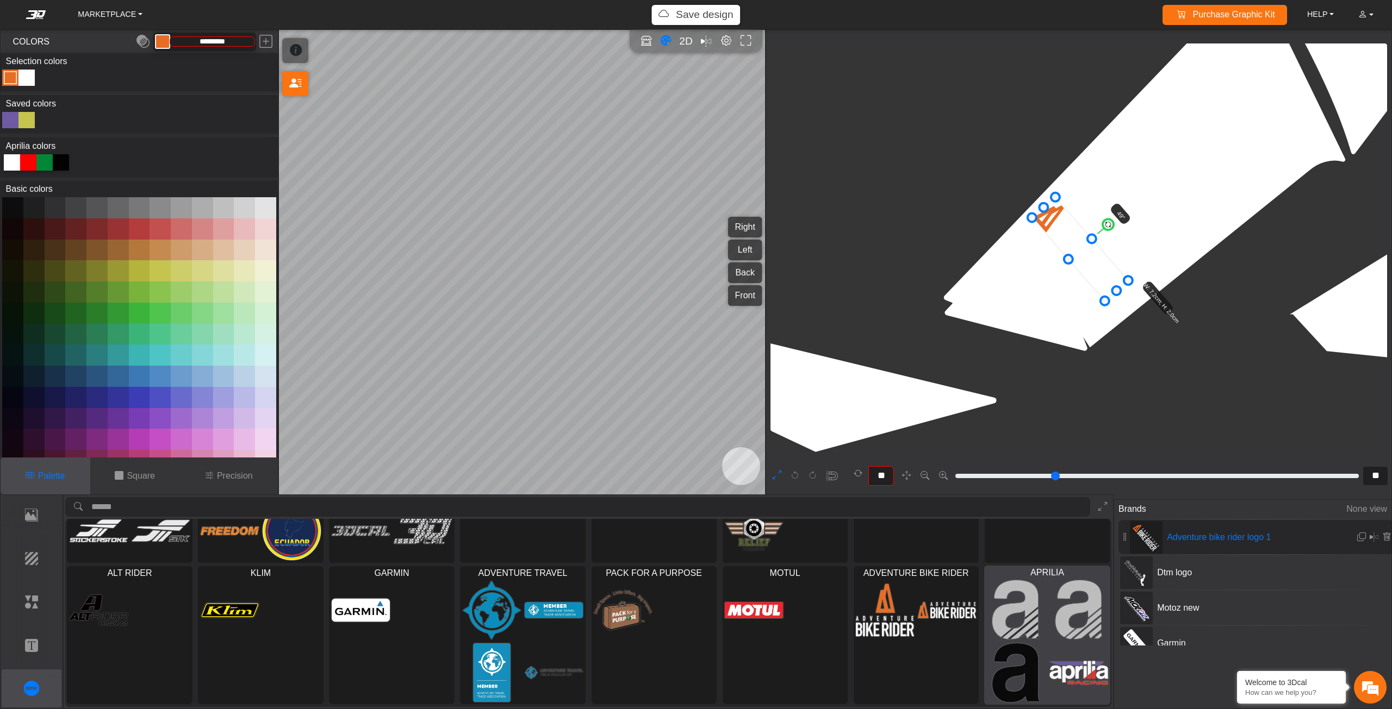
click at [1037, 642] on div at bounding box center [1046, 641] width 125 height 126
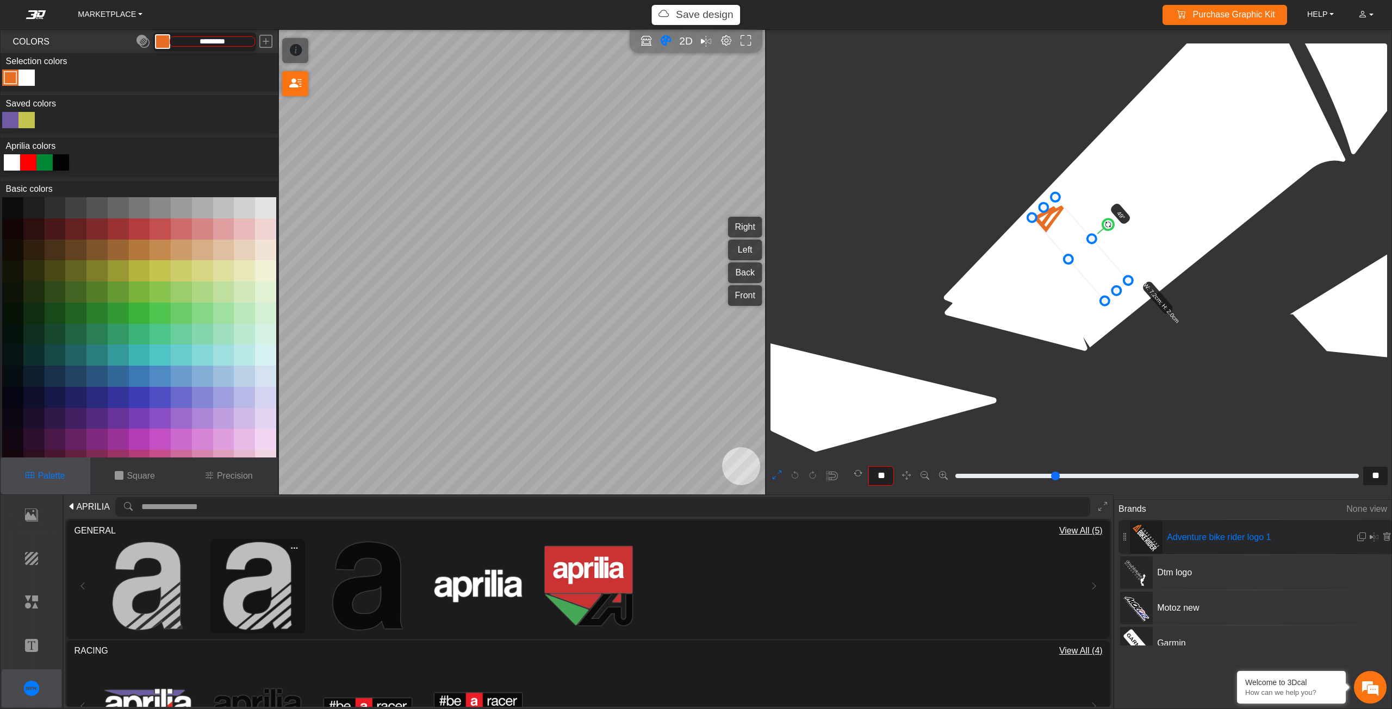
click at [233, 573] on img at bounding box center [258, 587] width 88 height 88
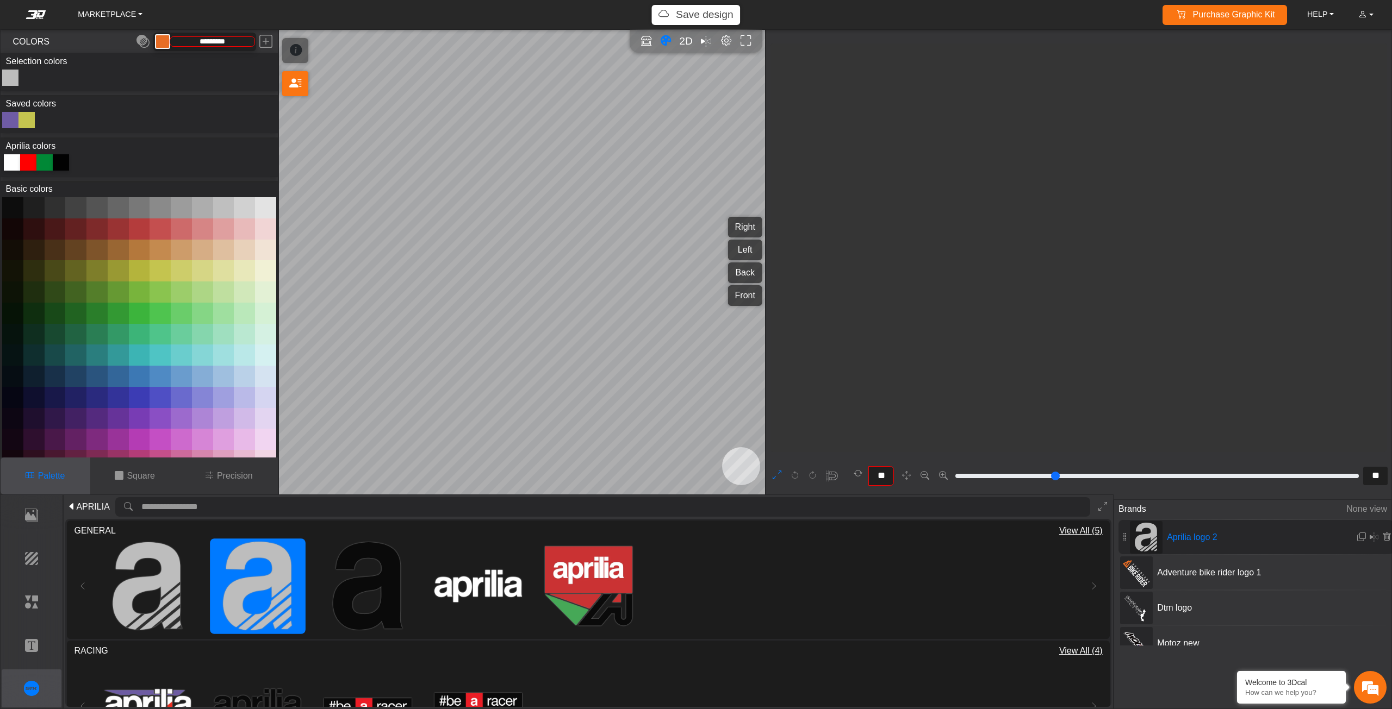
type input "*"
type input "**"
type input "*********"
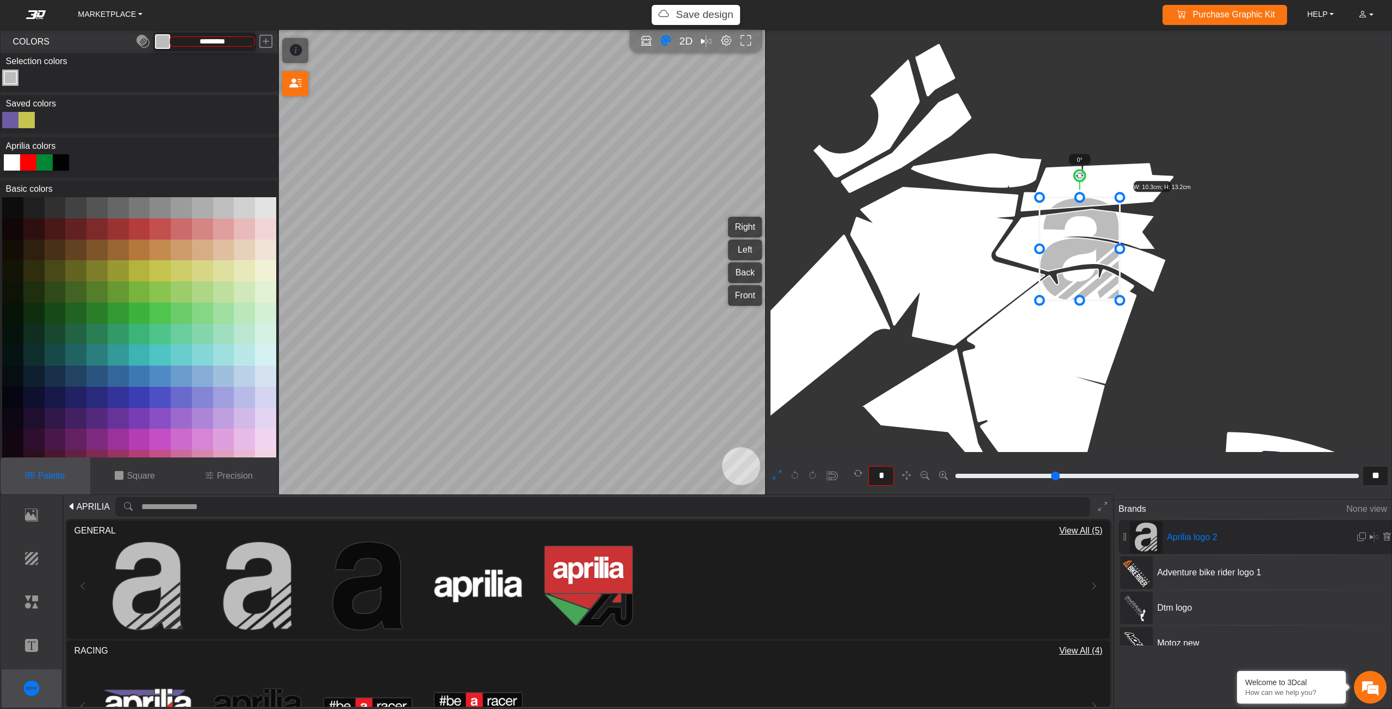
drag, startPoint x: 1068, startPoint y: 232, endPoint x: 1070, endPoint y: 223, distance: 9.5
click at [1070, 223] on icon at bounding box center [1079, 249] width 80 height 103
click at [78, 503] on span "APRILIA" at bounding box center [92, 507] width 33 height 13
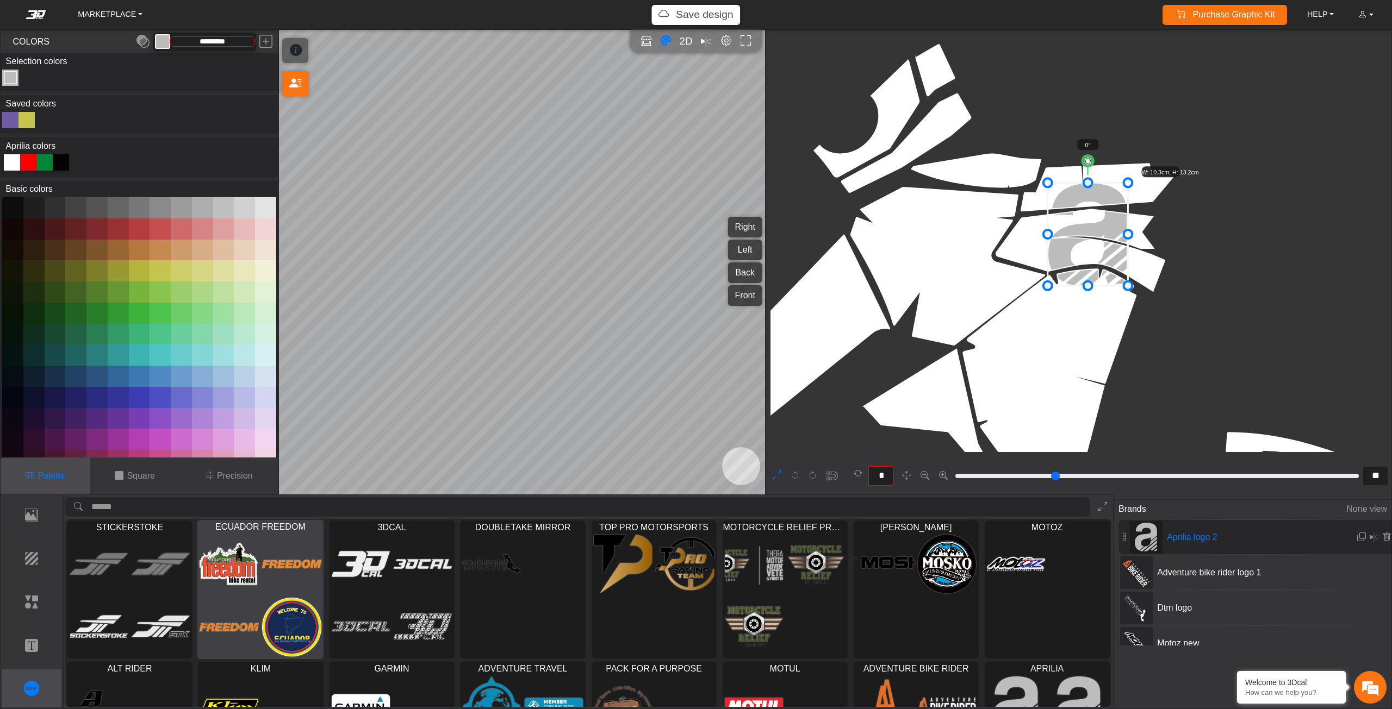
scroll to position [54, 0]
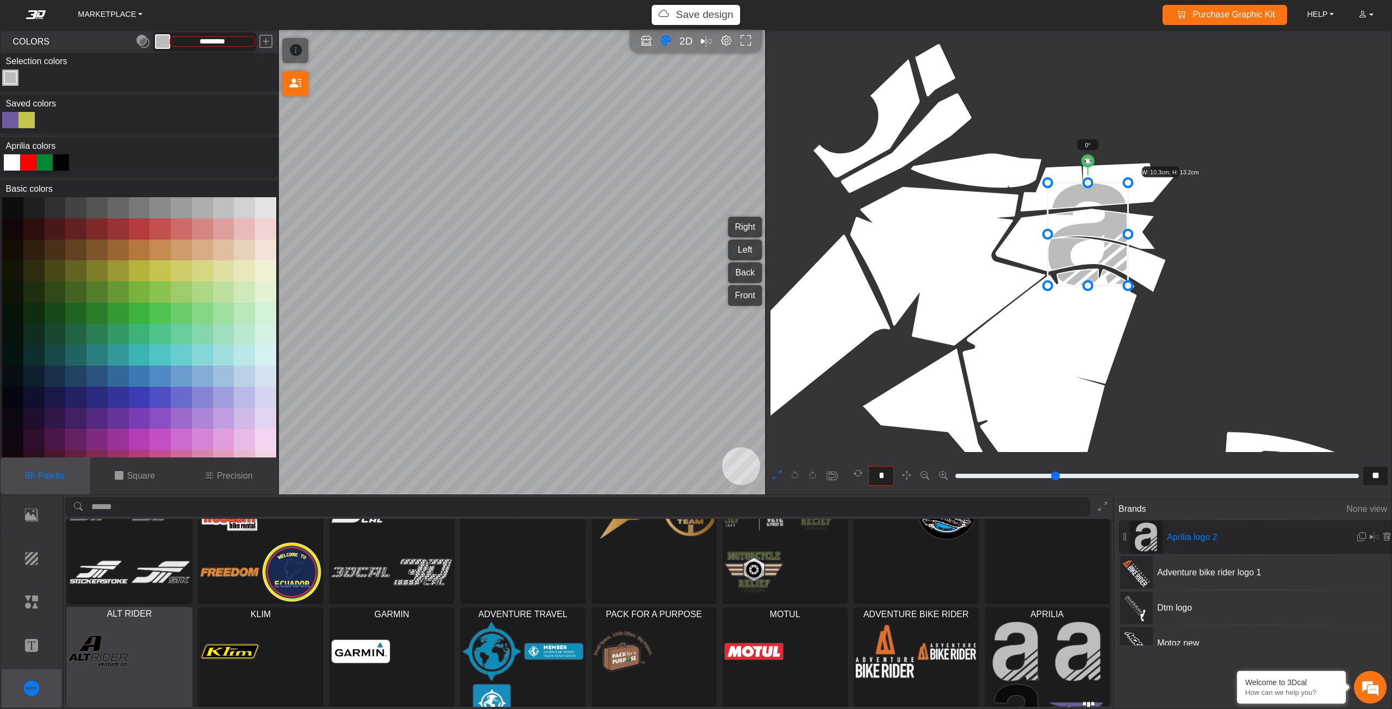
click at [142, 660] on div at bounding box center [129, 683] width 125 height 126
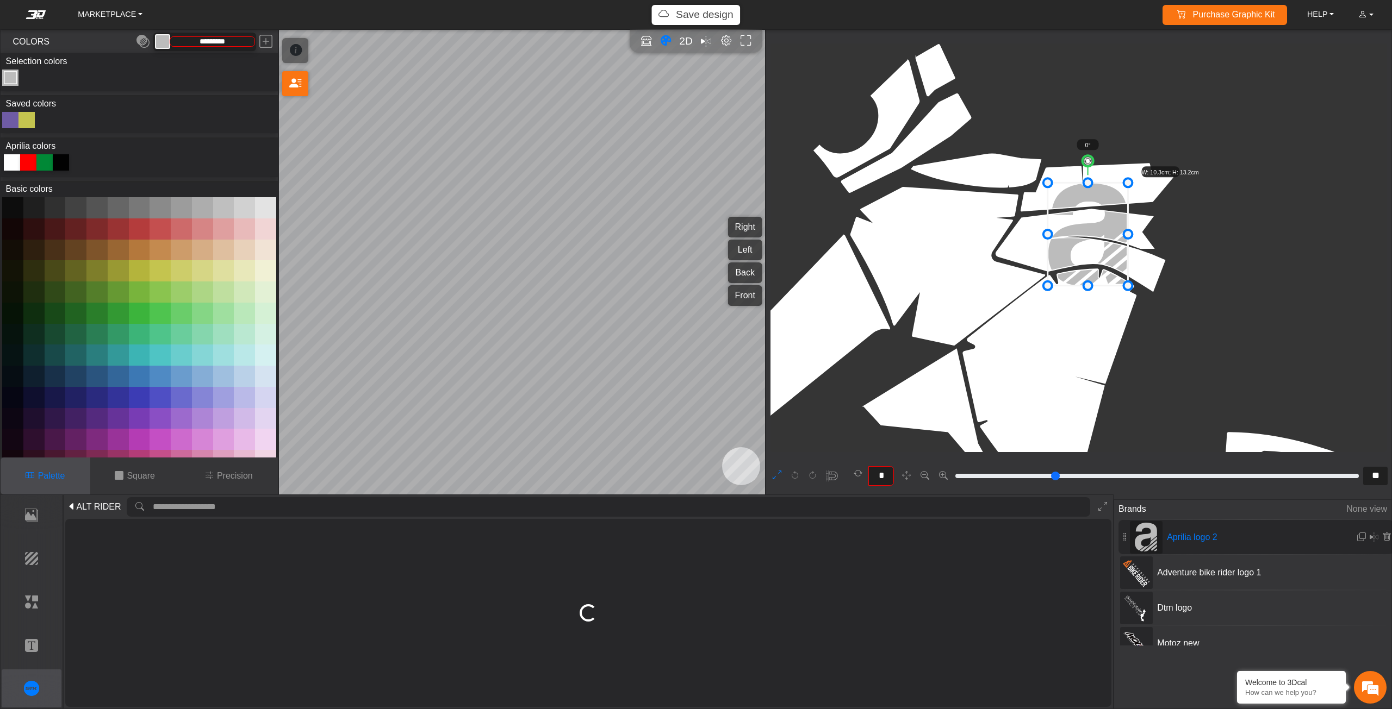
scroll to position [0, 0]
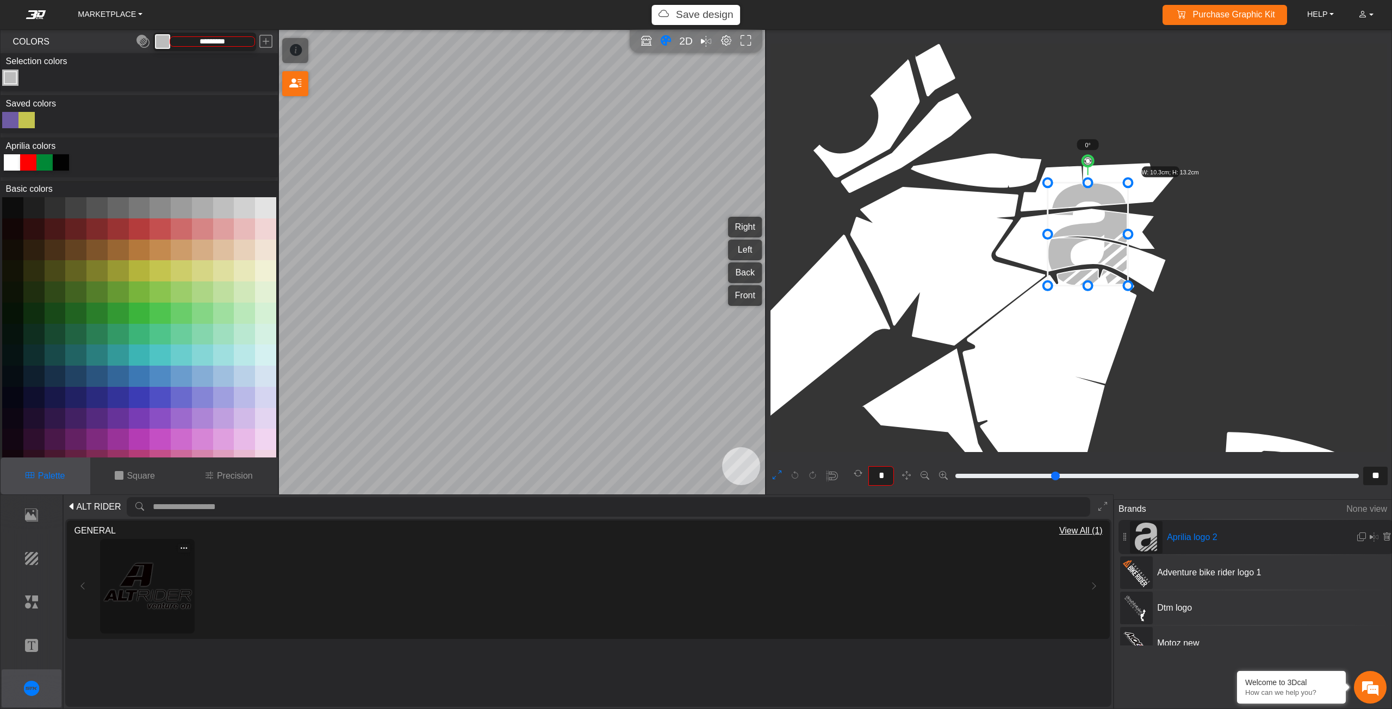
click at [138, 586] on img at bounding box center [148, 587] width 88 height 88
type input "**"
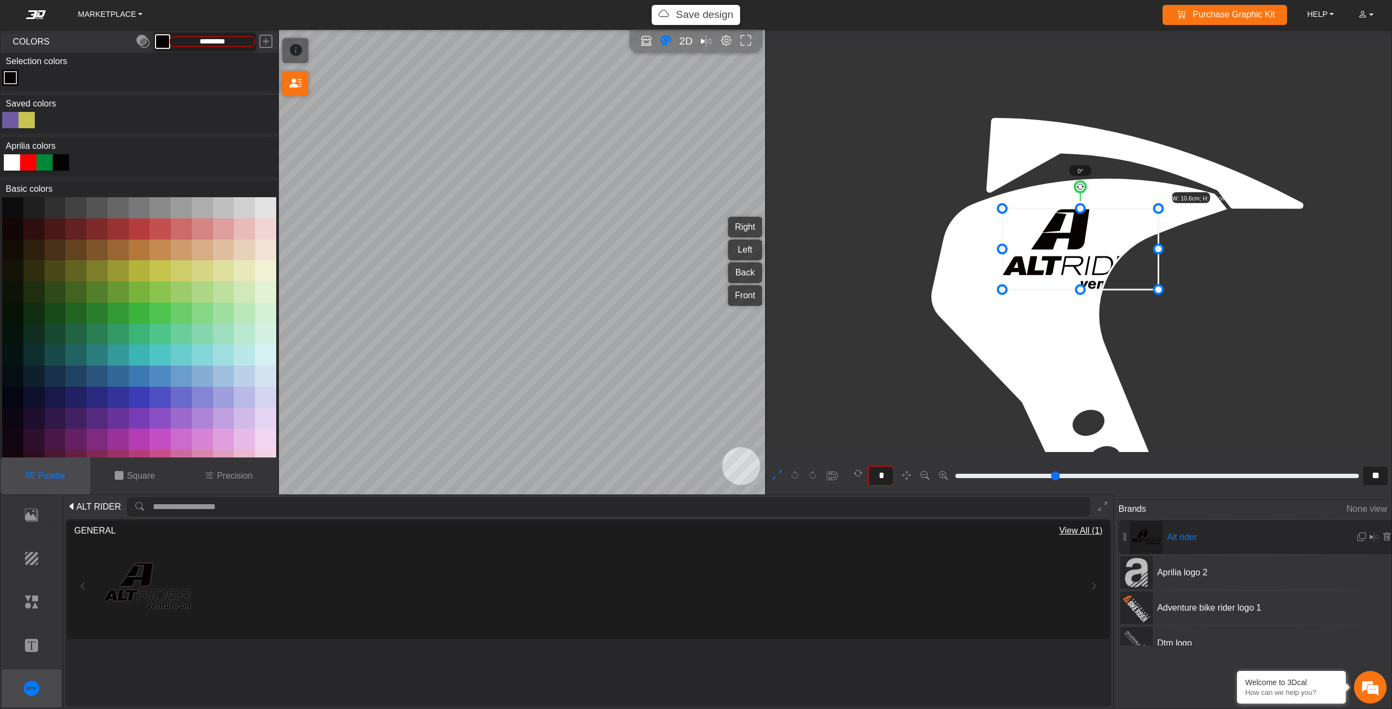
drag, startPoint x: 1086, startPoint y: 248, endPoint x: 1060, endPoint y: 254, distance: 27.2
click at [1060, 254] on icon at bounding box center [1080, 249] width 156 height 81
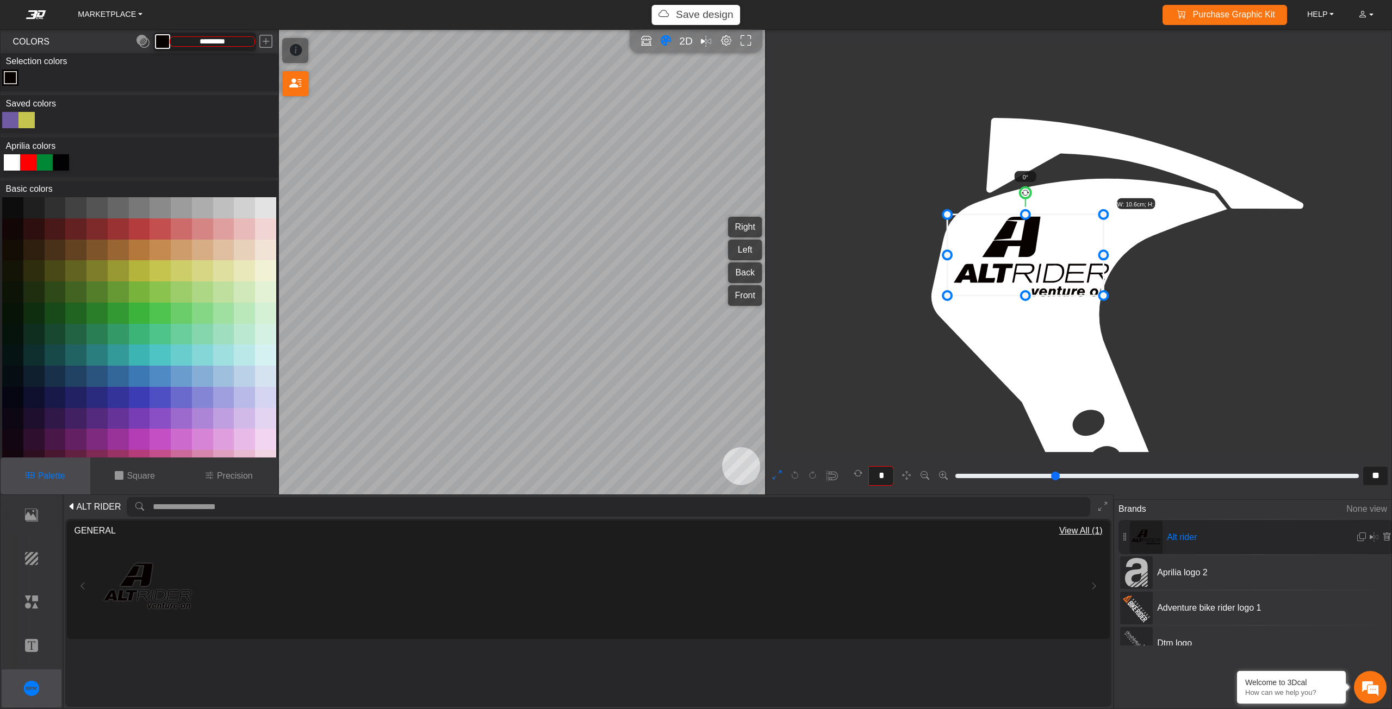
drag, startPoint x: 1059, startPoint y: 254, endPoint x: 1052, endPoint y: 252, distance: 6.7
click at [1052, 252] on icon at bounding box center [1025, 255] width 156 height 81
drag, startPoint x: 1052, startPoint y: 252, endPoint x: 1046, endPoint y: 245, distance: 9.3
click at [1046, 245] on icon at bounding box center [1019, 248] width 156 height 81
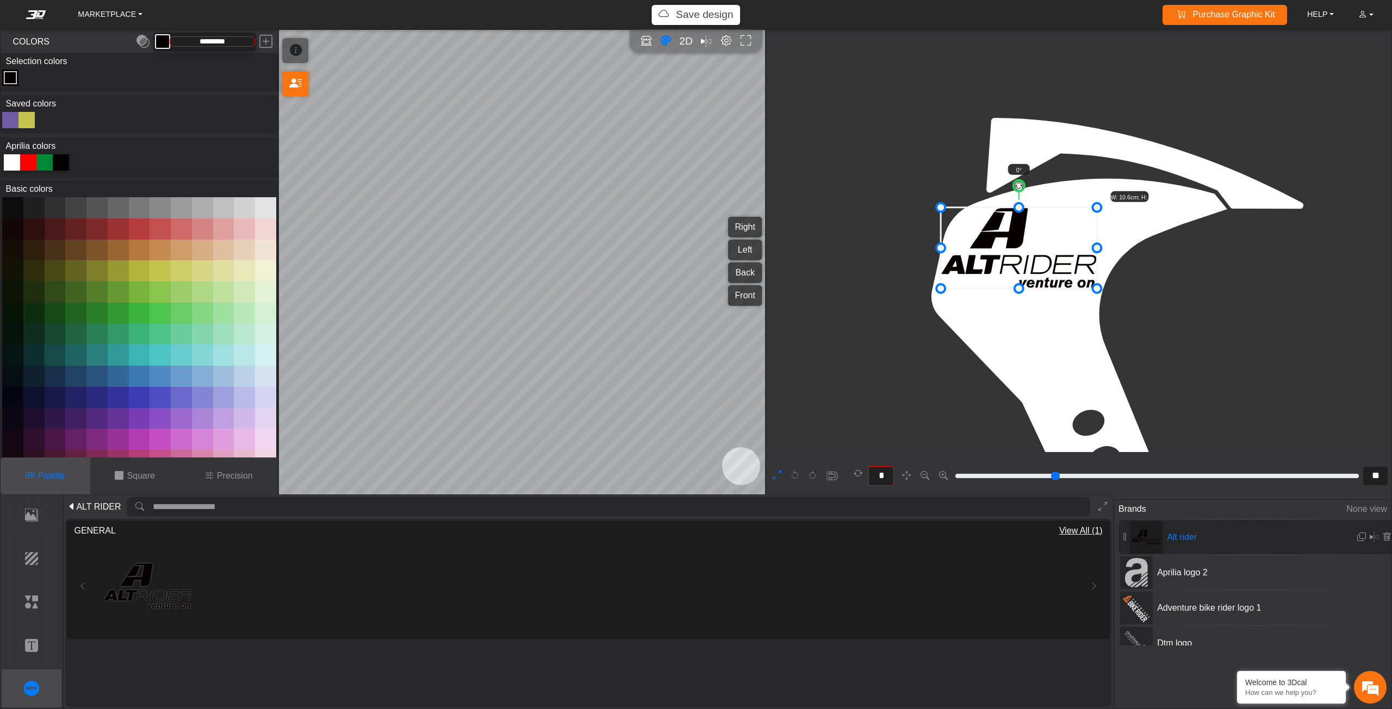
drag, startPoint x: 1046, startPoint y: 245, endPoint x: 1053, endPoint y: 250, distance: 8.6
click at [1053, 250] on icon at bounding box center [1019, 248] width 156 height 81
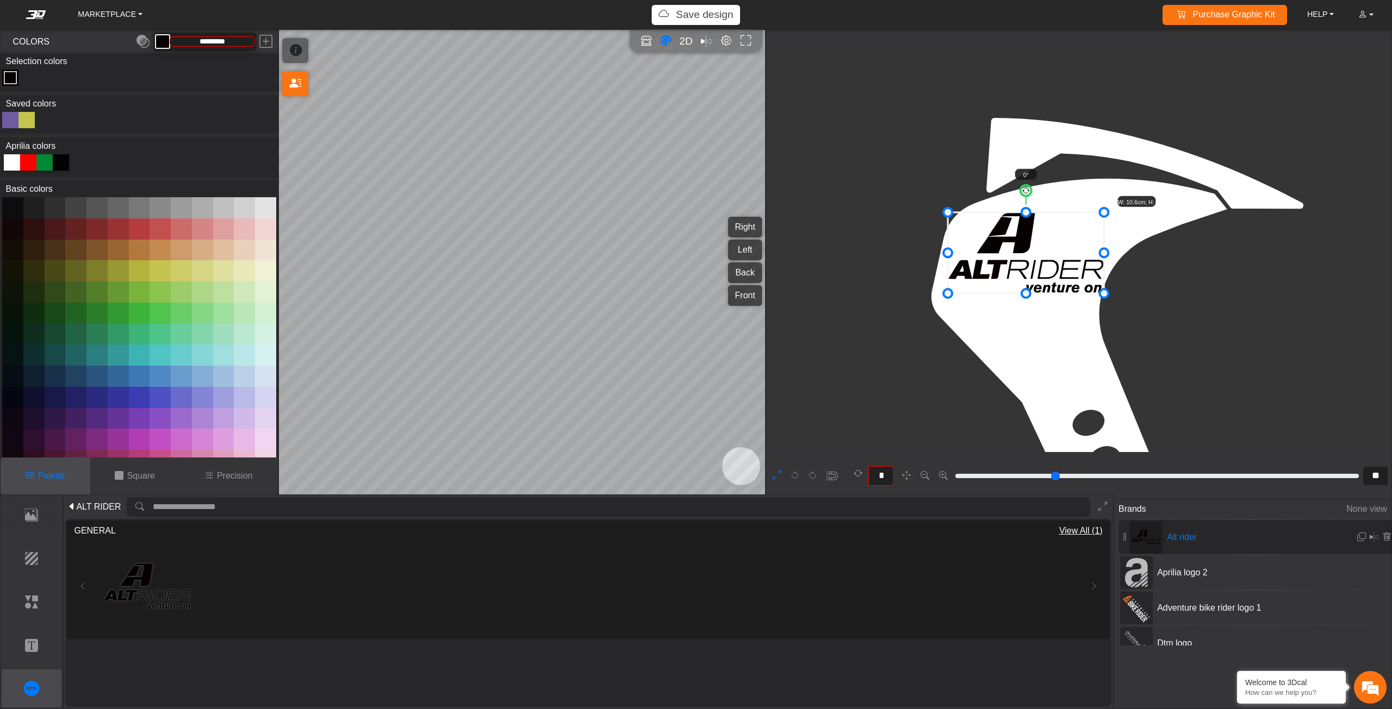
click at [8, 158] on div at bounding box center [12, 162] width 16 height 16
type input "*******"
click at [1019, 275] on icon at bounding box center [1026, 253] width 156 height 81
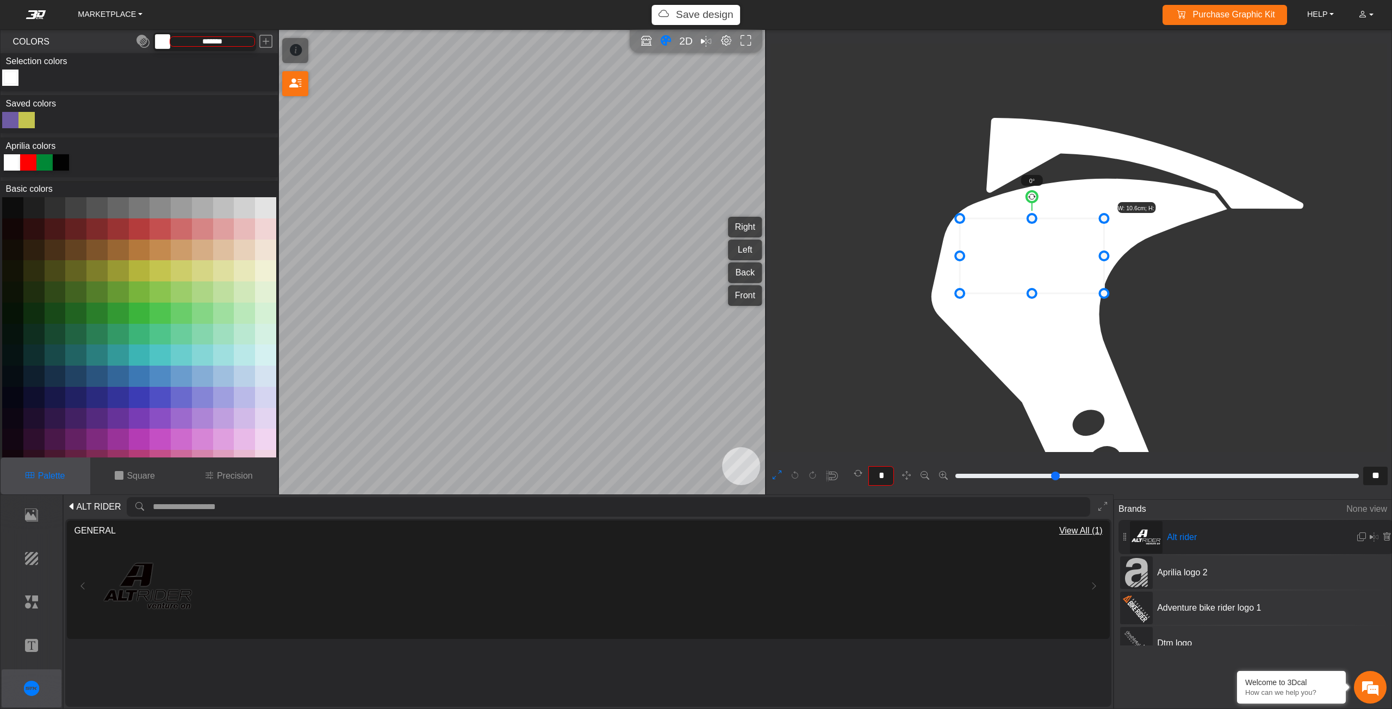
drag, startPoint x: 949, startPoint y: 210, endPoint x: 960, endPoint y: 216, distance: 11.7
click at [974, 229] on icon at bounding box center [1032, 256] width 144 height 74
click at [973, 231] on icon at bounding box center [1027, 254] width 144 height 74
click at [775, 470] on icon at bounding box center [777, 476] width 9 height 14
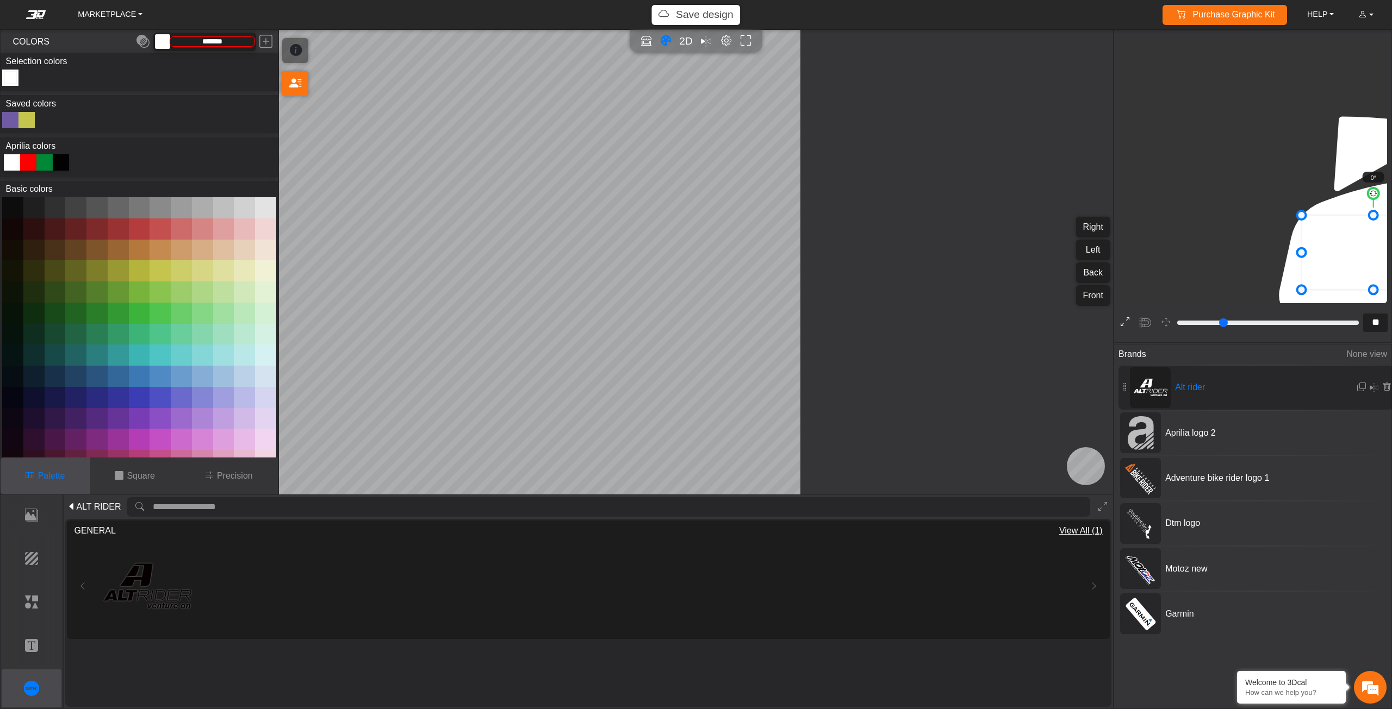
type input "**"
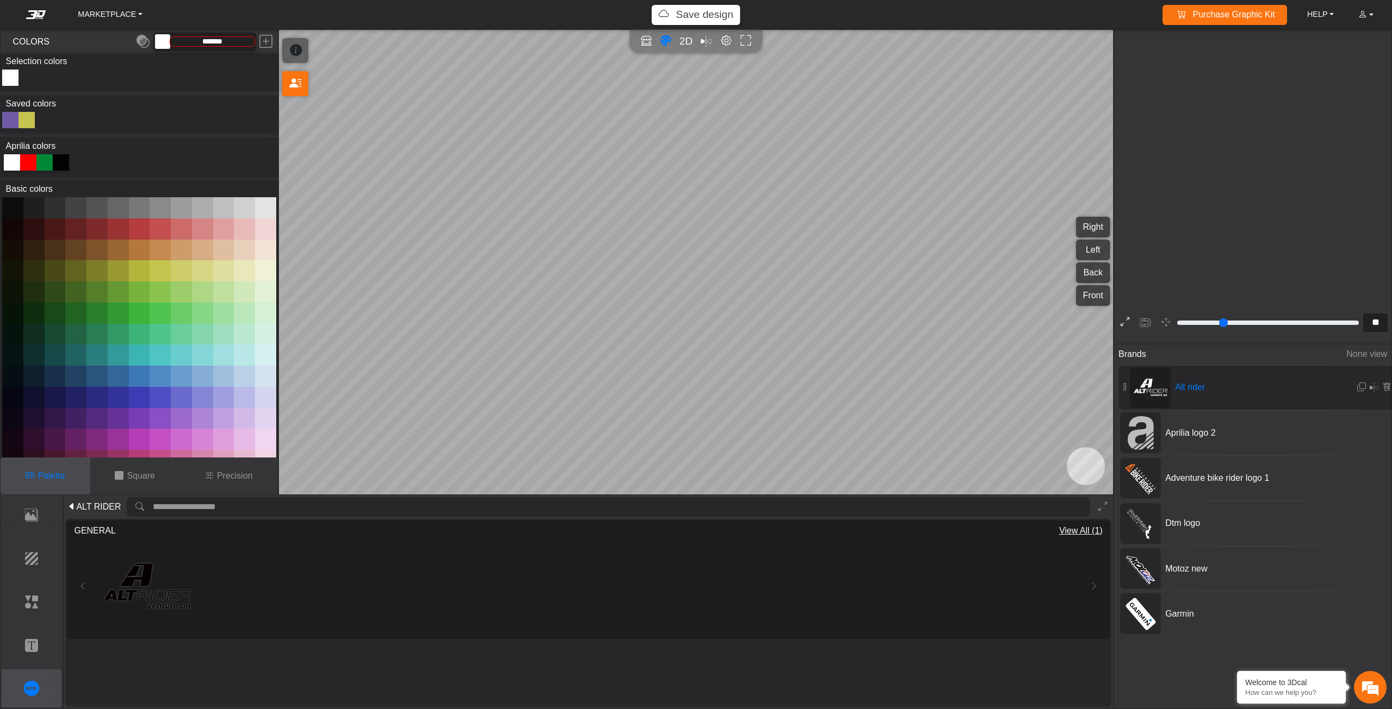
scroll to position [2583, 2474]
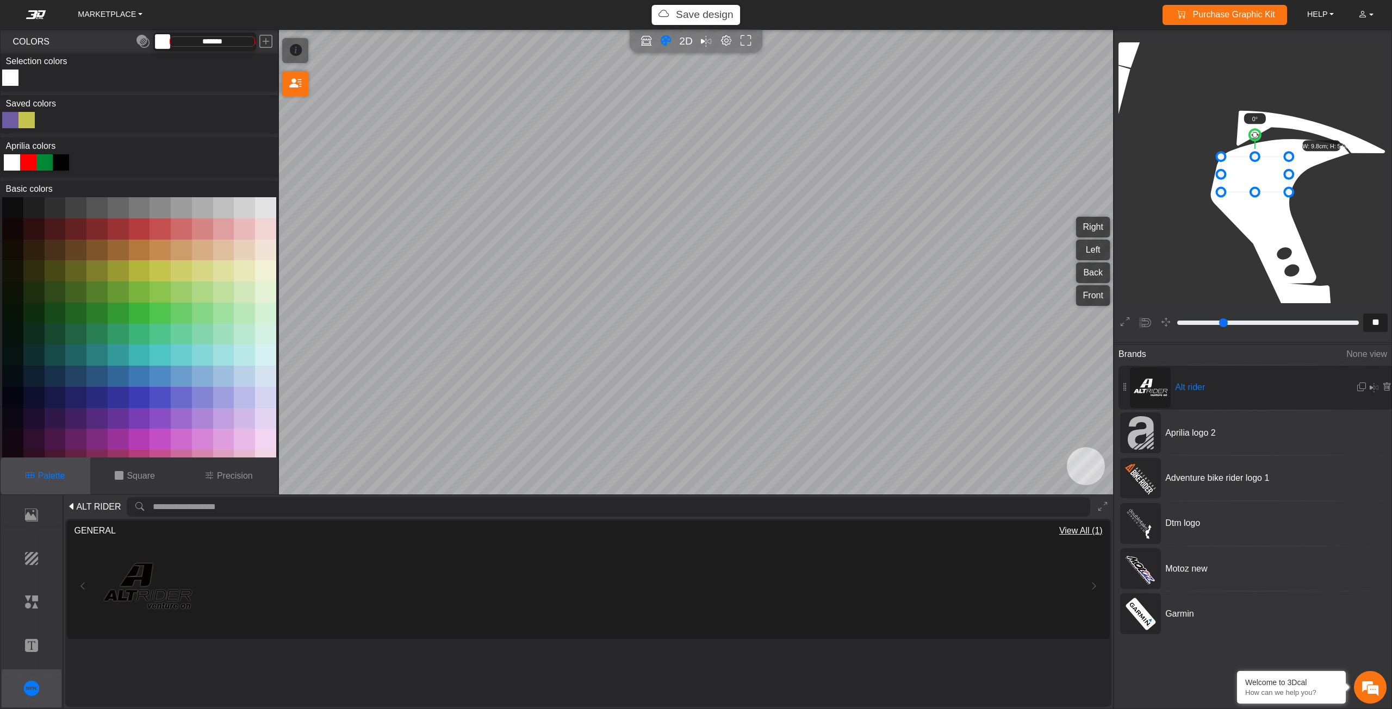
click at [89, 507] on span "ALT RIDER" at bounding box center [98, 507] width 45 height 13
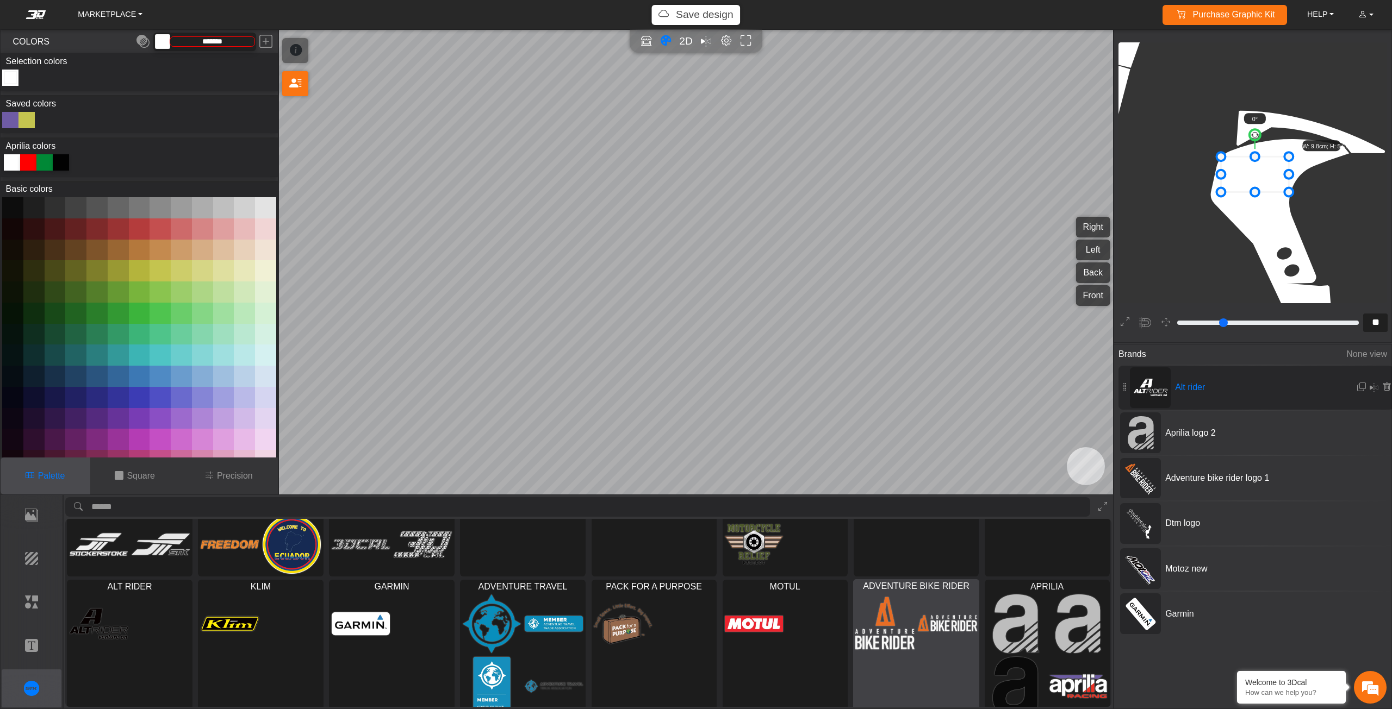
scroll to position [96, 0]
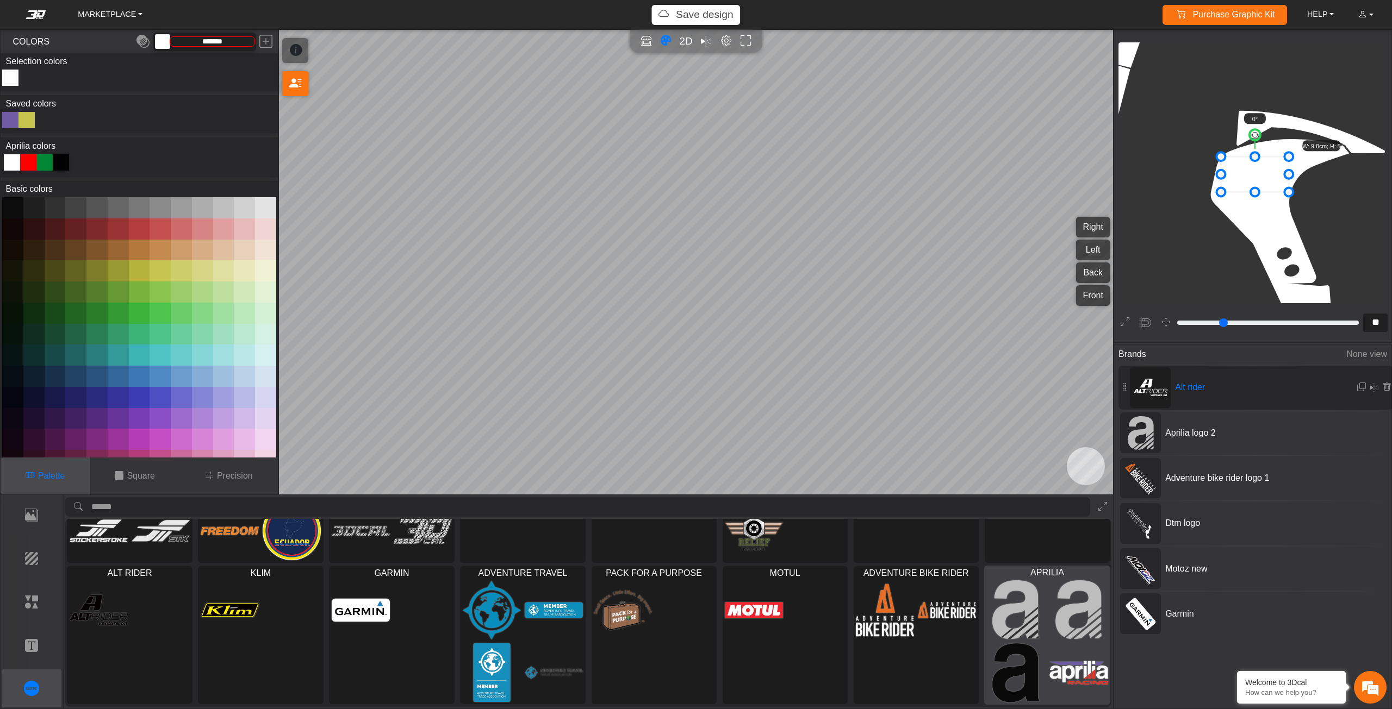
click at [1035, 653] on img at bounding box center [1015, 674] width 59 height 60
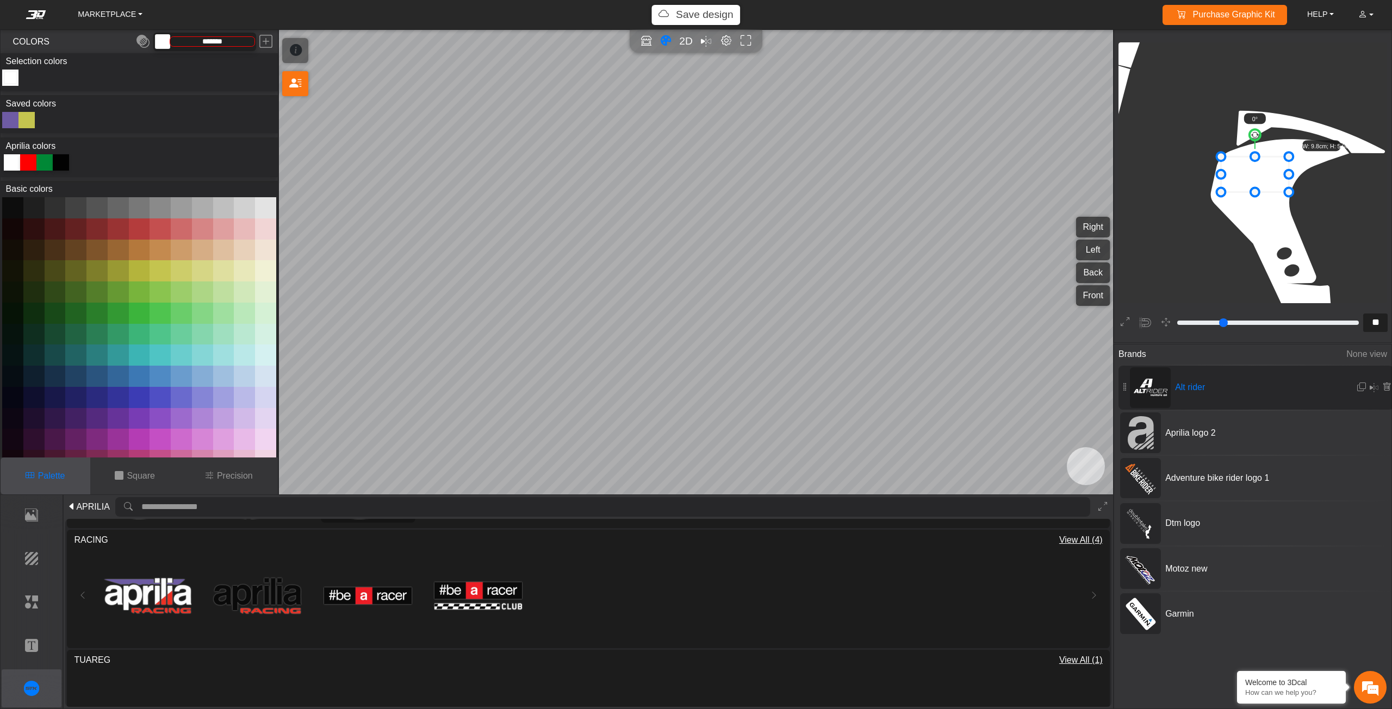
scroll to position [163, 0]
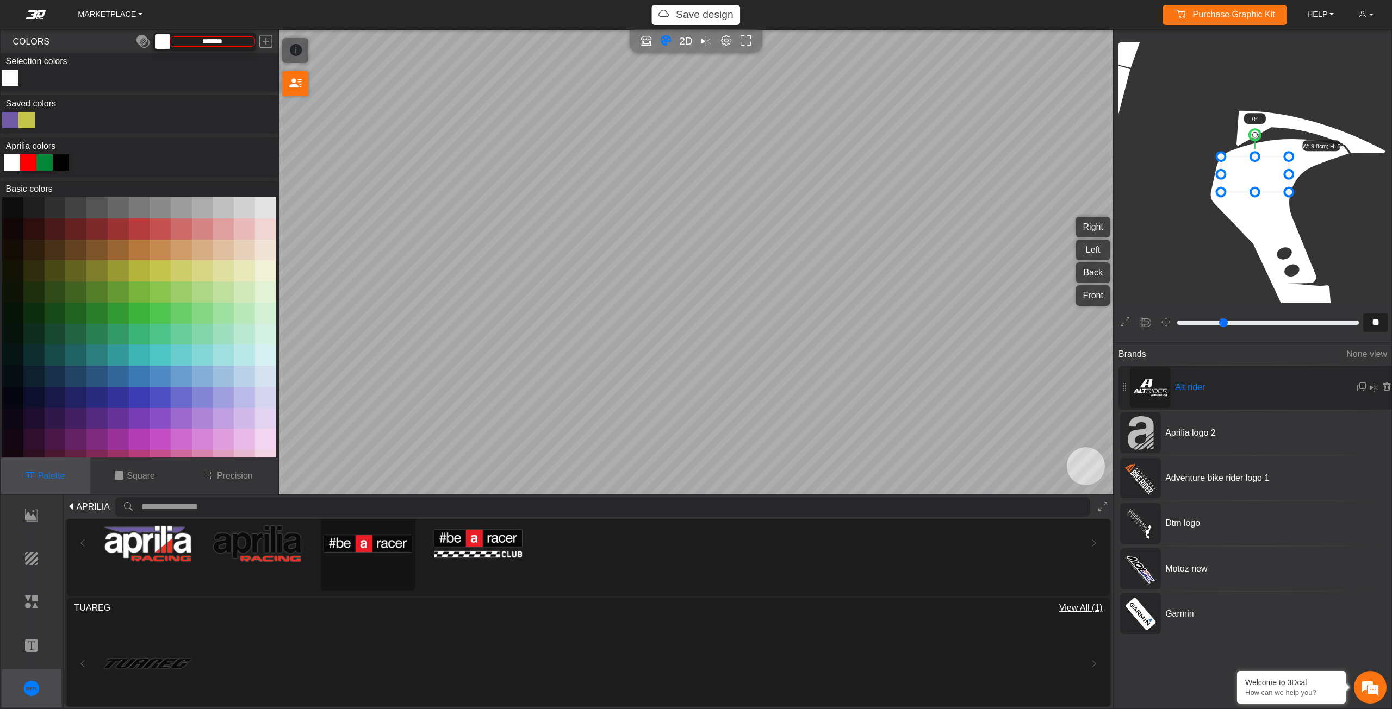
click at [364, 542] on img at bounding box center [368, 544] width 88 height 88
type input "**"
type input "*********"
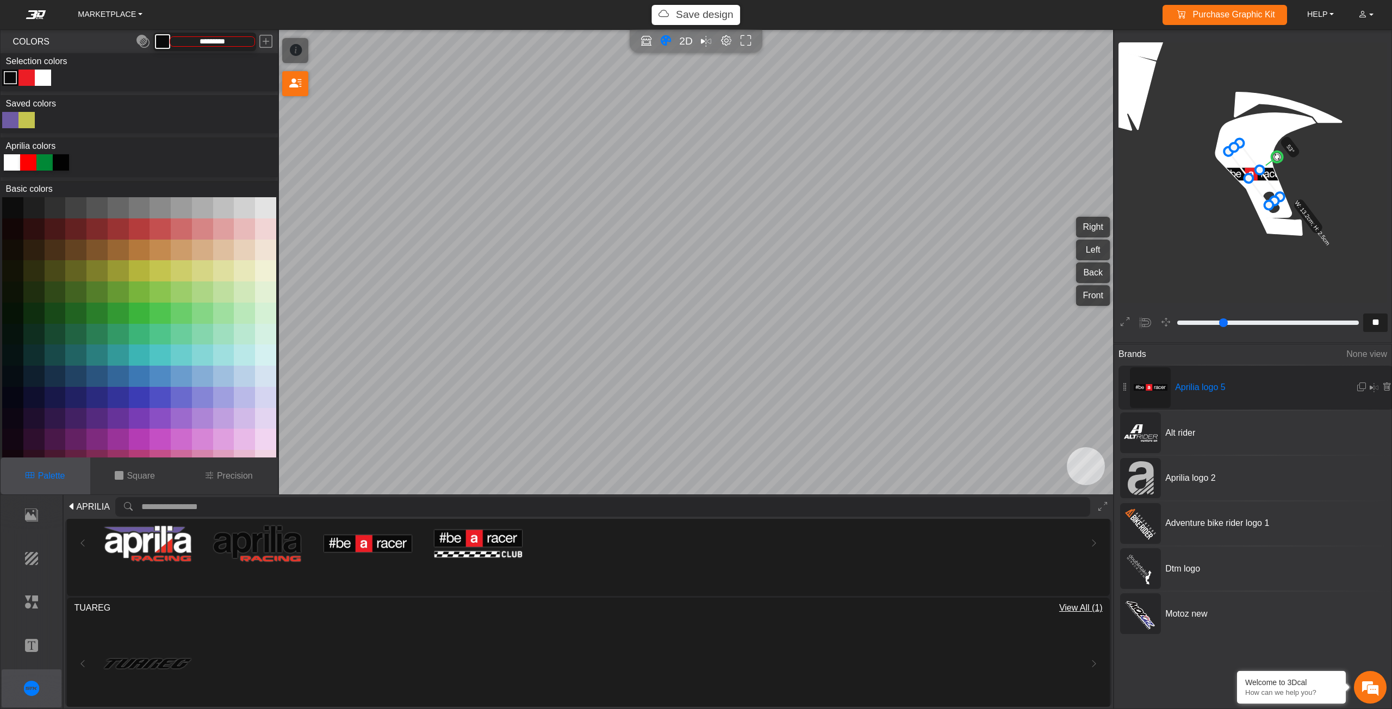
drag, startPoint x: 1256, startPoint y: 144, endPoint x: 1274, endPoint y: 159, distance: 23.9
click at [1274, 159] on circle at bounding box center [1276, 156] width 15 height 15
drag, startPoint x: 1268, startPoint y: 209, endPoint x: 1262, endPoint y: 183, distance: 26.8
drag, startPoint x: 1257, startPoint y: 173, endPoint x: 1249, endPoint y: 181, distance: 11.5
click at [1249, 181] on icon at bounding box center [1240, 171] width 33 height 40
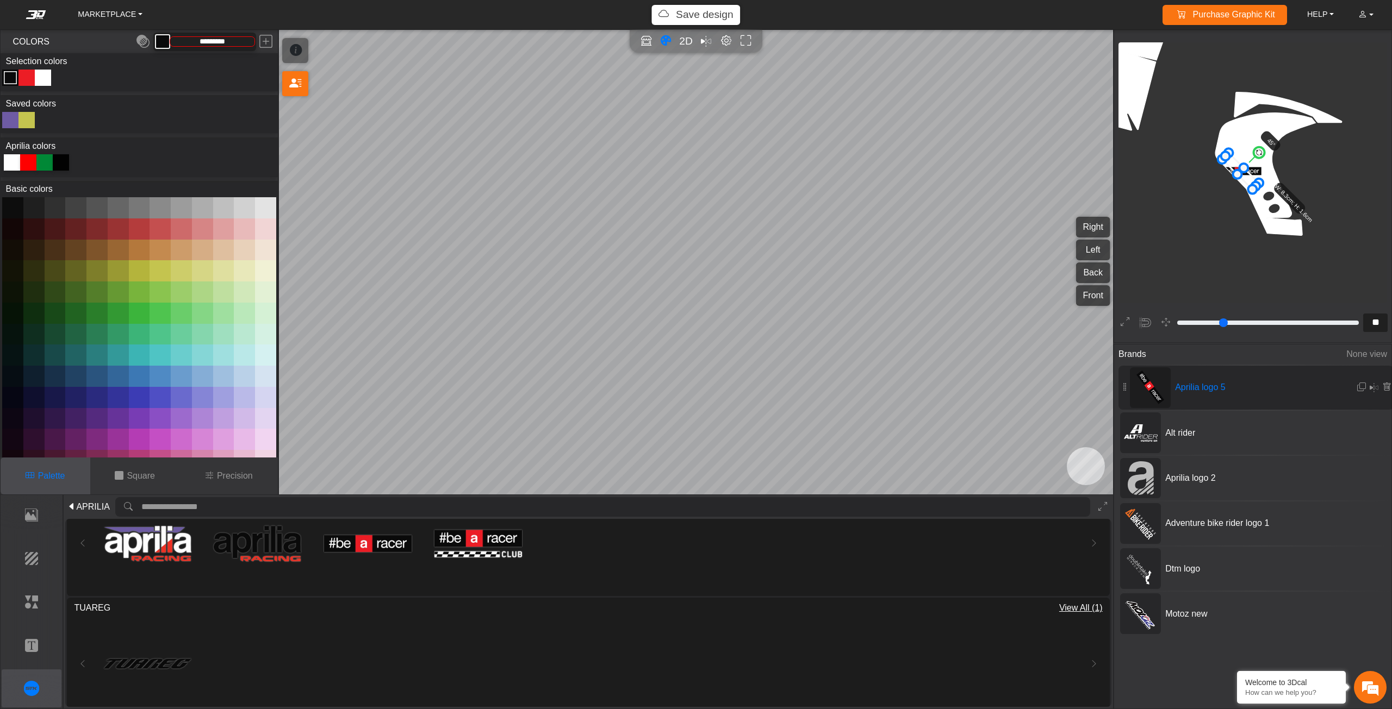
click at [1258, 153] on circle at bounding box center [1259, 152] width 15 height 15
click at [1261, 151] on circle at bounding box center [1259, 152] width 15 height 15
click at [1384, 387] on icon at bounding box center [1386, 387] width 9 height 9
type input "**"
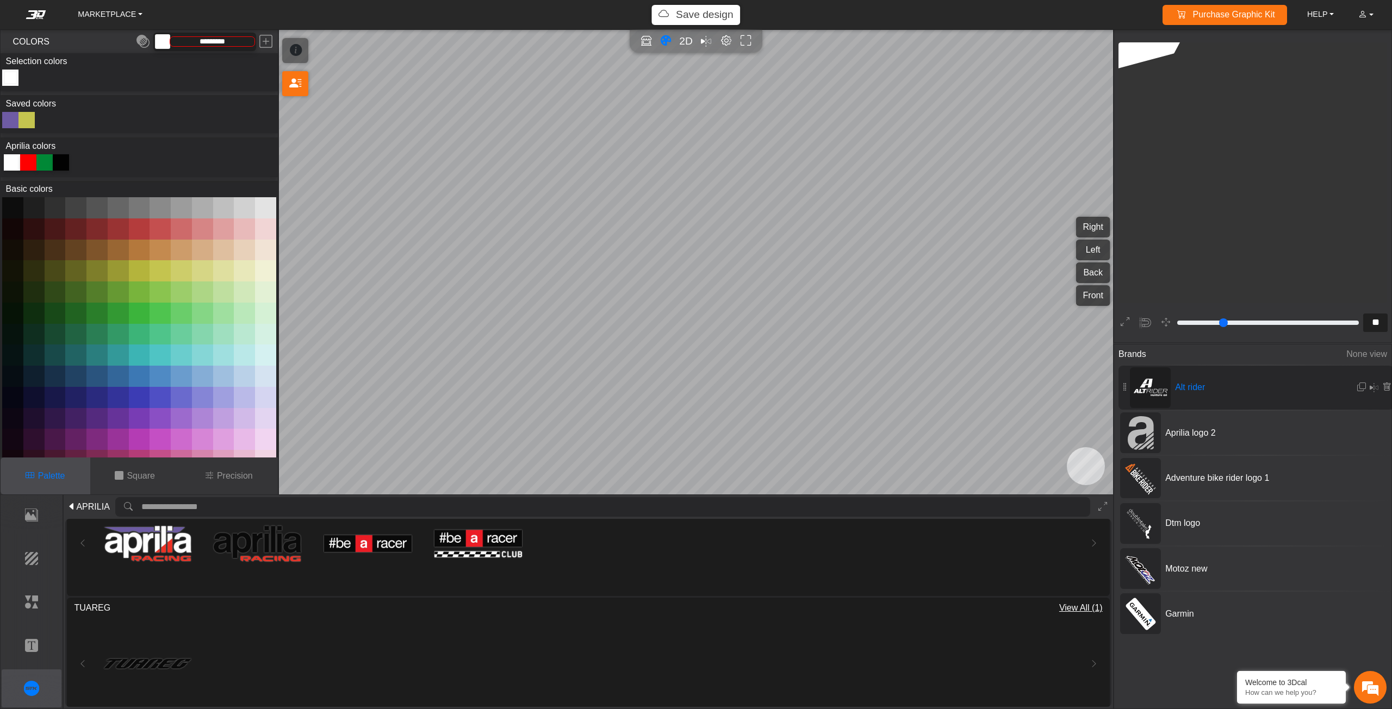
type input "*******"
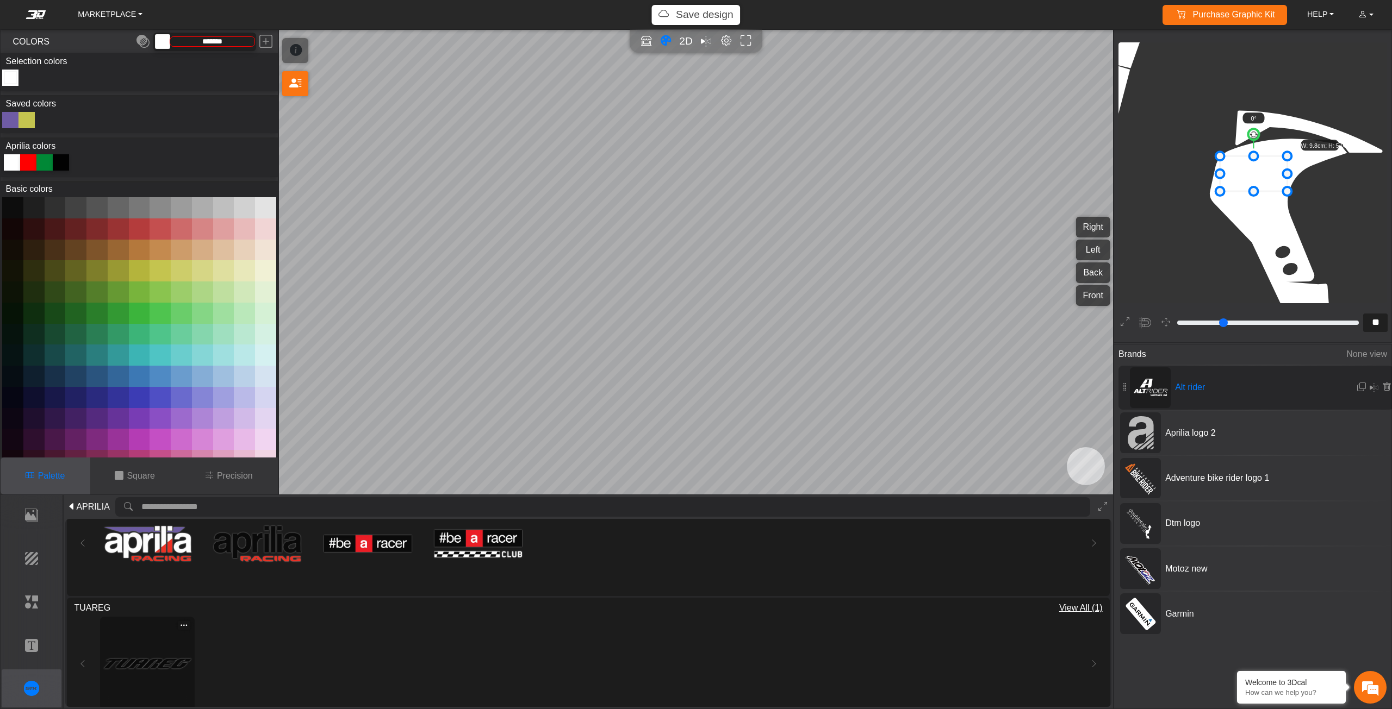
click at [143, 661] on img at bounding box center [148, 664] width 88 height 88
type input "**"
type input "*********"
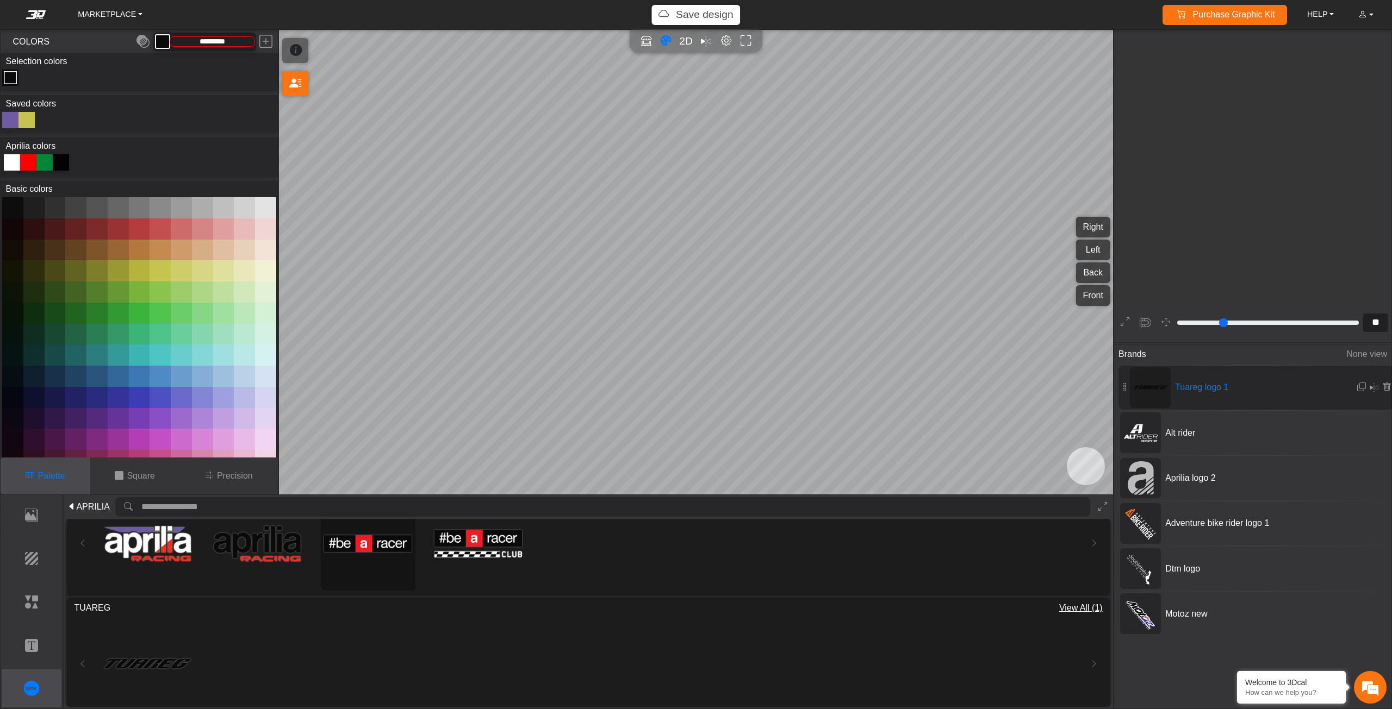
scroll to position [1882, 1771]
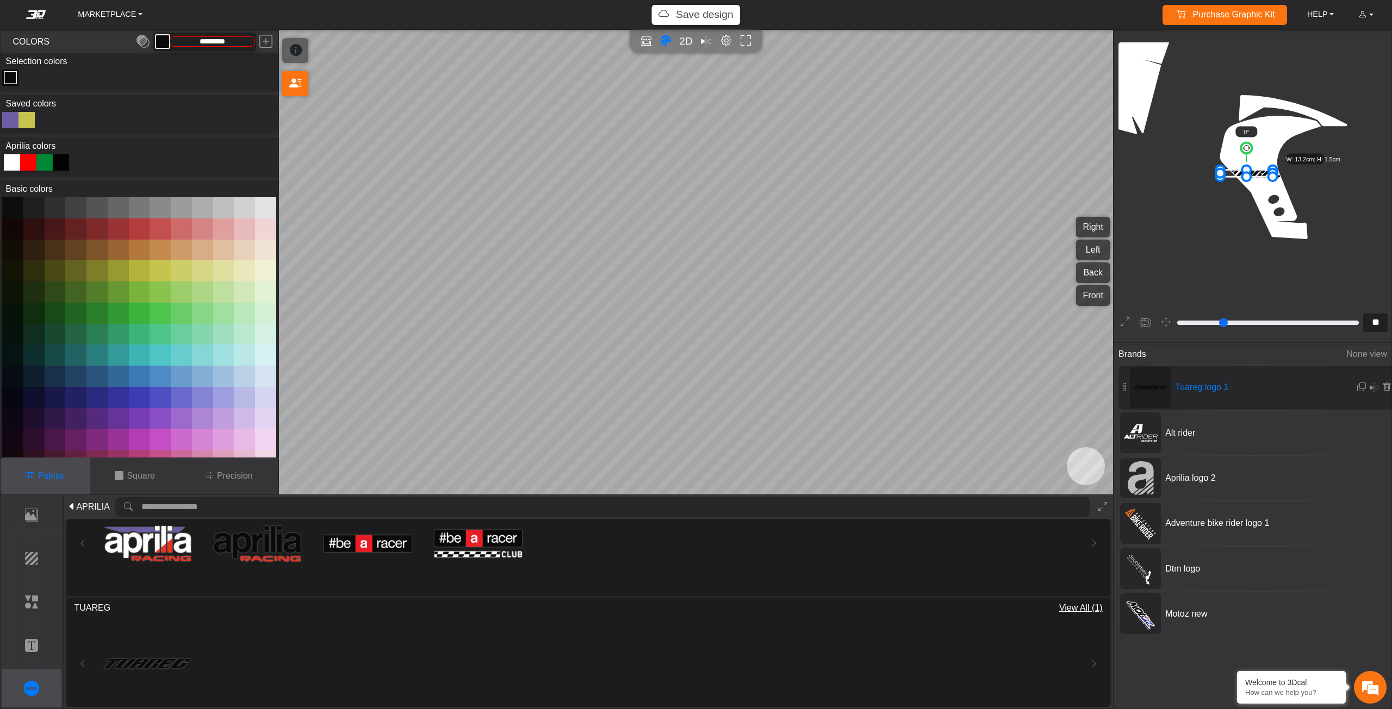
drag, startPoint x: 1286, startPoint y: 182, endPoint x: 1270, endPoint y: 177, distance: 16.5
click at [1262, 171] on icon at bounding box center [1249, 172] width 51 height 7
click at [1265, 171] on icon at bounding box center [1252, 170] width 51 height 7
click at [1266, 169] on icon at bounding box center [1254, 169] width 51 height 7
click at [1263, 166] on icon at bounding box center [1250, 167] width 51 height 7
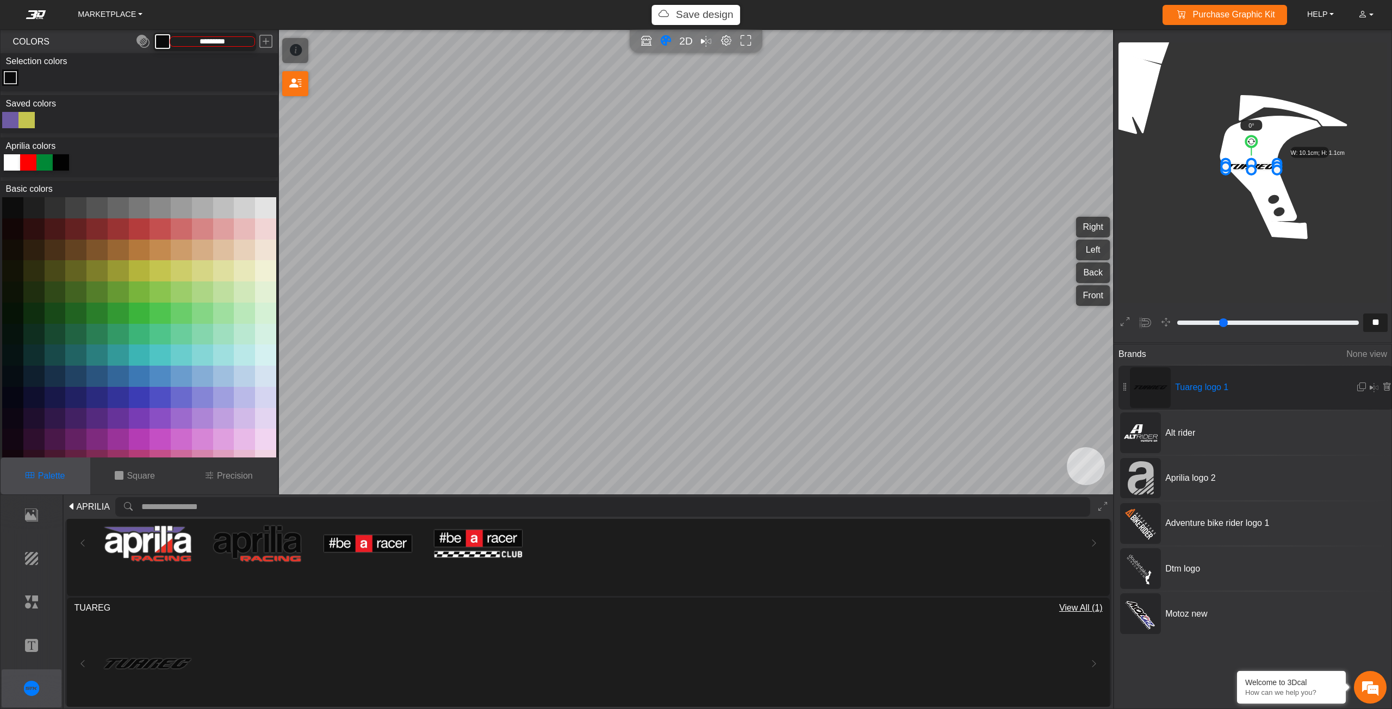
click at [1263, 163] on icon at bounding box center [1250, 166] width 51 height 7
drag, startPoint x: 1252, startPoint y: 139, endPoint x: 1266, endPoint y: 154, distance: 21.1
click at [1266, 154] on g "59° W: 10.1cm; H: 1.1cm" at bounding box center [1284, 181] width 110 height 134
drag, startPoint x: 1256, startPoint y: 175, endPoint x: 1269, endPoint y: 219, distance: 46.5
click at [1269, 219] on icon at bounding box center [1264, 208] width 32 height 48
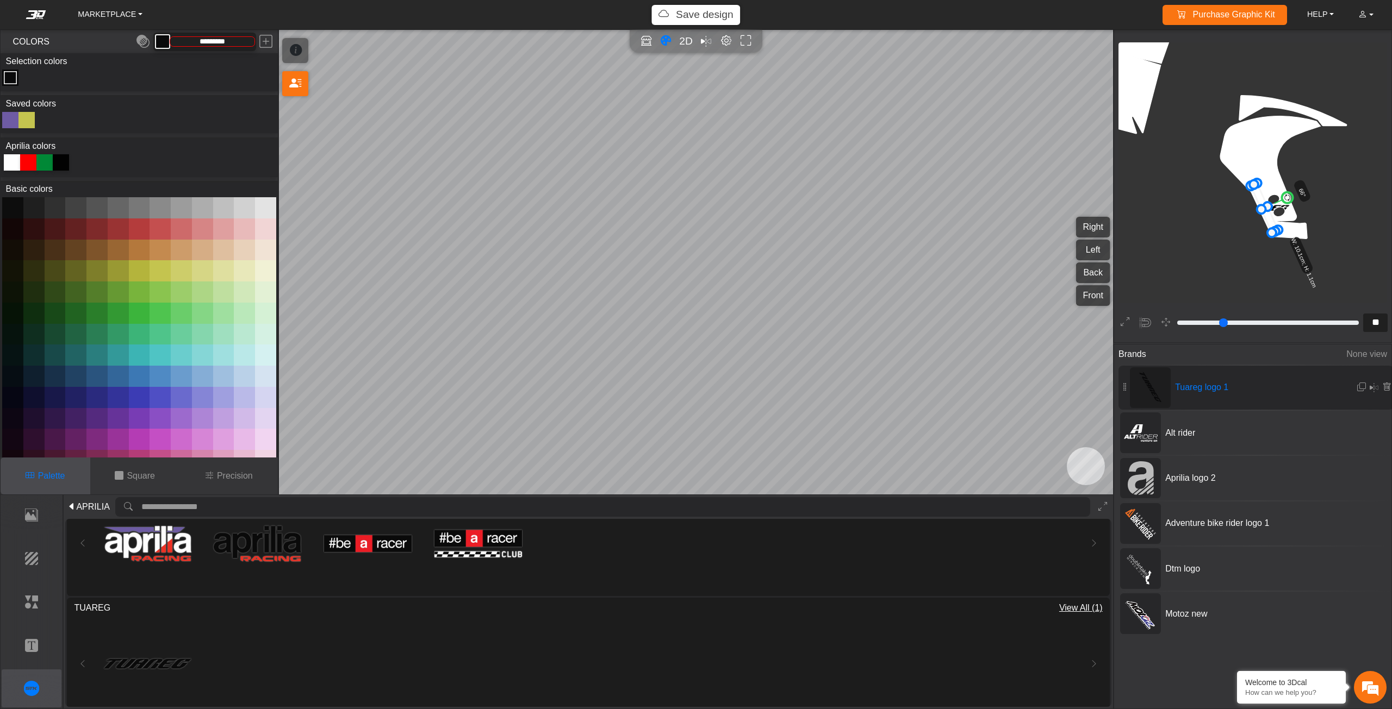
drag, startPoint x: 1285, startPoint y: 192, endPoint x: 1290, endPoint y: 196, distance: 6.5
click at [1290, 196] on circle at bounding box center [1287, 197] width 14 height 14
drag, startPoint x: 1260, startPoint y: 180, endPoint x: 1264, endPoint y: 167, distance: 14.1
drag, startPoint x: 1265, startPoint y: 212, endPoint x: 1271, endPoint y: 209, distance: 6.3
click at [1271, 209] on icon at bounding box center [1268, 201] width 33 height 59
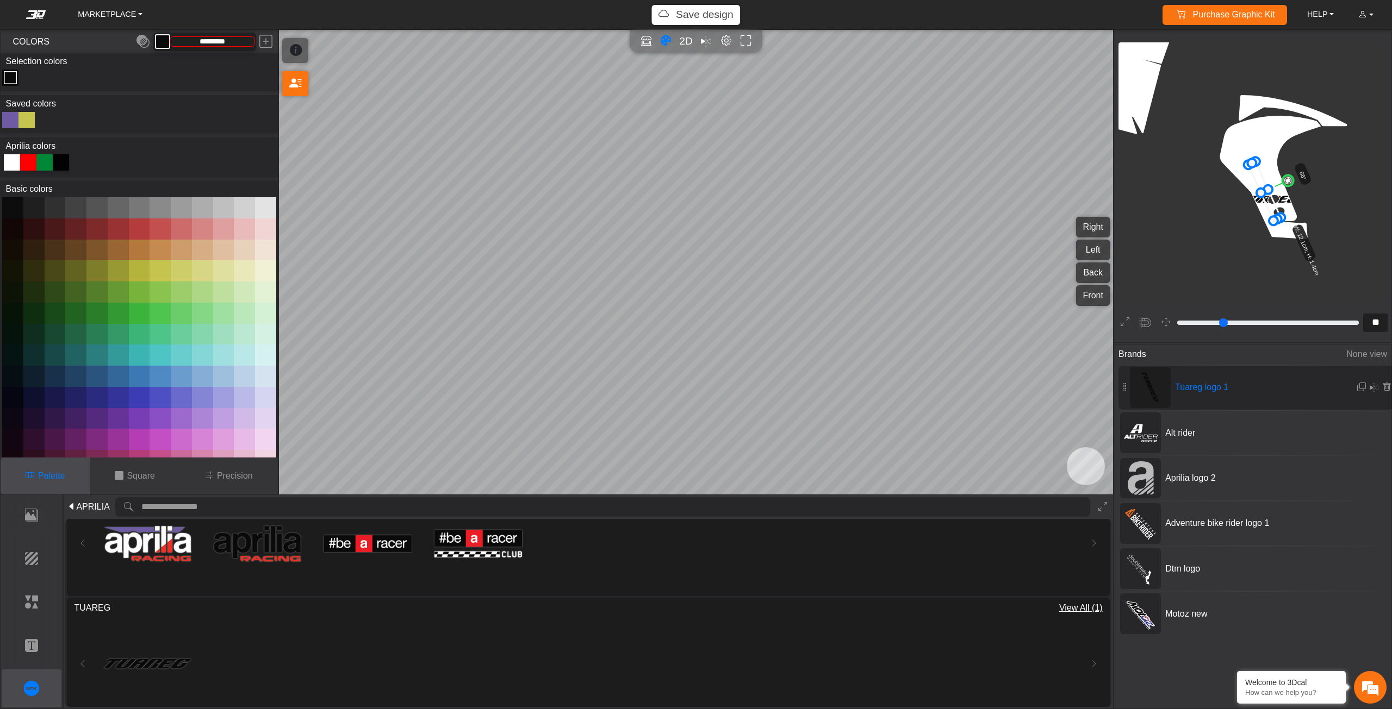
drag, startPoint x: 1271, startPoint y: 209, endPoint x: 1265, endPoint y: 201, distance: 10.1
click at [1265, 201] on icon at bounding box center [1264, 190] width 33 height 59
click at [1264, 201] on icon at bounding box center [1264, 190] width 33 height 59
click at [1284, 182] on circle at bounding box center [1287, 180] width 15 height 15
click at [1383, 384] on icon at bounding box center [1386, 387] width 9 height 9
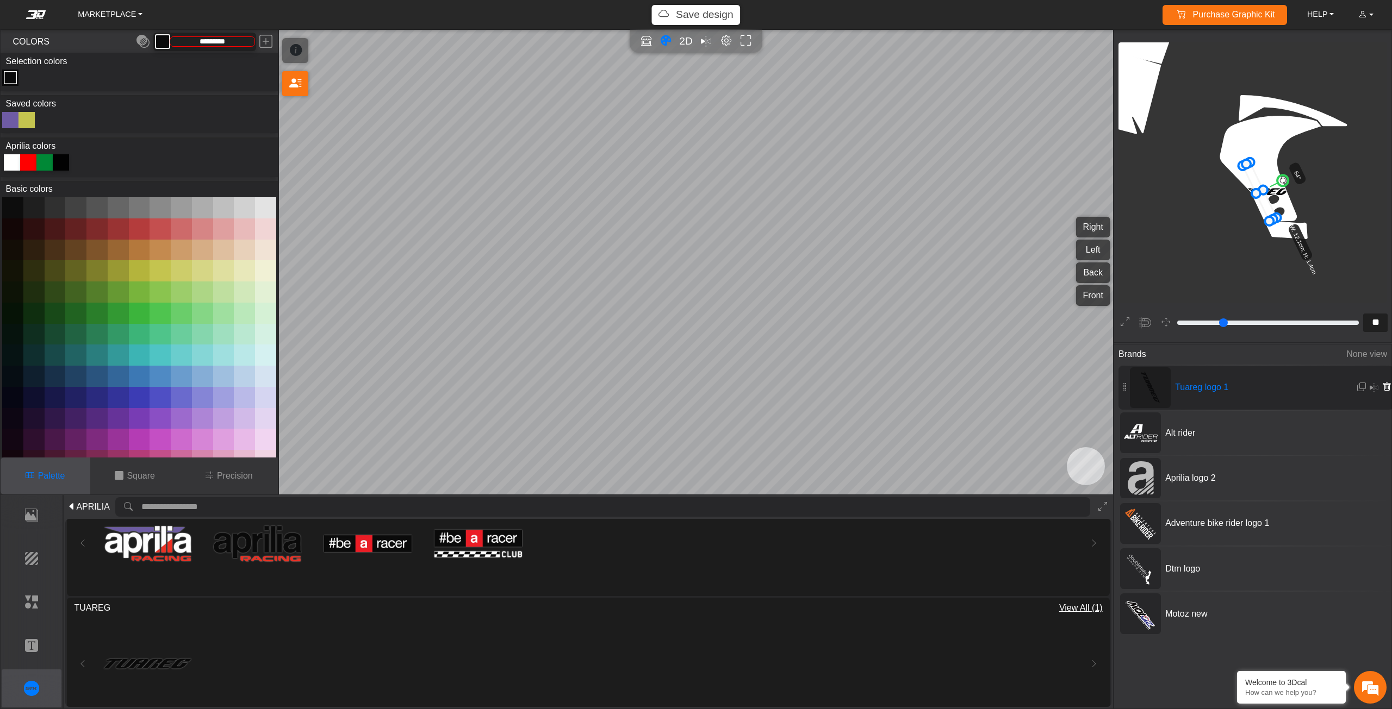
type input "**"
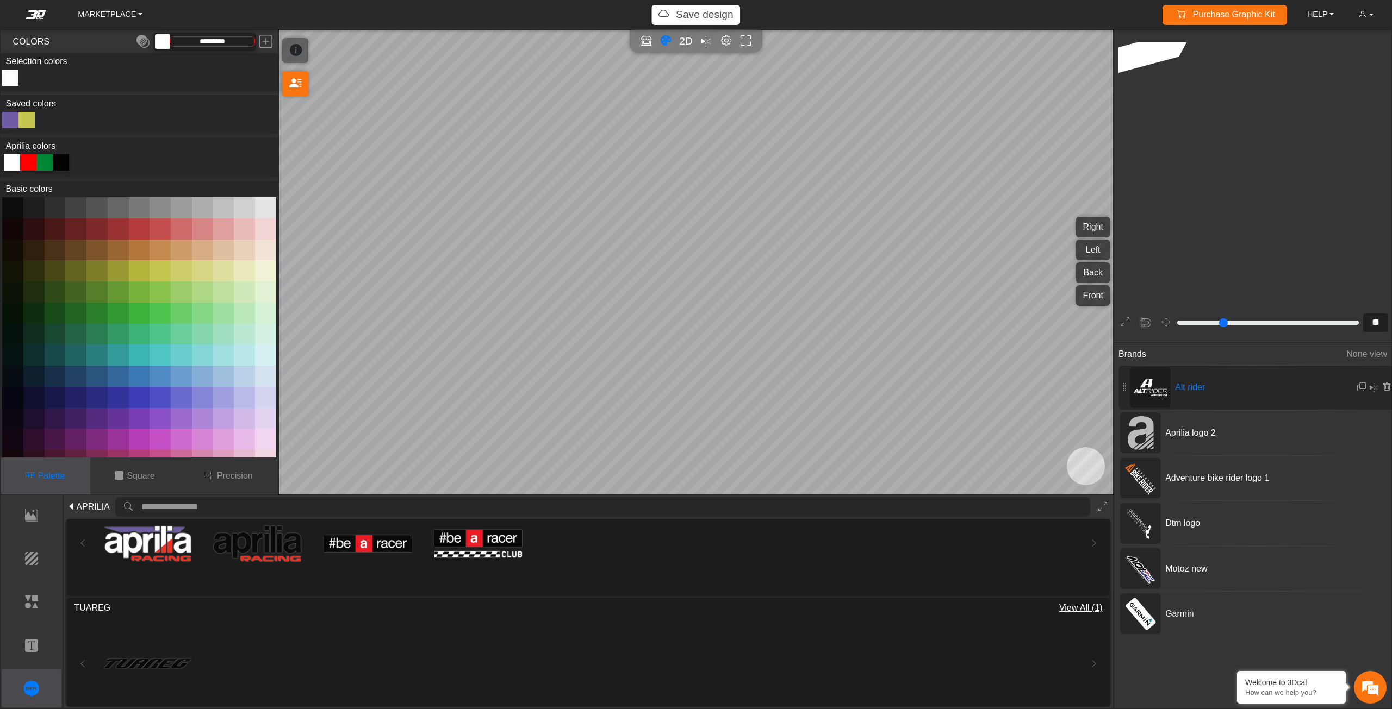
type input "*******"
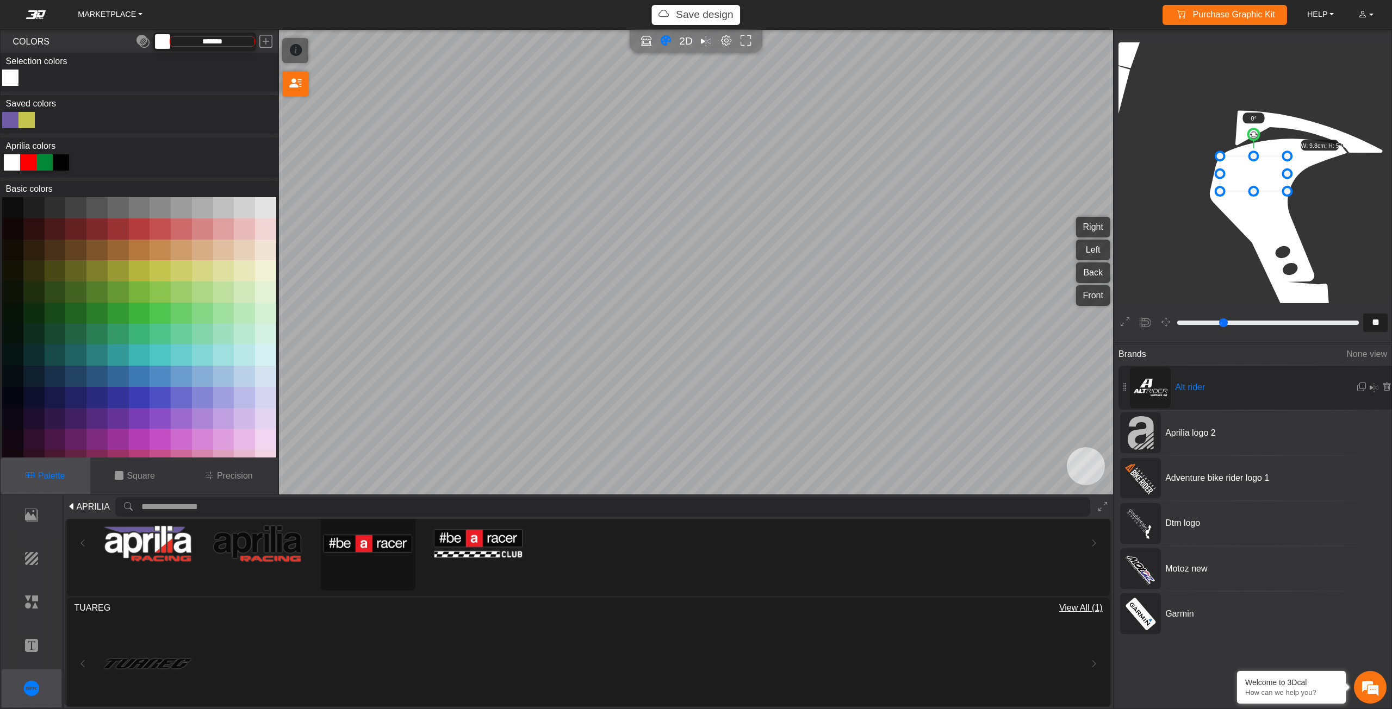
click at [340, 536] on img at bounding box center [368, 544] width 88 height 88
type input "**"
type input "*********"
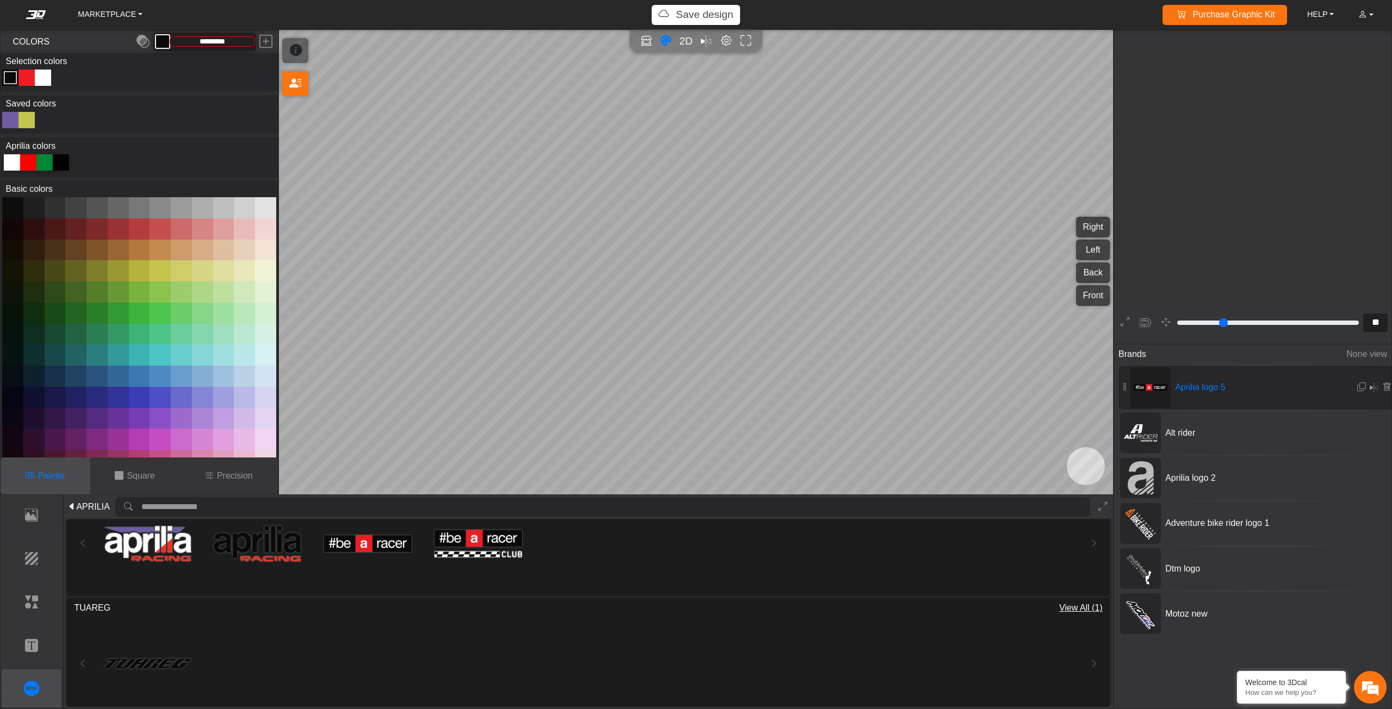
scroll to position [1875, 1770]
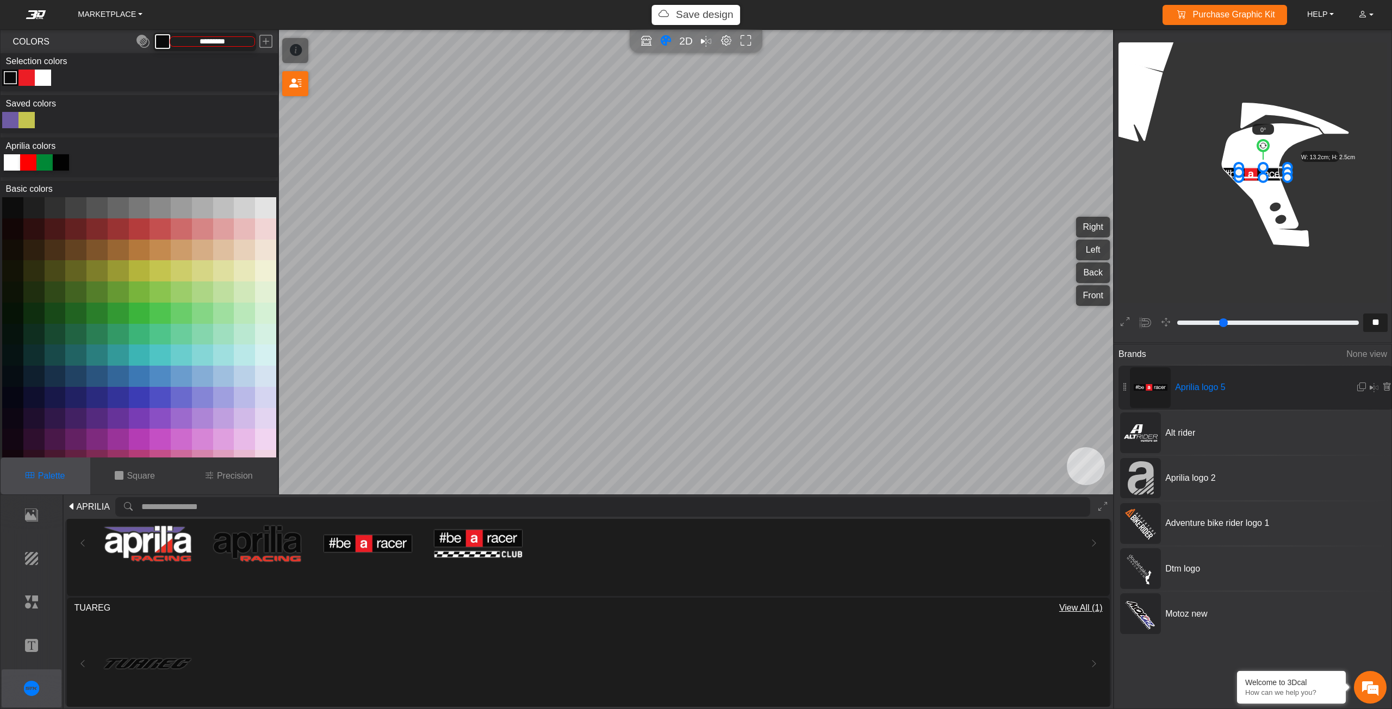
drag, startPoint x: 1222, startPoint y: 180, endPoint x: 1243, endPoint y: 169, distance: 24.1
drag, startPoint x: 1254, startPoint y: 167, endPoint x: 1248, endPoint y: 165, distance: 6.4
click at [1248, 167] on icon at bounding box center [1264, 172] width 46 height 10
click at [1242, 165] on icon at bounding box center [1253, 170] width 46 height 10
click at [1246, 165] on icon at bounding box center [1253, 170] width 46 height 10
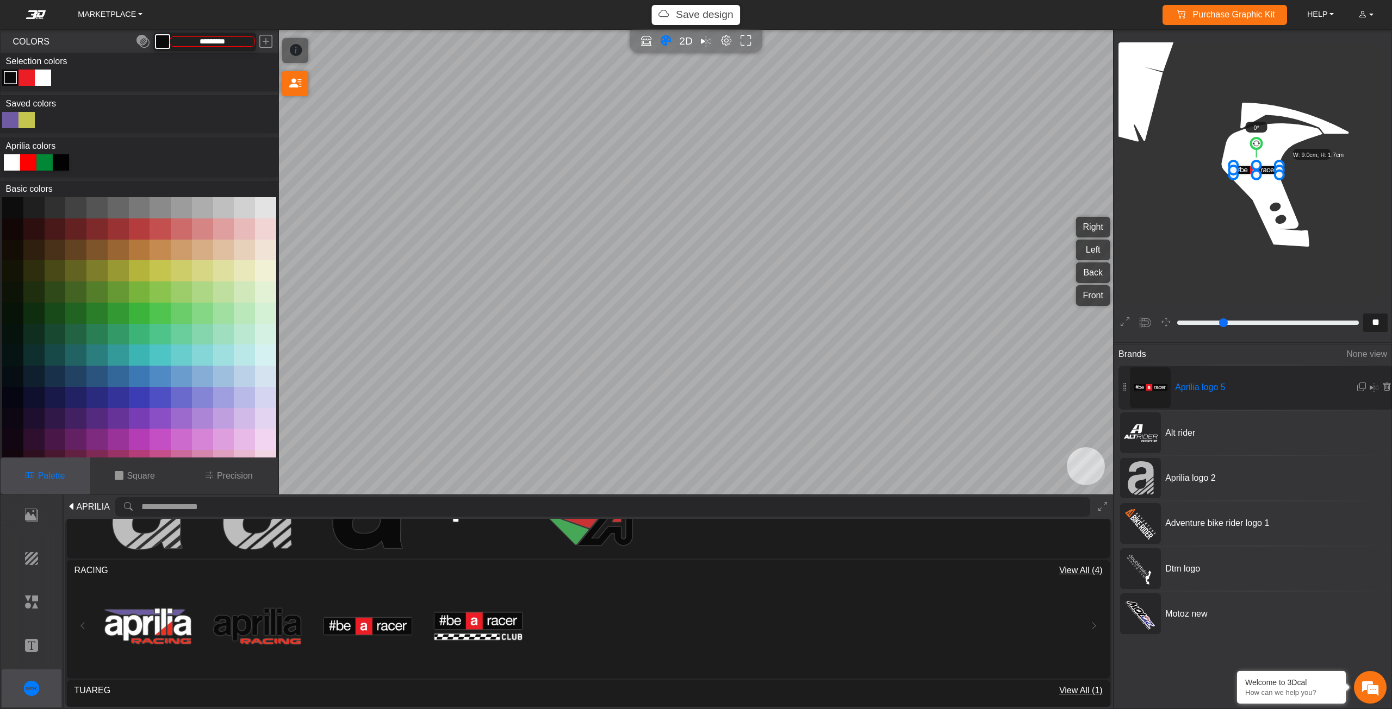
scroll to position [163, 0]
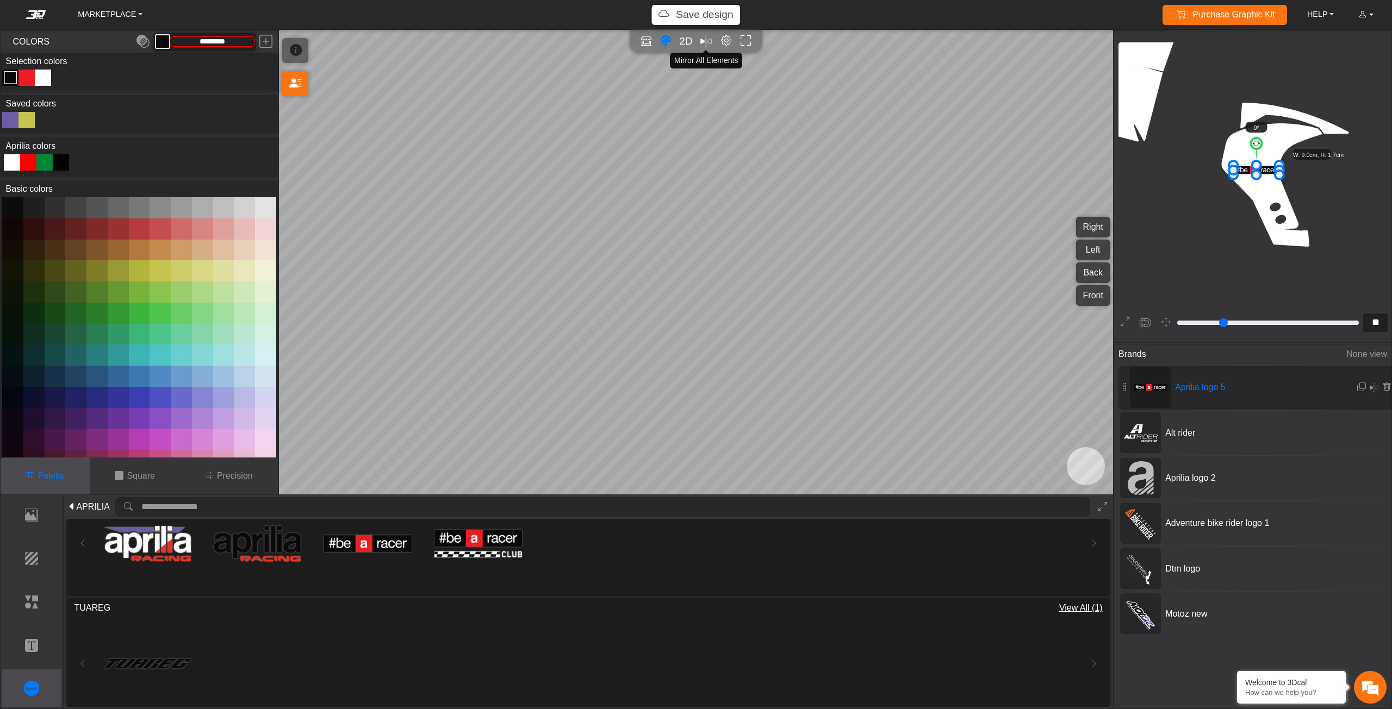
click at [704, 41] on em "Mirror all" at bounding box center [705, 41] width 11 height 17
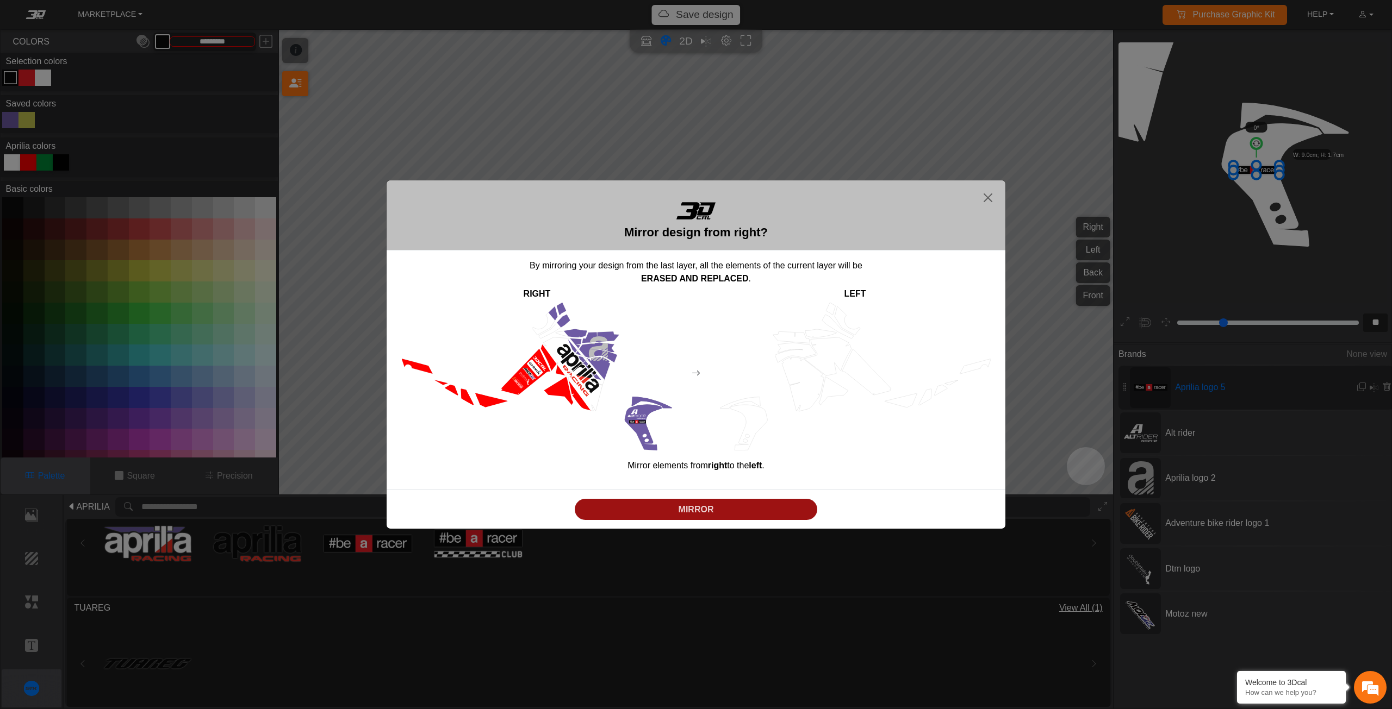
click at [643, 501] on button "MIRROR" at bounding box center [696, 509] width 242 height 21
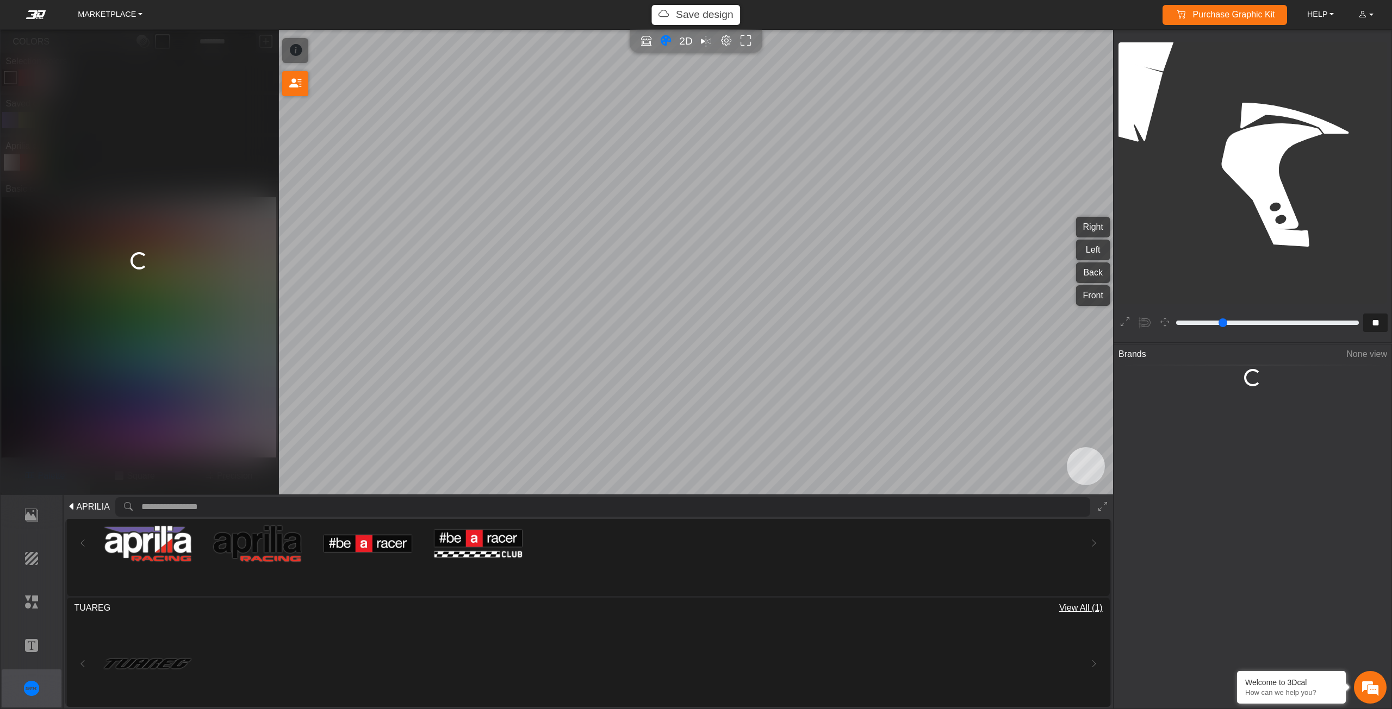
type input "**"
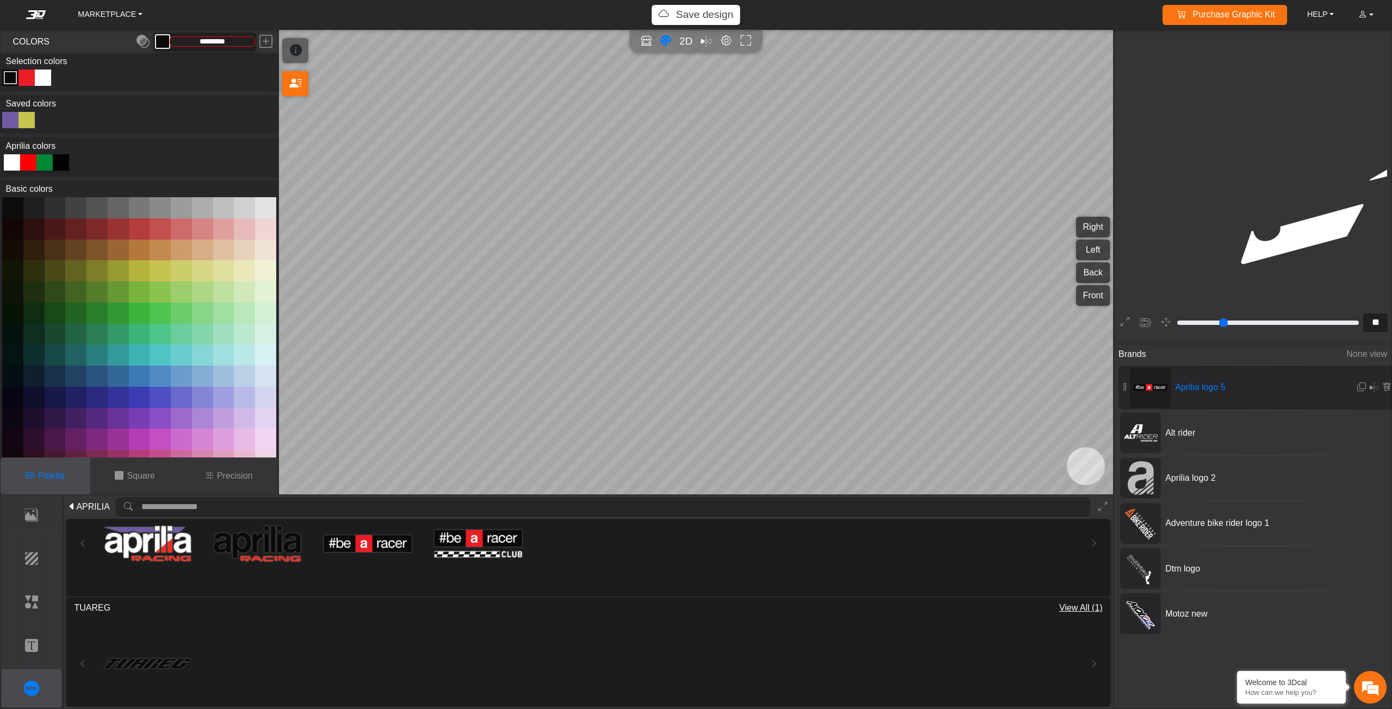
scroll to position [2834, 2690]
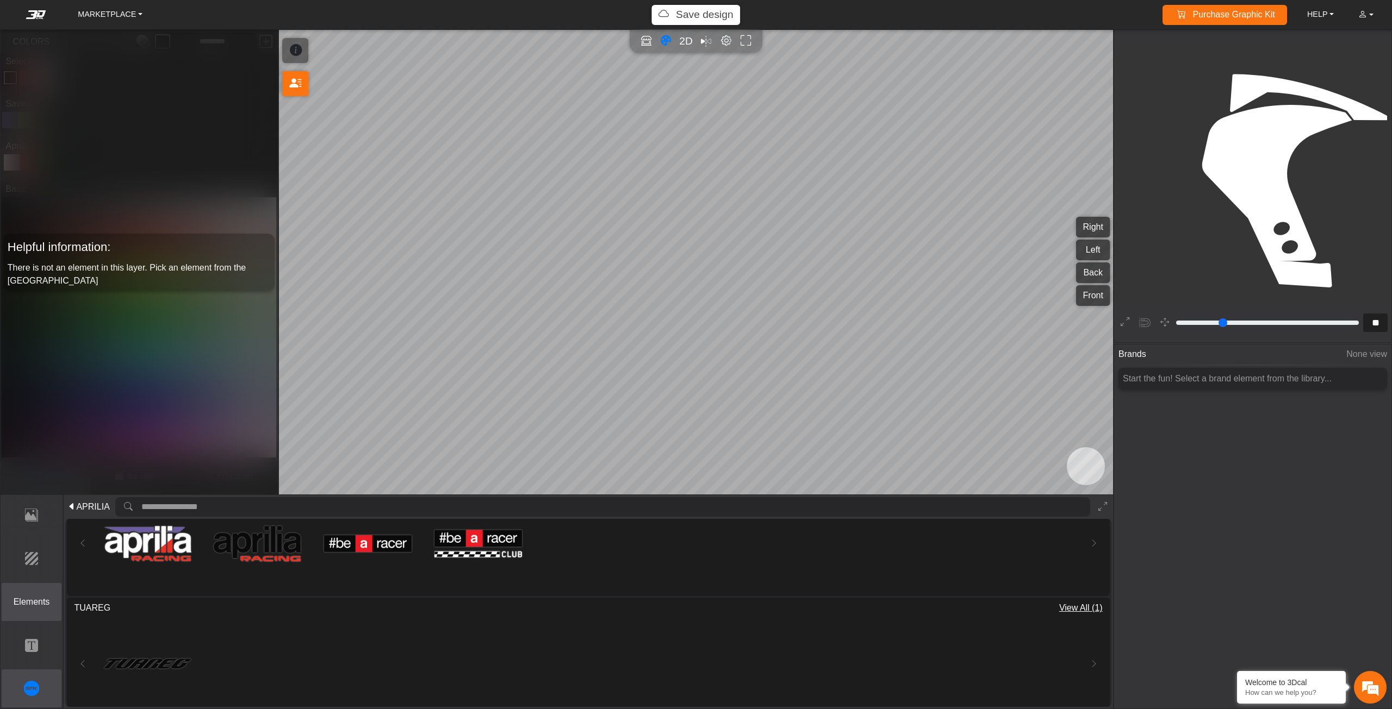
click at [36, 600] on p "Elements" at bounding box center [31, 602] width 59 height 13
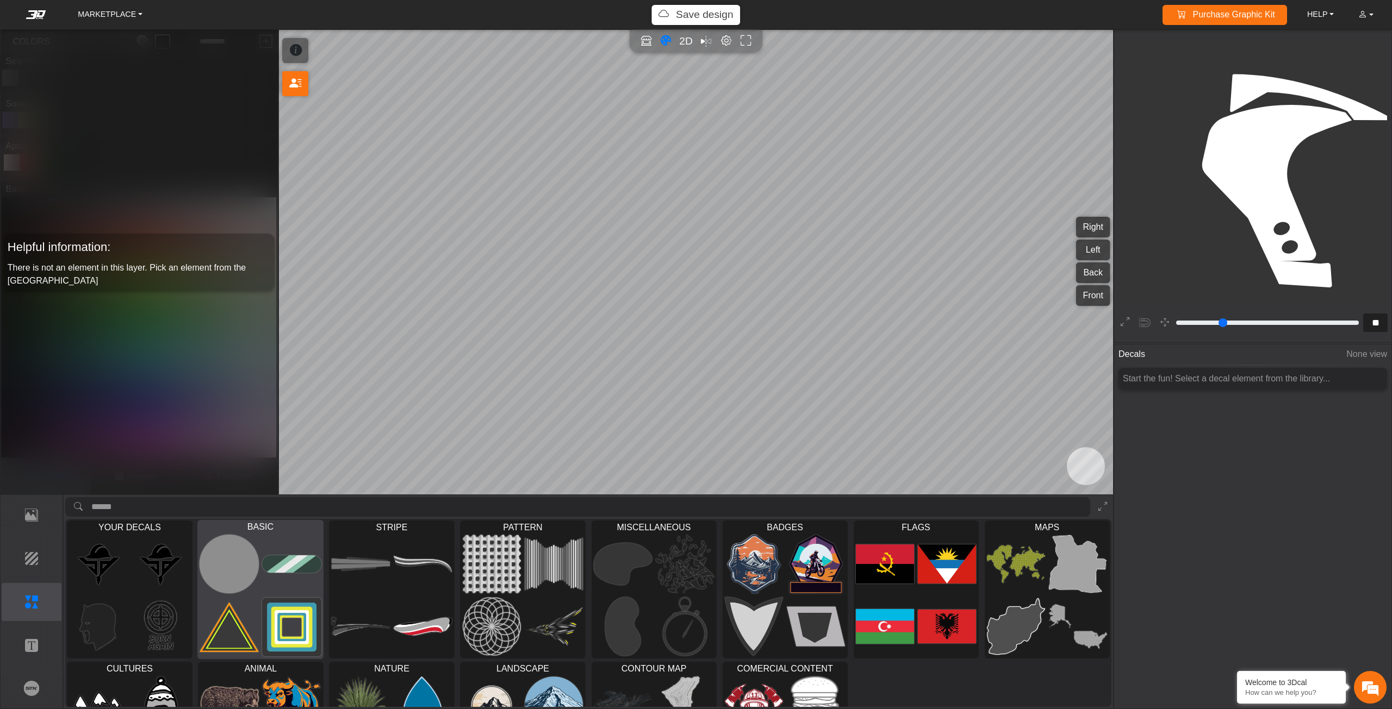
click at [240, 600] on img at bounding box center [229, 627] width 59 height 60
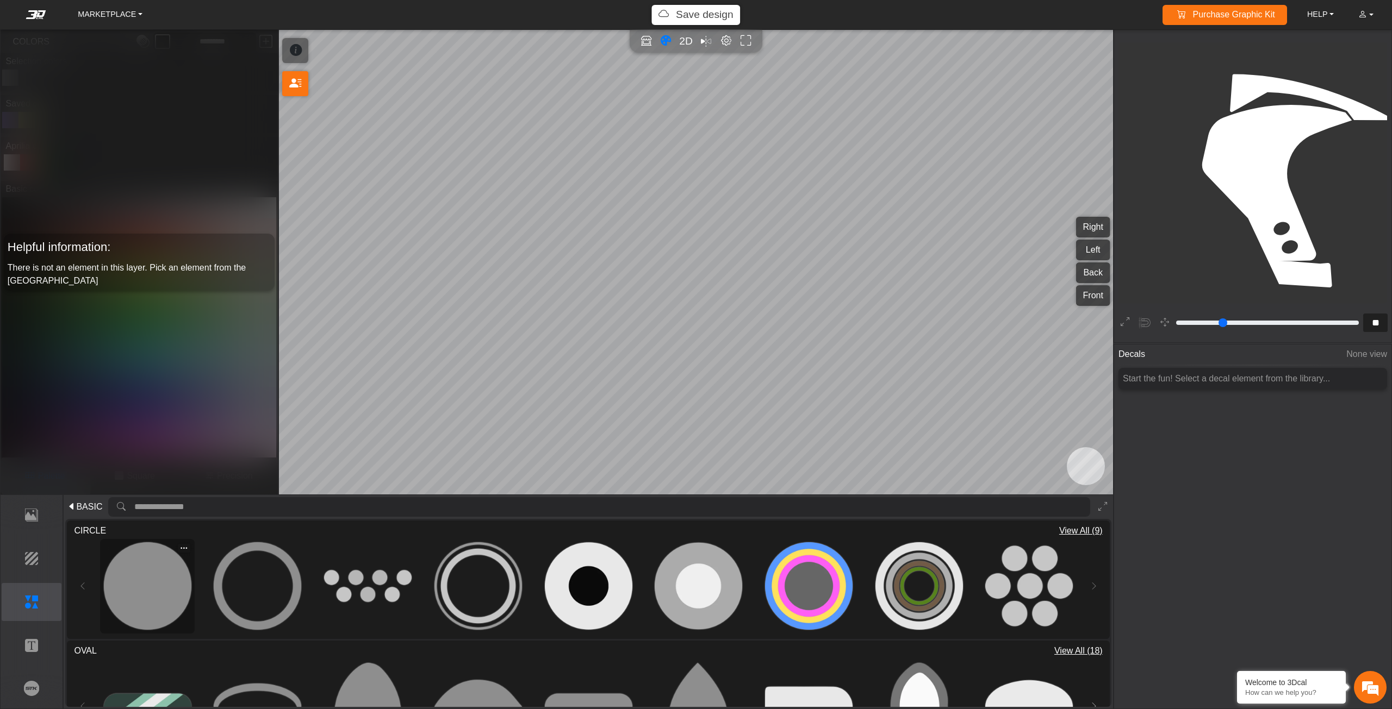
click at [169, 601] on img at bounding box center [148, 587] width 88 height 88
type input "**"
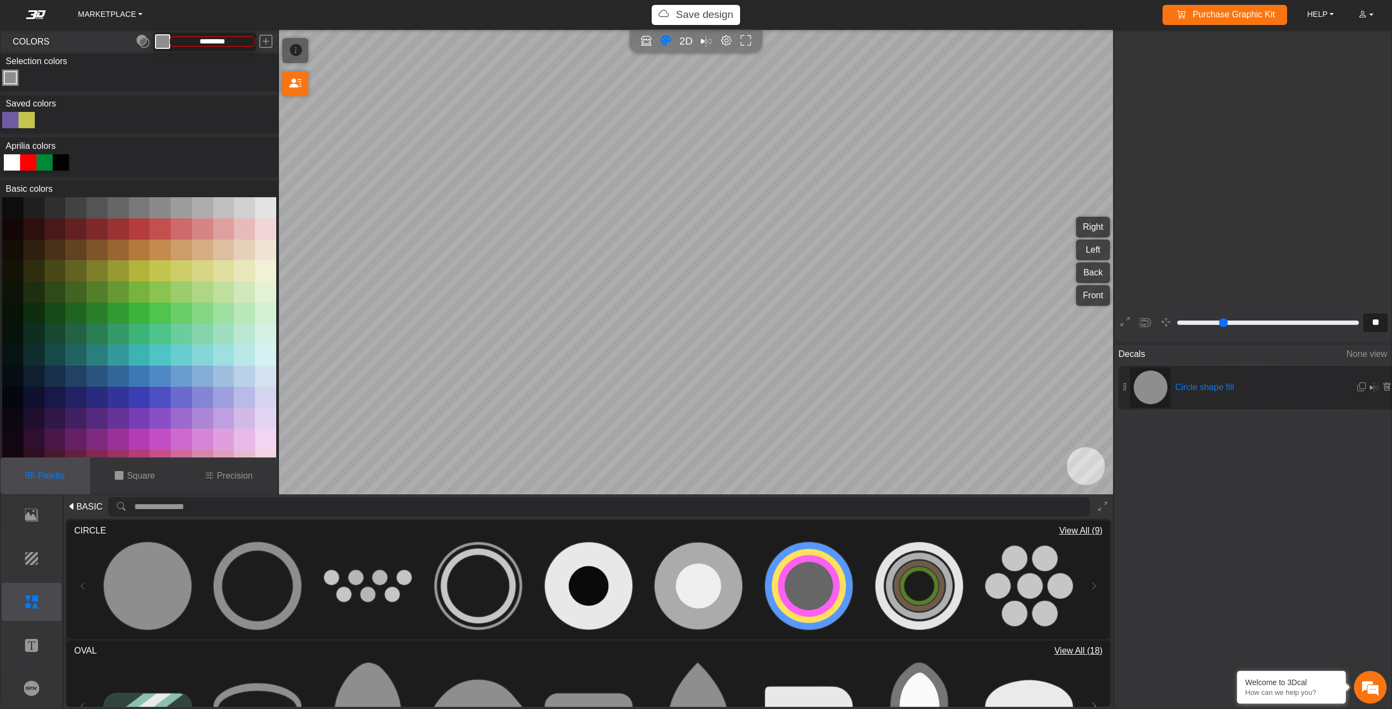
scroll to position [1806, 1453]
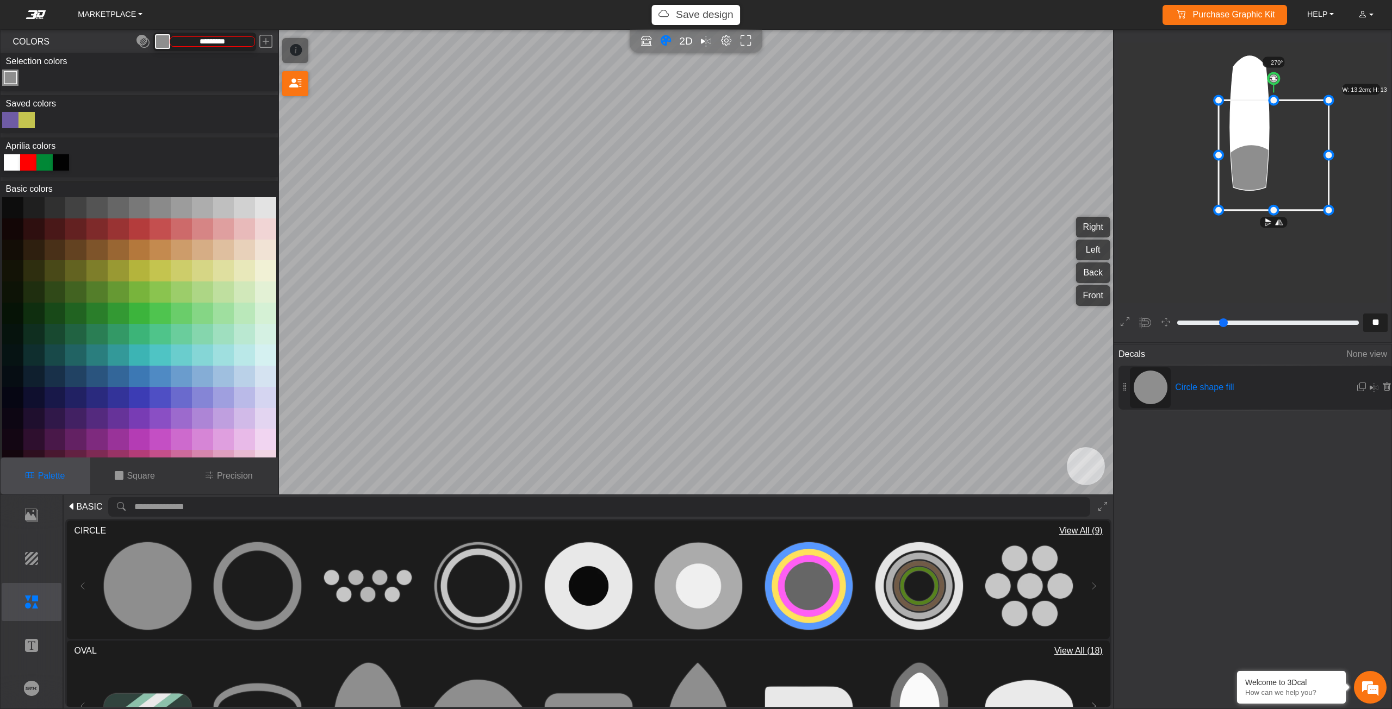
drag, startPoint x: 1283, startPoint y: 145, endPoint x: 1365, endPoint y: 45, distance: 129.8
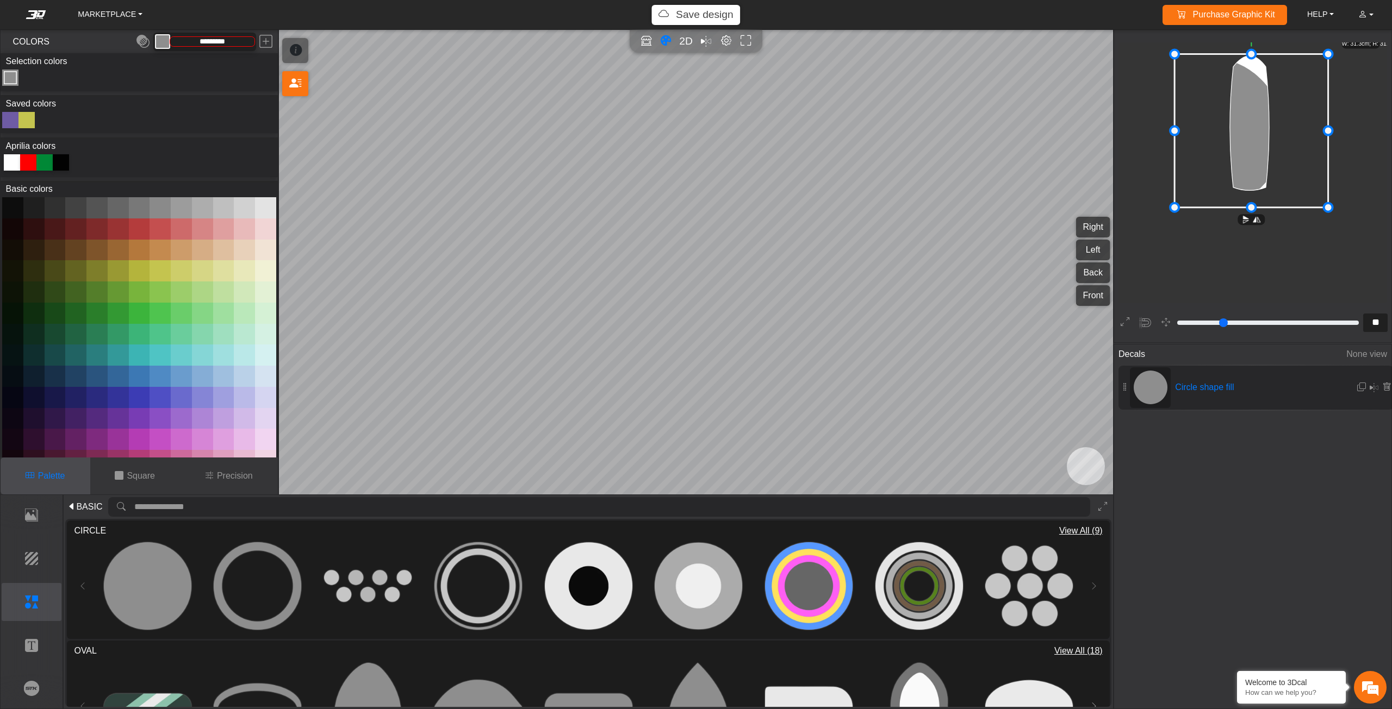
drag, startPoint x: 1312, startPoint y: 94, endPoint x: 1268, endPoint y: 91, distance: 44.1
click at [1268, 91] on icon at bounding box center [1251, 130] width 154 height 153
click at [1266, 87] on icon at bounding box center [1250, 125] width 154 height 153
click at [7, 114] on div at bounding box center [10, 120] width 16 height 16
type input "*********"
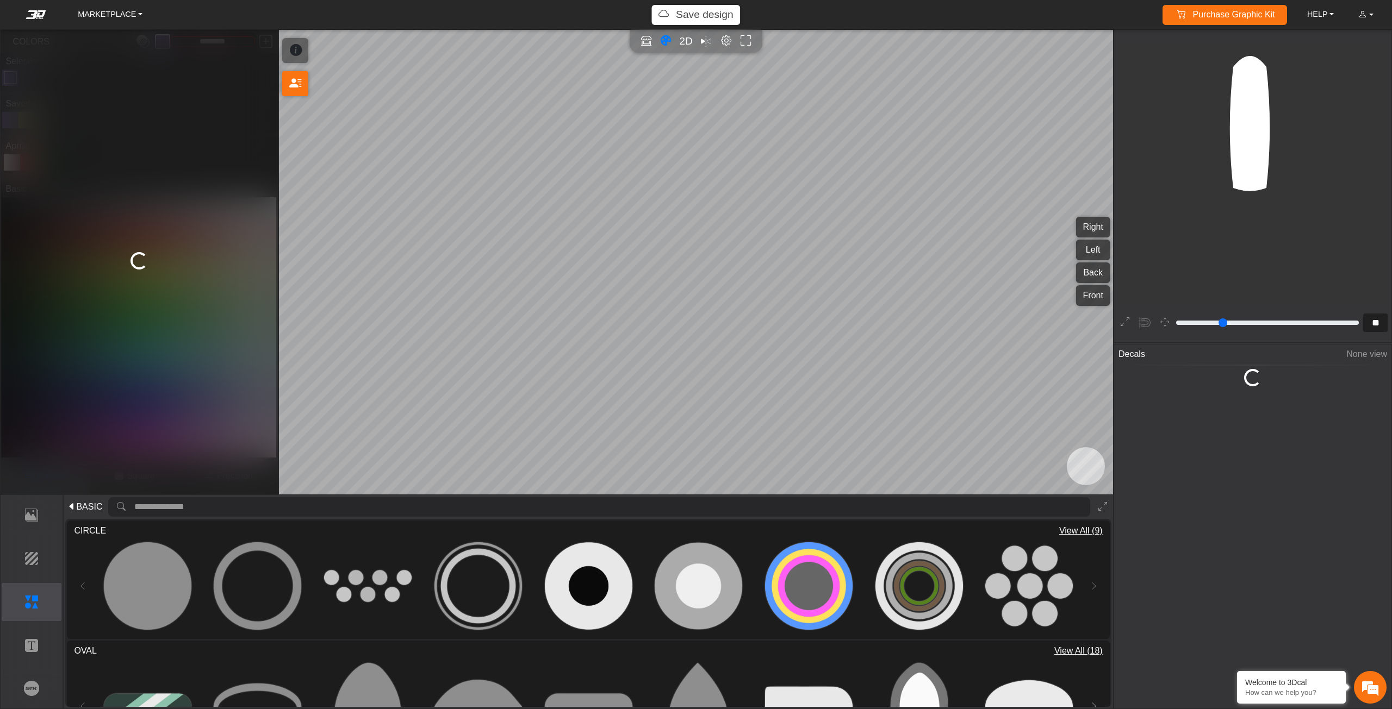
type input "*"
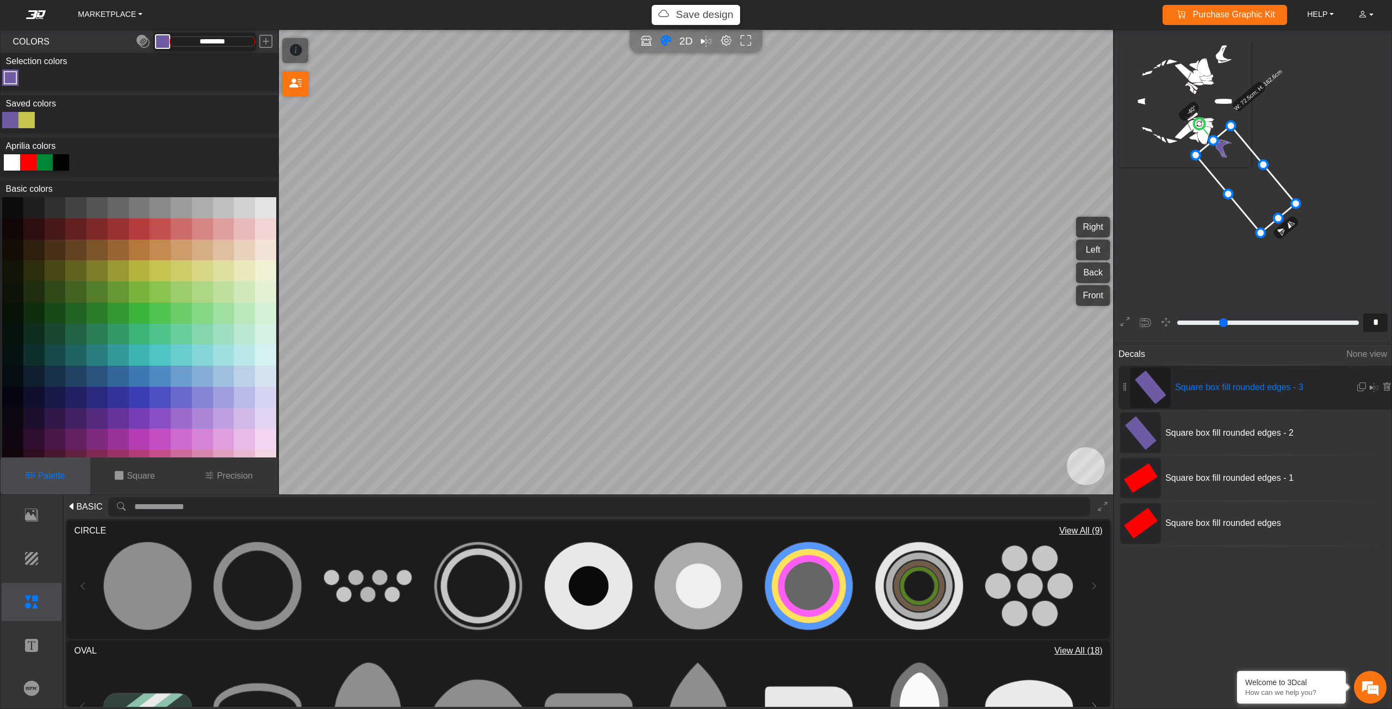
scroll to position [145, 127]
click at [20, 567] on button "Background" at bounding box center [32, 559] width 60 height 38
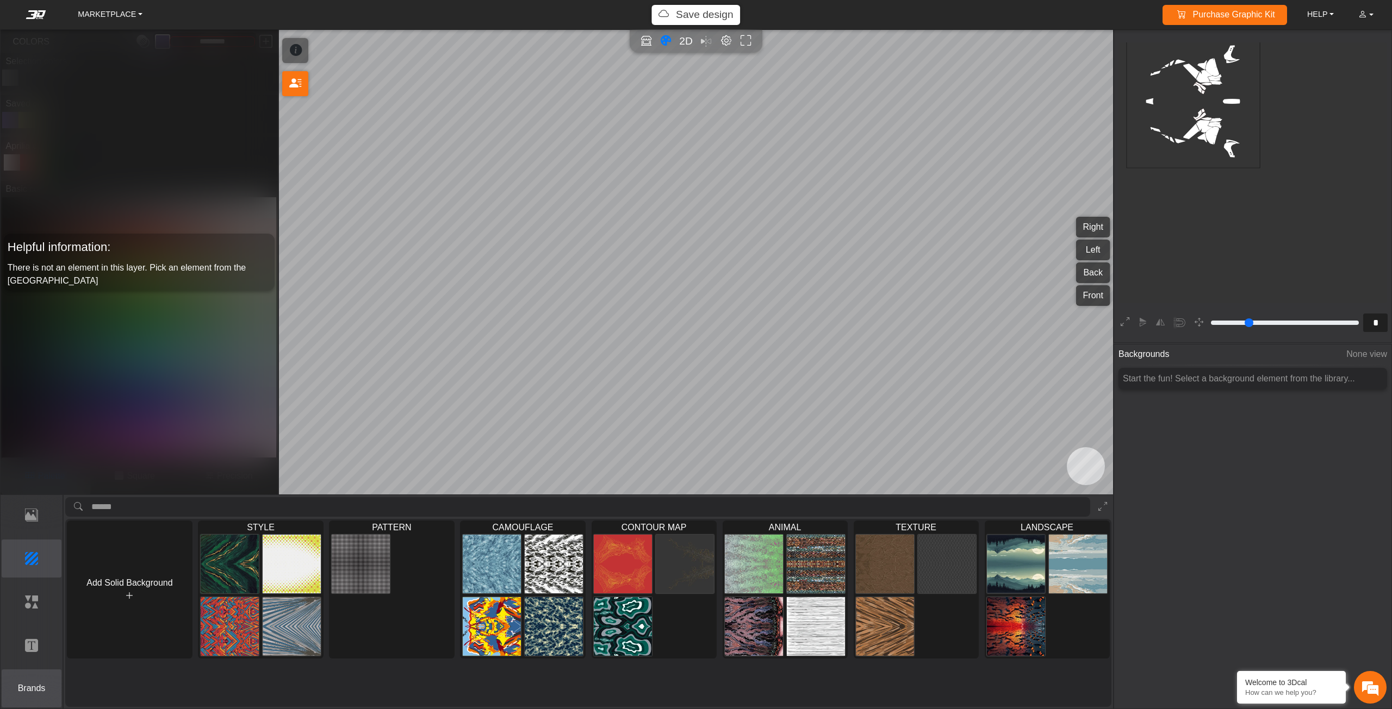
click at [24, 681] on button "Brands" at bounding box center [32, 689] width 60 height 38
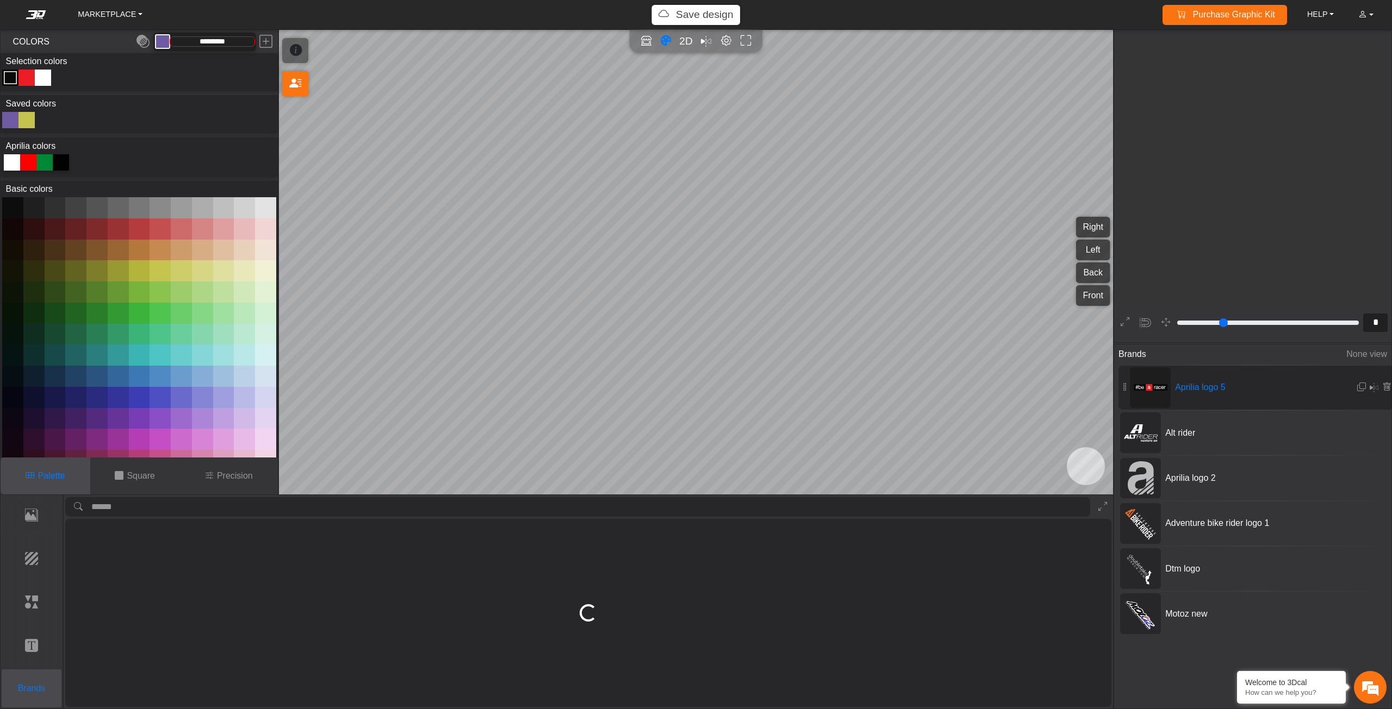
type input "**"
type input "*********"
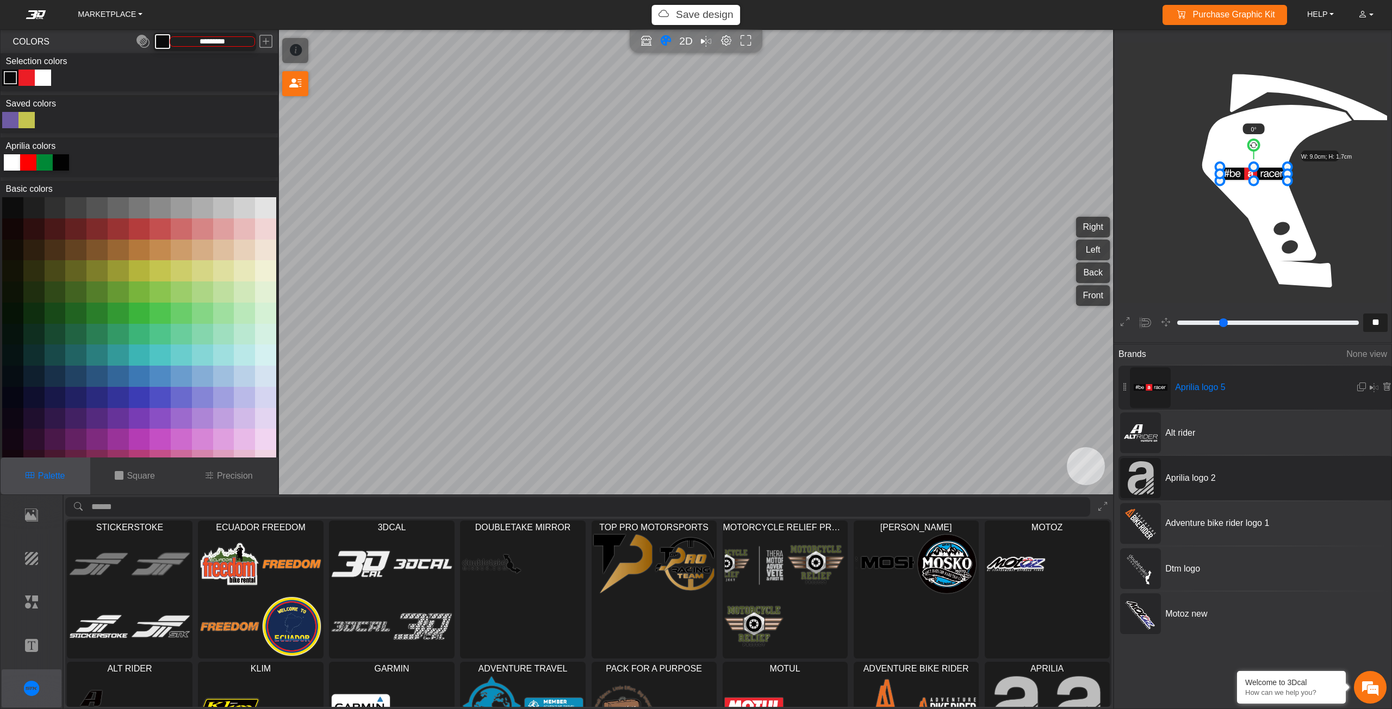
click at [1172, 468] on div "Aprilia logo 2" at bounding box center [1255, 478] width 275 height 44
type input "**"
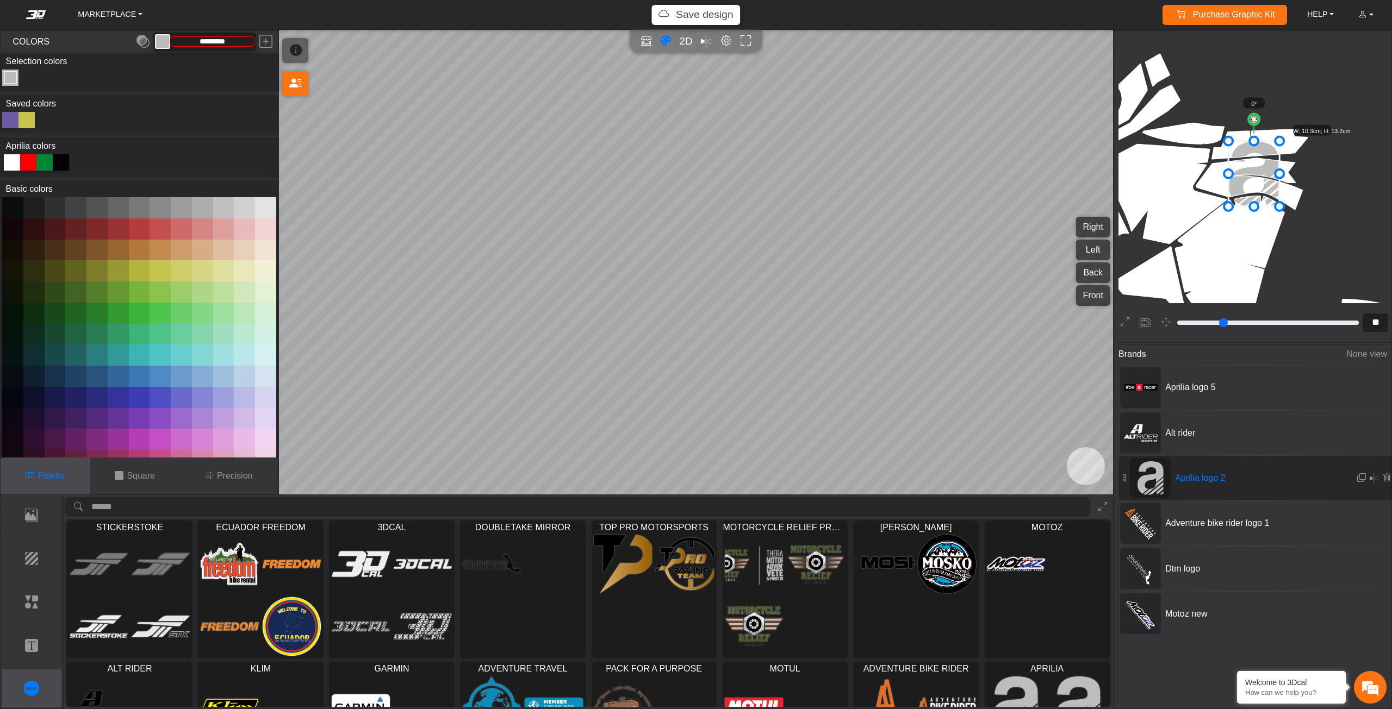
click at [10, 164] on div at bounding box center [12, 162] width 16 height 16
click at [58, 159] on div at bounding box center [61, 162] width 16 height 16
click at [29, 164] on icon at bounding box center [29, 161] width 11 height 11
click at [15, 161] on div at bounding box center [12, 162] width 16 height 16
type input "*******"
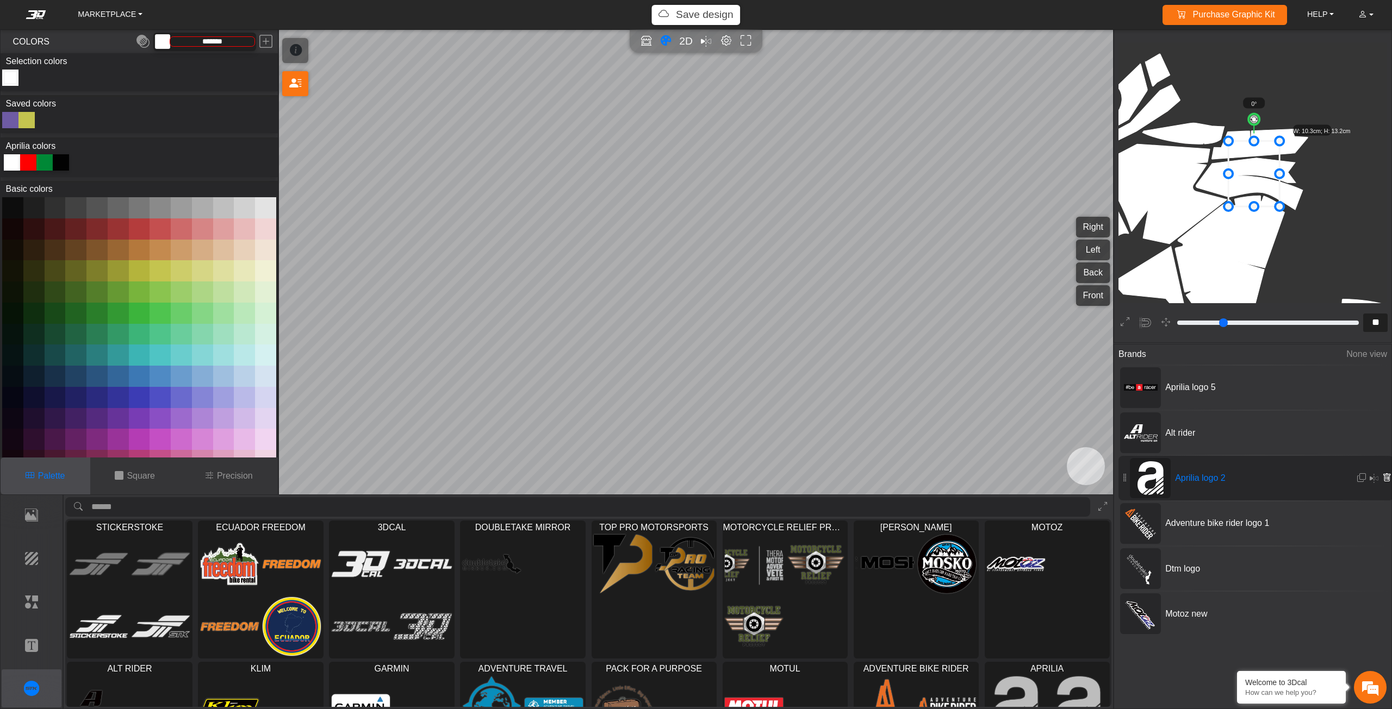
click at [1383, 478] on icon at bounding box center [1386, 478] width 9 height 9
type input "**"
type input "*********"
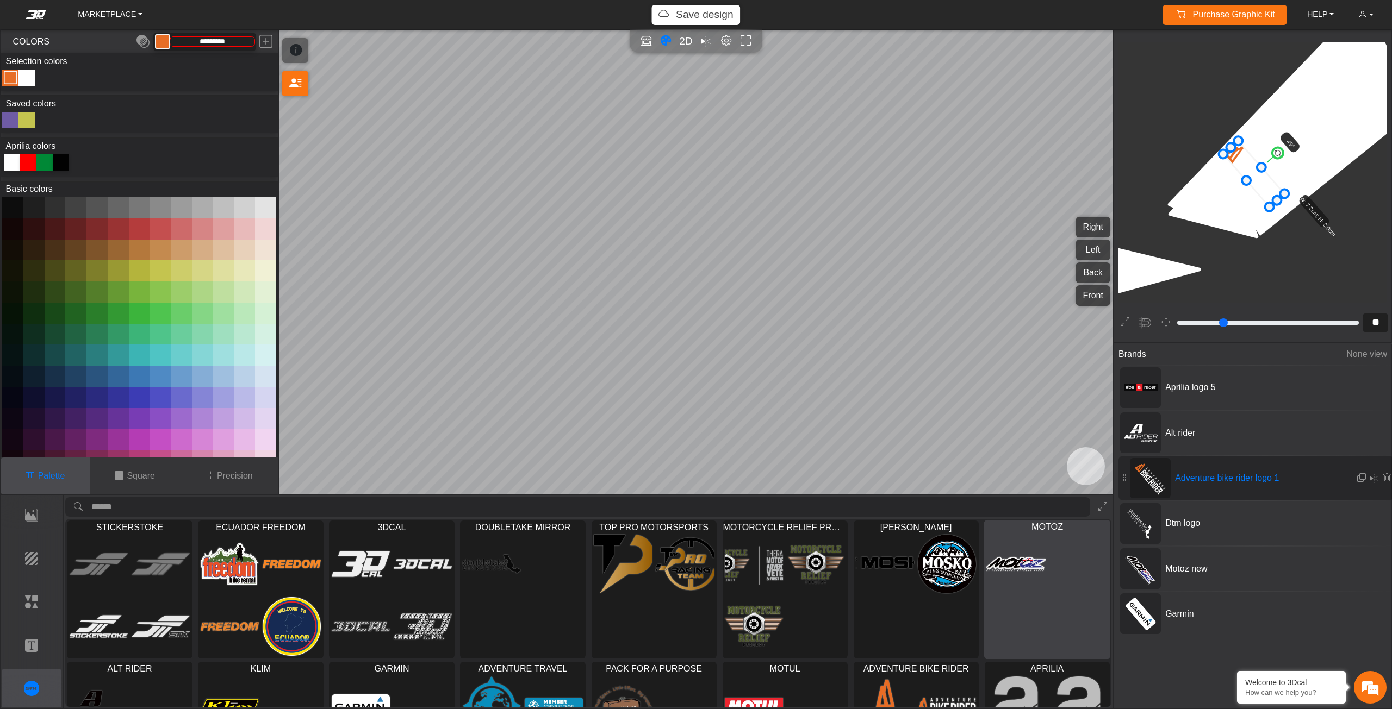
scroll to position [96, 0]
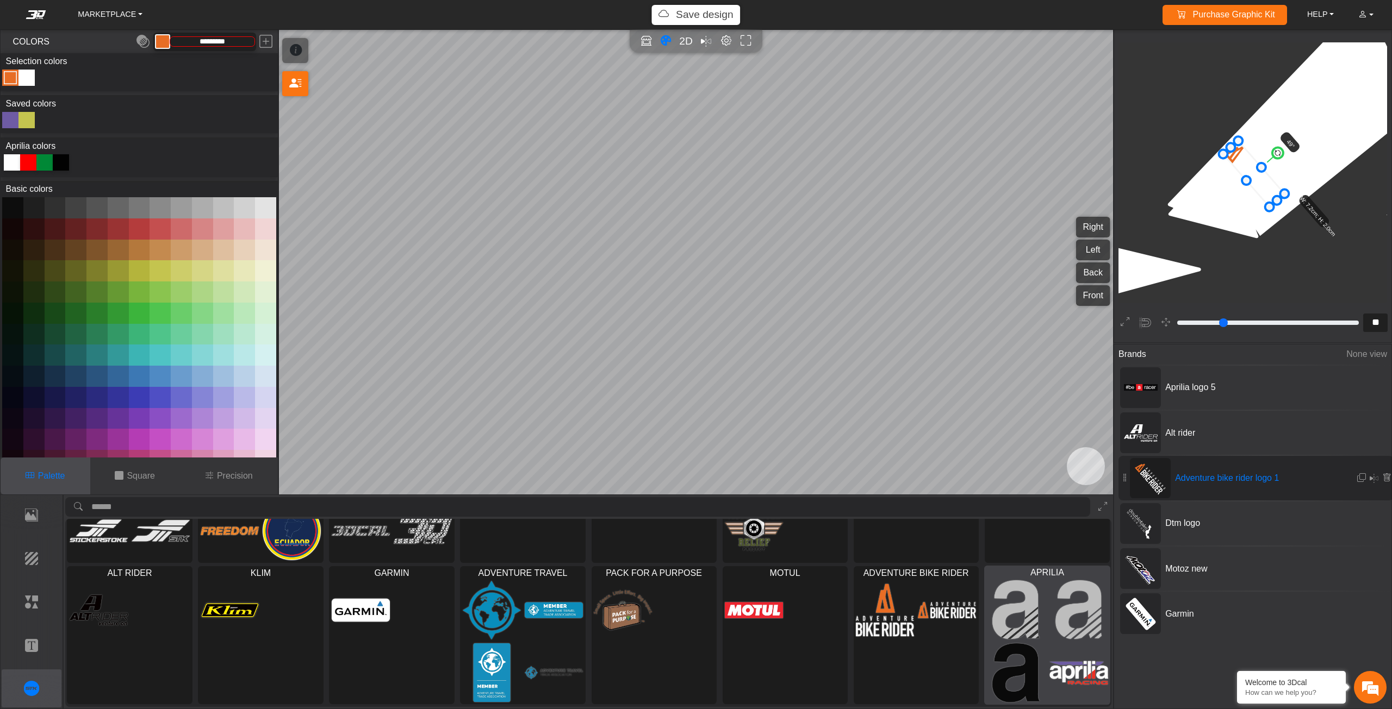
click at [1055, 614] on img at bounding box center [1078, 610] width 59 height 60
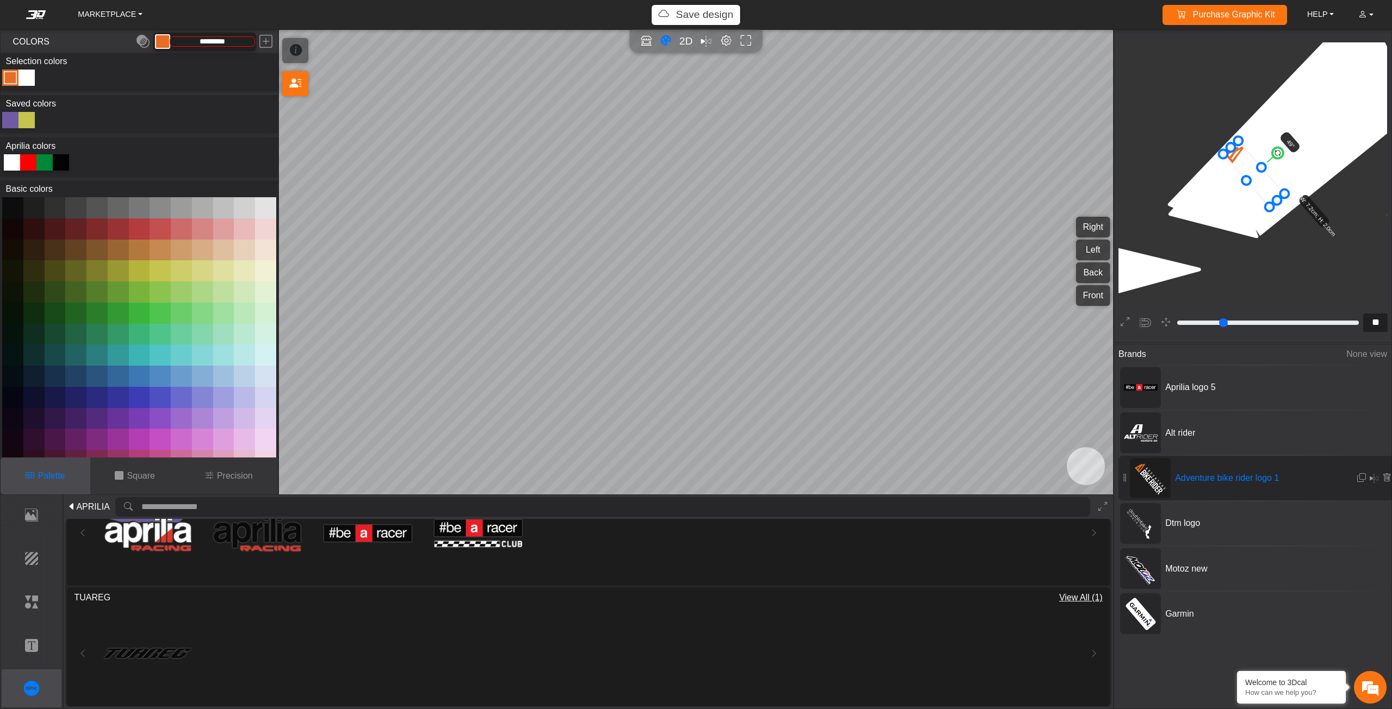
scroll to position [176, 0]
click at [146, 654] on img at bounding box center [148, 652] width 88 height 88
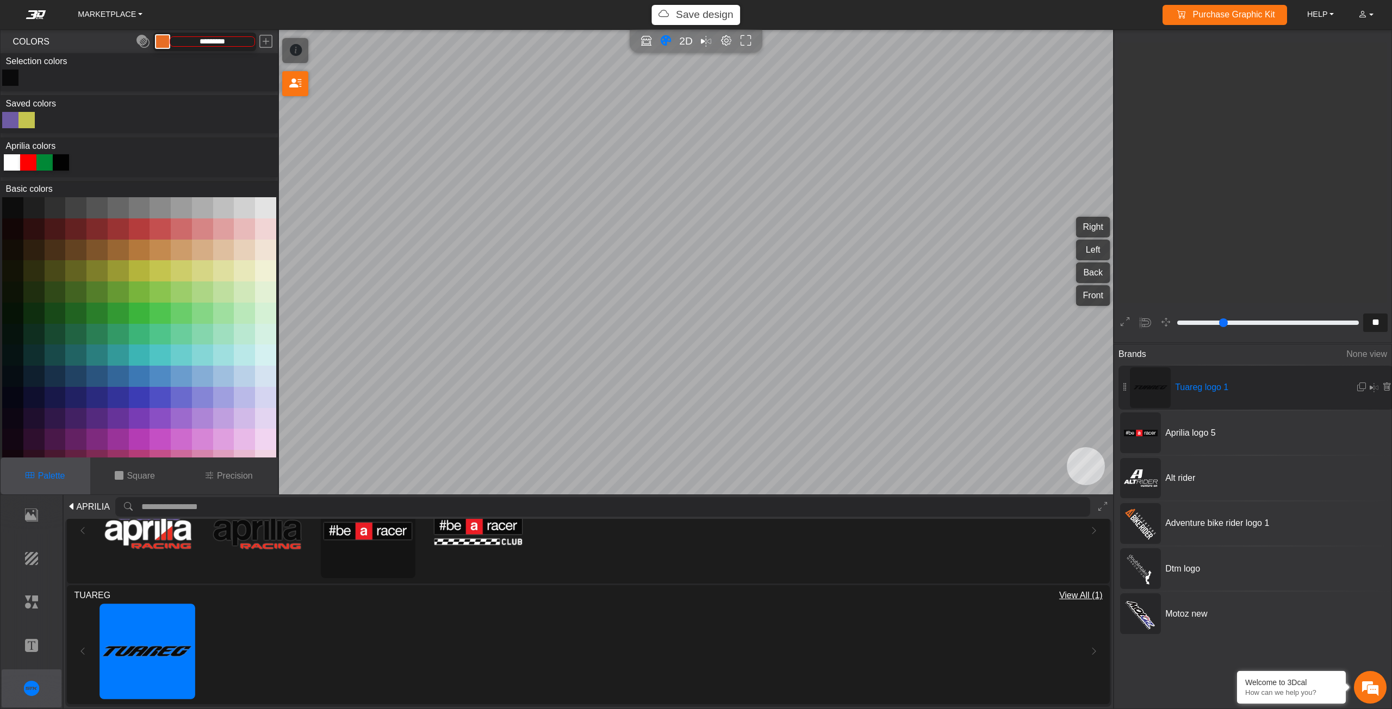
type input "**"
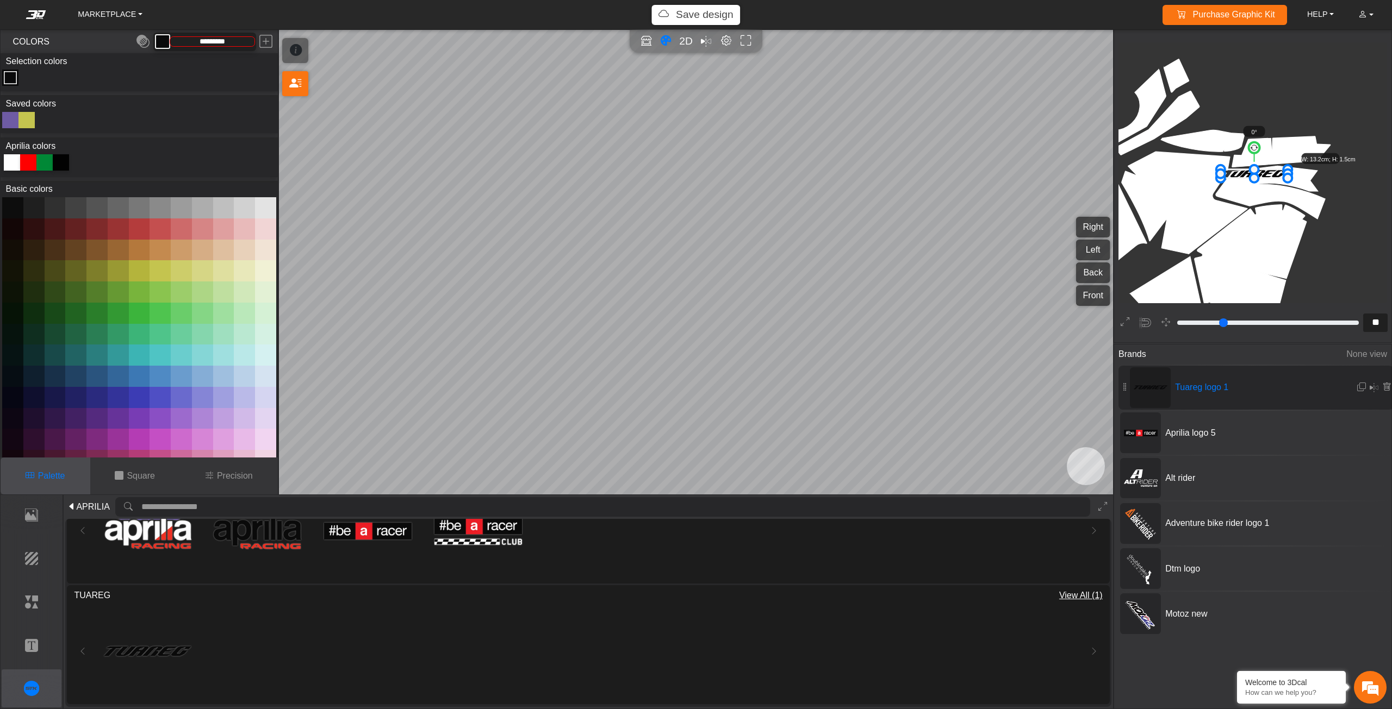
click at [9, 159] on div at bounding box center [12, 162] width 16 height 16
type input "*******"
drag, startPoint x: 1251, startPoint y: 148, endPoint x: 1271, endPoint y: 150, distance: 20.2
click at [1271, 150] on circle at bounding box center [1268, 152] width 15 height 15
drag, startPoint x: 1271, startPoint y: 150, endPoint x: 1280, endPoint y: 154, distance: 10.5
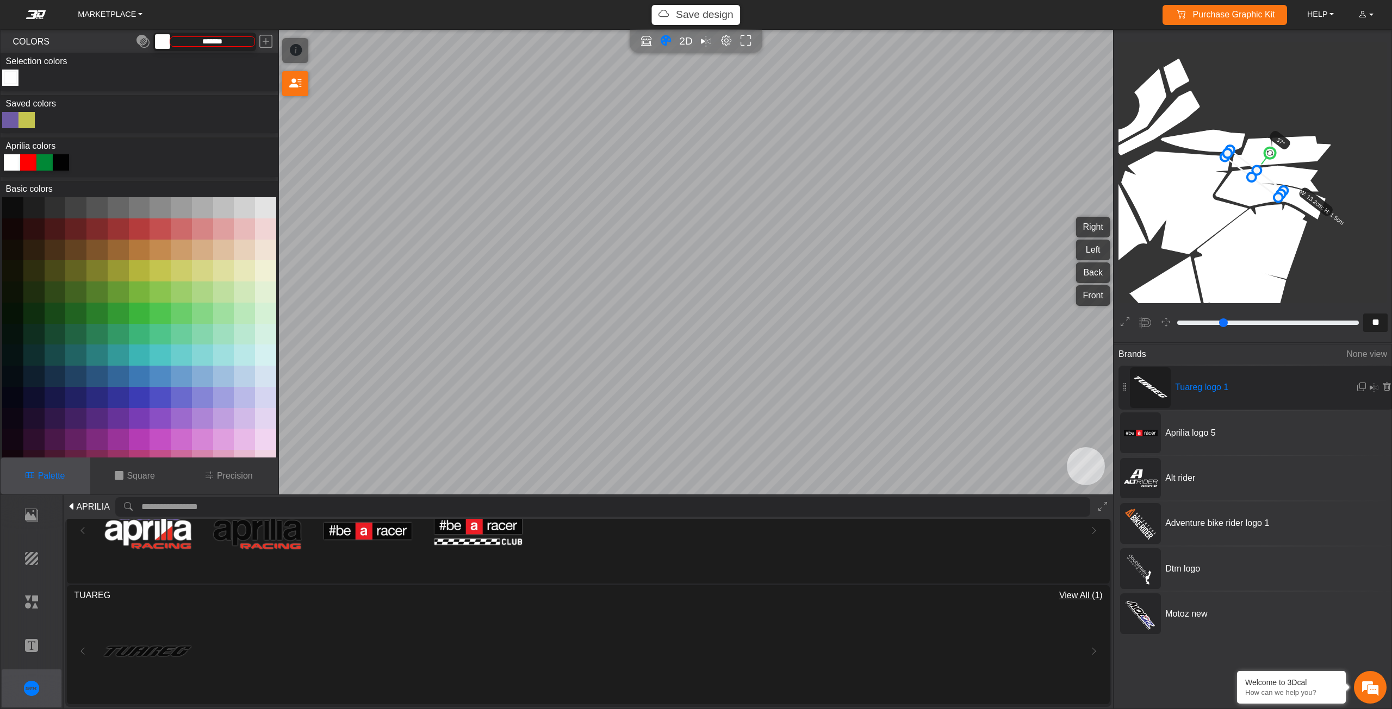
click at [1280, 154] on icon "background_wire_template_bg decal_Tuareg660_right decal_Tuareg660_left decal_Tu…" at bounding box center [1096, 0] width 3247 height 3247
drag, startPoint x: 1268, startPoint y: 204, endPoint x: 1263, endPoint y: 278, distance: 74.1
drag, startPoint x: 1290, startPoint y: 228, endPoint x: 1274, endPoint y: 223, distance: 16.5
click at [1274, 223] on icon at bounding box center [1267, 198] width 85 height 109
click at [1274, 224] on icon at bounding box center [1251, 194] width 85 height 109
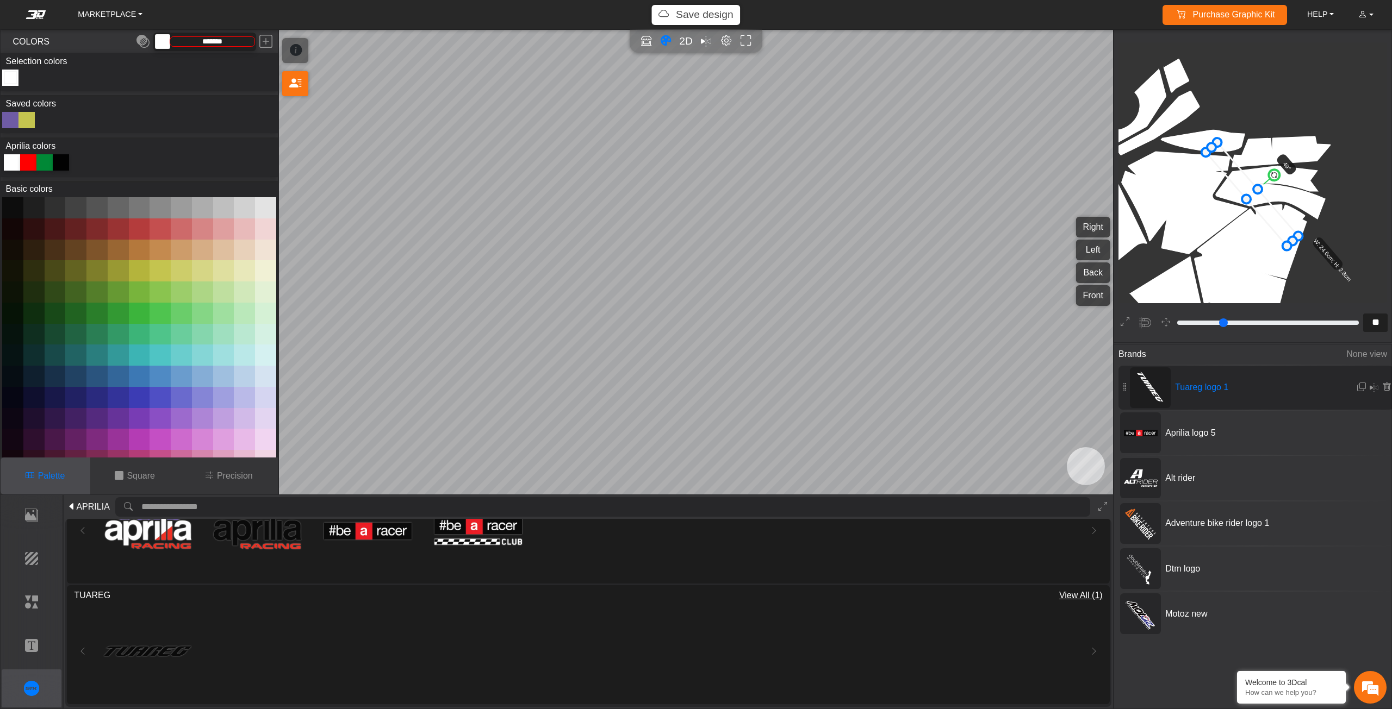
click at [1277, 172] on circle at bounding box center [1273, 174] width 15 height 15
drag, startPoint x: 1217, startPoint y: 144, endPoint x: 1216, endPoint y: 135, distance: 8.2
click at [1258, 195] on icon at bounding box center [1251, 192] width 96 height 105
drag, startPoint x: 1261, startPoint y: 196, endPoint x: 1267, endPoint y: 196, distance: 6.5
click at [1267, 196] on icon at bounding box center [1257, 190] width 96 height 105
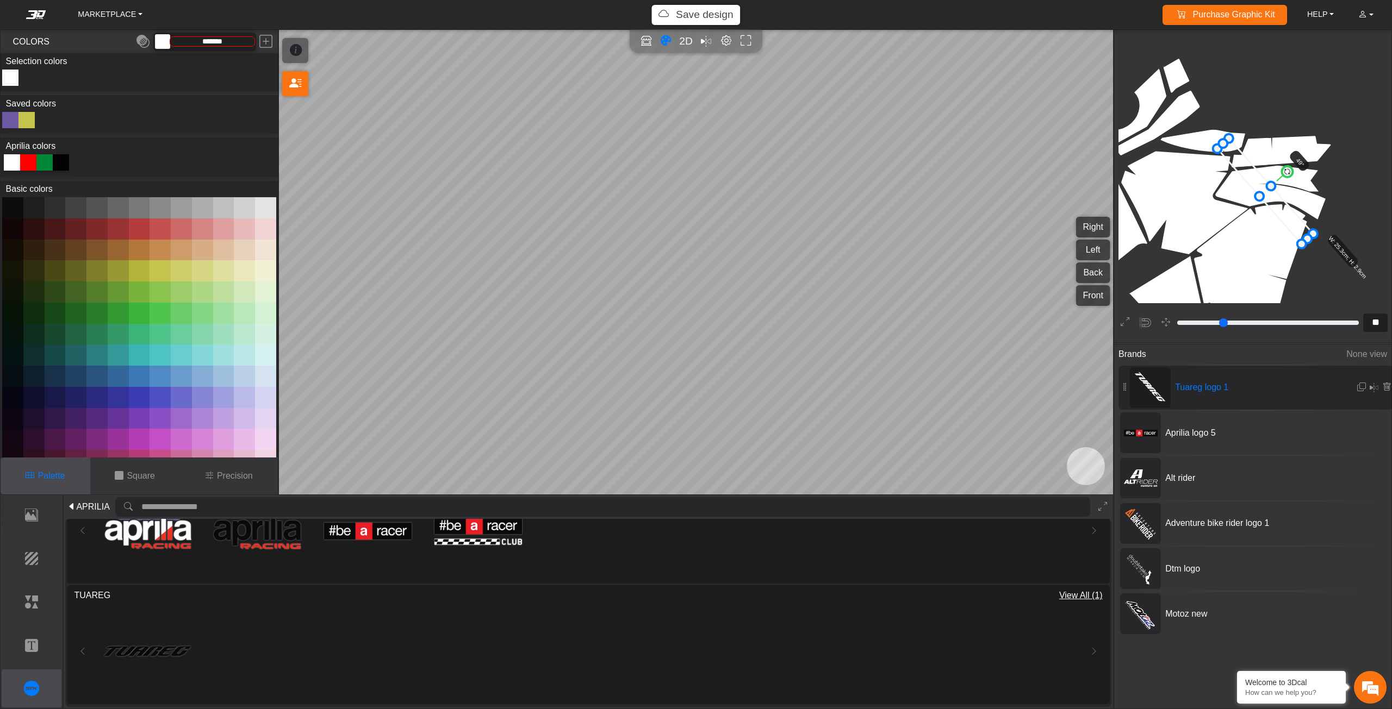
drag, startPoint x: 1277, startPoint y: 203, endPoint x: 1271, endPoint y: 203, distance: 6.0
click at [1271, 203] on icon at bounding box center [1265, 190] width 96 height 105
click at [1268, 207] on icon at bounding box center [1259, 190] width 96 height 105
click at [1268, 207] on icon at bounding box center [1257, 194] width 96 height 105
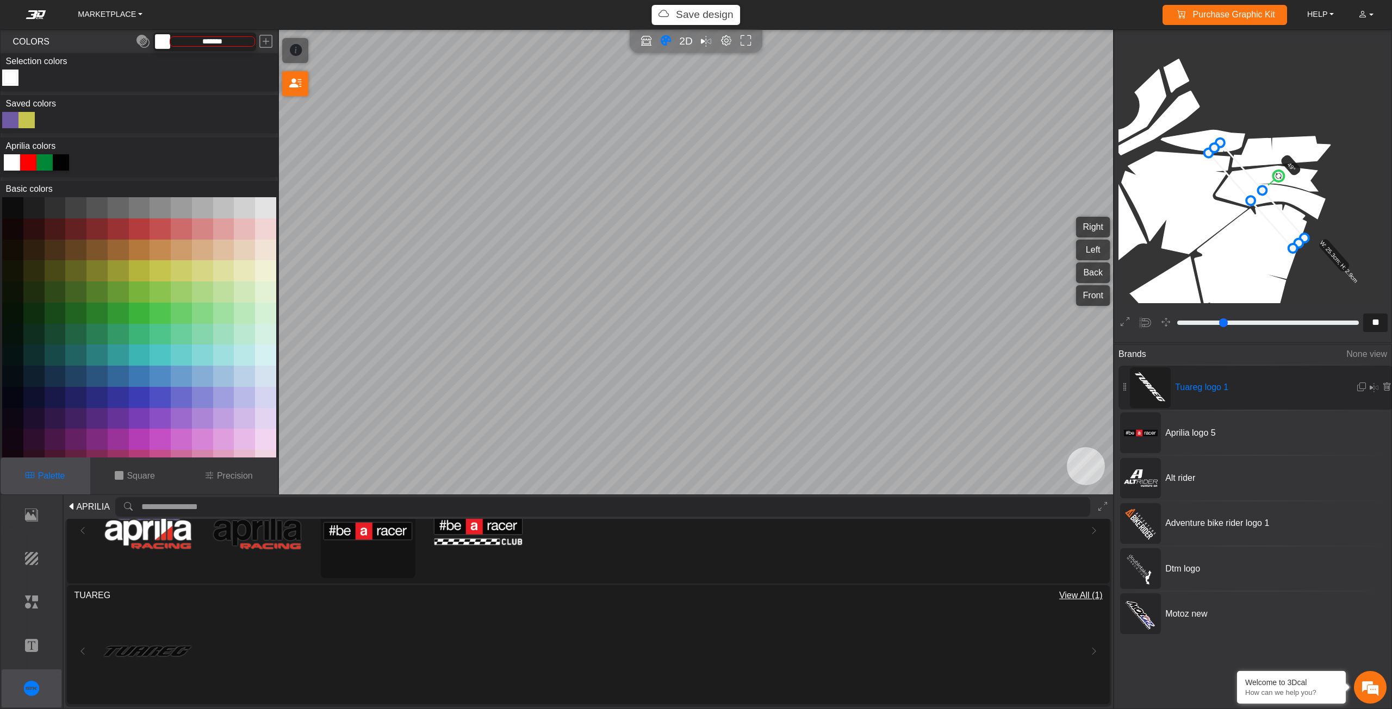
scroll to position [0, 0]
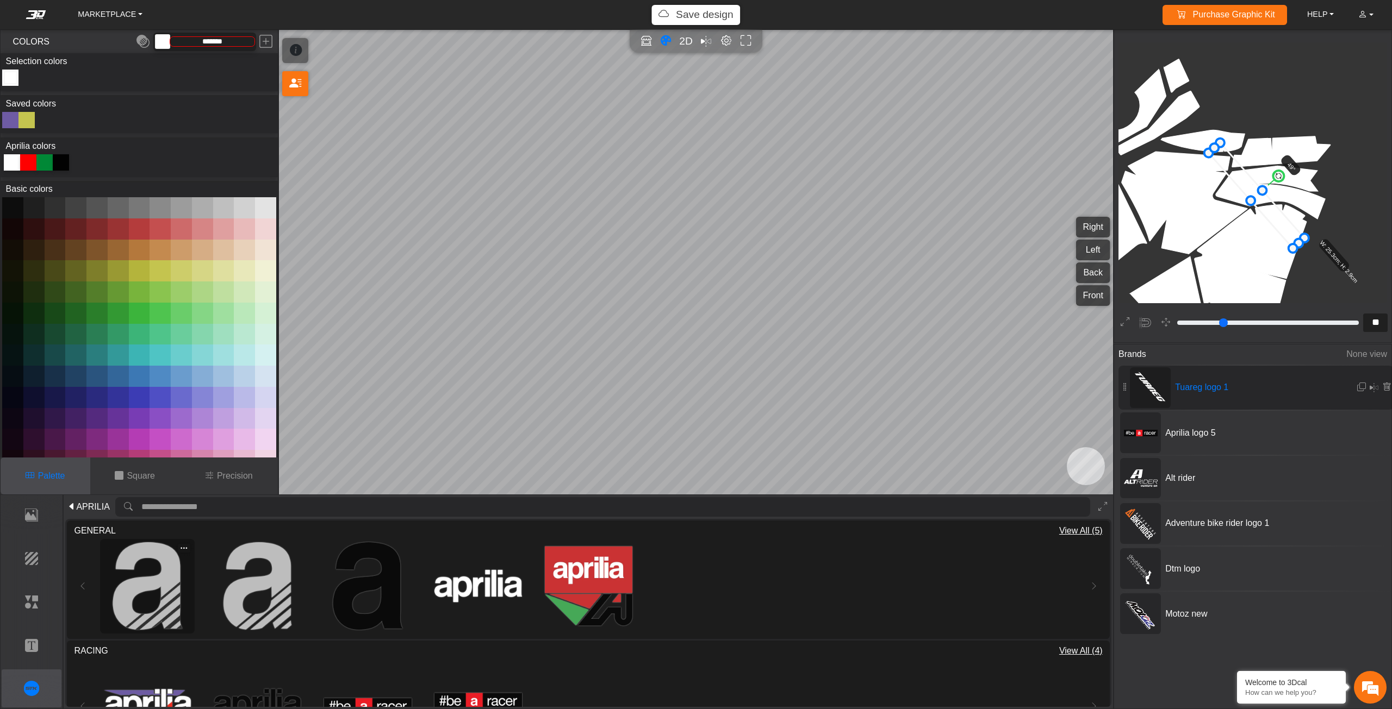
click at [154, 601] on img at bounding box center [148, 587] width 88 height 88
type input "**"
type input "*********"
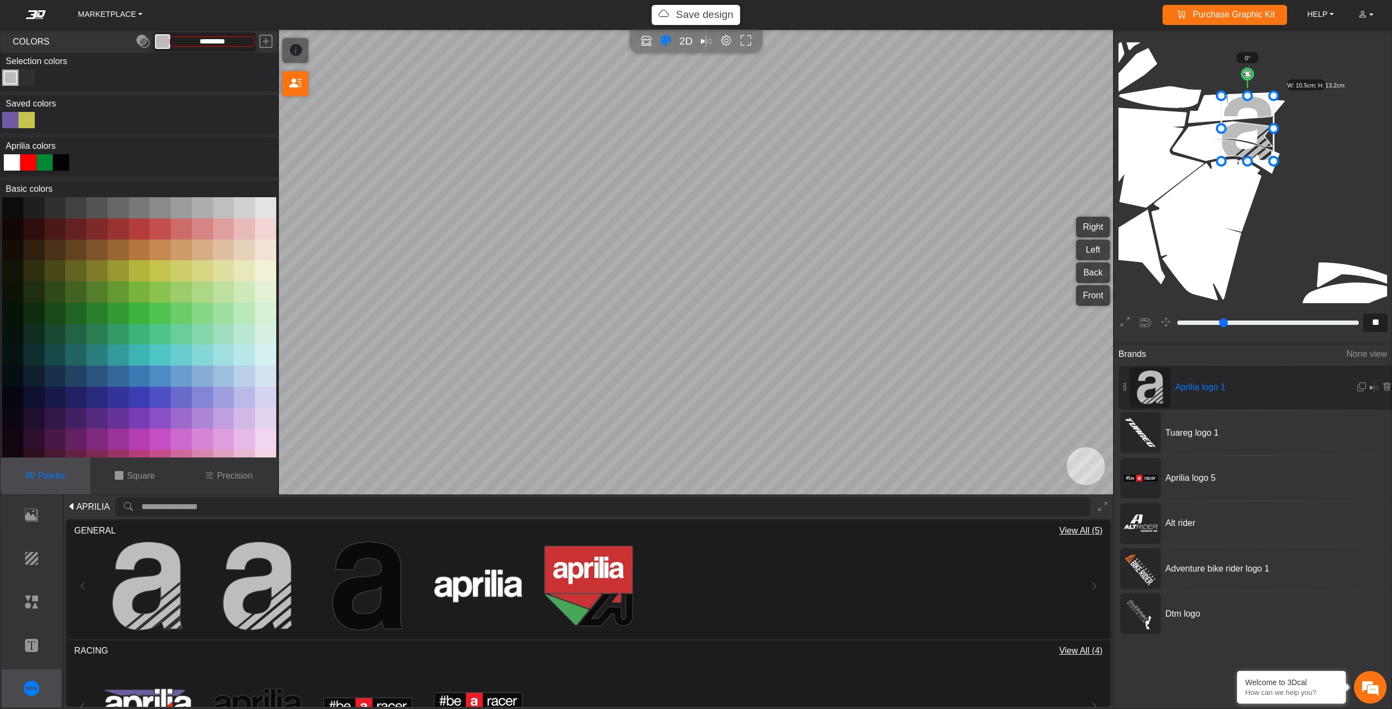
scroll to position [1622, 1640]
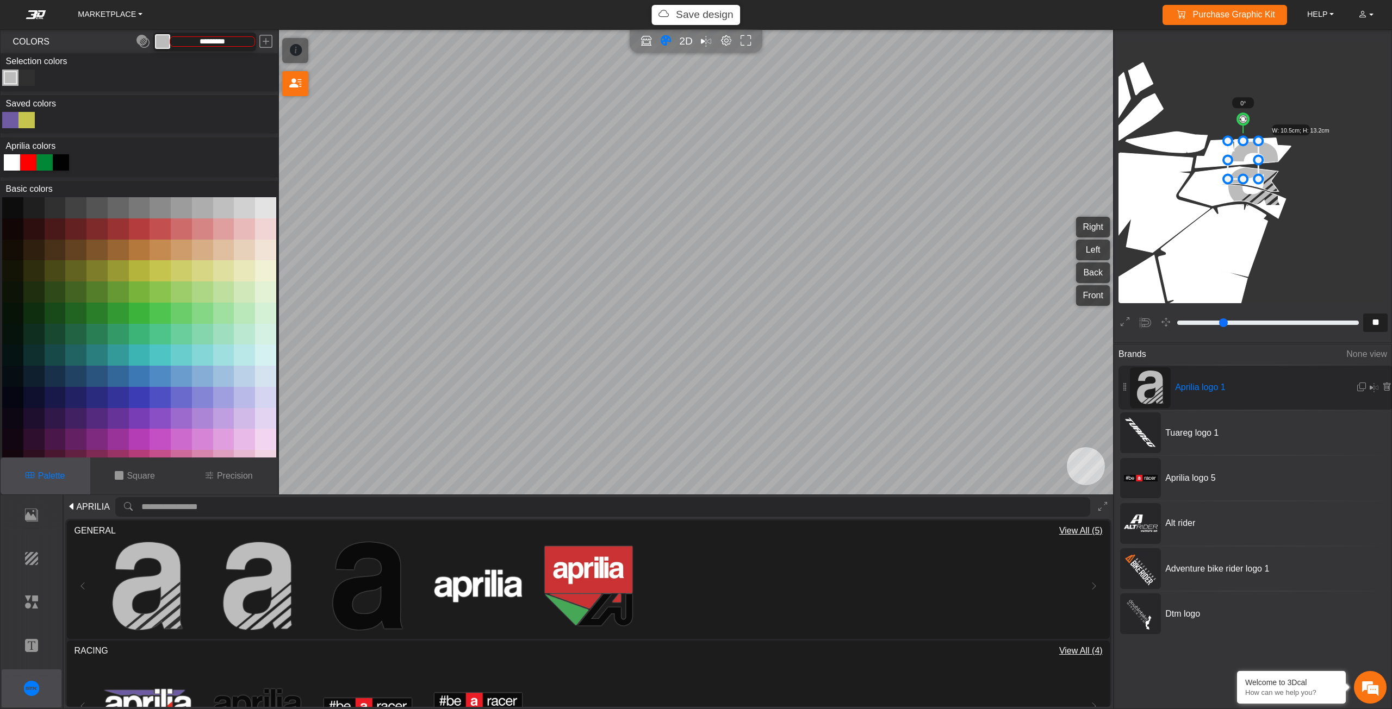
drag, startPoint x: 1281, startPoint y: 206, endPoint x: 1259, endPoint y: 189, distance: 27.2
drag, startPoint x: 1250, startPoint y: 179, endPoint x: 1250, endPoint y: 185, distance: 6.0
click at [1250, 185] on icon at bounding box center [1243, 174] width 30 height 38
drag, startPoint x: 1253, startPoint y: 185, endPoint x: 1260, endPoint y: 185, distance: 6.5
click at [1260, 185] on icon at bounding box center [1244, 176] width 30 height 38
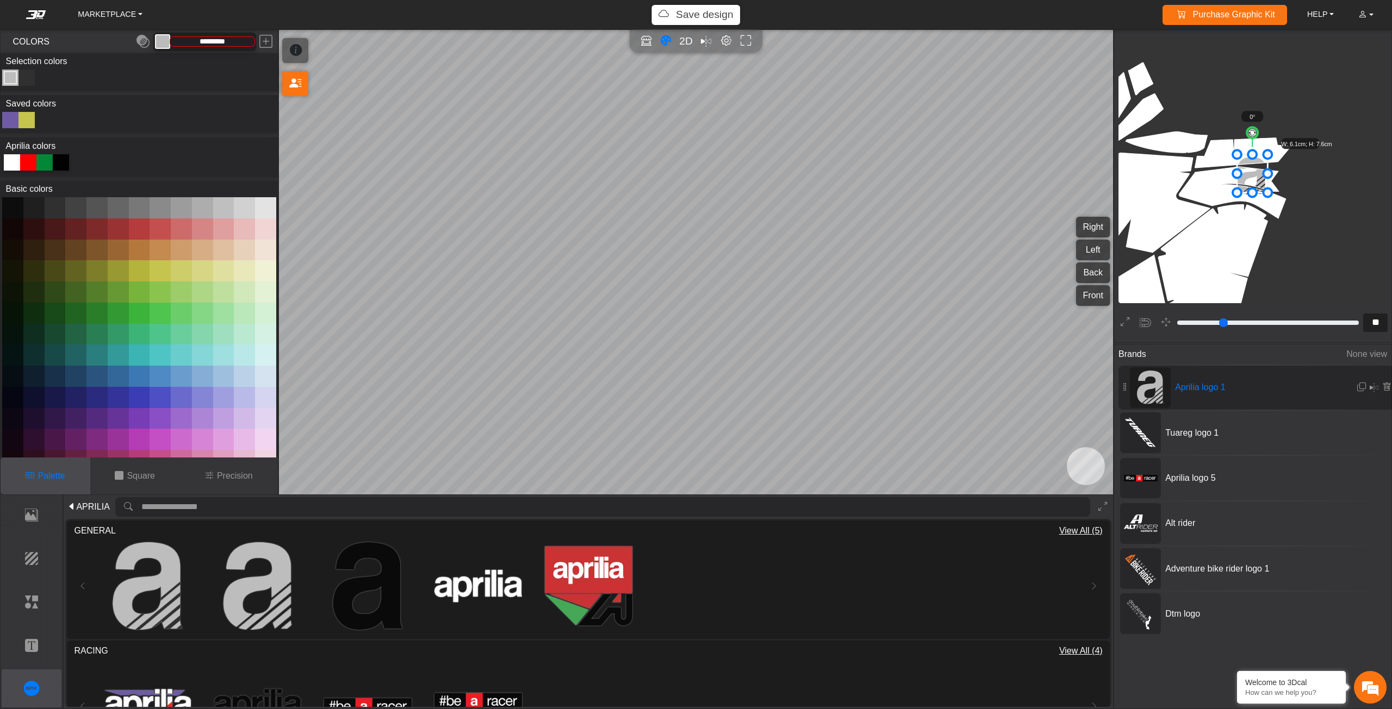
click at [1261, 182] on icon at bounding box center [1252, 173] width 30 height 38
click at [1384, 387] on icon at bounding box center [1386, 387] width 9 height 9
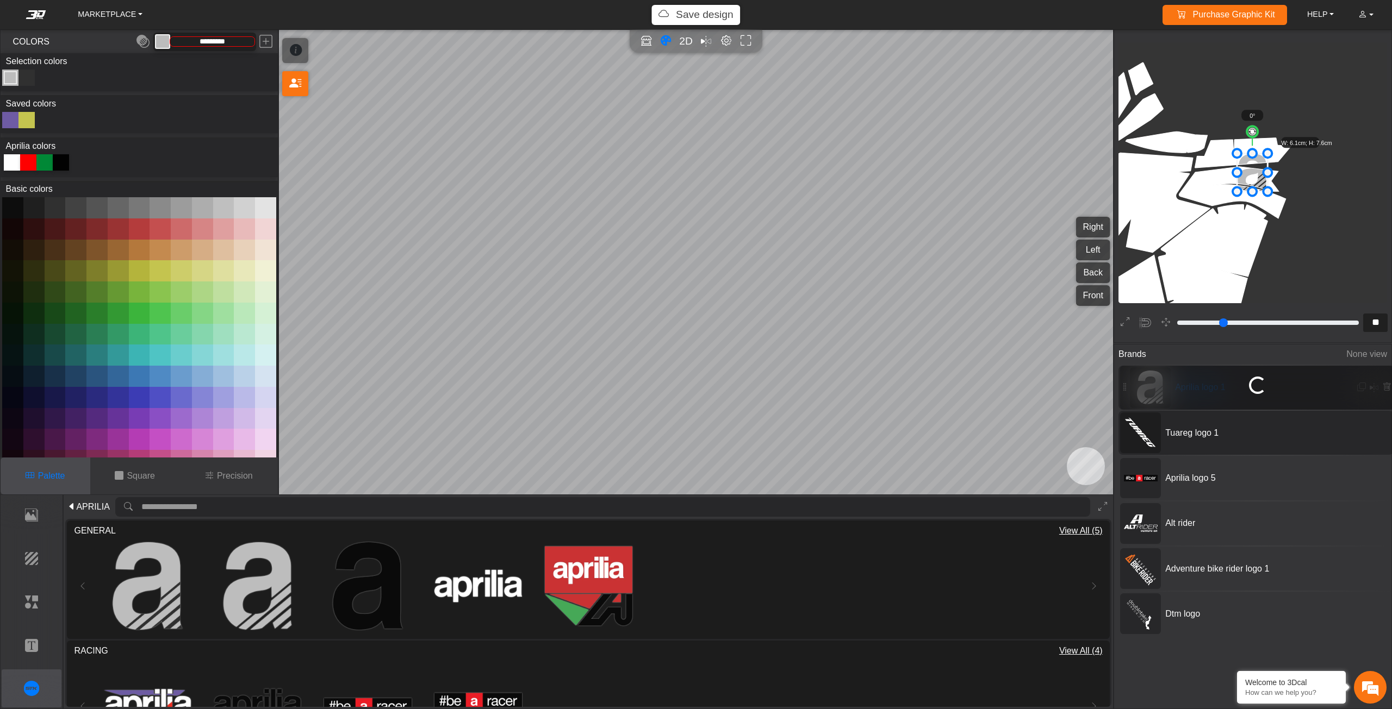
type input "**"
type input "*******"
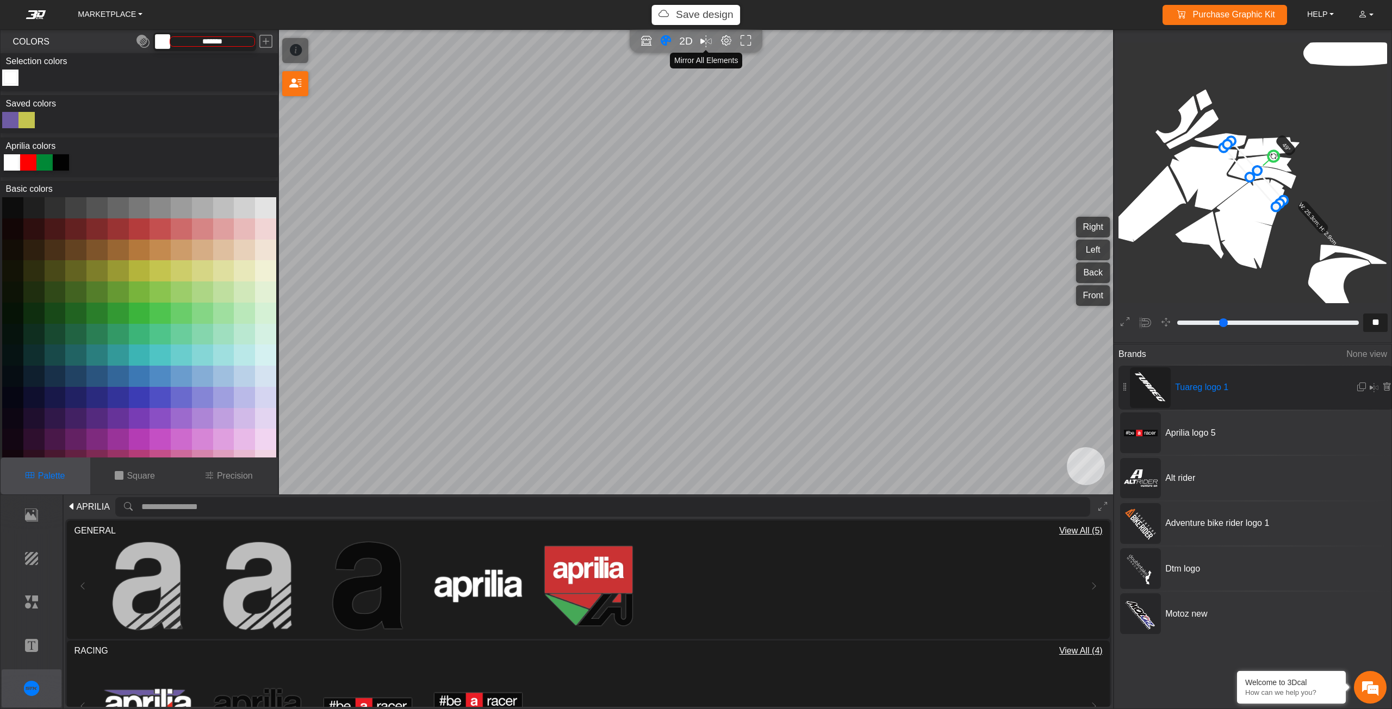
click at [709, 40] on em "Mirror all" at bounding box center [705, 41] width 11 height 17
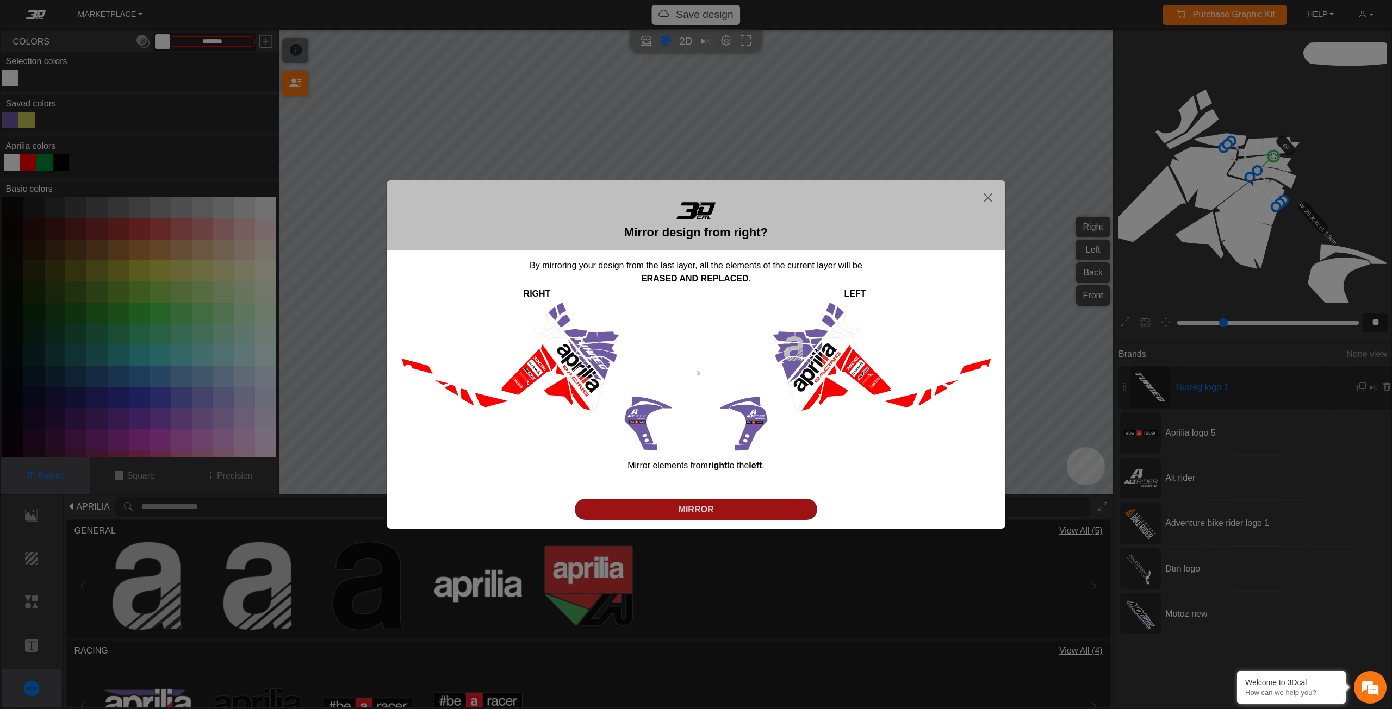
click at [676, 506] on p "MIRROR" at bounding box center [696, 509] width 234 height 13
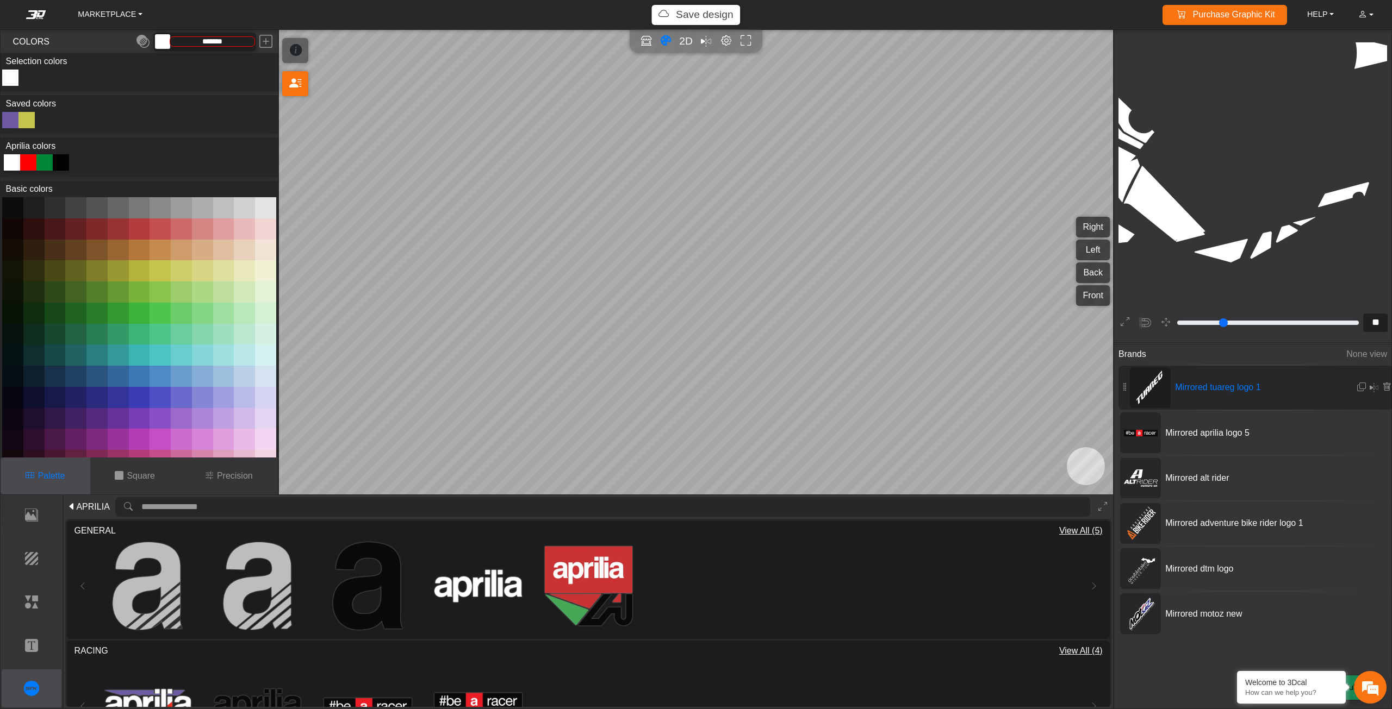
scroll to position [995, 771]
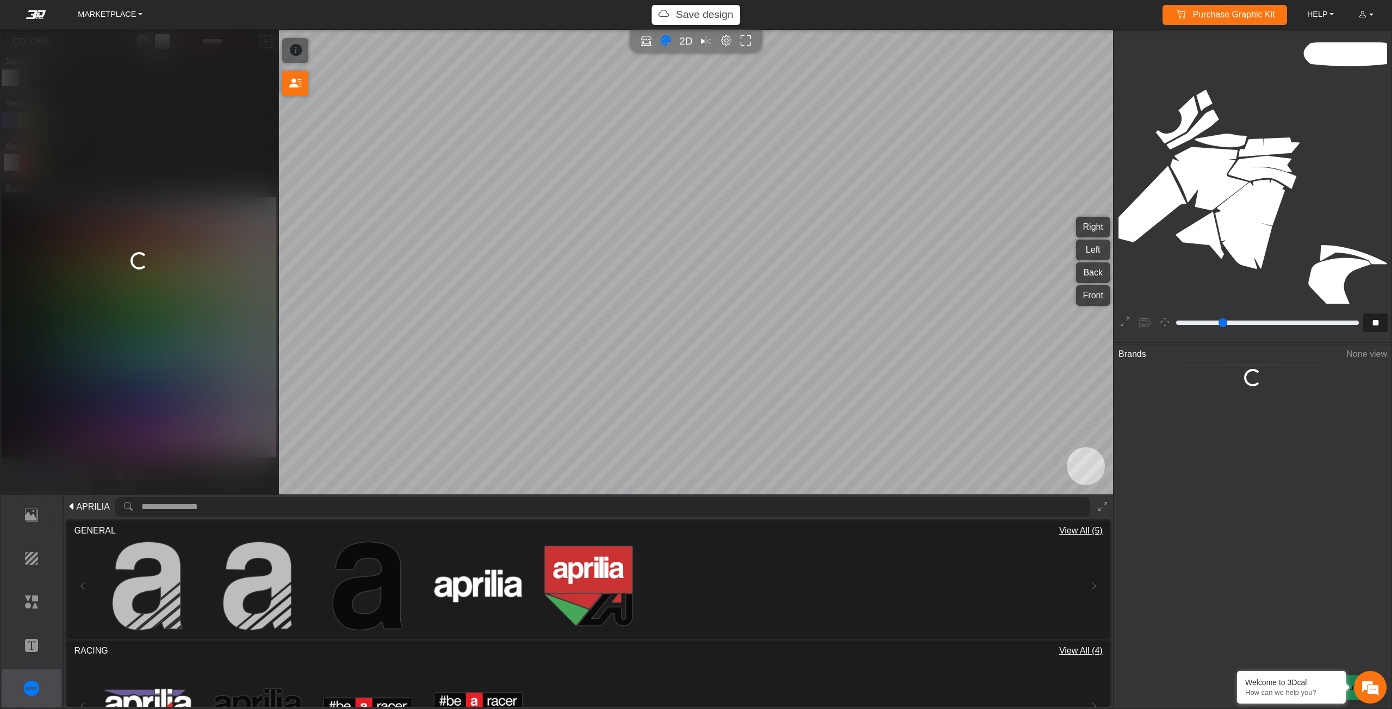
type input "***"
type input "*****"
type input "**"
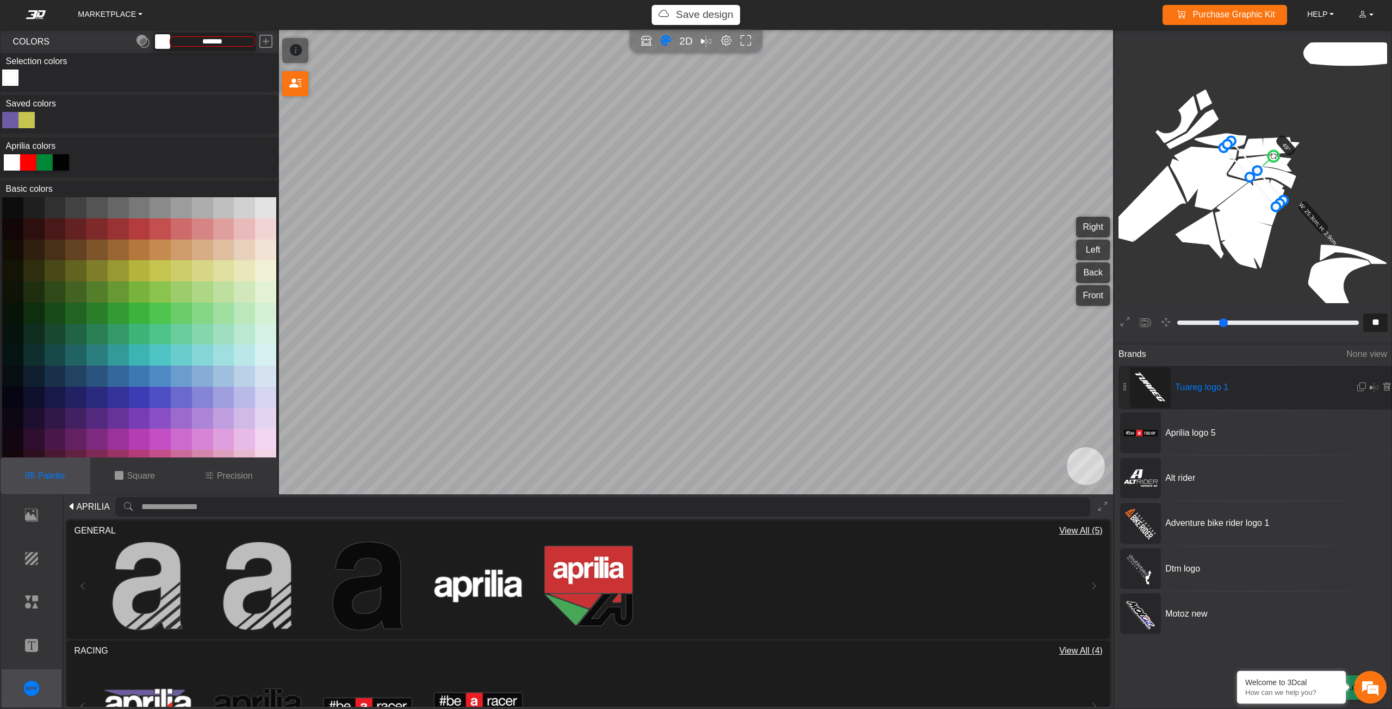
scroll to position [992, 967]
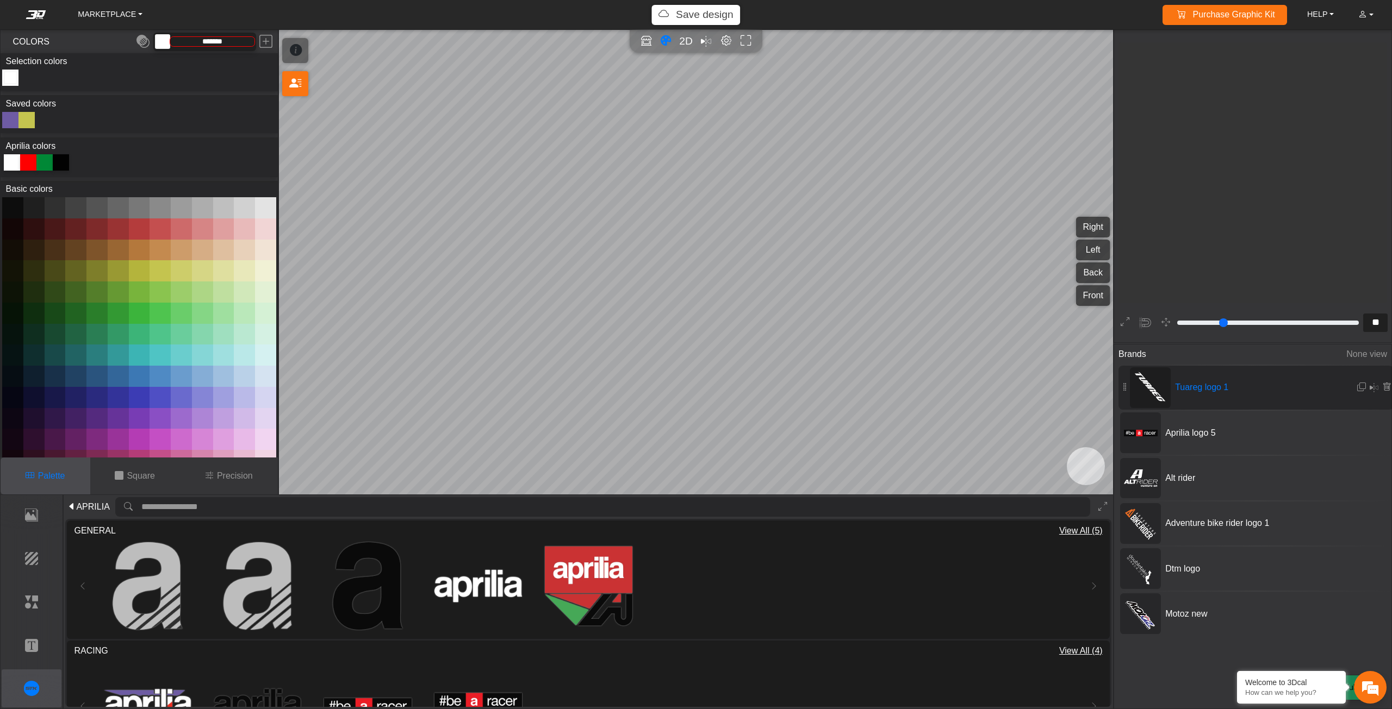
scroll to position [992, 967]
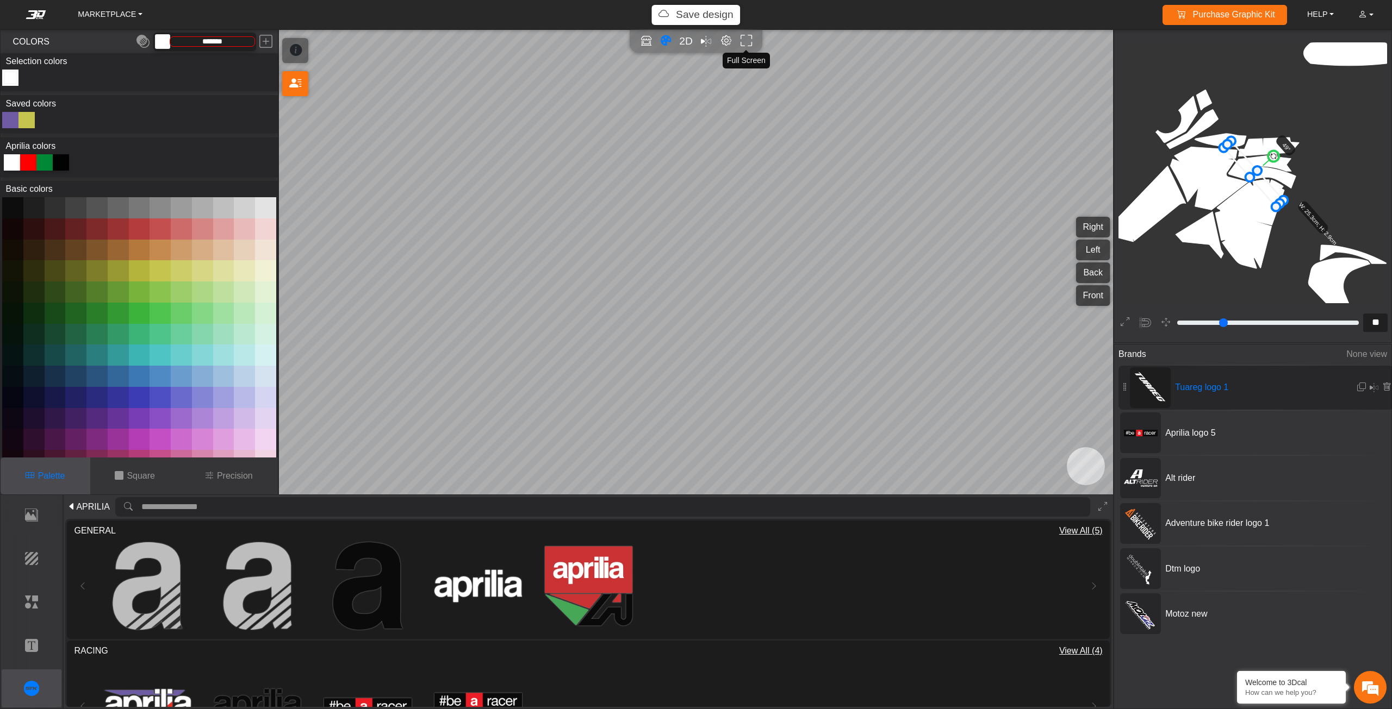
click at [745, 45] on icon "Full screen" at bounding box center [745, 41] width 11 height 13
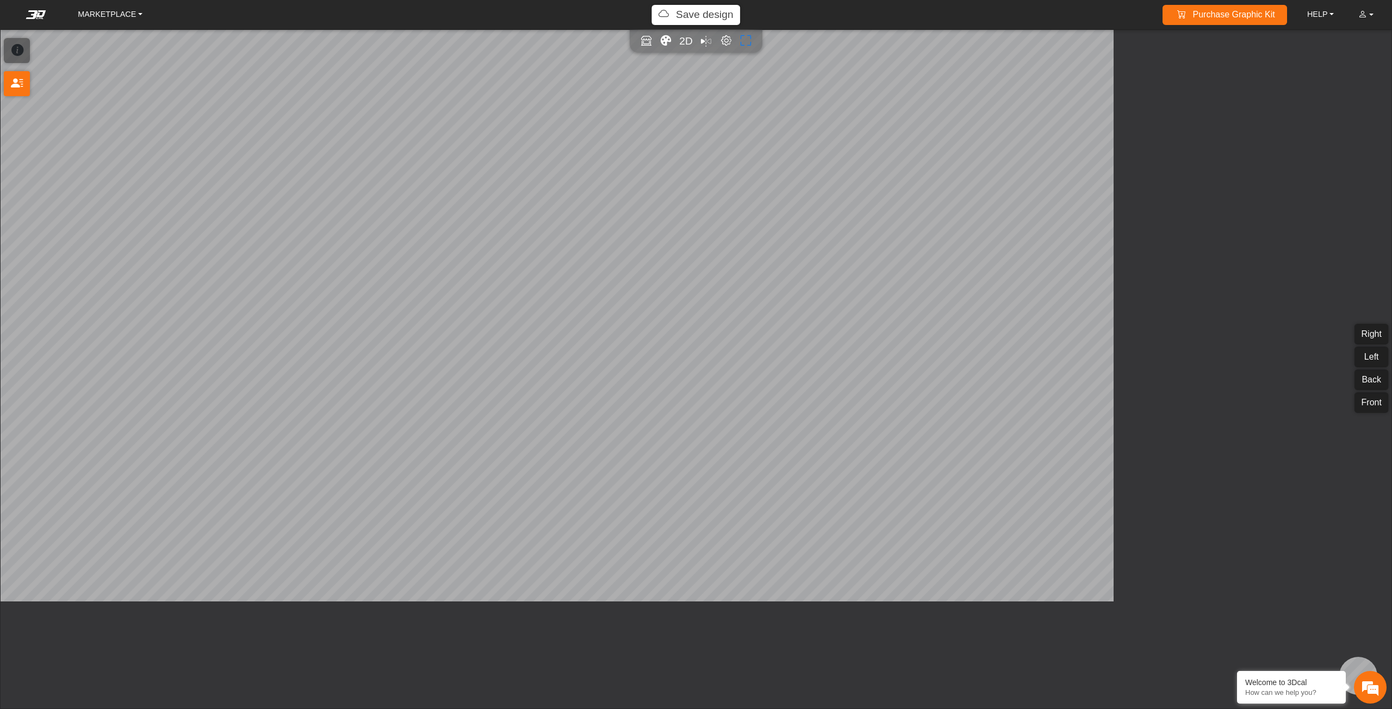
type input "**"
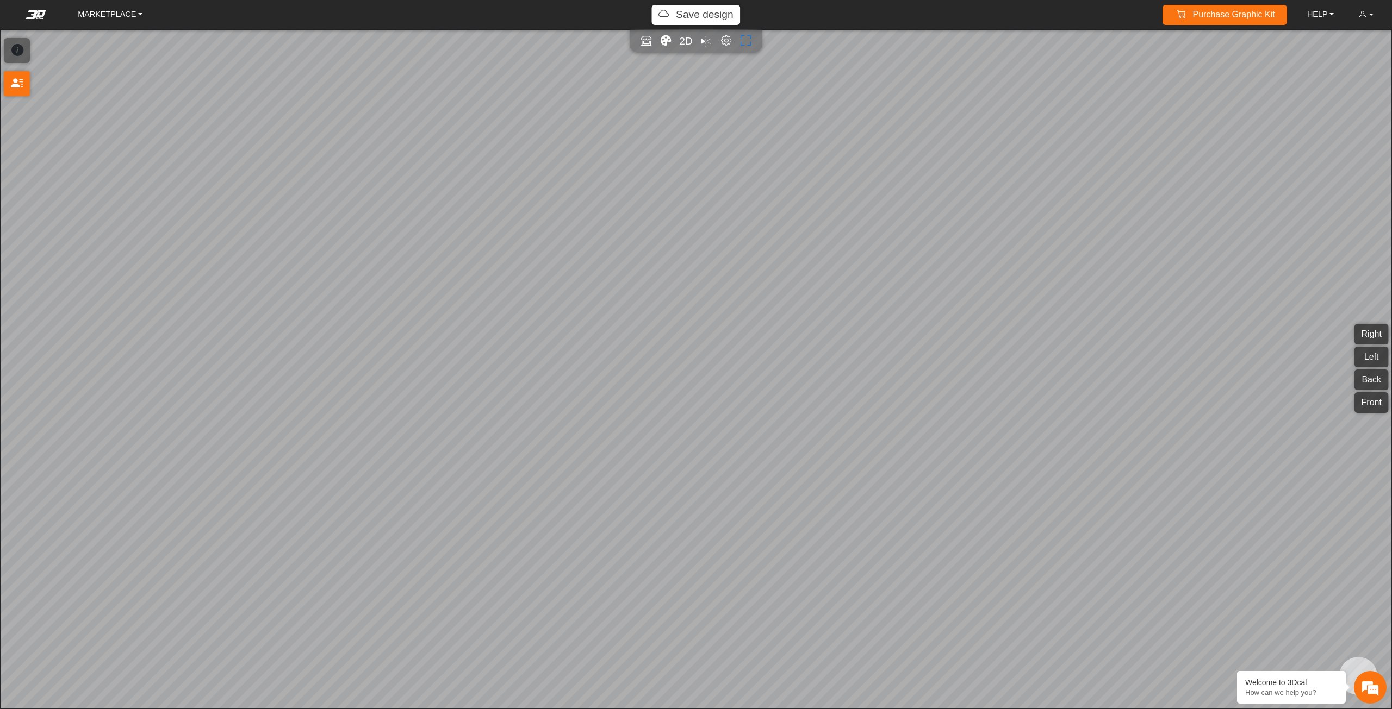
scroll to position [1113, 1098]
click at [745, 36] on icon "Full screen" at bounding box center [745, 41] width 11 height 13
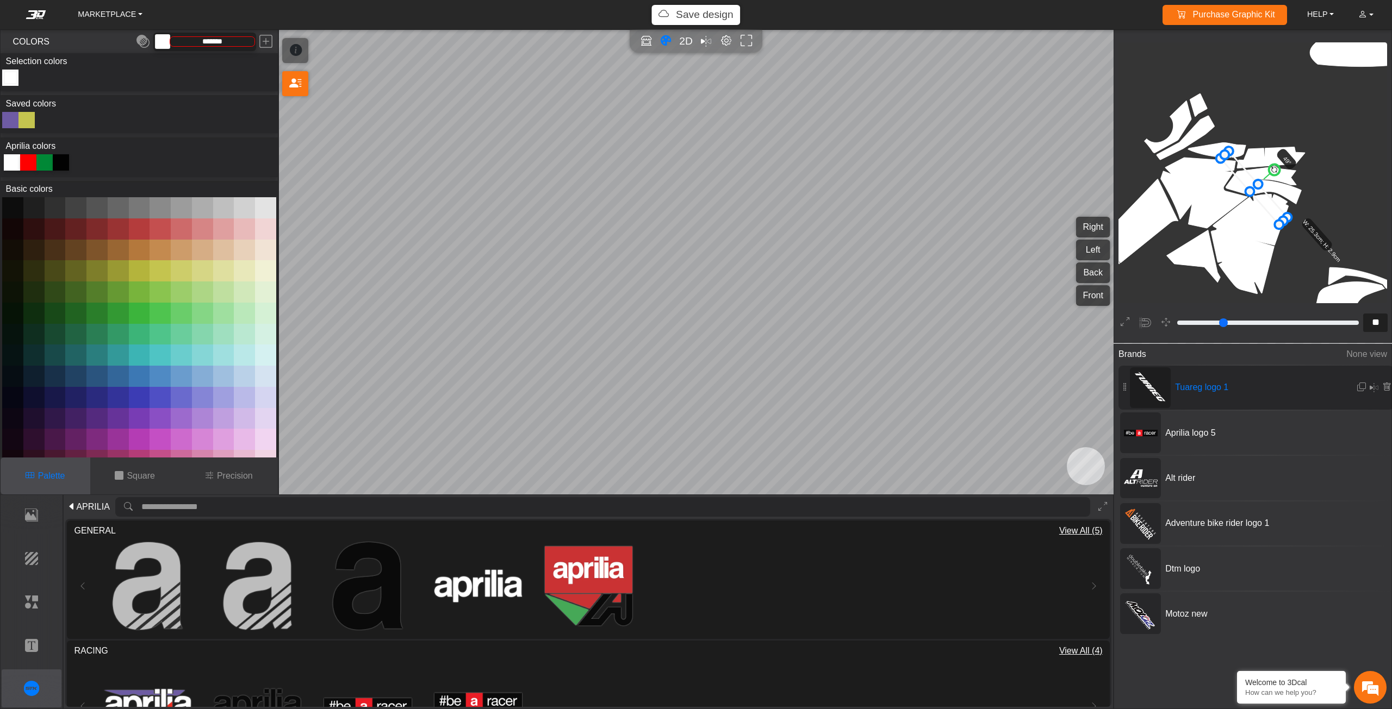
type input "**"
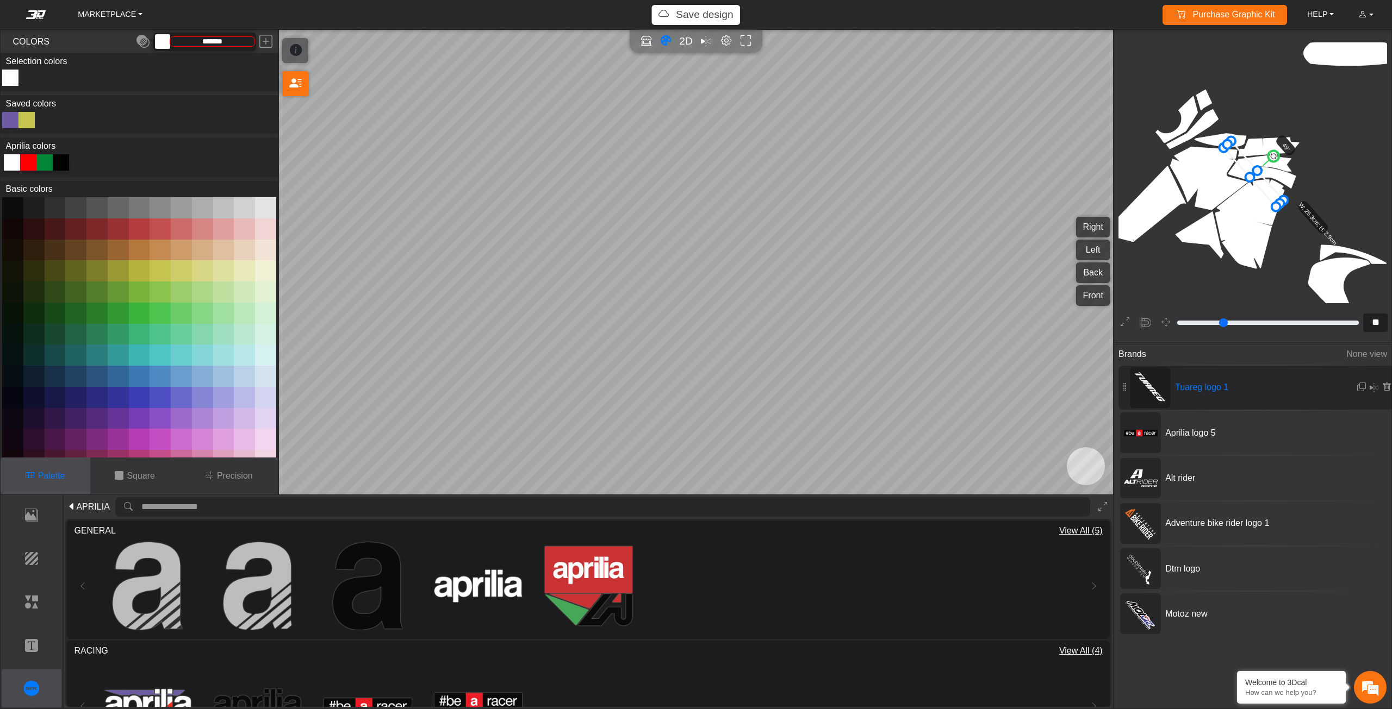
click at [711, 17] on p "Save design" at bounding box center [705, 15] width 58 height 16
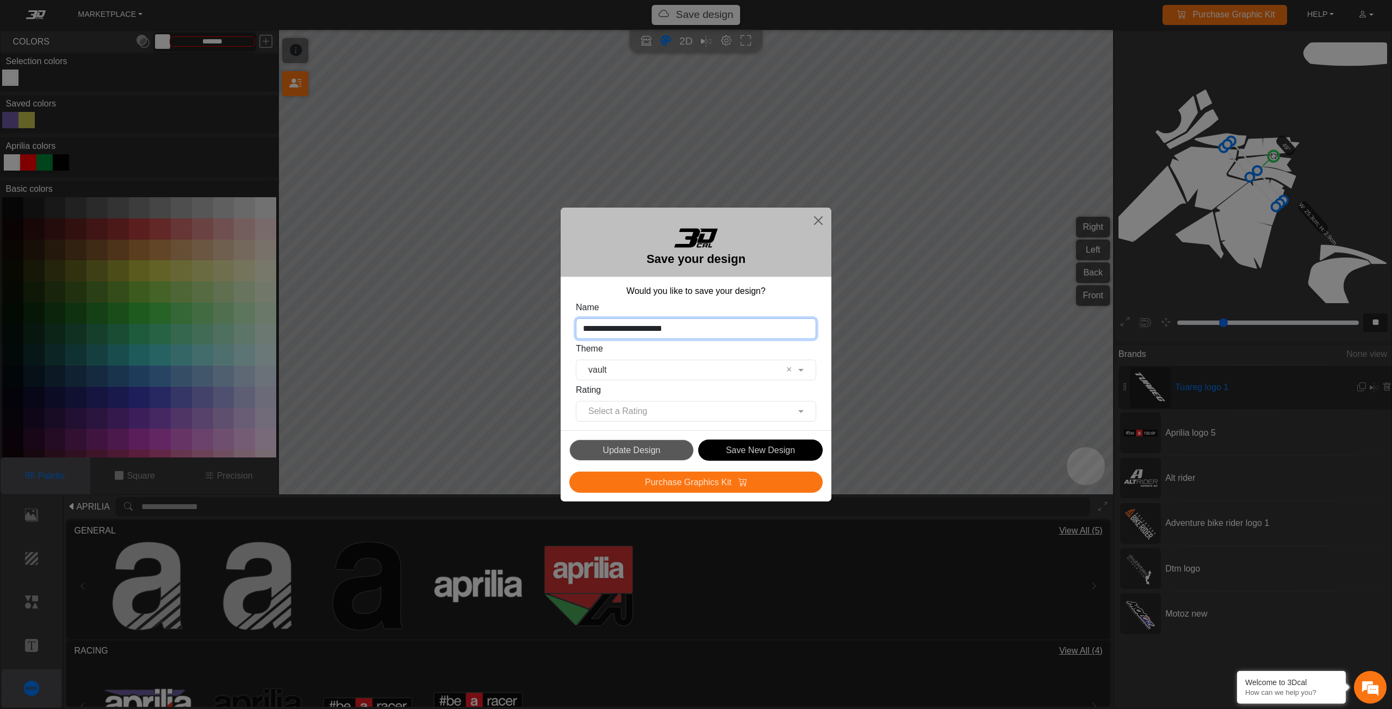
drag, startPoint x: 704, startPoint y: 327, endPoint x: 554, endPoint y: 331, distance: 150.1
click at [554, 331] on div "**********" at bounding box center [696, 354] width 1392 height 709
type input "**********"
click at [745, 445] on button "Save New Design" at bounding box center [760, 450] width 125 height 21
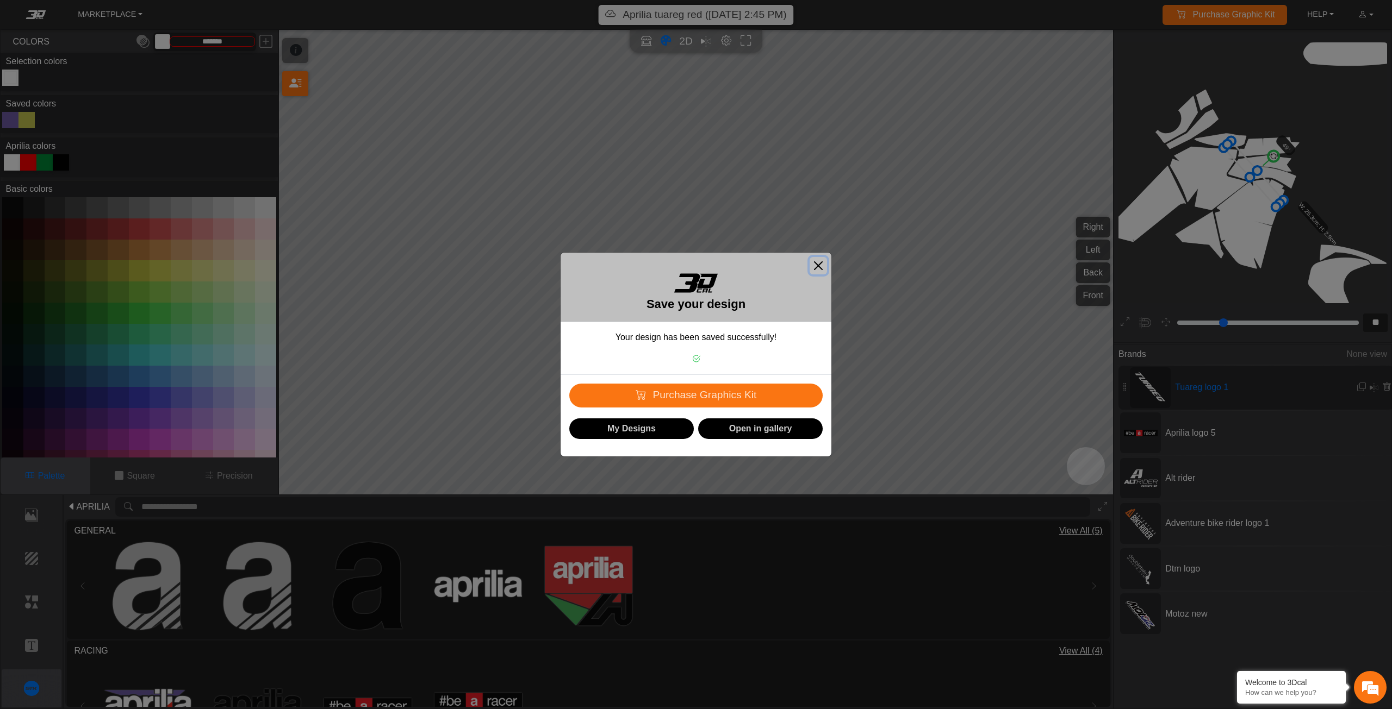
click at [823, 269] on button "Close" at bounding box center [818, 265] width 17 height 17
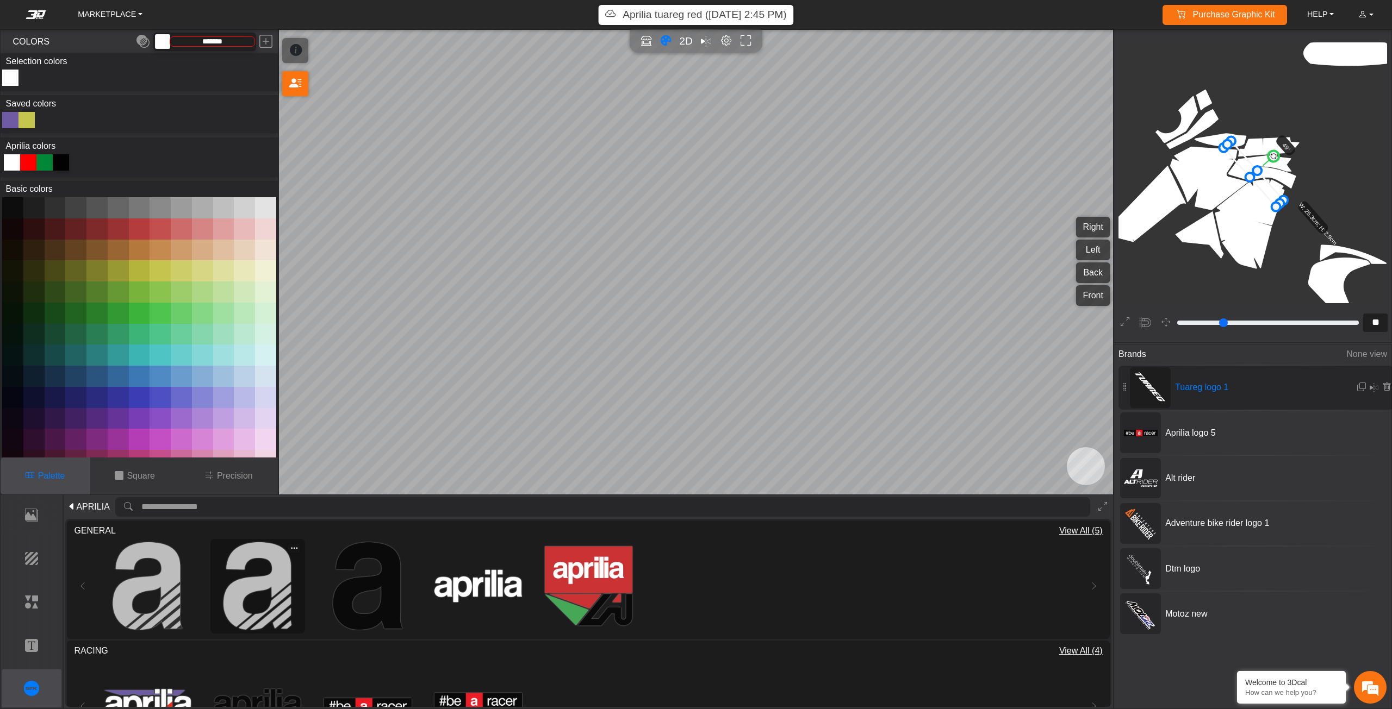
click at [296, 584] on img at bounding box center [258, 587] width 88 height 88
type input "**"
type input "*********"
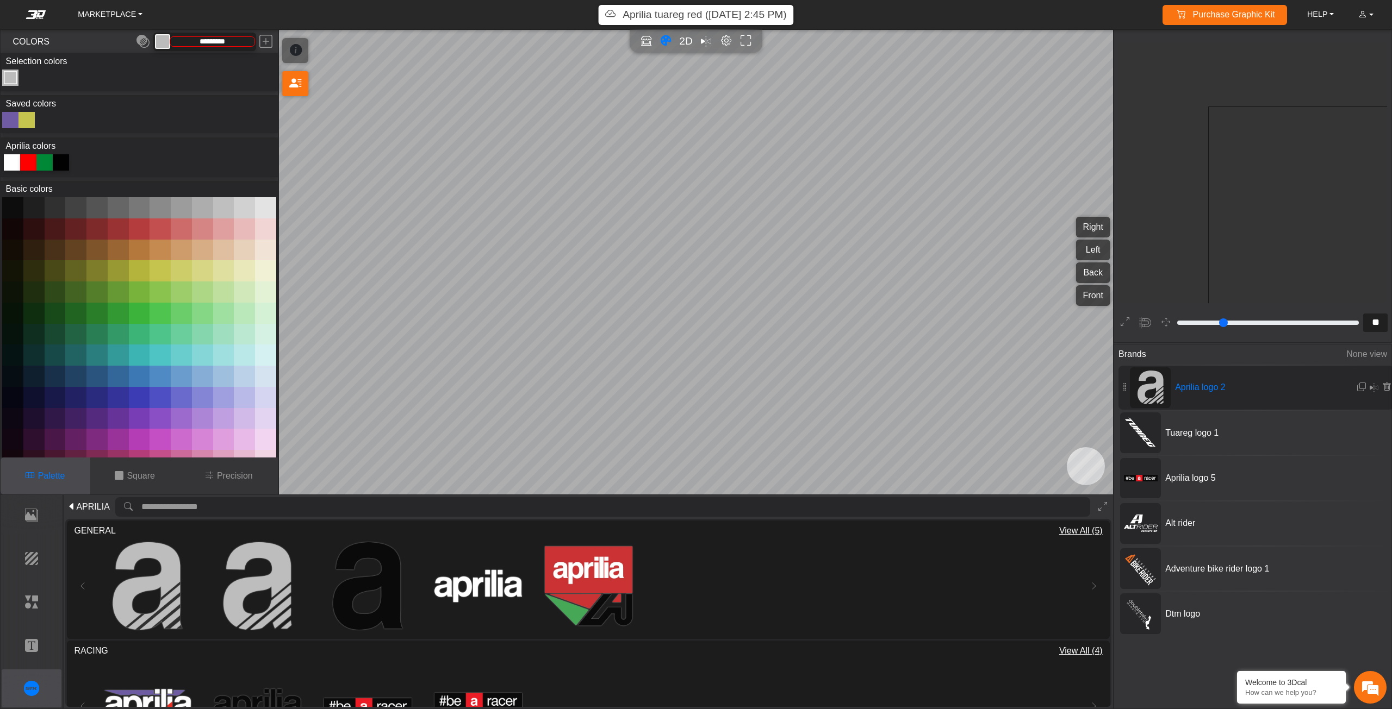
scroll to position [1762, 1327]
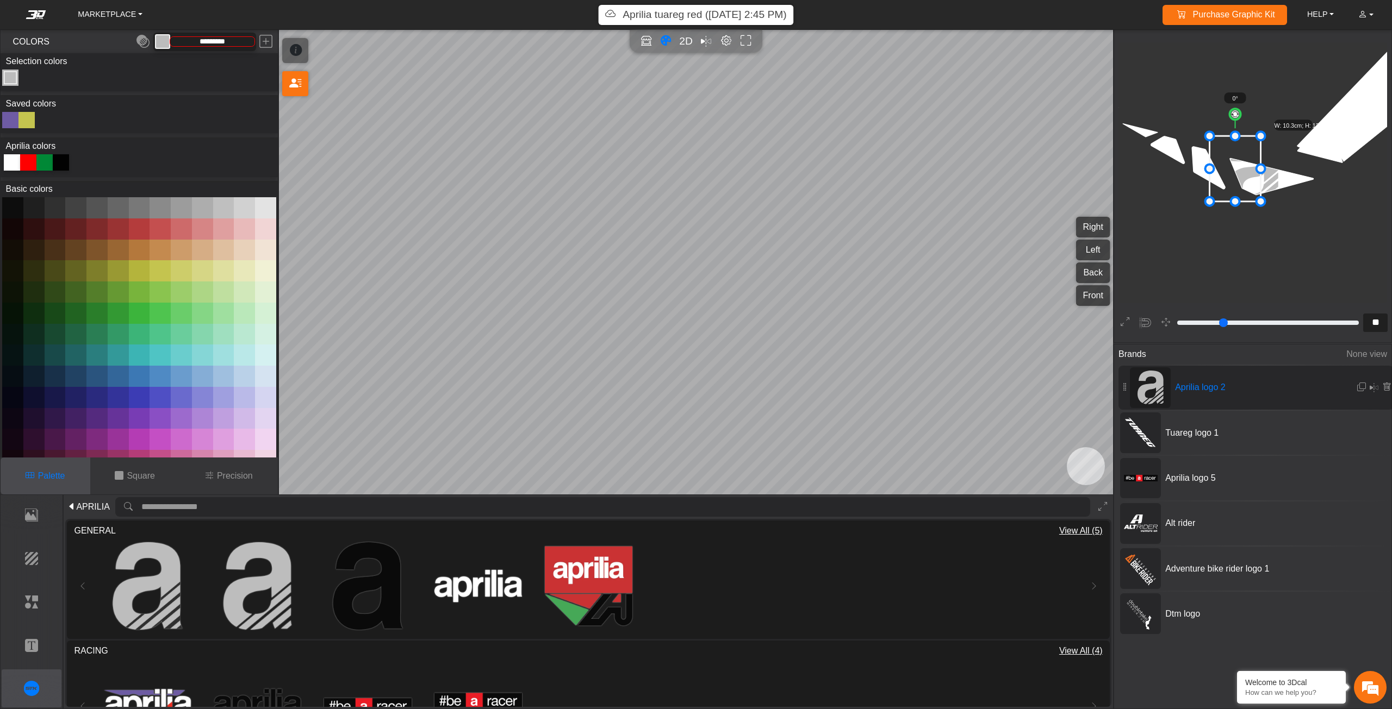
drag, startPoint x: 1257, startPoint y: 167, endPoint x: 1224, endPoint y: 159, distance: 34.3
click at [1226, 159] on icon at bounding box center [1235, 169] width 51 height 66
drag, startPoint x: 1224, startPoint y: 159, endPoint x: 1244, endPoint y: 164, distance: 21.2
click at [1244, 163] on icon at bounding box center [1231, 168] width 51 height 66
drag, startPoint x: 1243, startPoint y: 160, endPoint x: 1265, endPoint y: 160, distance: 21.2
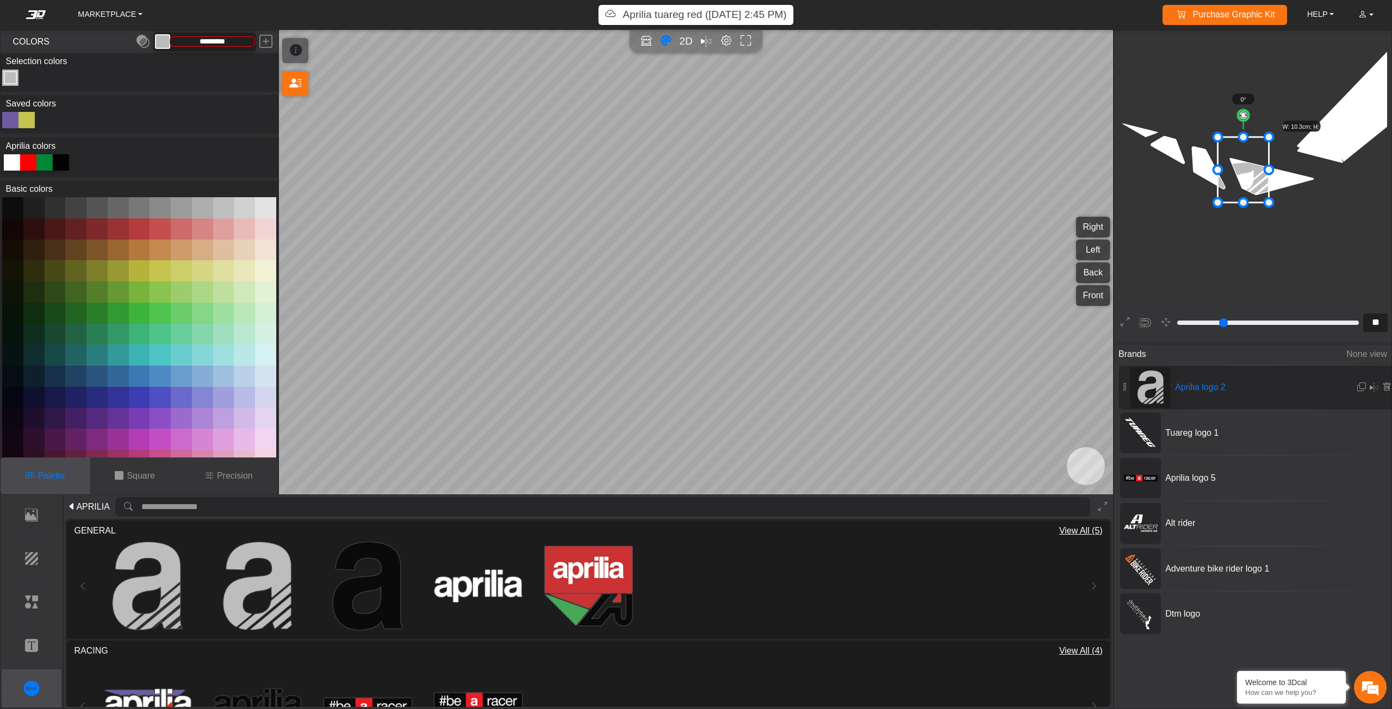
click at [1265, 160] on icon at bounding box center [1243, 170] width 51 height 66
drag, startPoint x: 1266, startPoint y: 117, endPoint x: 1260, endPoint y: 110, distance: 9.3
click at [1260, 110] on circle at bounding box center [1261, 116] width 12 height 12
click at [1149, 380] on rect at bounding box center [1150, 388] width 28 height 34
type input "**"
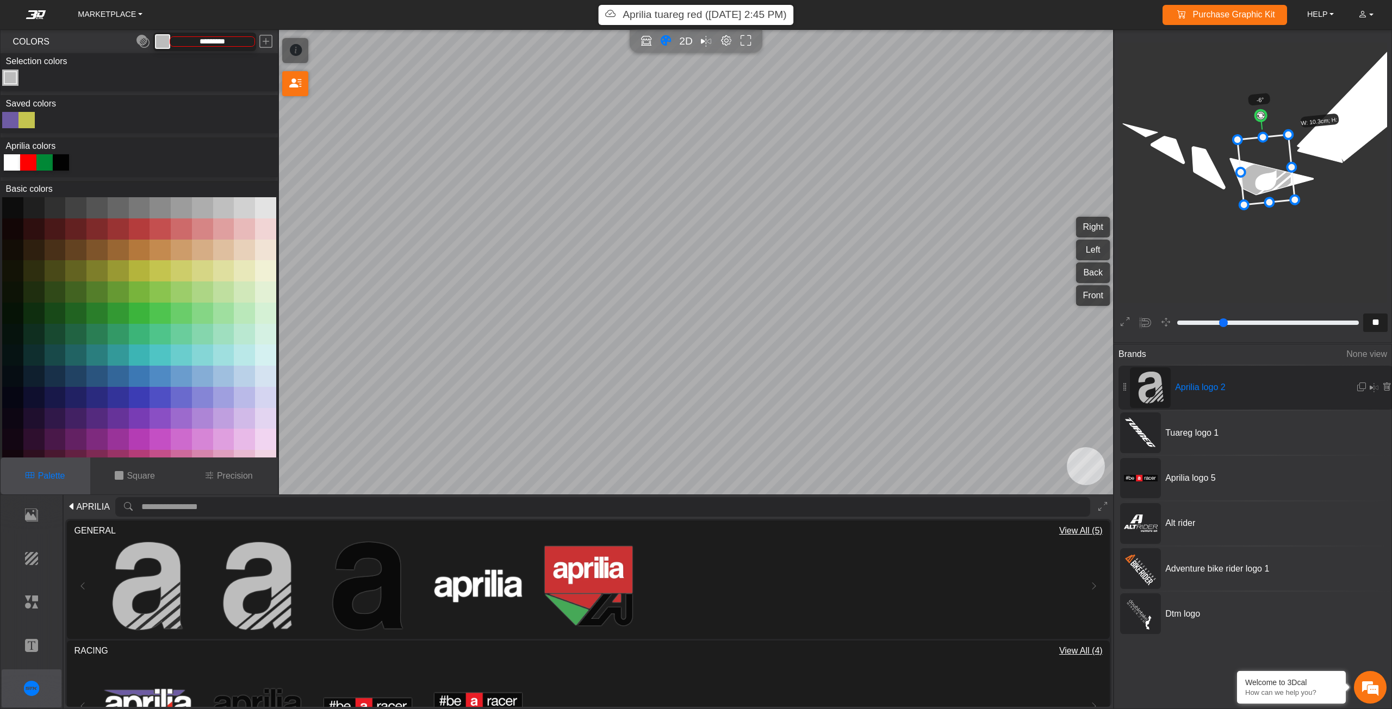
type input "**"
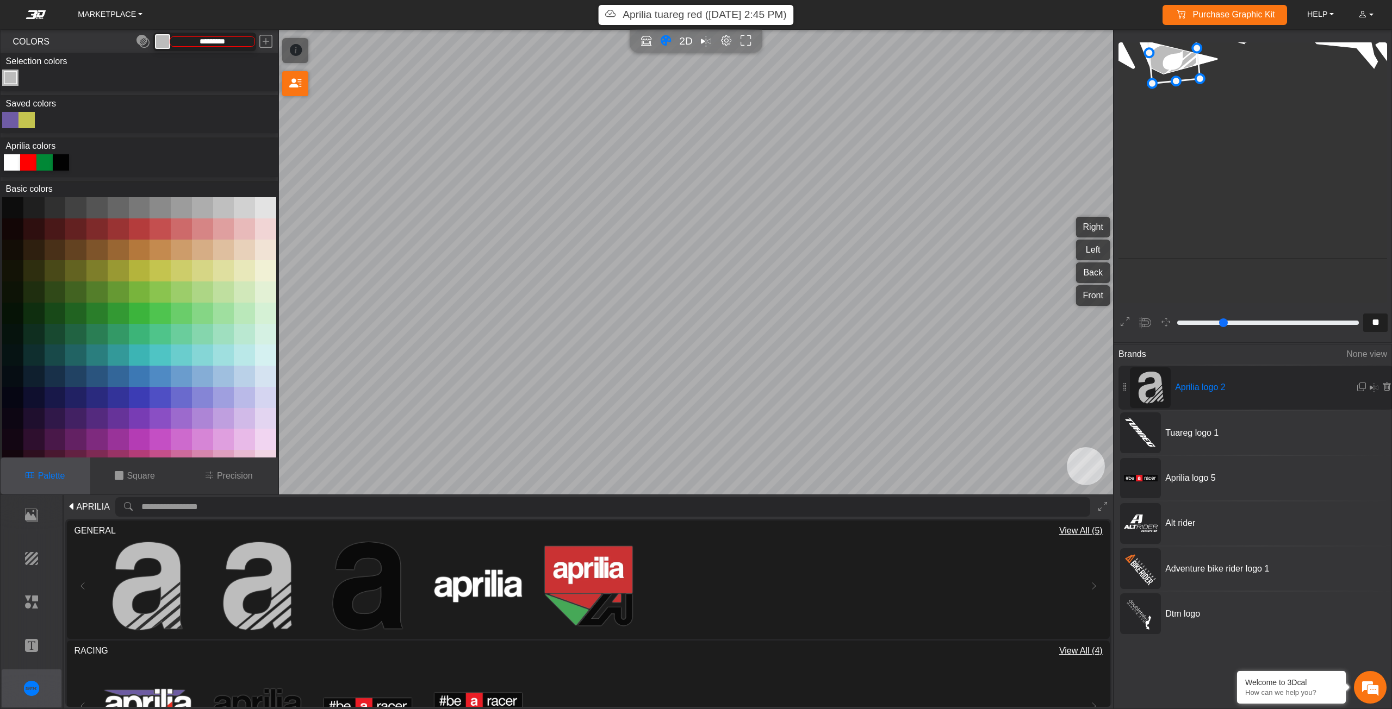
scroll to position [1639, 1246]
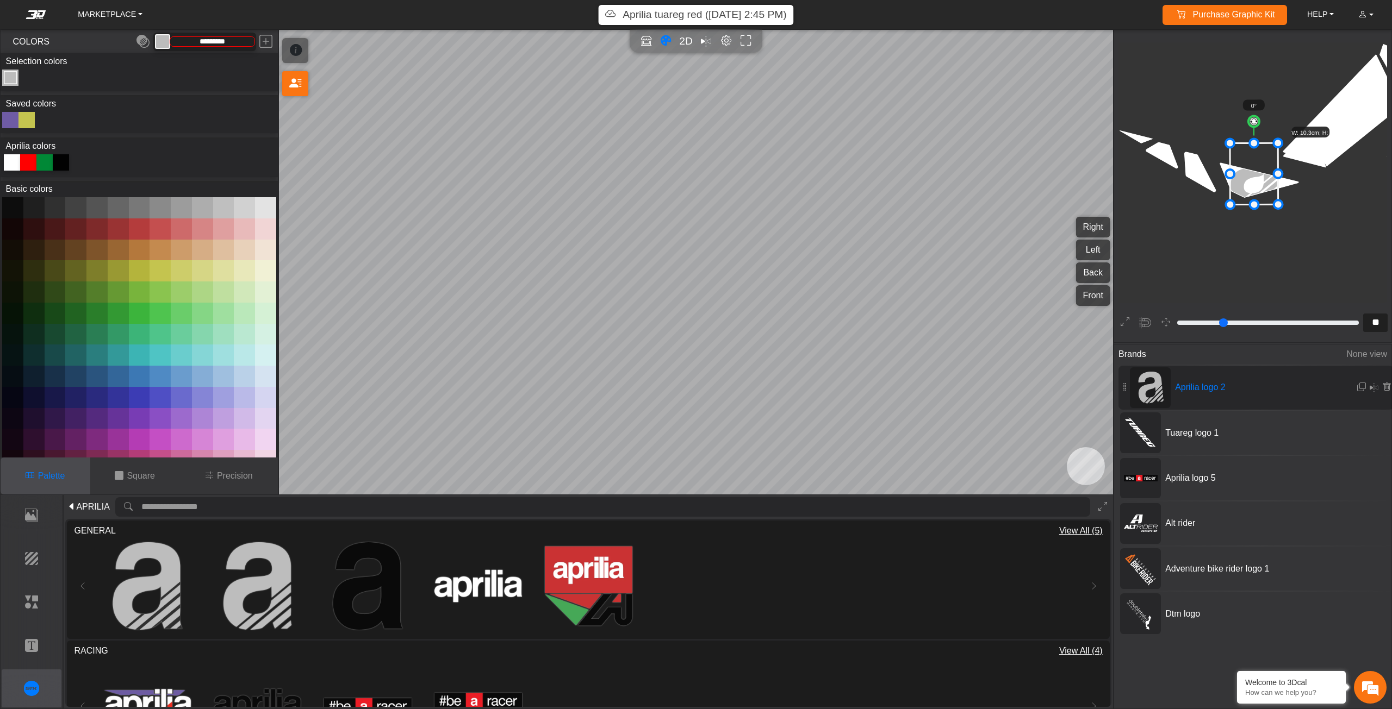
click at [1254, 121] on circle at bounding box center [1253, 121] width 11 height 11
click at [1241, 186] on icon at bounding box center [1252, 173] width 48 height 61
click at [1240, 186] on icon at bounding box center [1251, 173] width 48 height 61
drag, startPoint x: 1273, startPoint y: 208, endPoint x: 1261, endPoint y: 191, distance: 20.7
drag, startPoint x: 1246, startPoint y: 171, endPoint x: 1249, endPoint y: 183, distance: 12.3
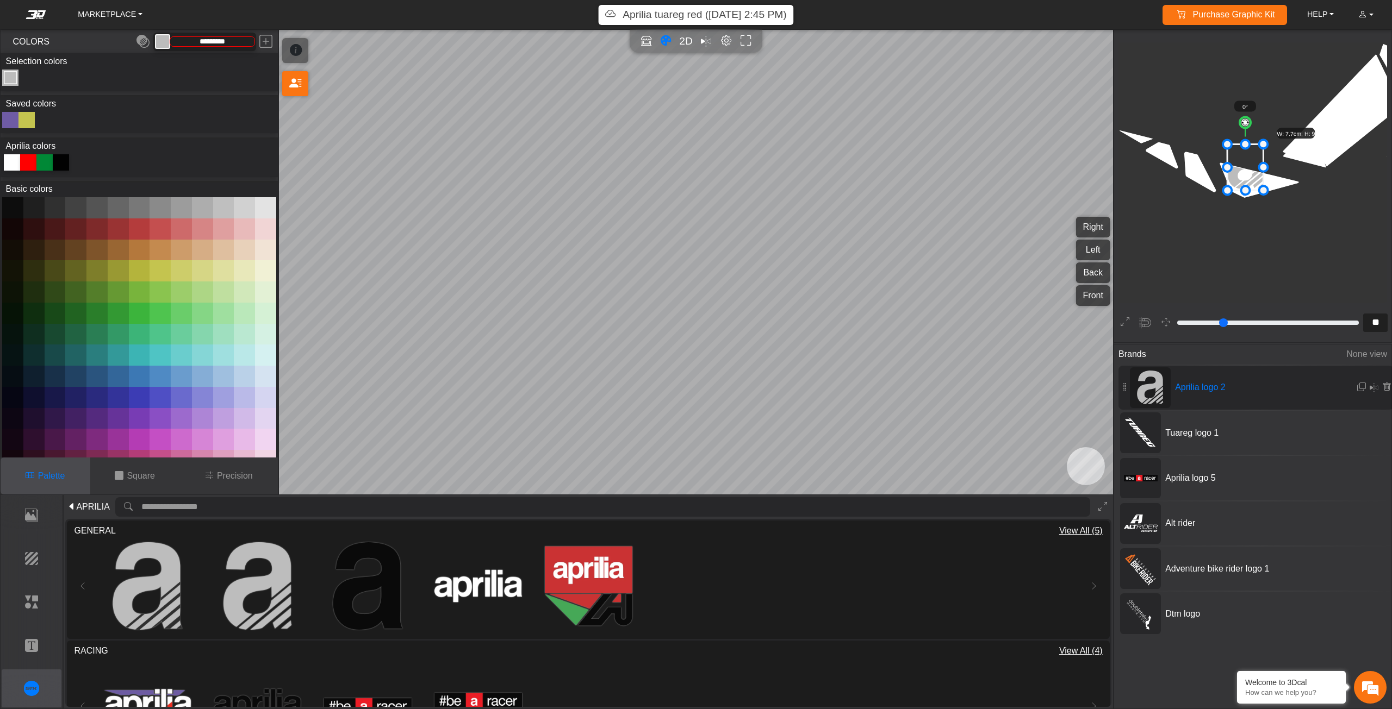
click at [1249, 183] on icon at bounding box center [1245, 167] width 36 height 46
click at [1249, 185] on icon at bounding box center [1248, 179] width 36 height 46
drag, startPoint x: 1249, startPoint y: 185, endPoint x: 1251, endPoint y: 191, distance: 6.4
click at [1251, 191] on icon at bounding box center [1250, 184] width 36 height 46
click at [1386, 384] on icon at bounding box center [1386, 387] width 9 height 9
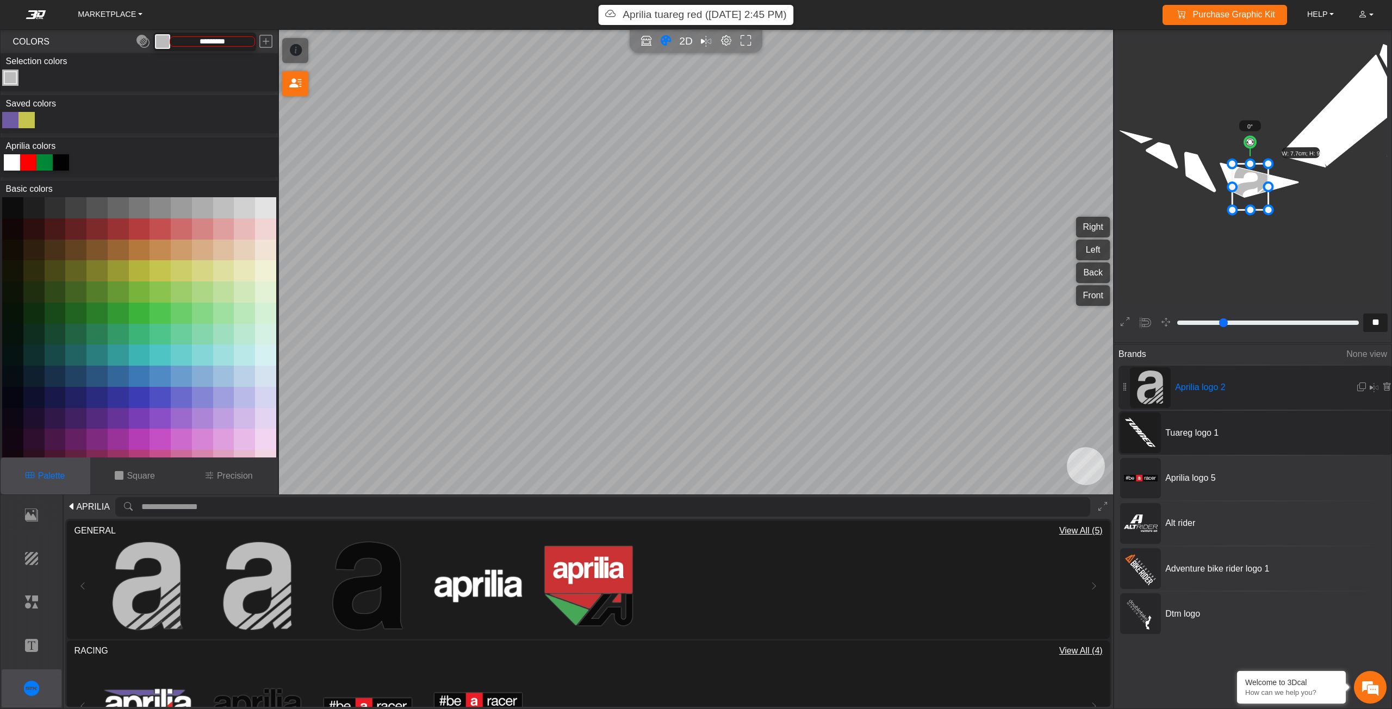
type input "**"
type input "*******"
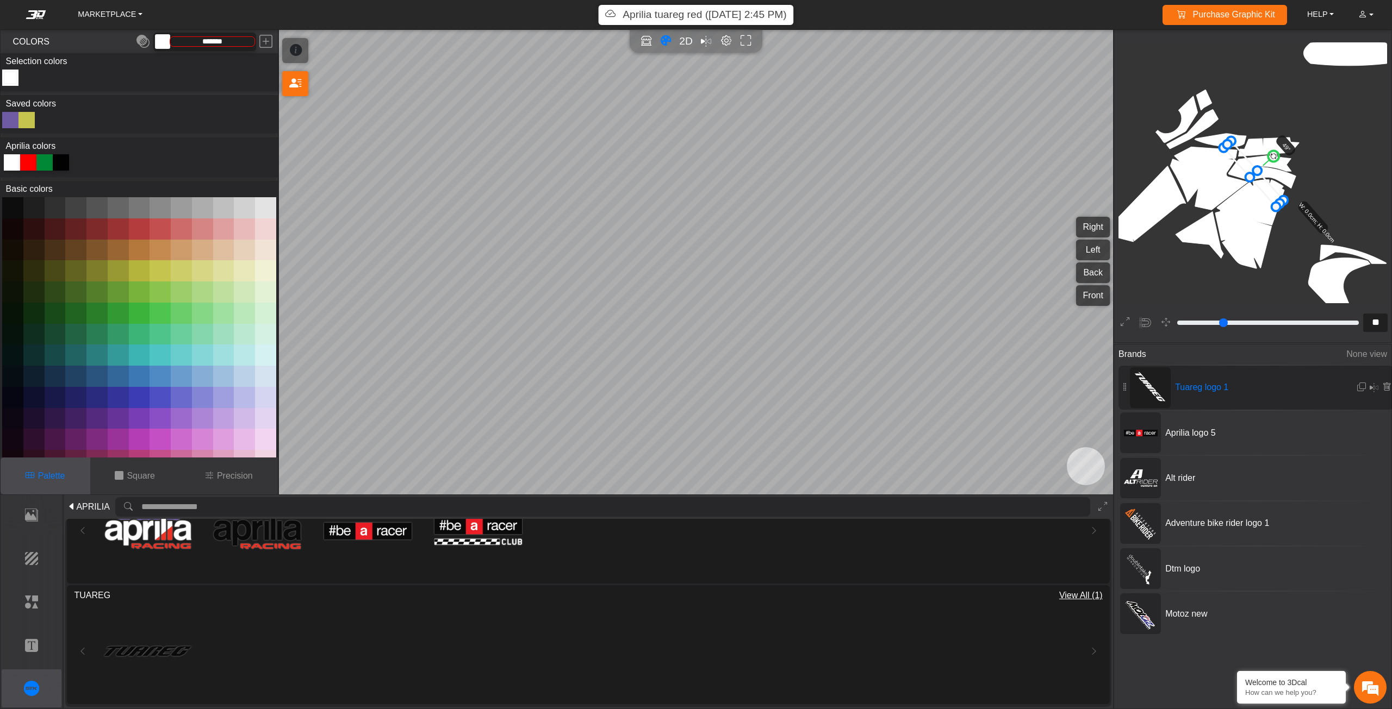
scroll to position [992, 967]
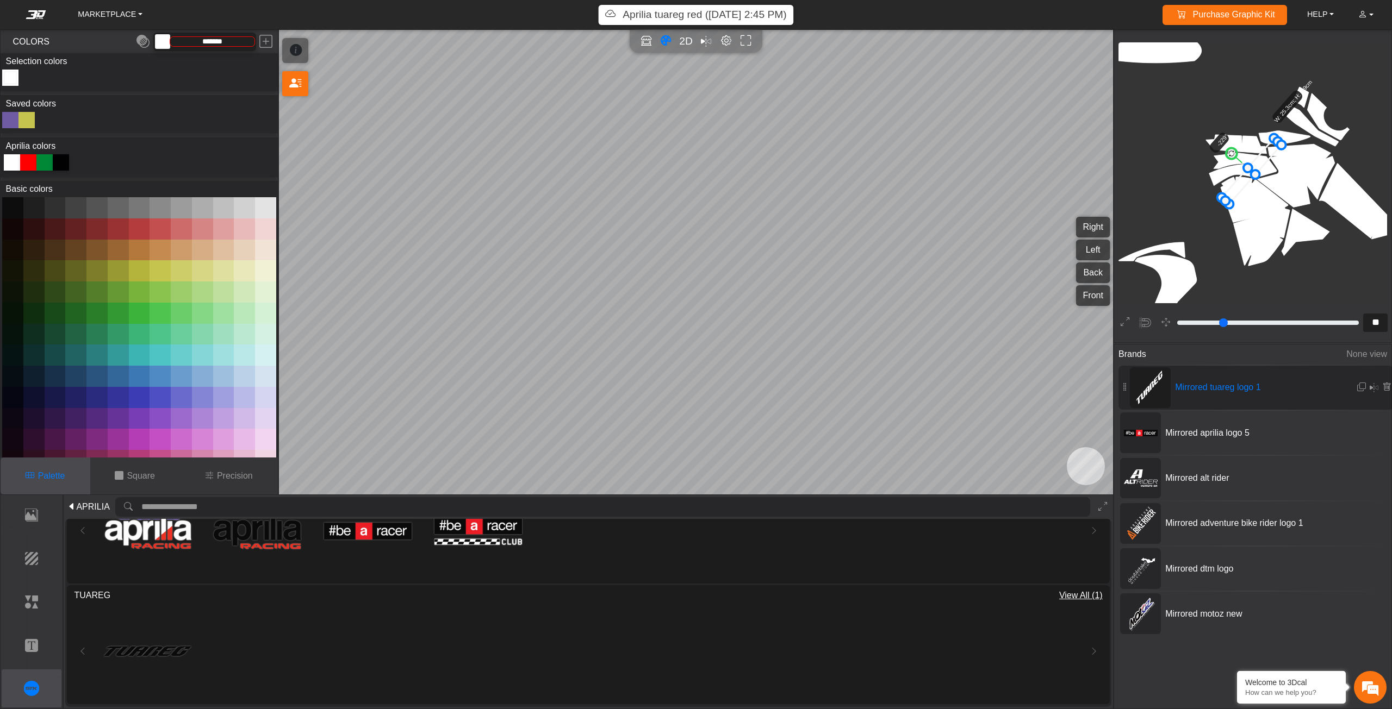
type input "***"
type input "*****"
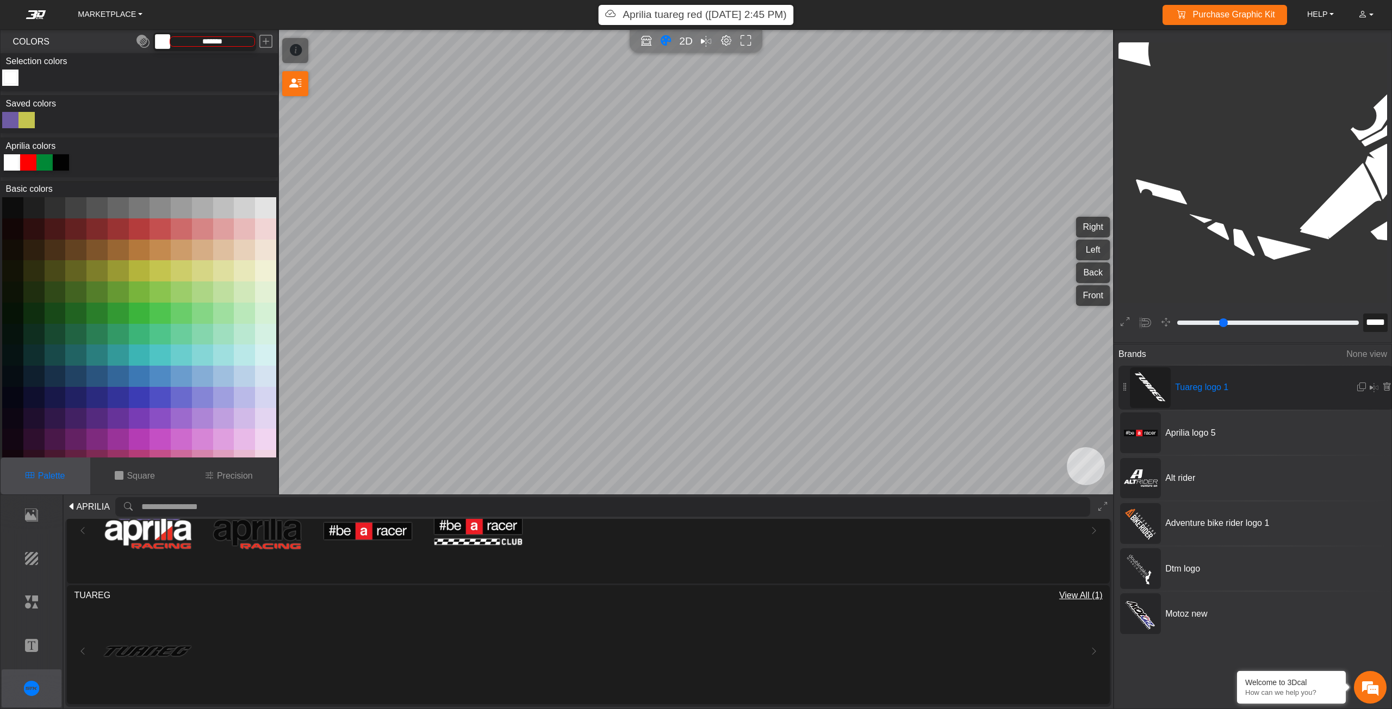
type input "**"
